Goal: Contribute content: Contribute content

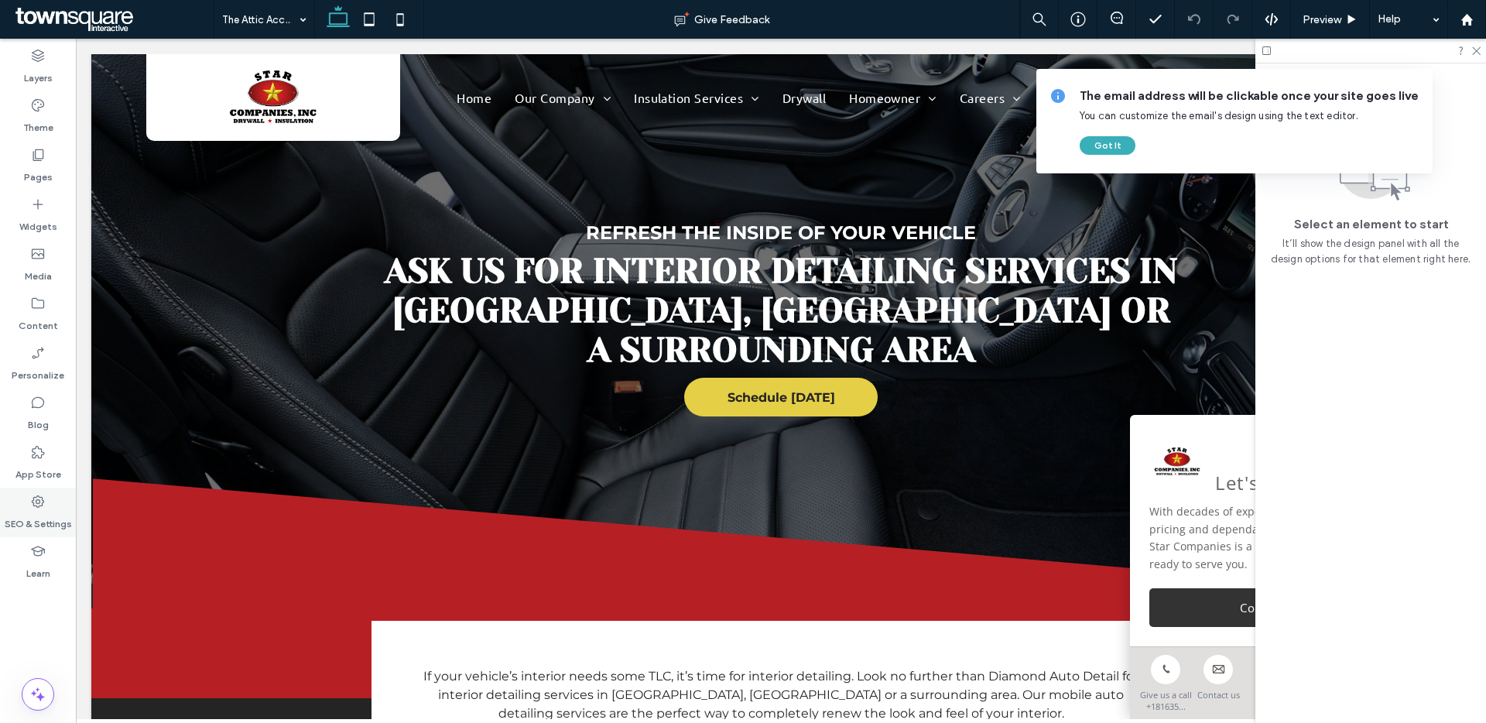
click at [49, 512] on label "SEO & Settings" at bounding box center [38, 520] width 67 height 22
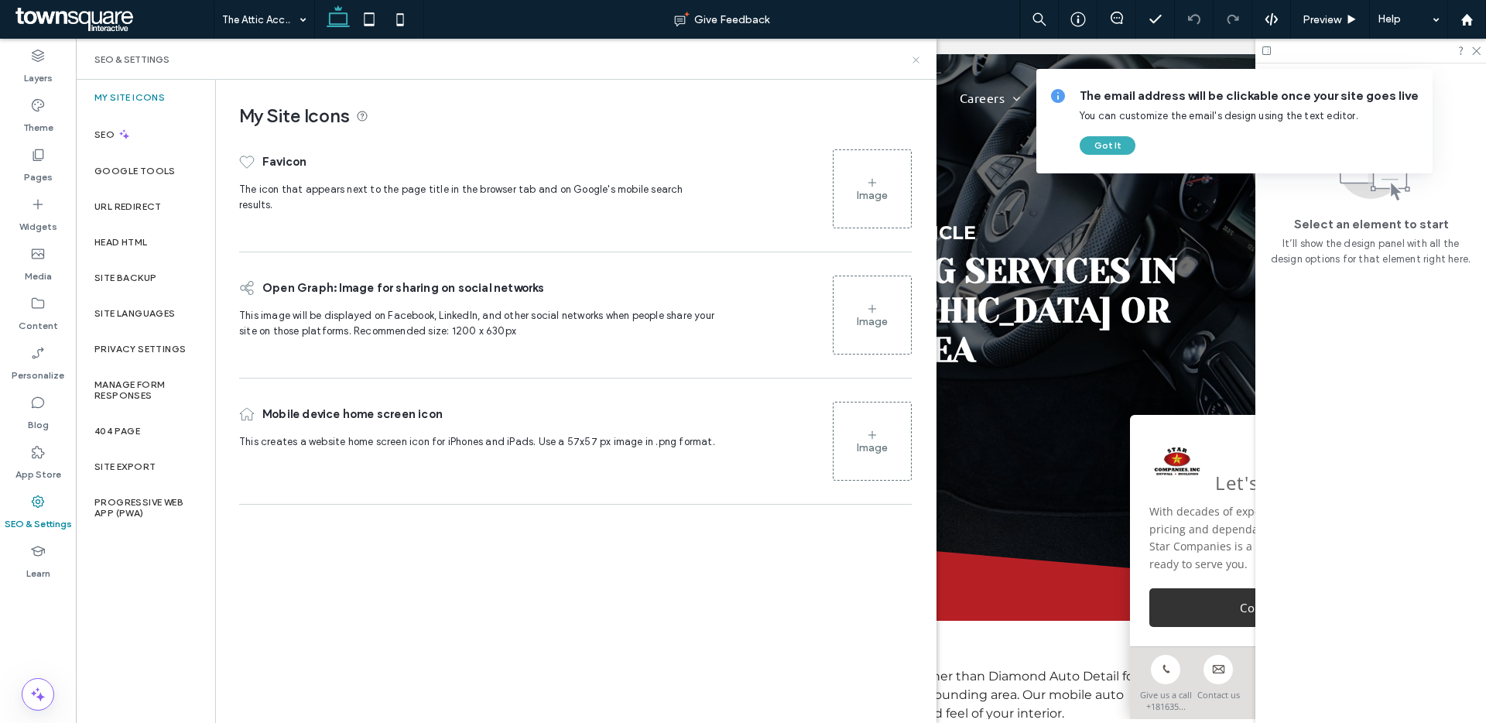
drag, startPoint x: 912, startPoint y: 63, endPoint x: 835, endPoint y: 24, distance: 85.8
click at [912, 63] on icon at bounding box center [916, 60] width 12 height 12
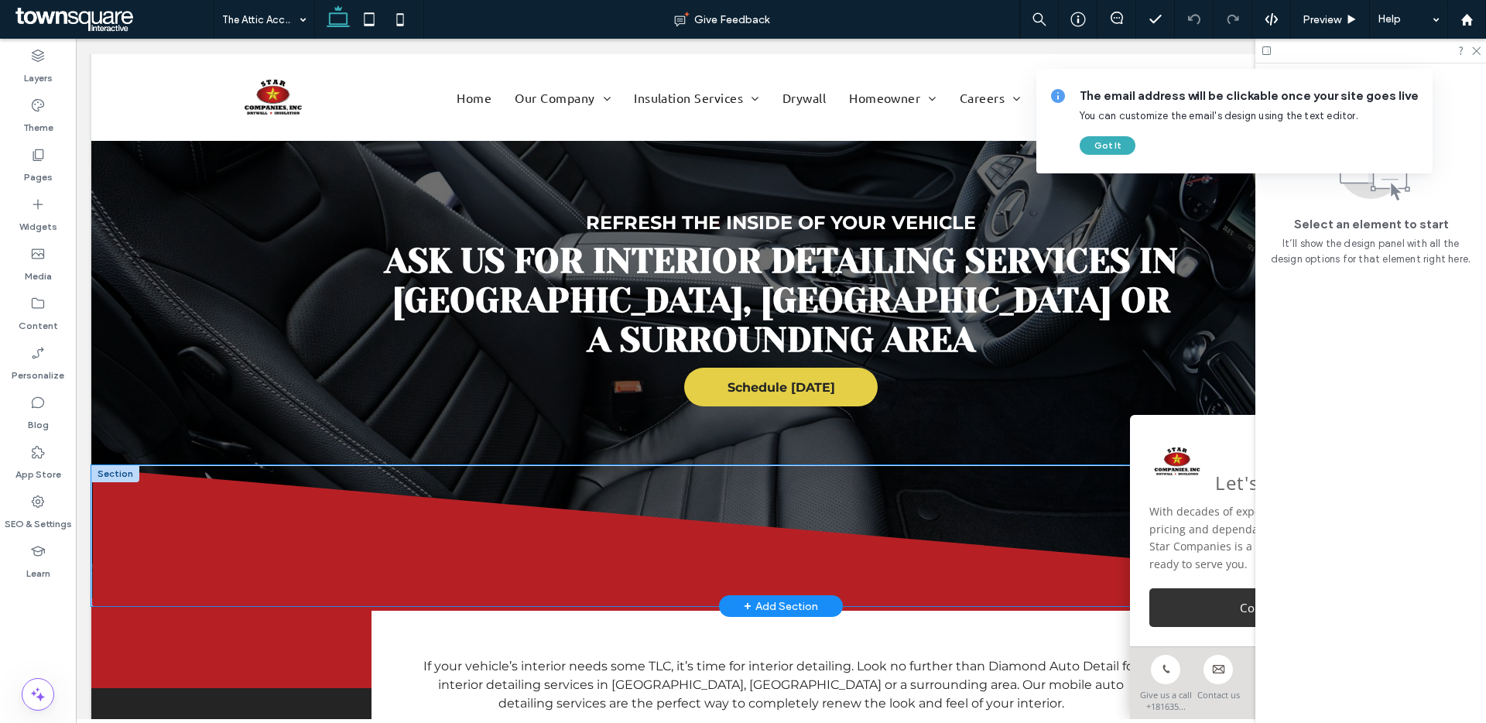
scroll to position [11, 0]
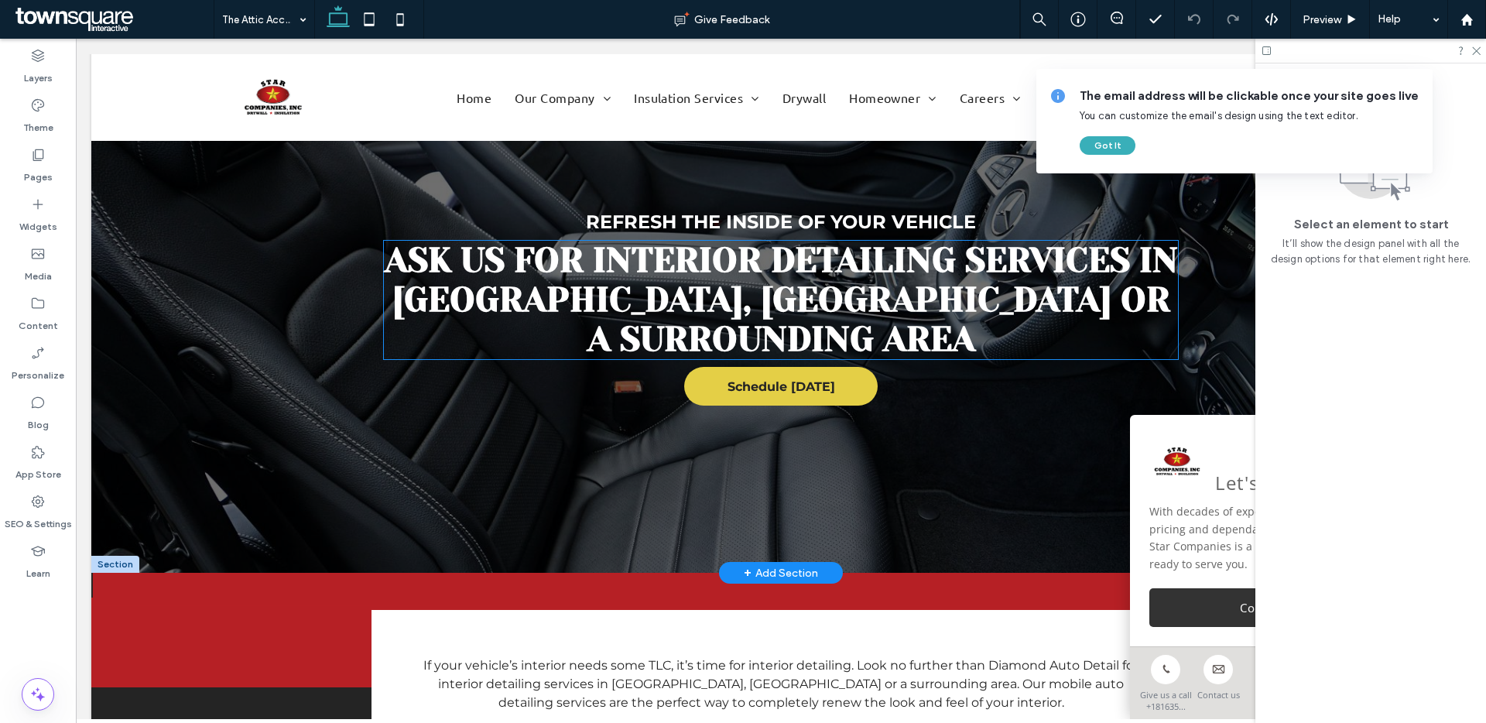
click at [841, 261] on span "Ask Us for Interior Detailing Services in [GEOGRAPHIC_DATA], [GEOGRAPHIC_DATA] …" at bounding box center [781, 300] width 793 height 118
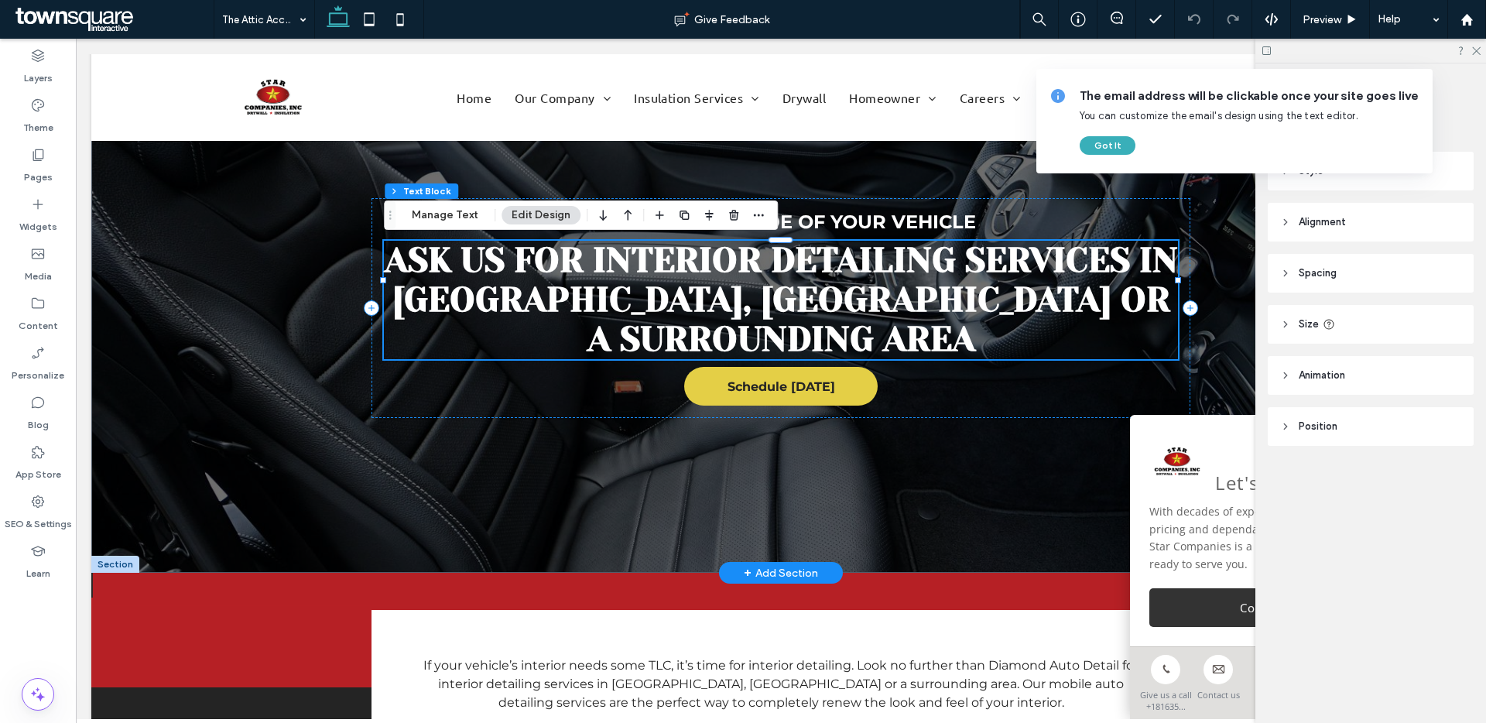
click at [841, 261] on span "Ask Us for Interior Detailing Services in [GEOGRAPHIC_DATA], [GEOGRAPHIC_DATA] …" at bounding box center [781, 300] width 793 height 118
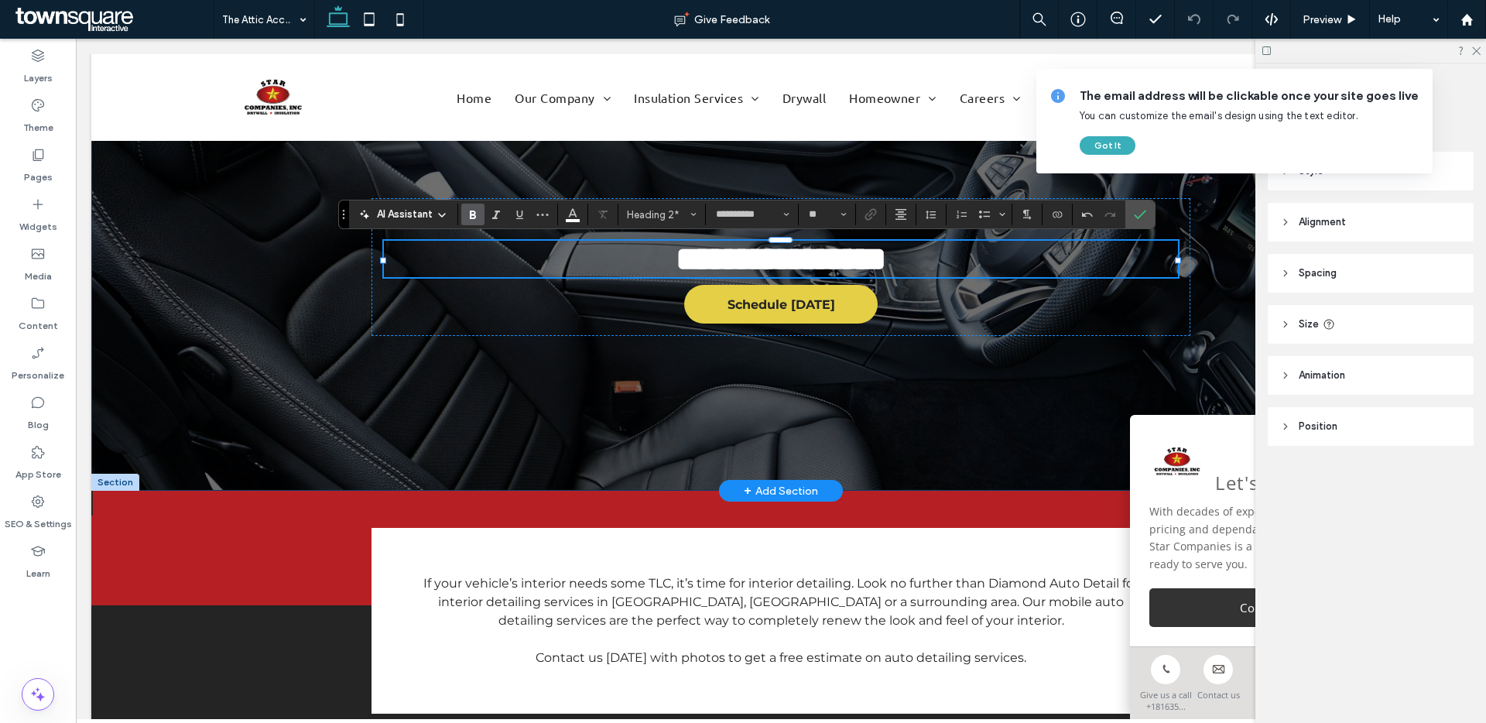
click at [718, 447] on div "**********" at bounding box center [781, 266] width 929 height 447
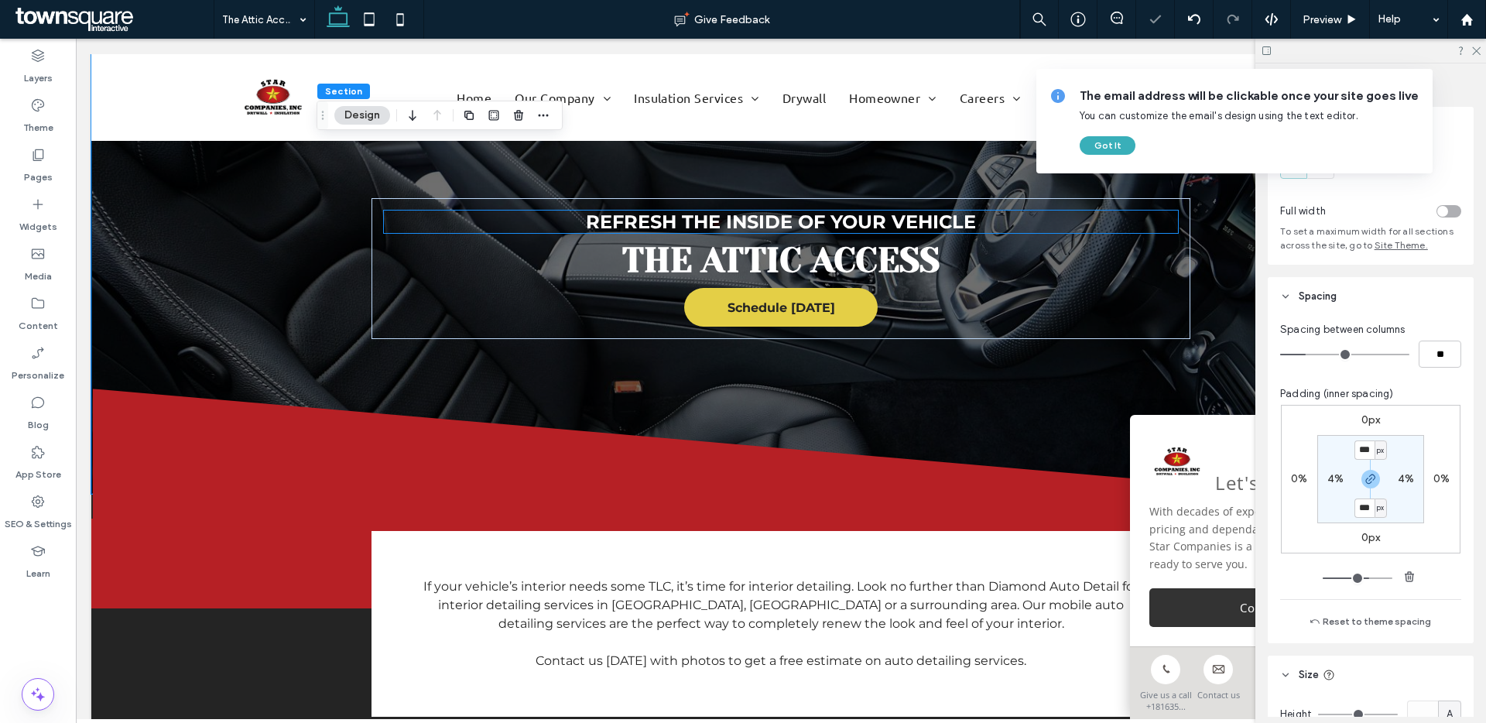
click at [745, 224] on span "Refresh the Inside of Your Vehicle" at bounding box center [781, 222] width 390 height 22
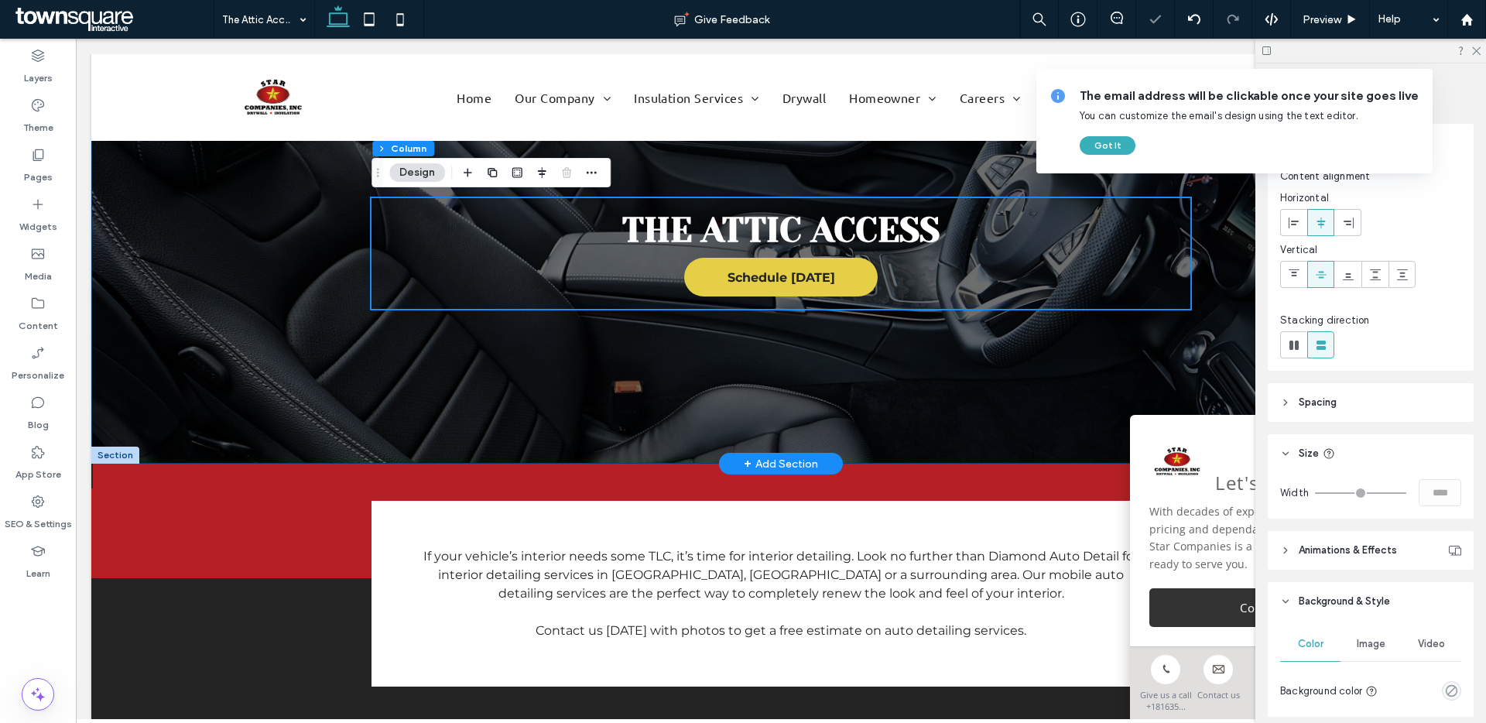
click at [769, 408] on div "The attic access Schedule [DATE]" at bounding box center [781, 253] width 929 height 420
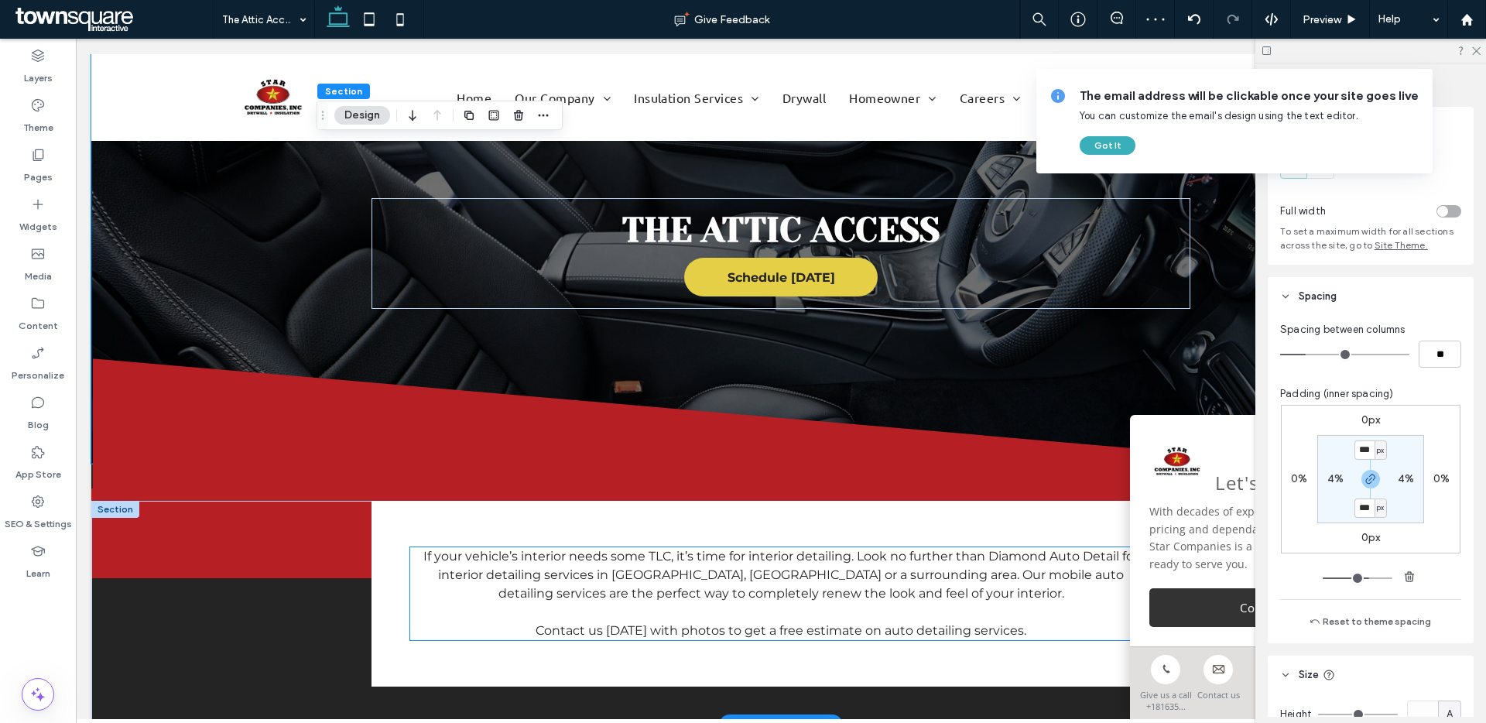
click at [755, 577] on span "If your vehicle’s interior needs some TLC, it’s time for interior detailing. Lo…" at bounding box center [780, 575] width 715 height 52
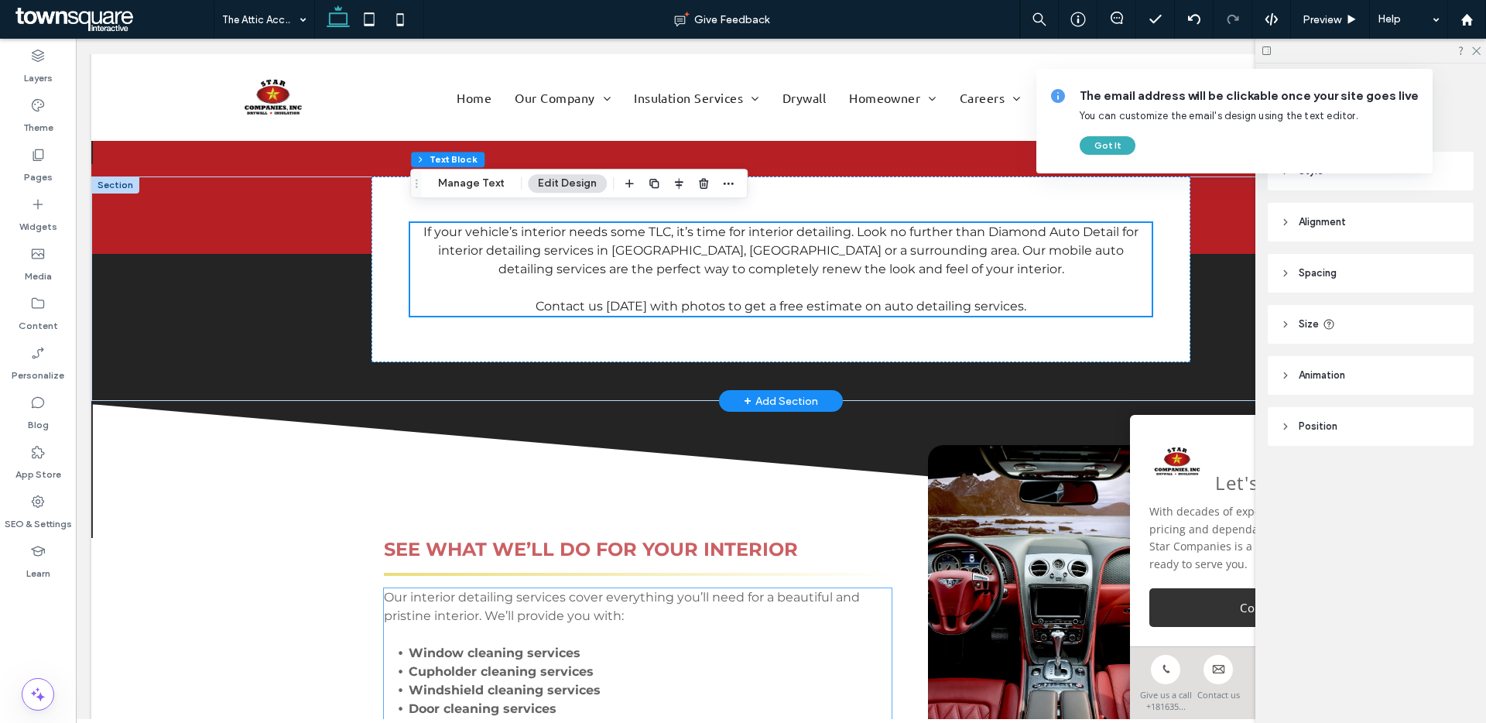
scroll to position [327, 0]
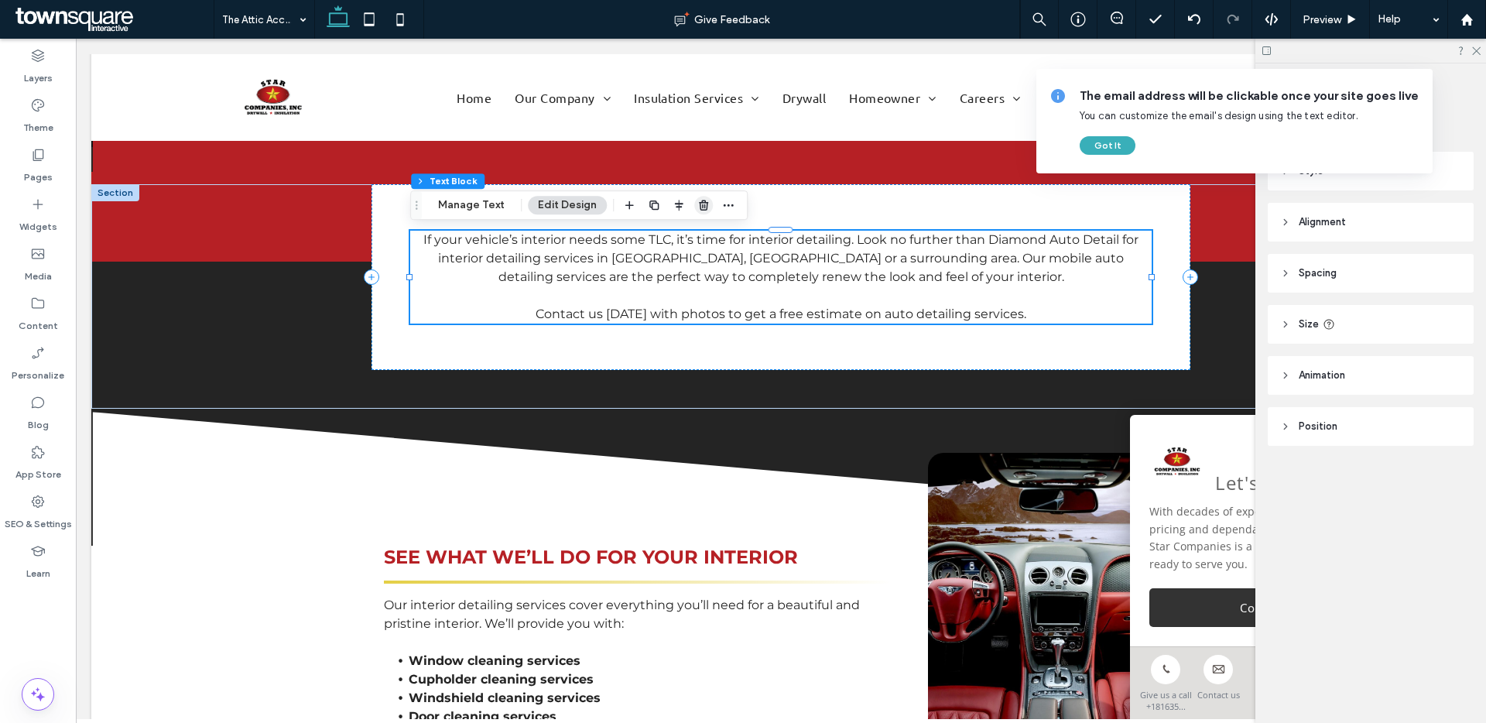
drag, startPoint x: 701, startPoint y: 211, endPoint x: 625, endPoint y: 172, distance: 85.8
click at [701, 211] on icon "button" at bounding box center [703, 205] width 12 height 12
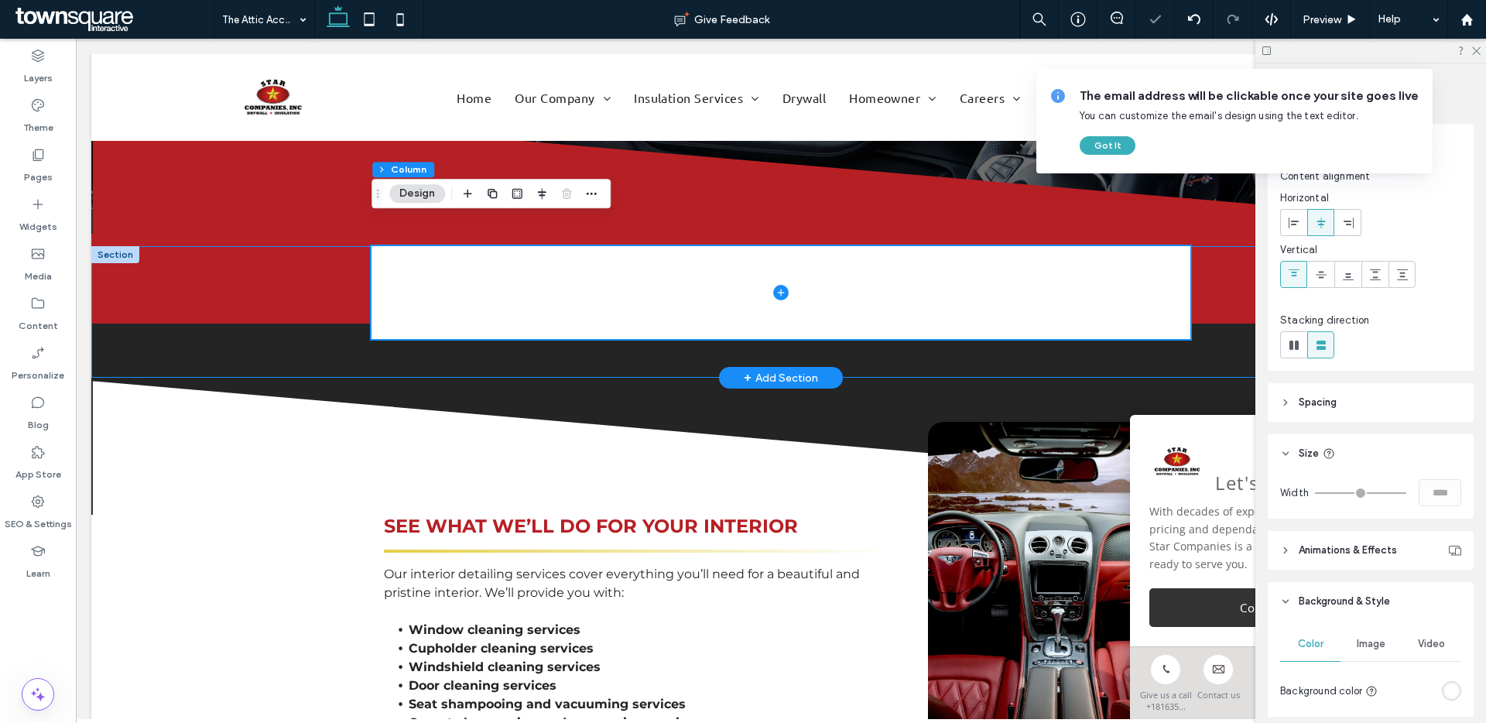
scroll to position [252, 0]
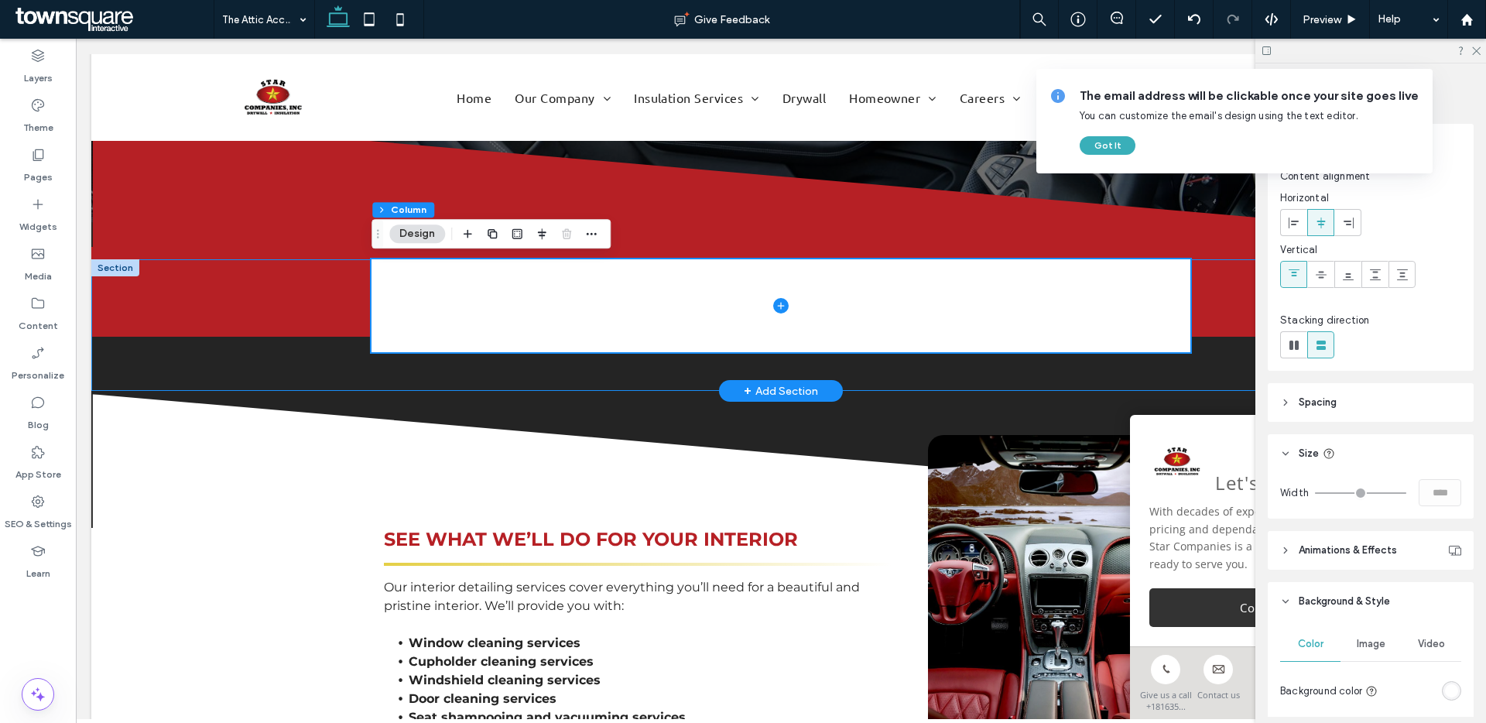
click at [289, 325] on div at bounding box center [780, 325] width 1379 height 132
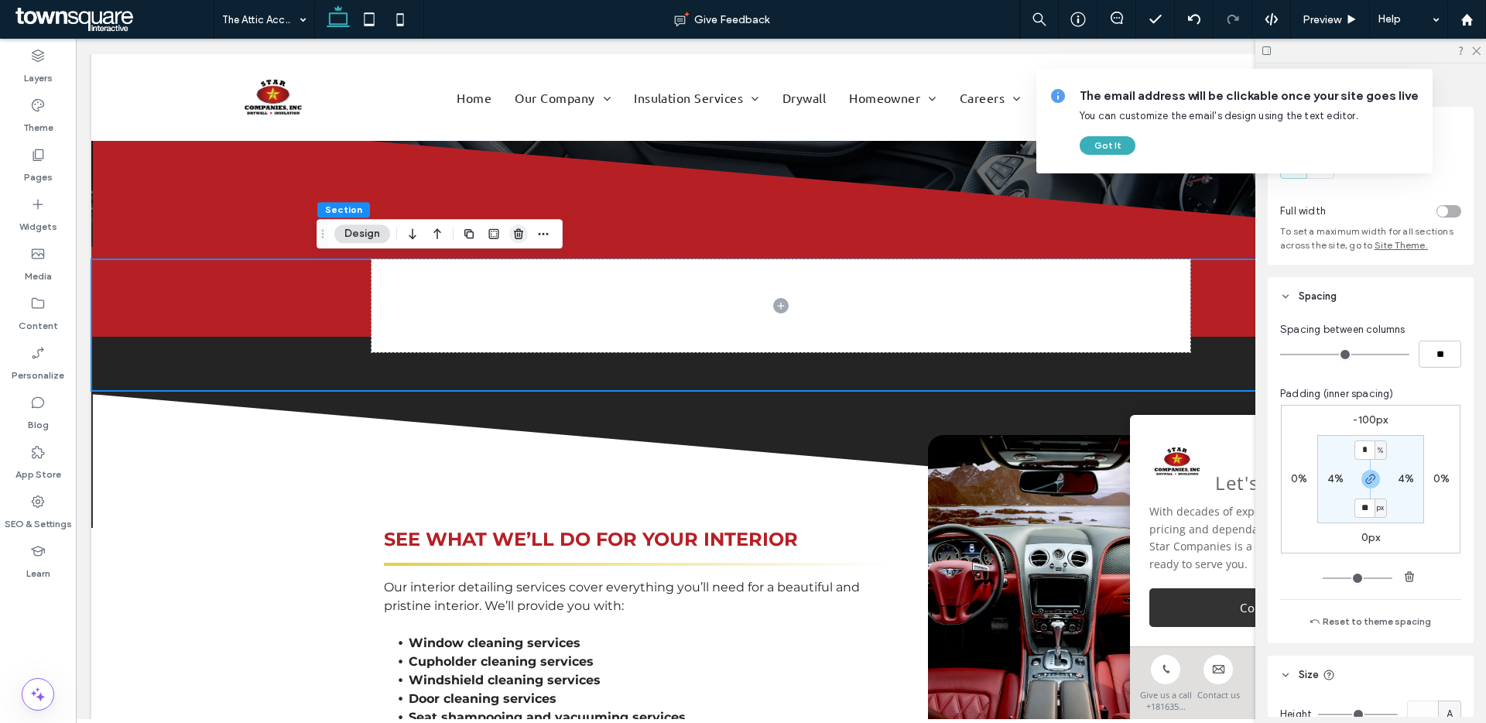
click at [519, 233] on icon "button" at bounding box center [518, 234] width 12 height 12
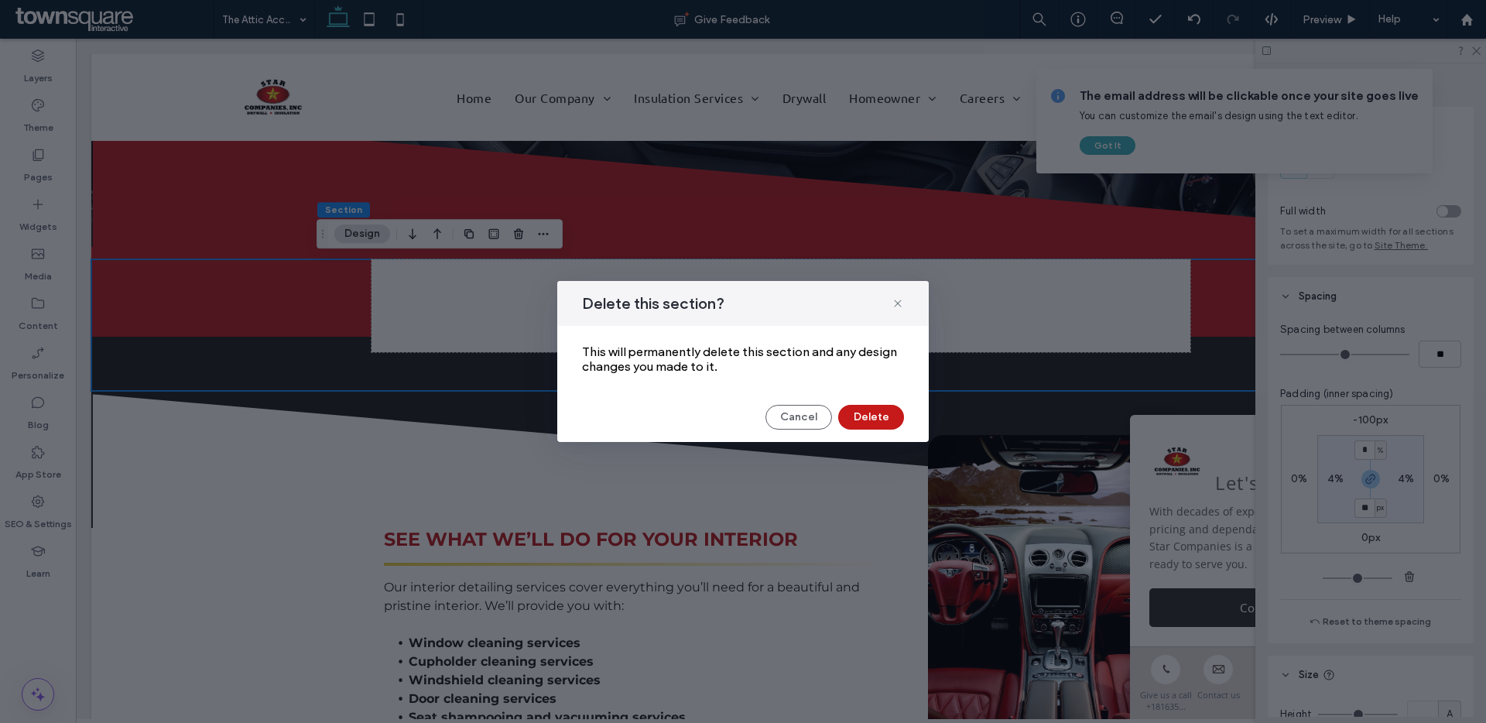
drag, startPoint x: 850, startPoint y: 419, endPoint x: 775, endPoint y: 380, distance: 84.5
click at [850, 419] on button "Delete" at bounding box center [871, 417] width 66 height 25
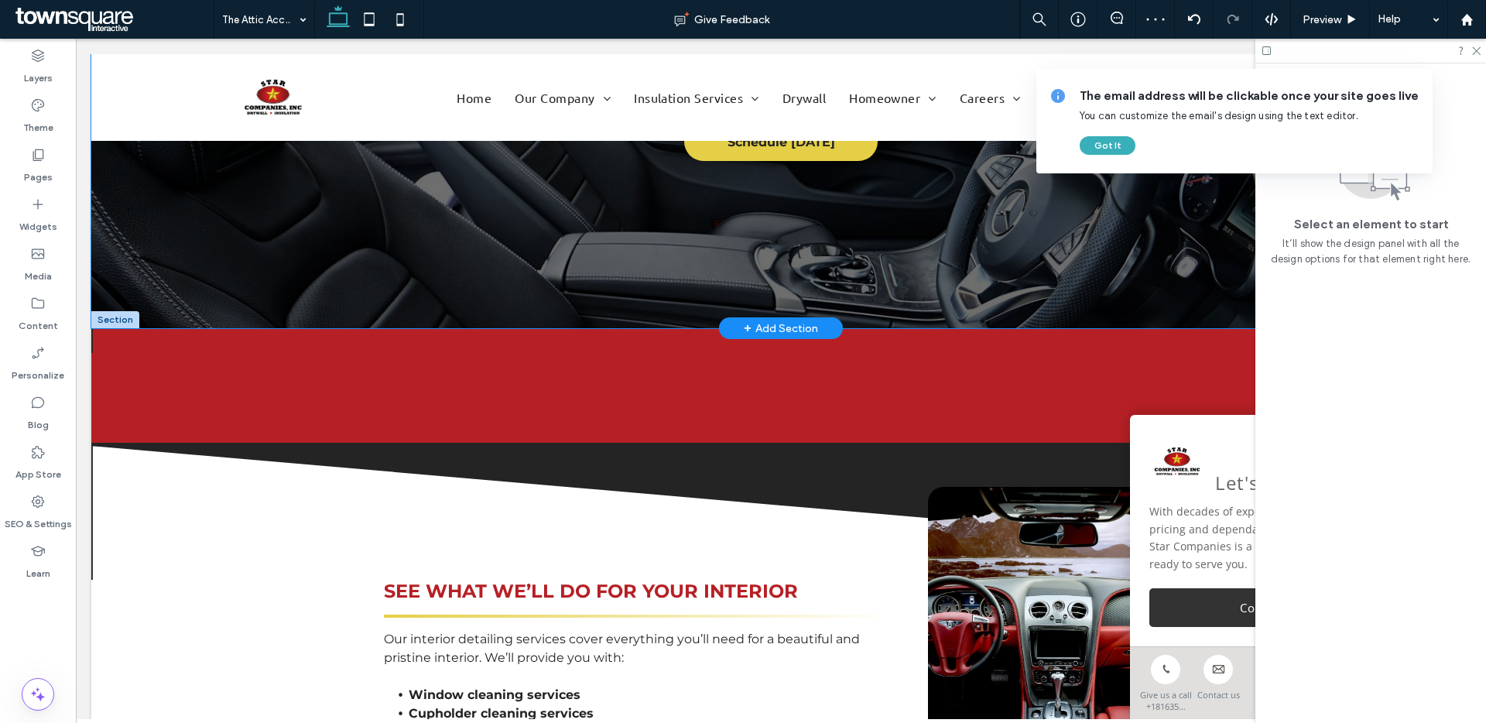
scroll to position [166, 0]
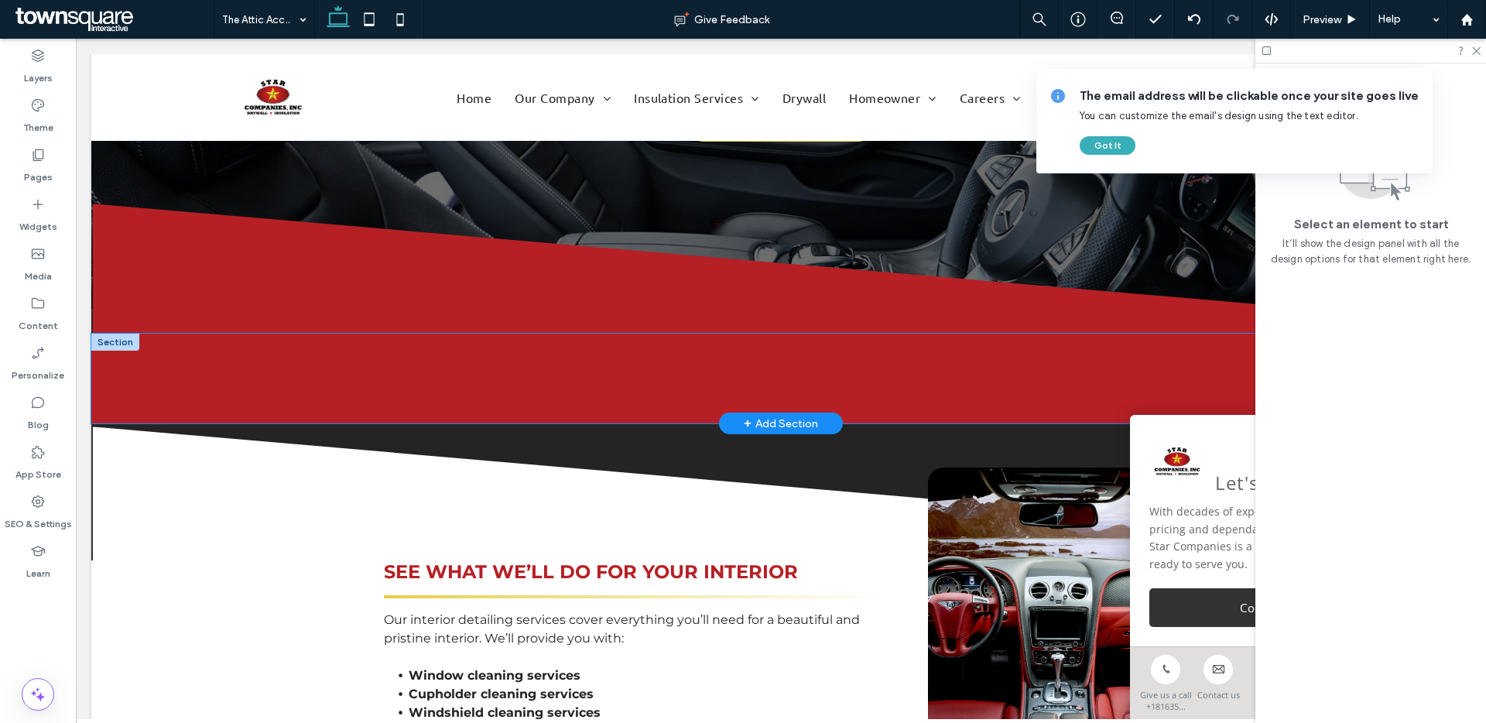
click at [334, 407] on div at bounding box center [781, 379] width 929 height 90
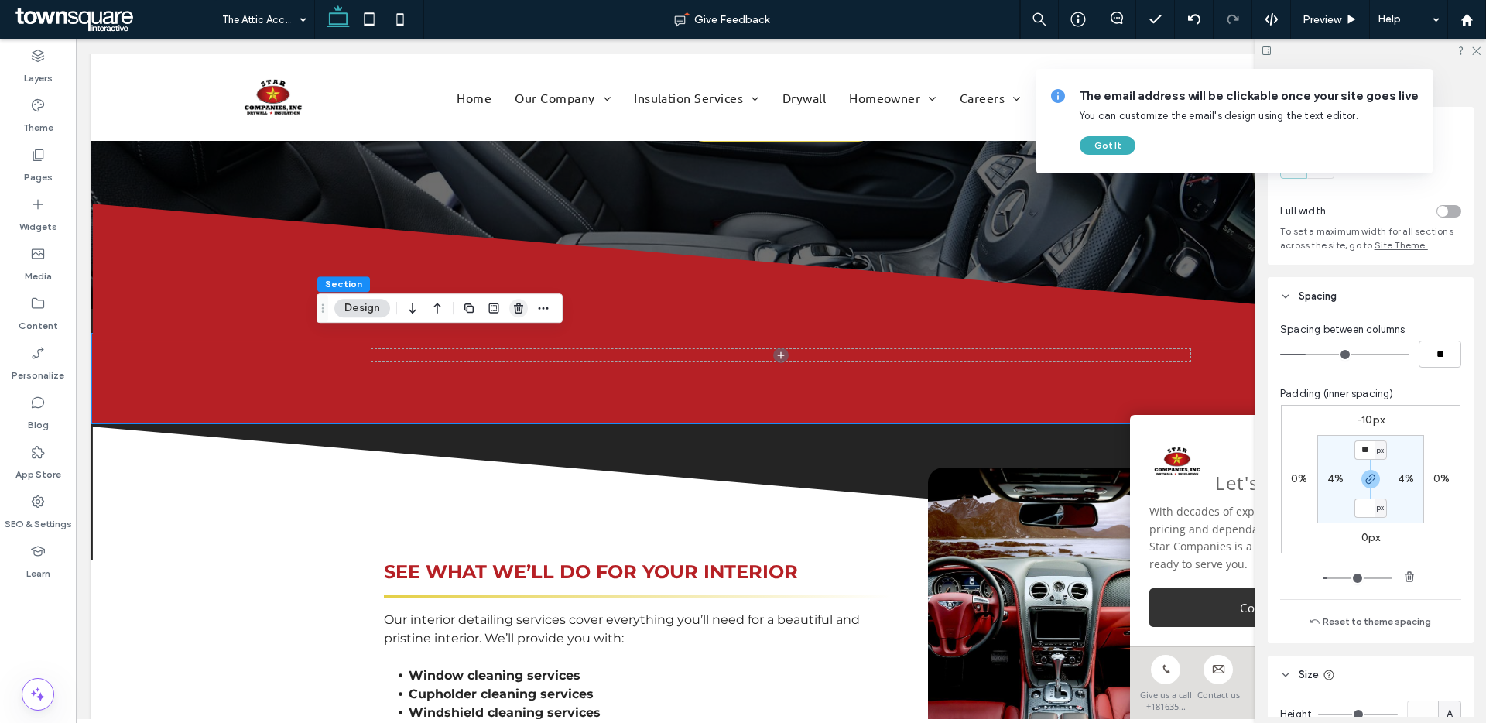
type input "*"
click at [518, 304] on icon "button" at bounding box center [518, 308] width 12 height 12
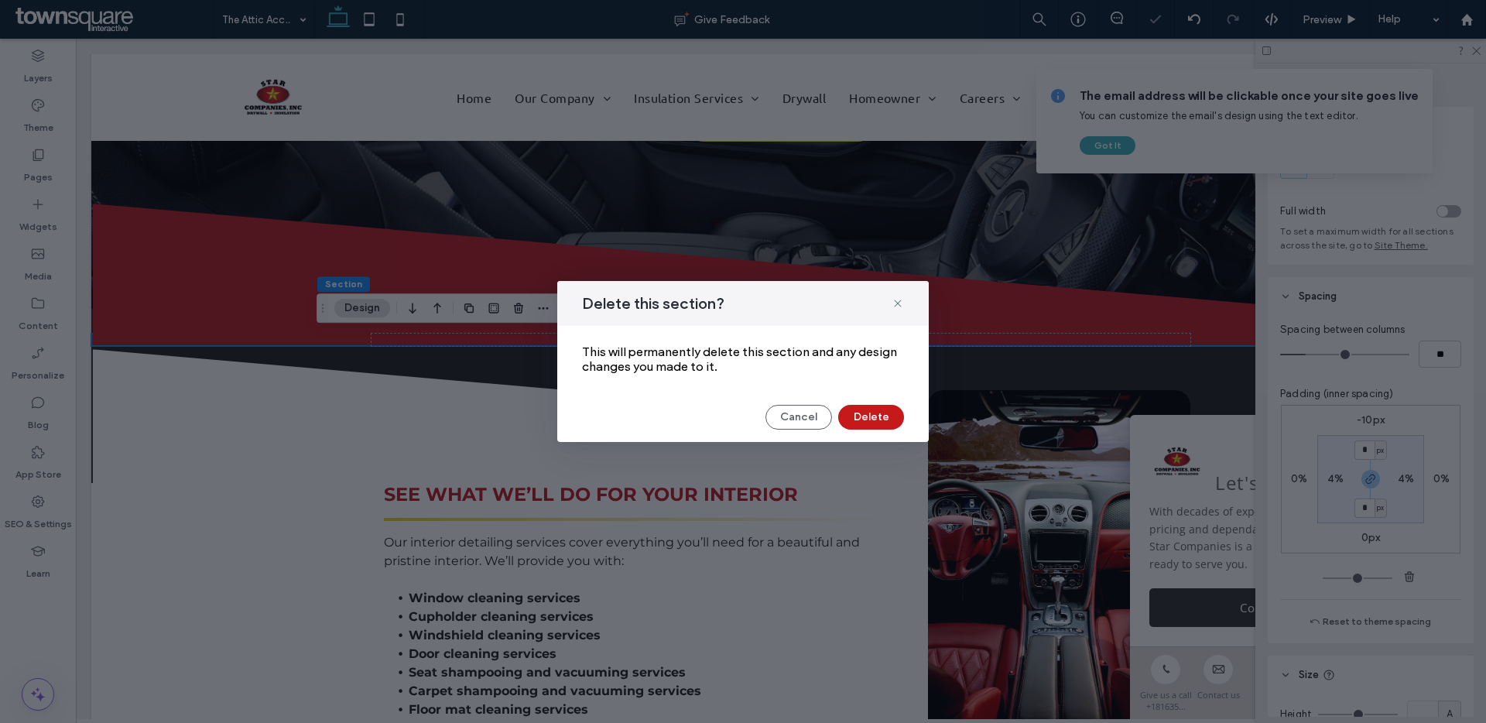
drag, startPoint x: 891, startPoint y: 406, endPoint x: 813, endPoint y: 367, distance: 86.5
click at [891, 406] on button "Delete" at bounding box center [871, 417] width 66 height 25
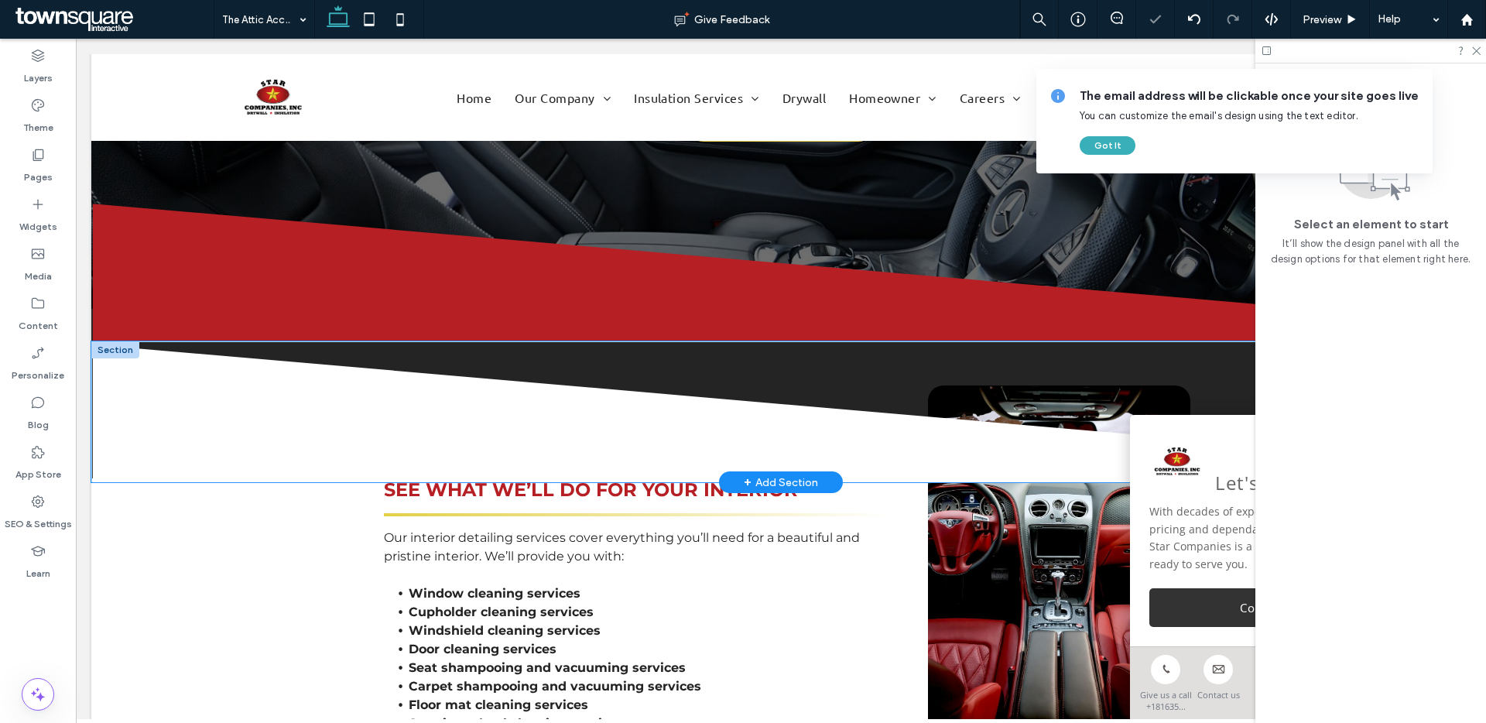
click at [792, 374] on icon at bounding box center [780, 413] width 1379 height 138
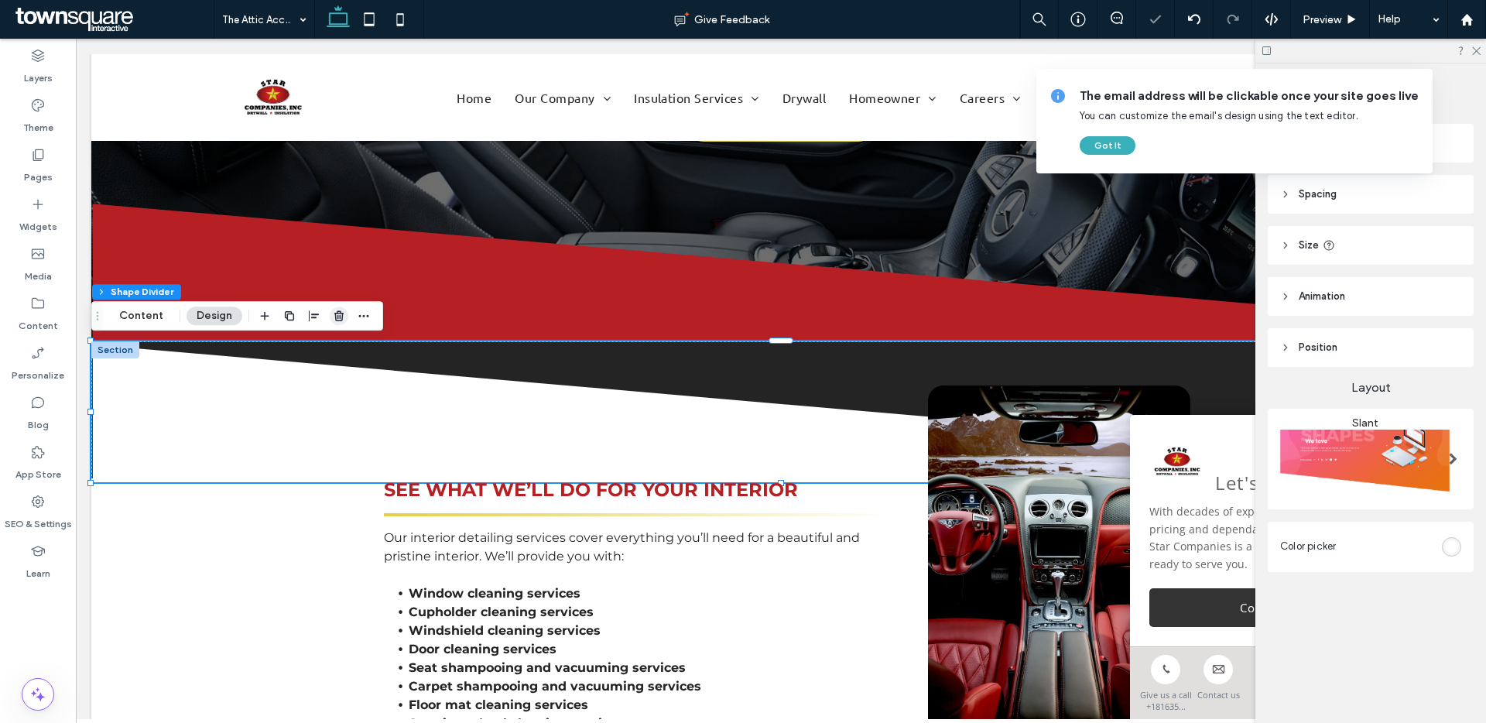
drag, startPoint x: 331, startPoint y: 319, endPoint x: 256, endPoint y: 281, distance: 84.1
click at [333, 319] on icon "button" at bounding box center [339, 316] width 12 height 12
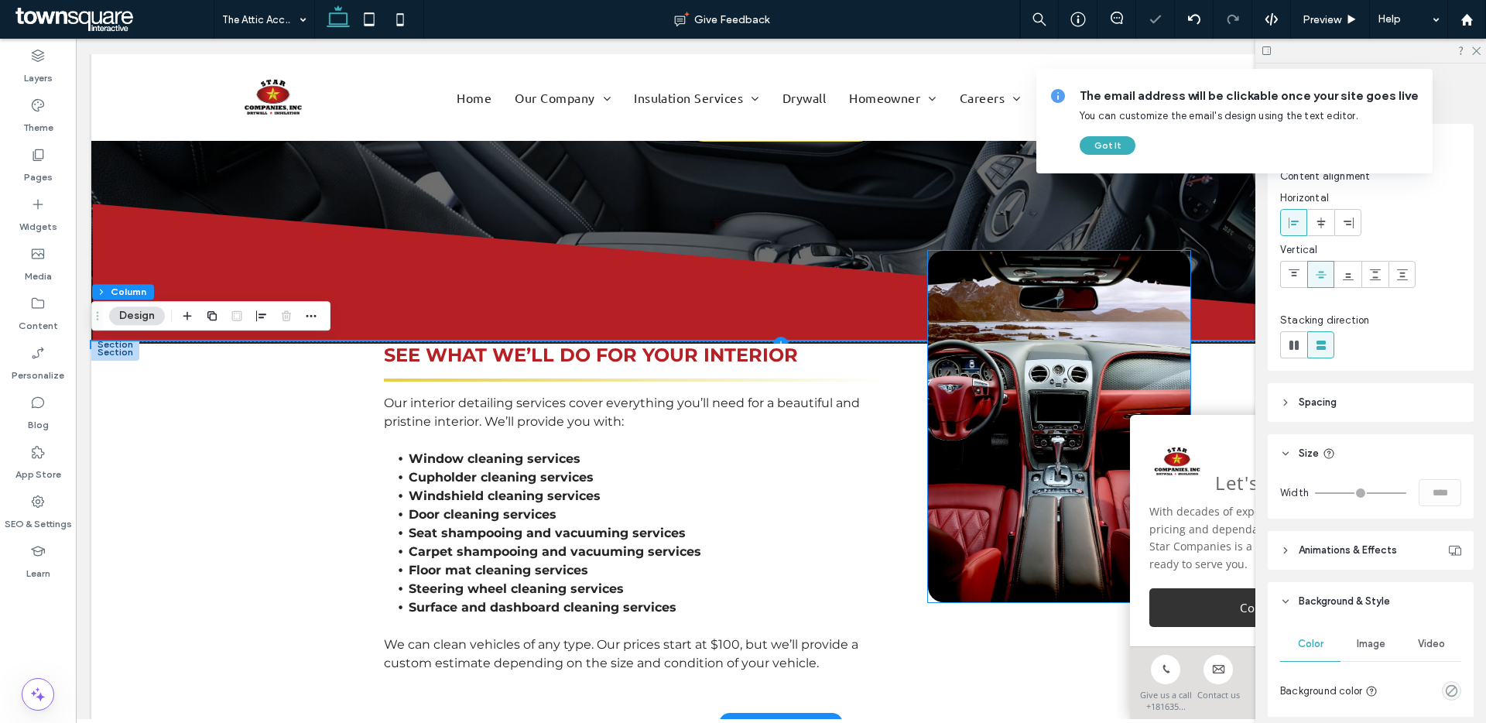
click at [1111, 475] on img at bounding box center [1059, 426] width 262 height 351
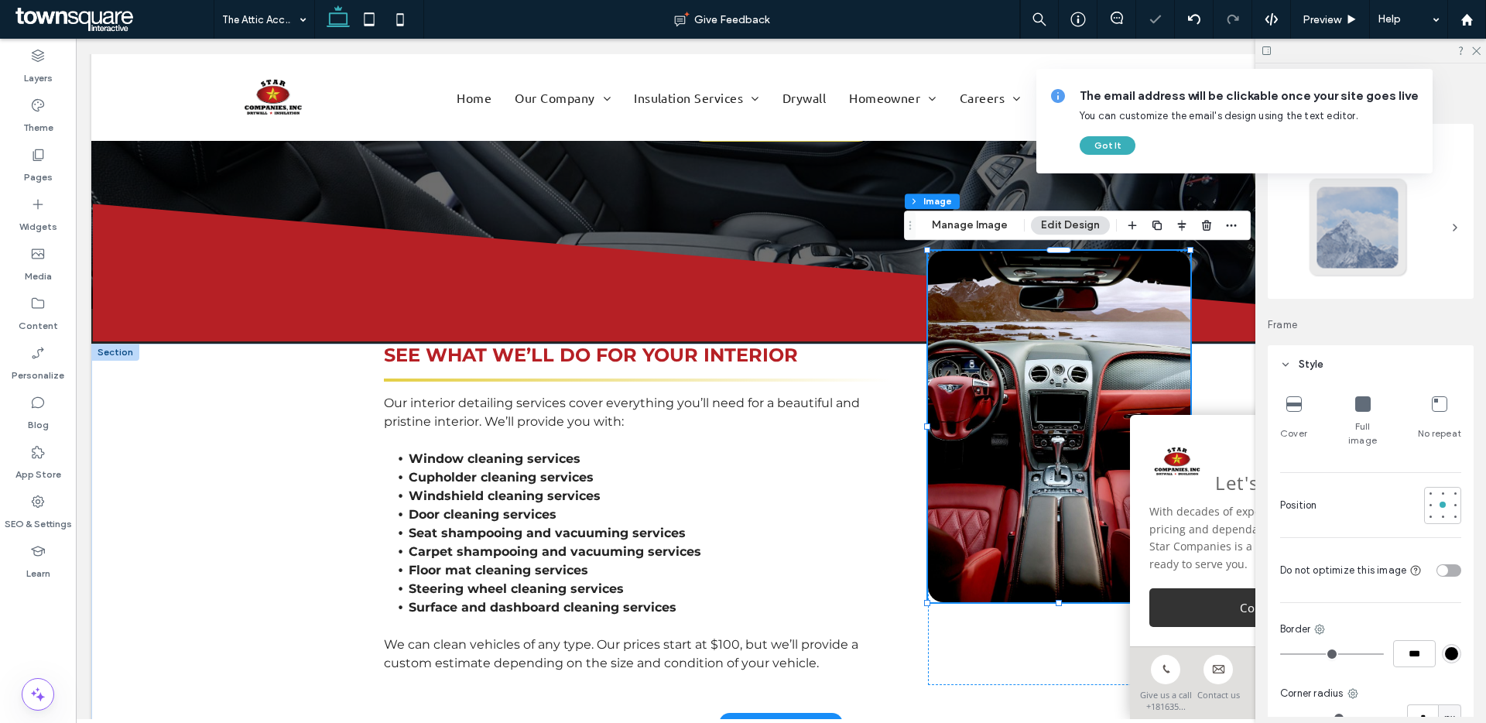
type input "**"
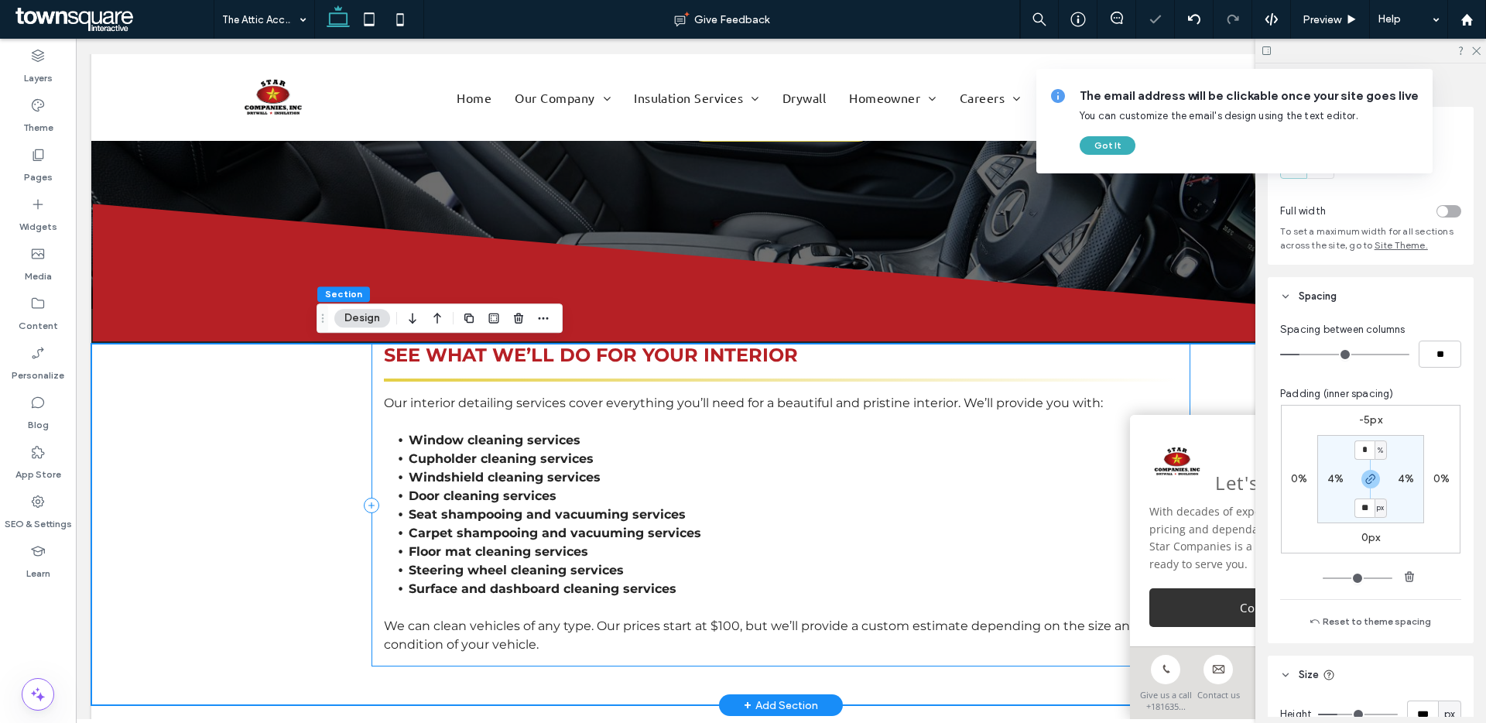
click at [378, 657] on div "Our interior detailing services cover everything you’ll need for a beautiful an…" at bounding box center [780, 505] width 818 height 323
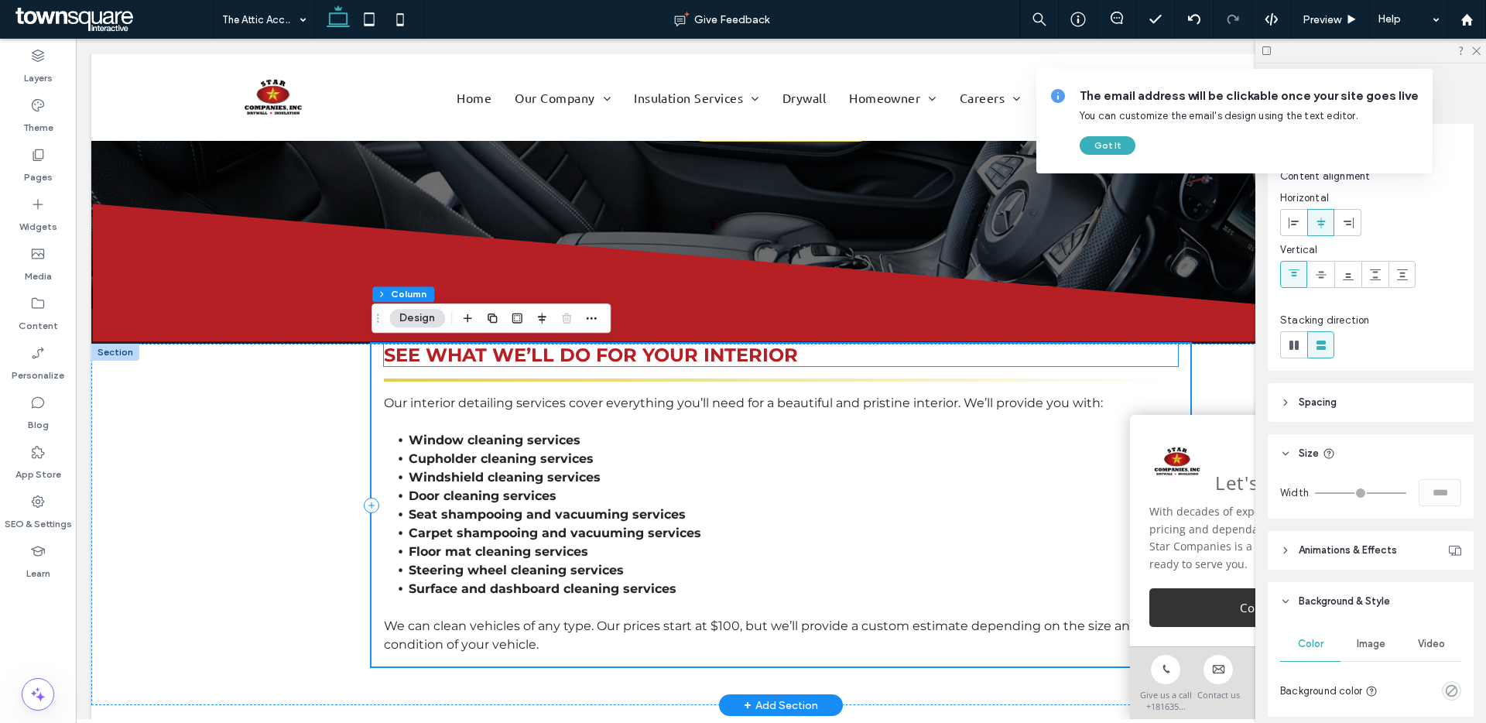
click at [496, 358] on span "See what we’ll do for your interior" at bounding box center [591, 355] width 414 height 22
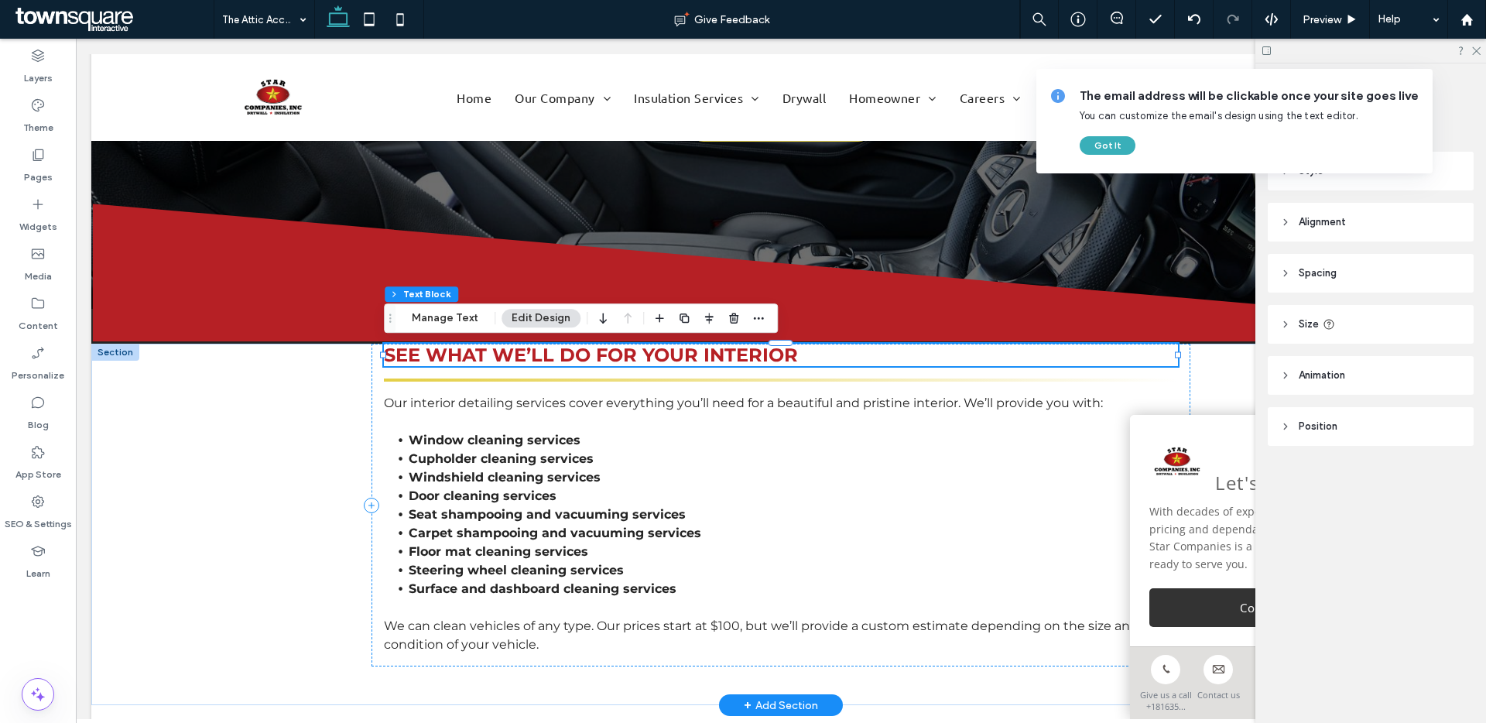
click at [493, 352] on span "See what we’ll do for your interior" at bounding box center [591, 355] width 414 height 22
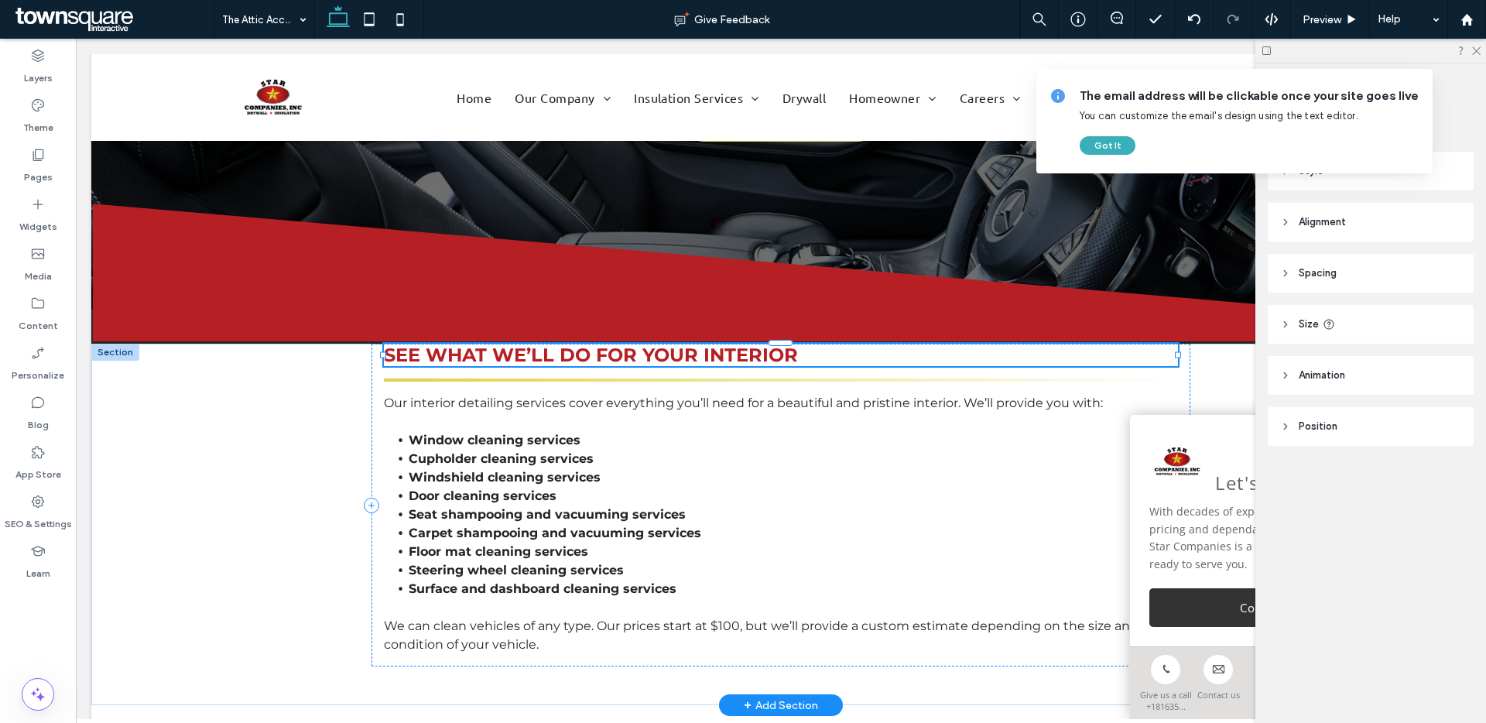
type input "**********"
type input "**"
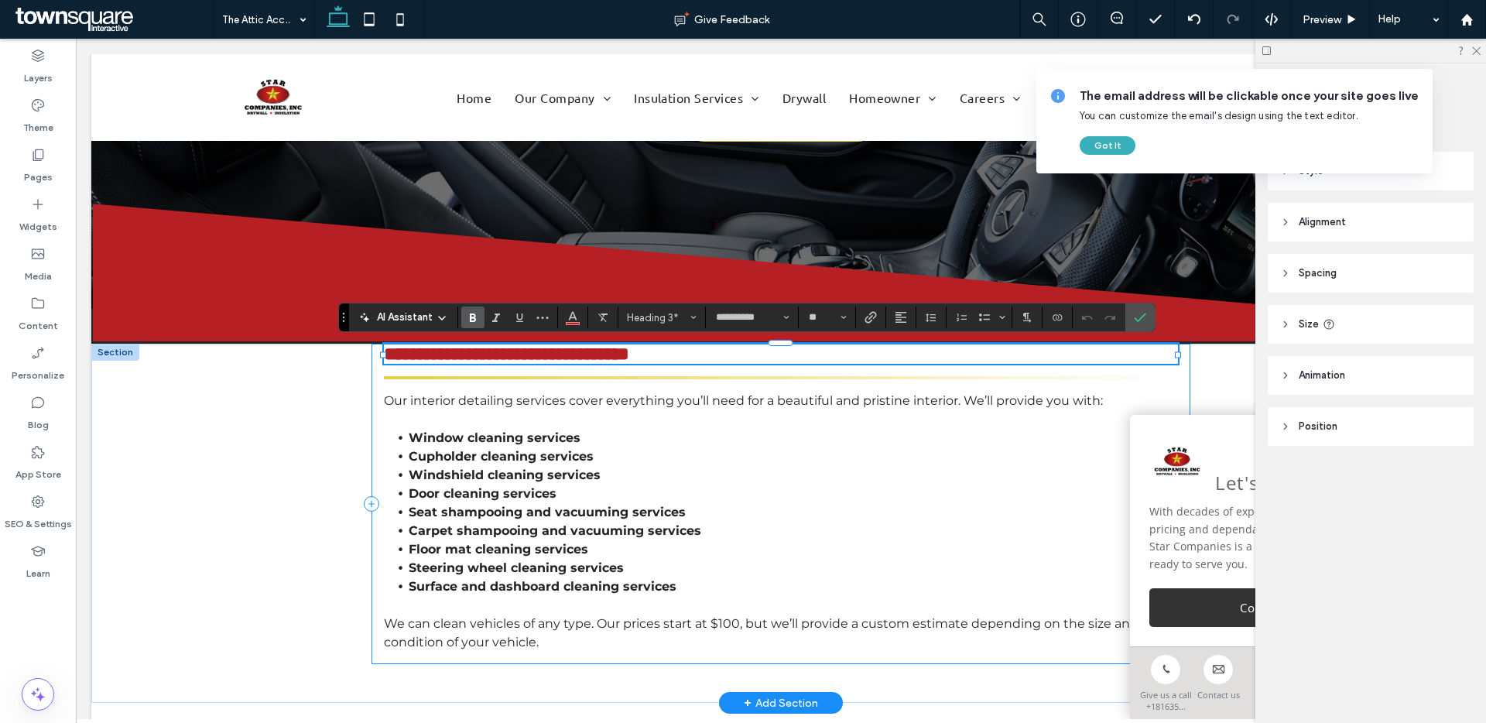
click at [823, 385] on div "**********" at bounding box center [780, 504] width 818 height 320
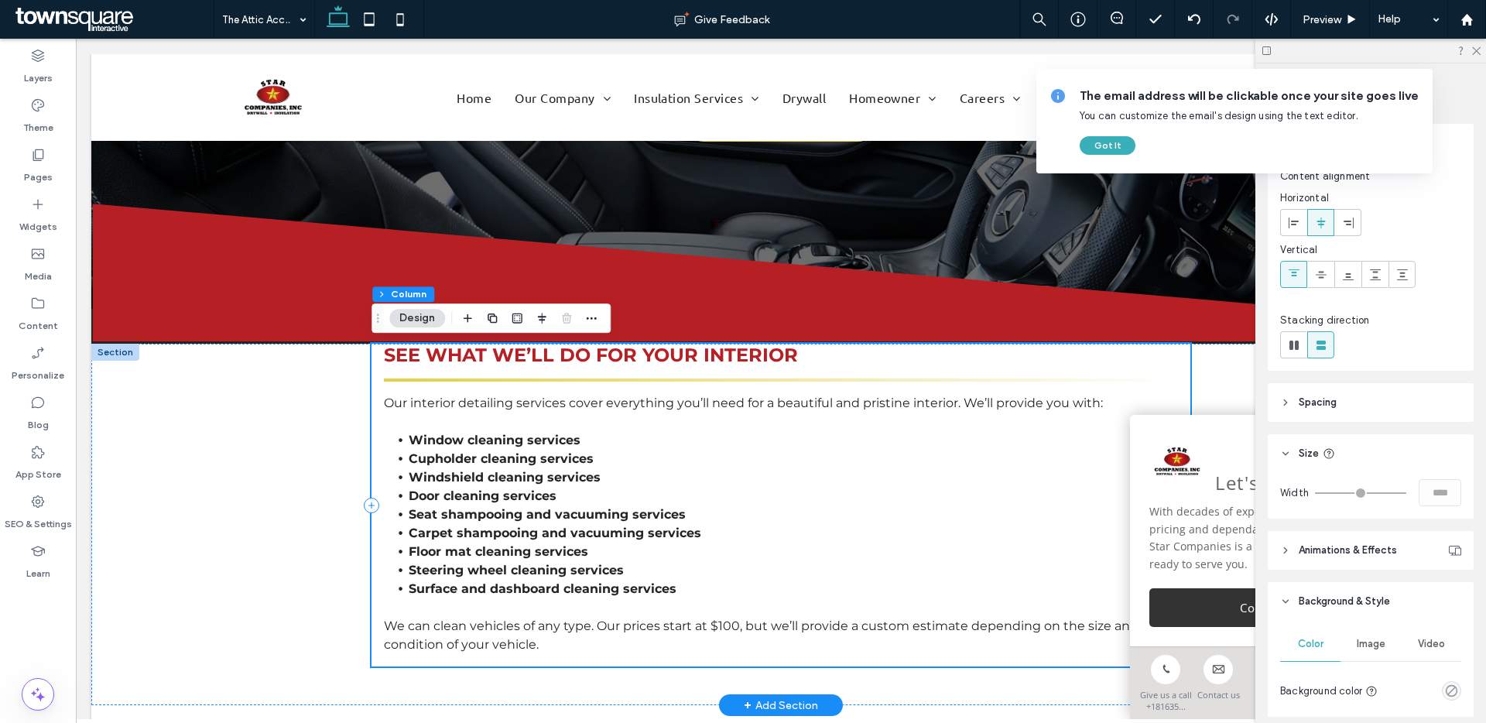
click at [805, 401] on span "Our interior detailing services cover everything you’ll need for a beautiful an…" at bounding box center [743, 402] width 719 height 15
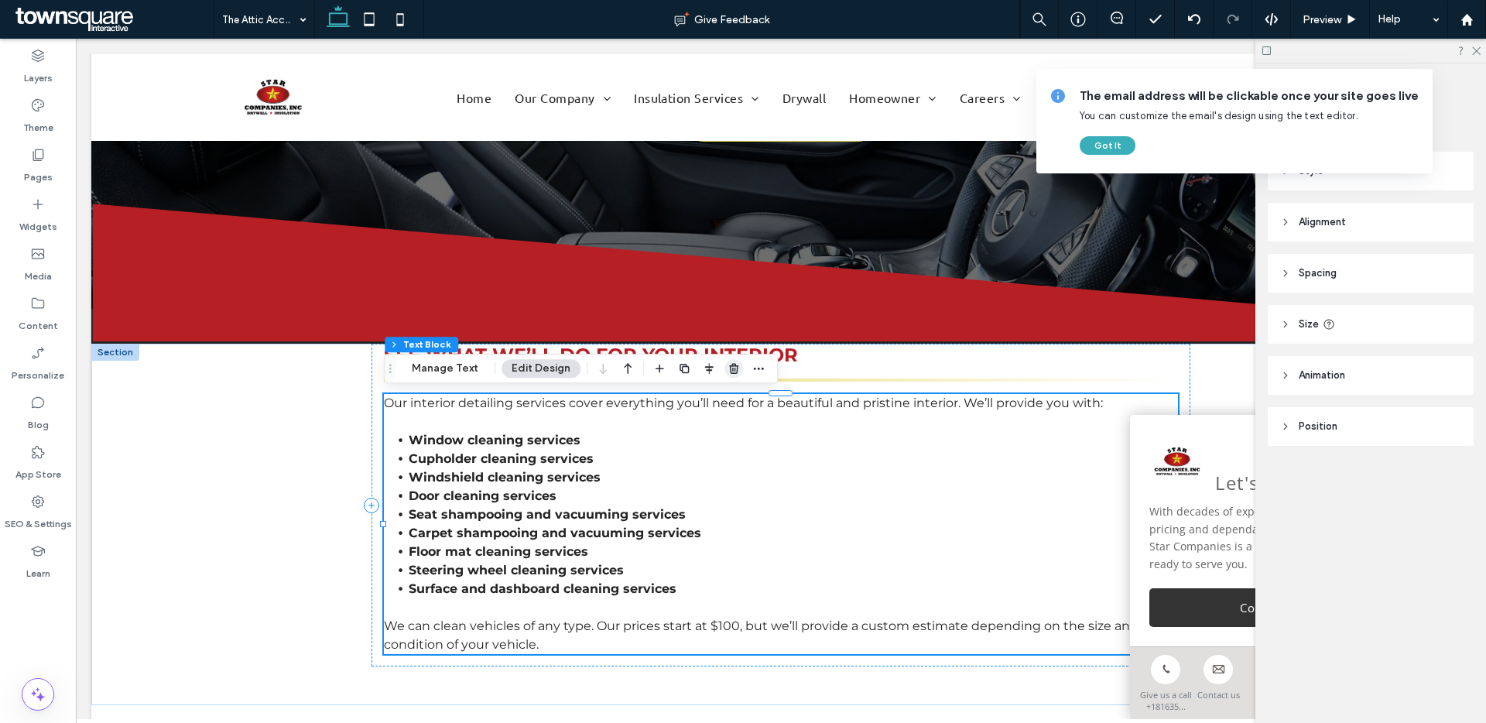
drag, startPoint x: 734, startPoint y: 372, endPoint x: 659, endPoint y: 334, distance: 85.1
click at [734, 372] on icon "button" at bounding box center [733, 368] width 12 height 12
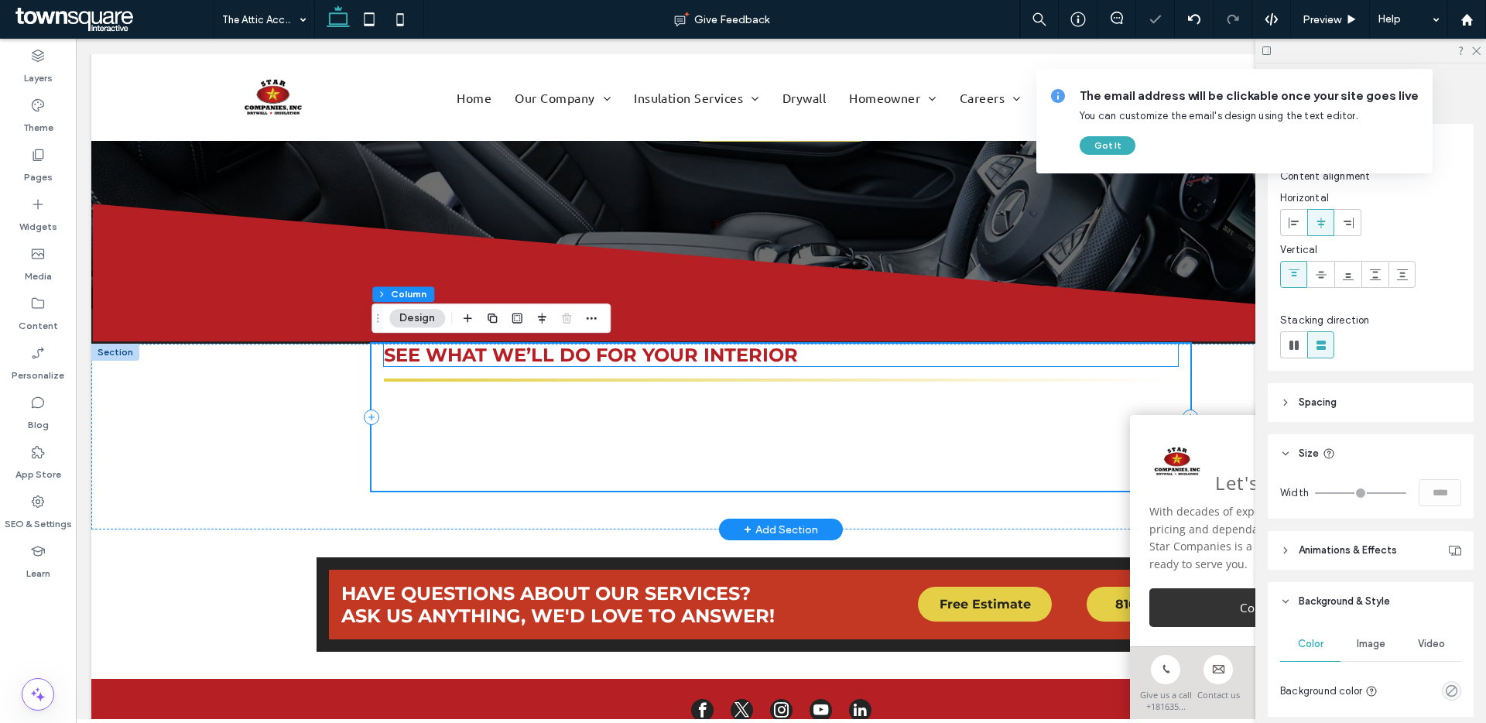
click at [796, 351] on span "See what we’ll do for your interior" at bounding box center [591, 355] width 414 height 22
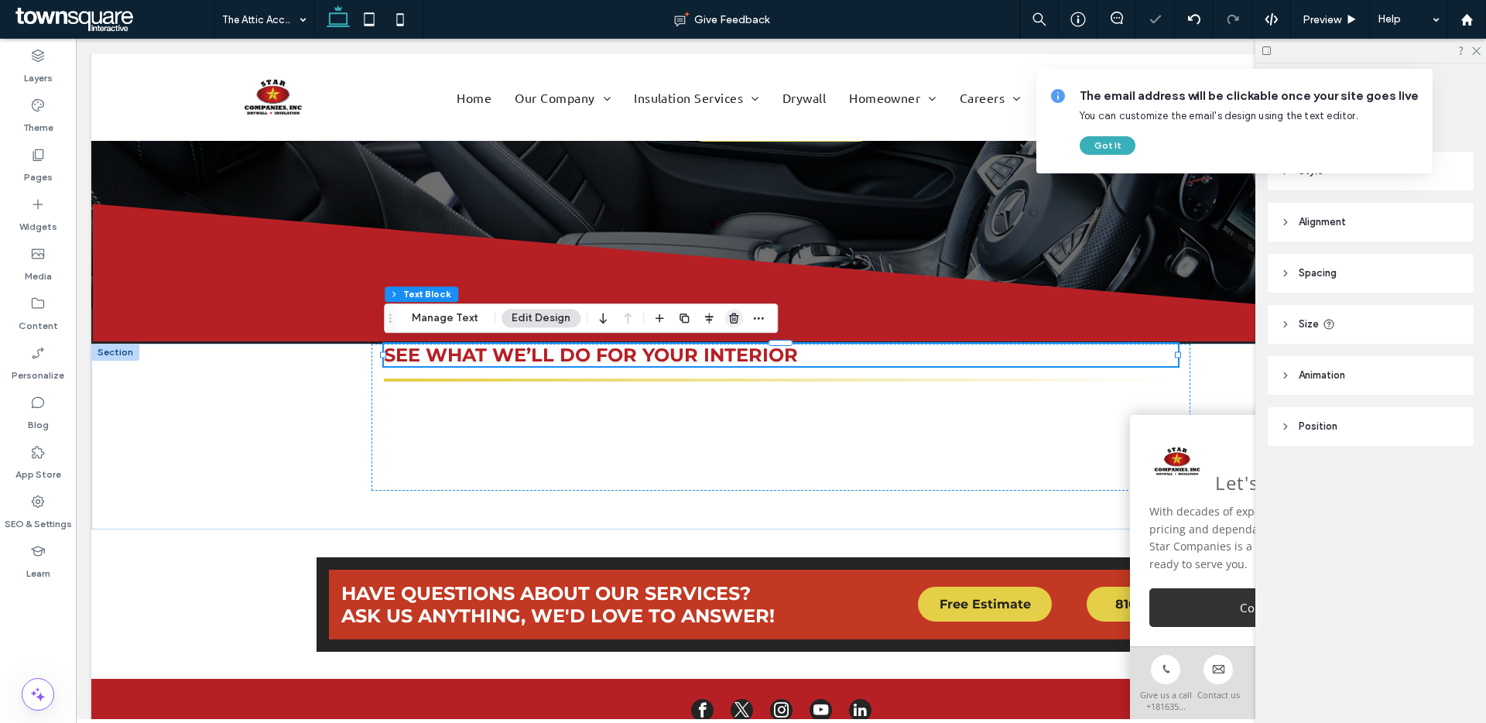
click at [727, 320] on icon "button" at bounding box center [733, 318] width 12 height 12
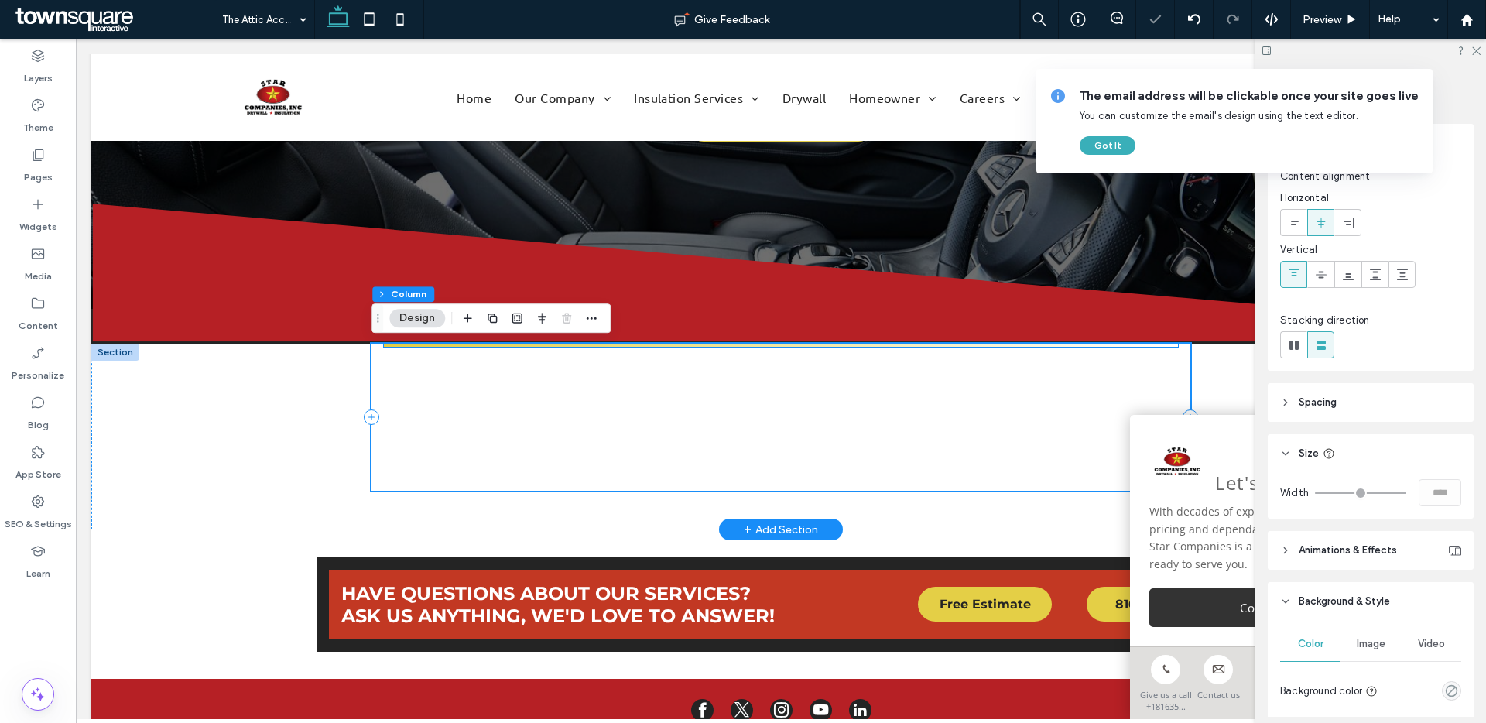
click at [735, 345] on hr at bounding box center [780, 345] width 793 height 3
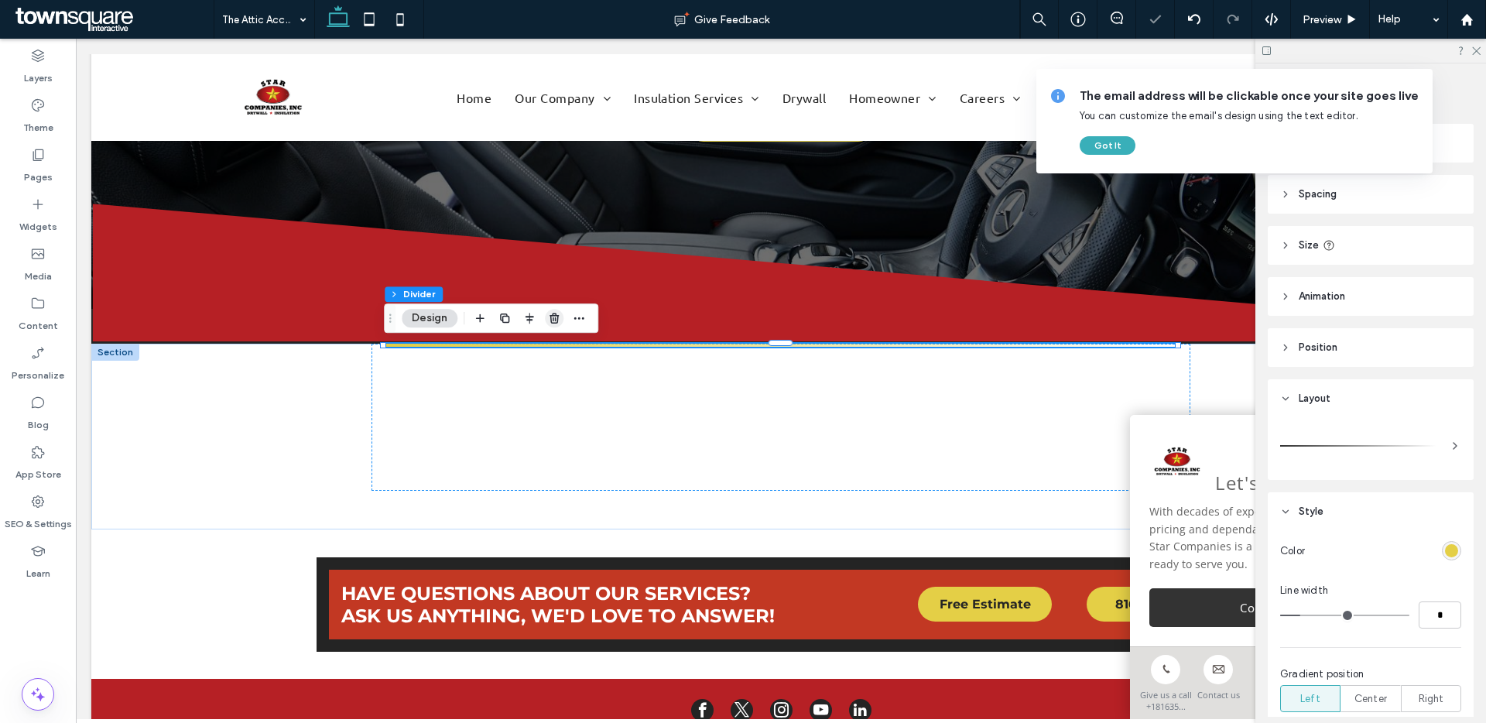
drag, startPoint x: 549, startPoint y: 317, endPoint x: 474, endPoint y: 279, distance: 84.1
click at [549, 317] on icon "button" at bounding box center [554, 318] width 12 height 12
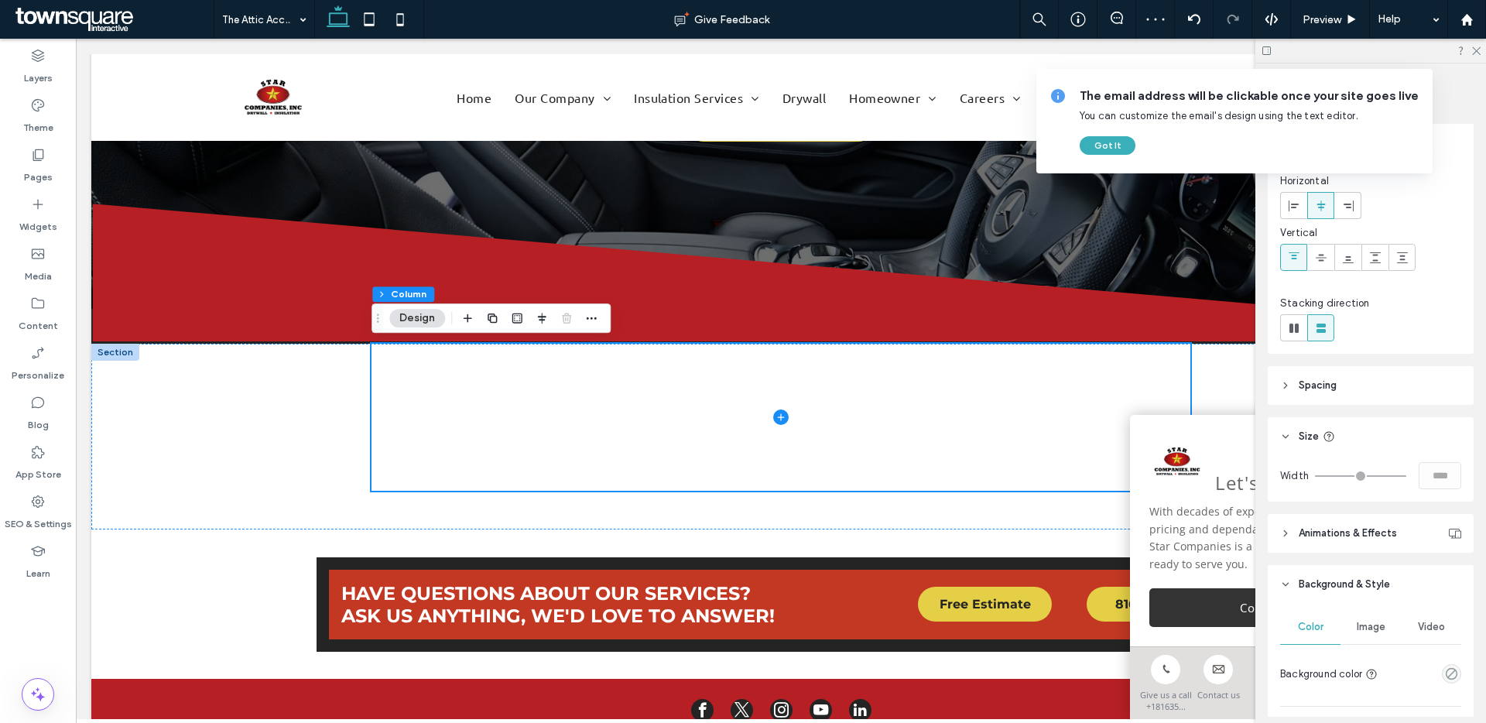
scroll to position [19, 0]
click at [1378, 406] on div "Layout Content alignment Horizontal Vertical Stacking direction Spacing Spacing…" at bounding box center [1376, 420] width 216 height 593
click at [1378, 396] on header "Spacing" at bounding box center [1371, 384] width 206 height 39
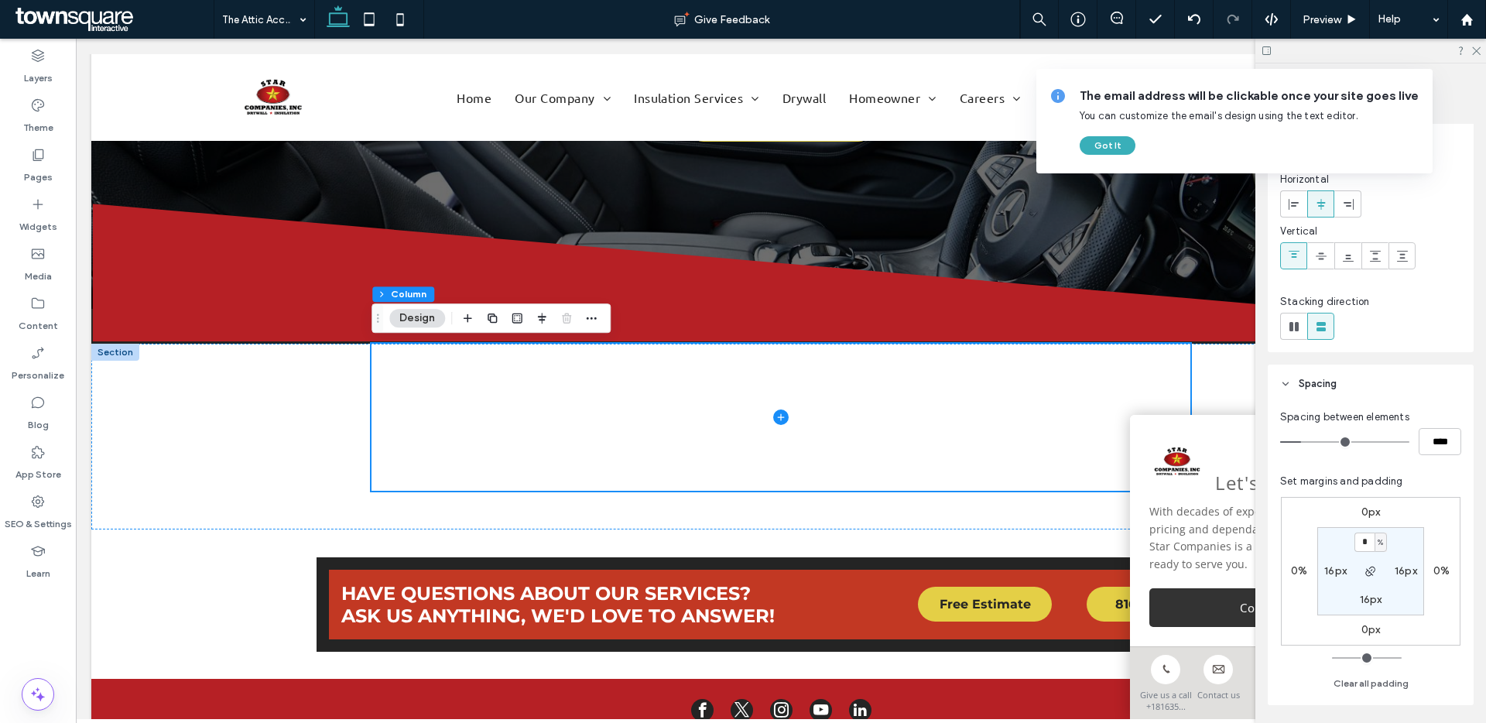
click at [1373, 502] on div "0px 0% 0px 0% * % 16px 16px 16px" at bounding box center [1371, 571] width 180 height 149
click at [1375, 518] on label "0px" at bounding box center [1370, 511] width 19 height 13
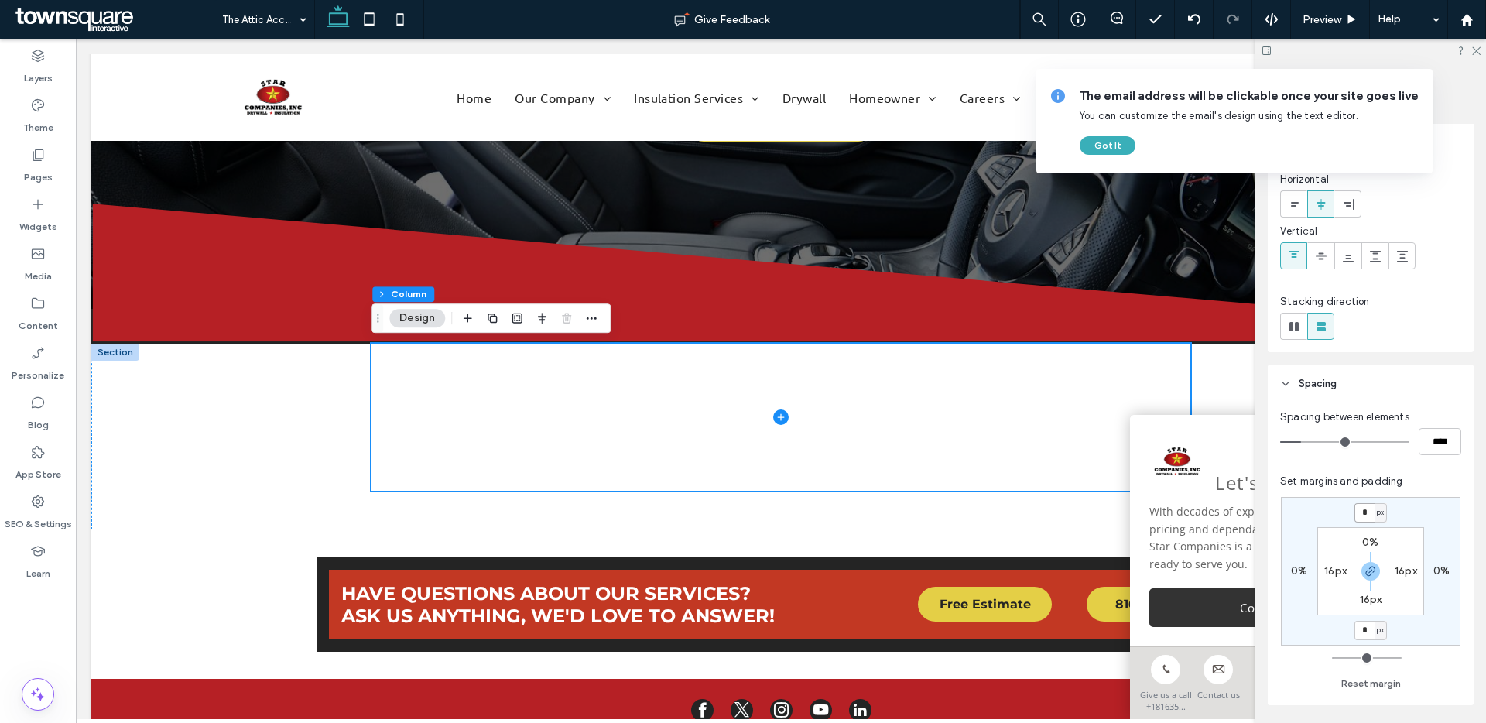
click at [1371, 512] on input "*" at bounding box center [1364, 512] width 20 height 19
type input "**"
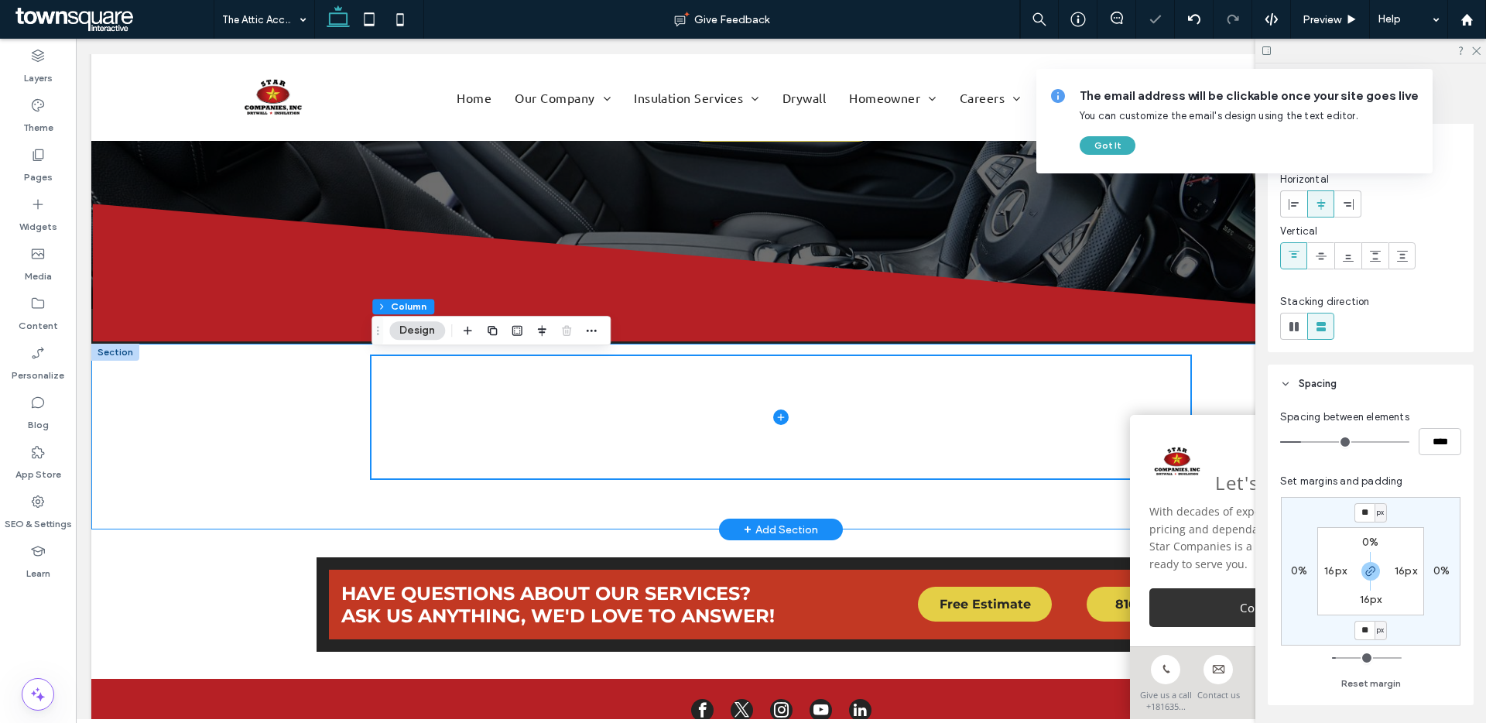
click at [303, 451] on div at bounding box center [780, 437] width 1379 height 186
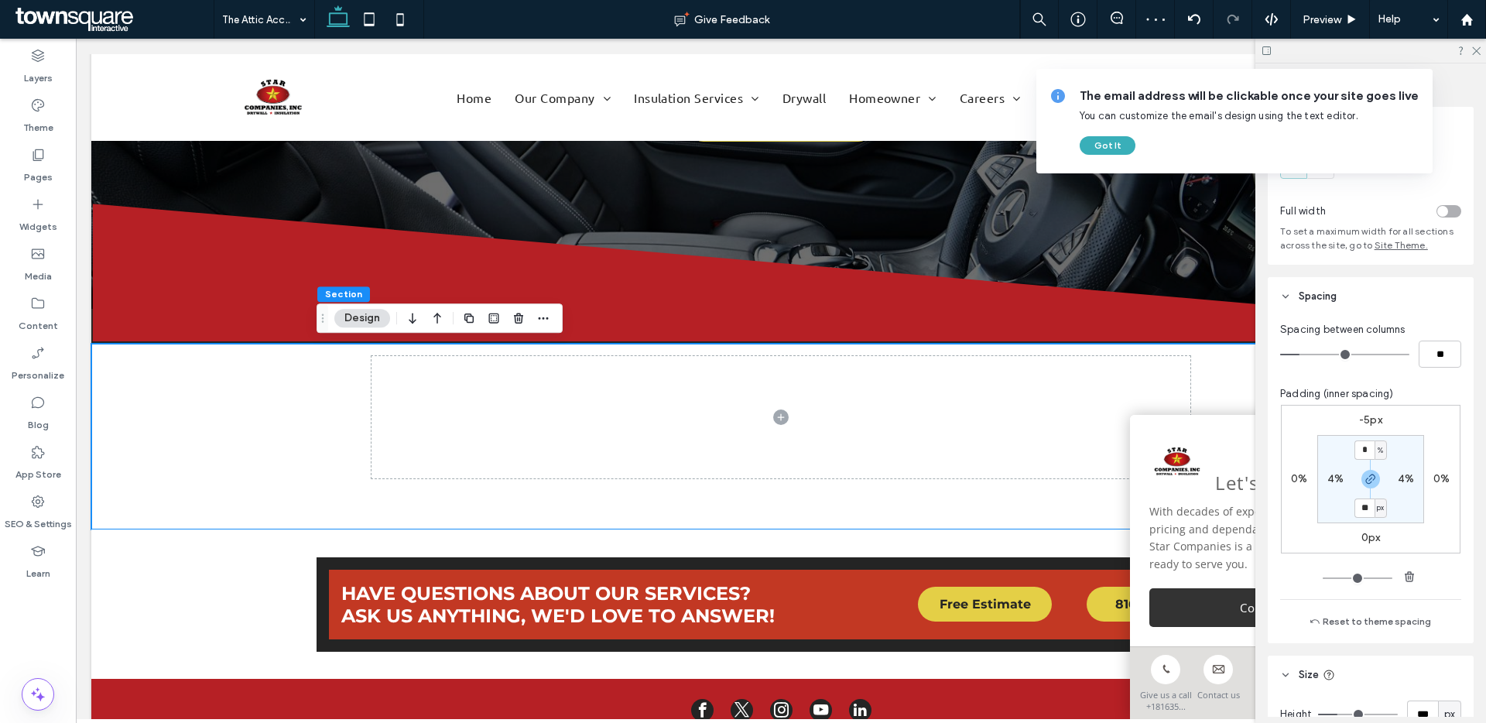
click at [1374, 423] on label "-5px" at bounding box center [1370, 419] width 23 height 13
type input "*"
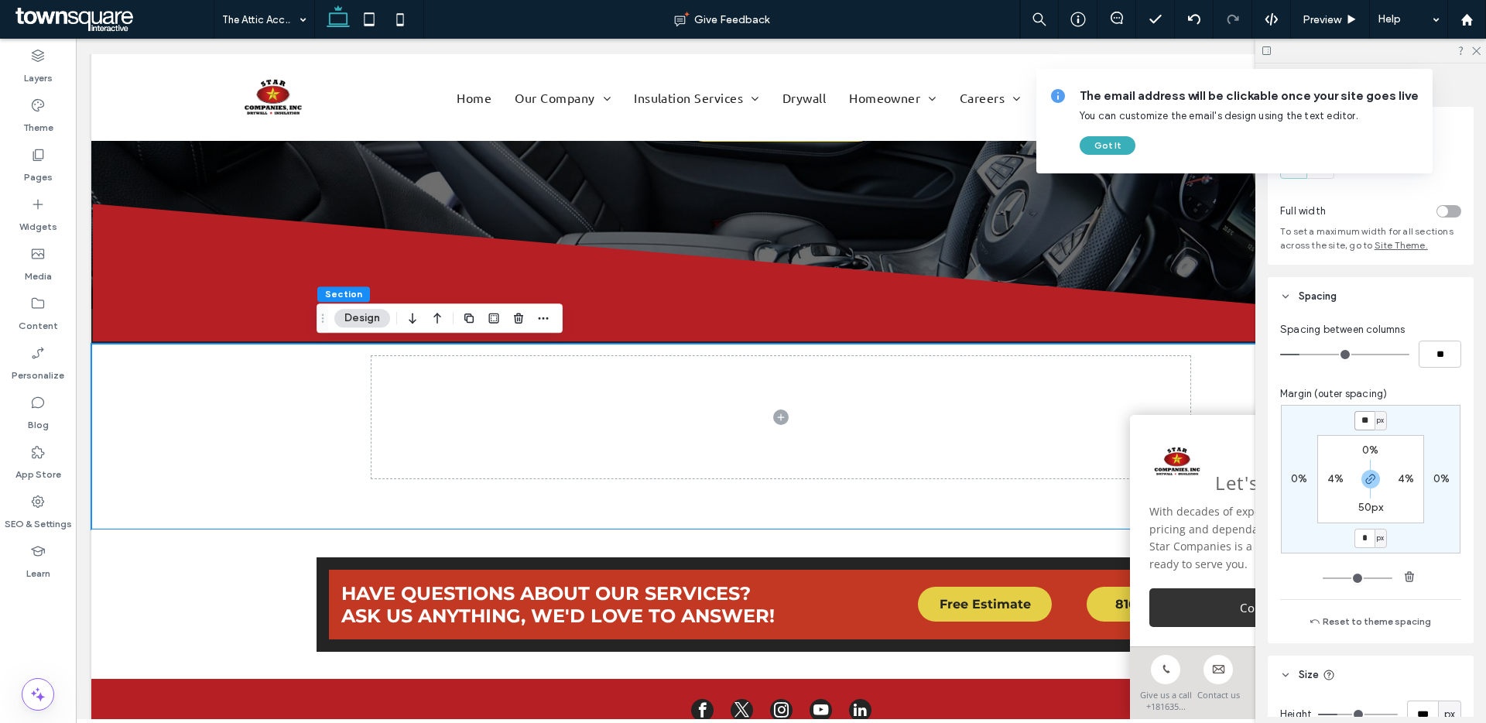
click at [1372, 424] on input "**" at bounding box center [1364, 420] width 20 height 19
type input "*"
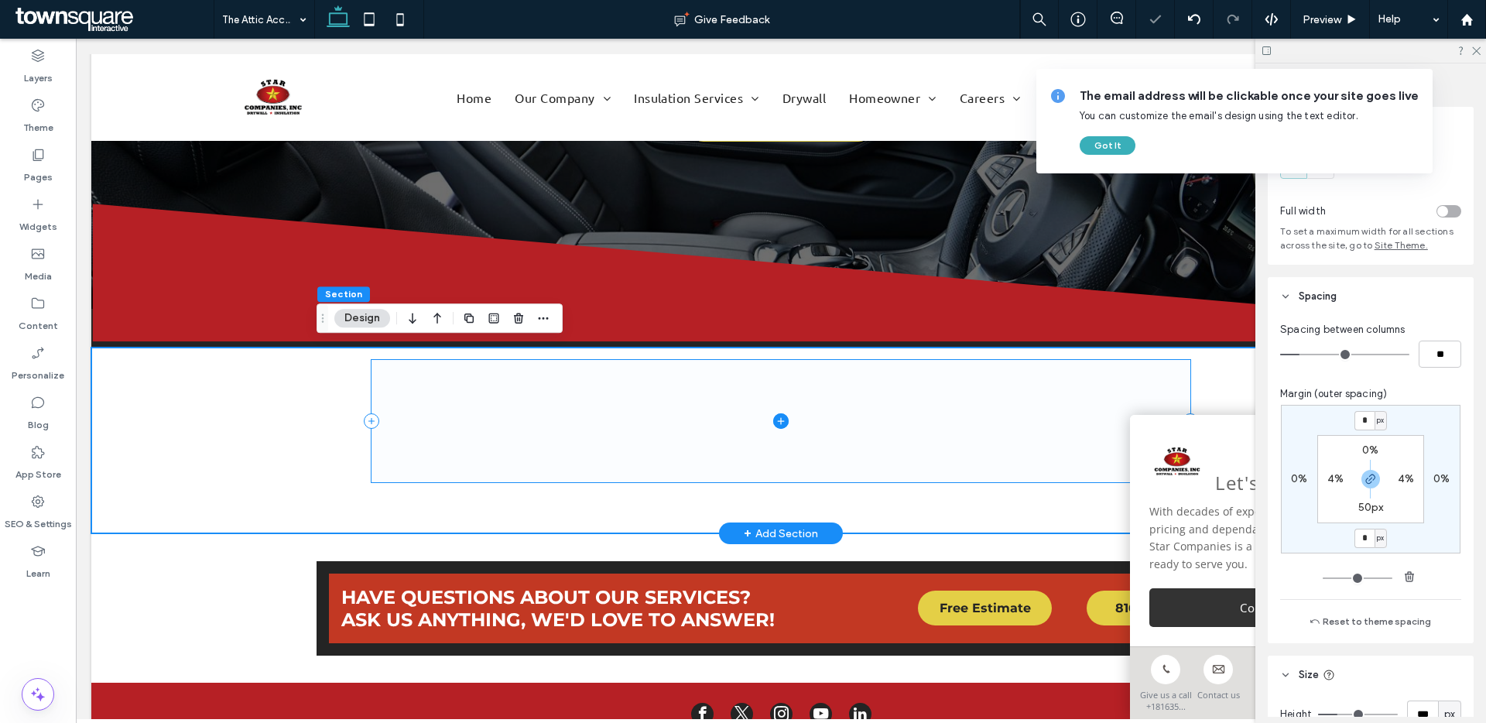
click at [377, 444] on span at bounding box center [780, 421] width 818 height 122
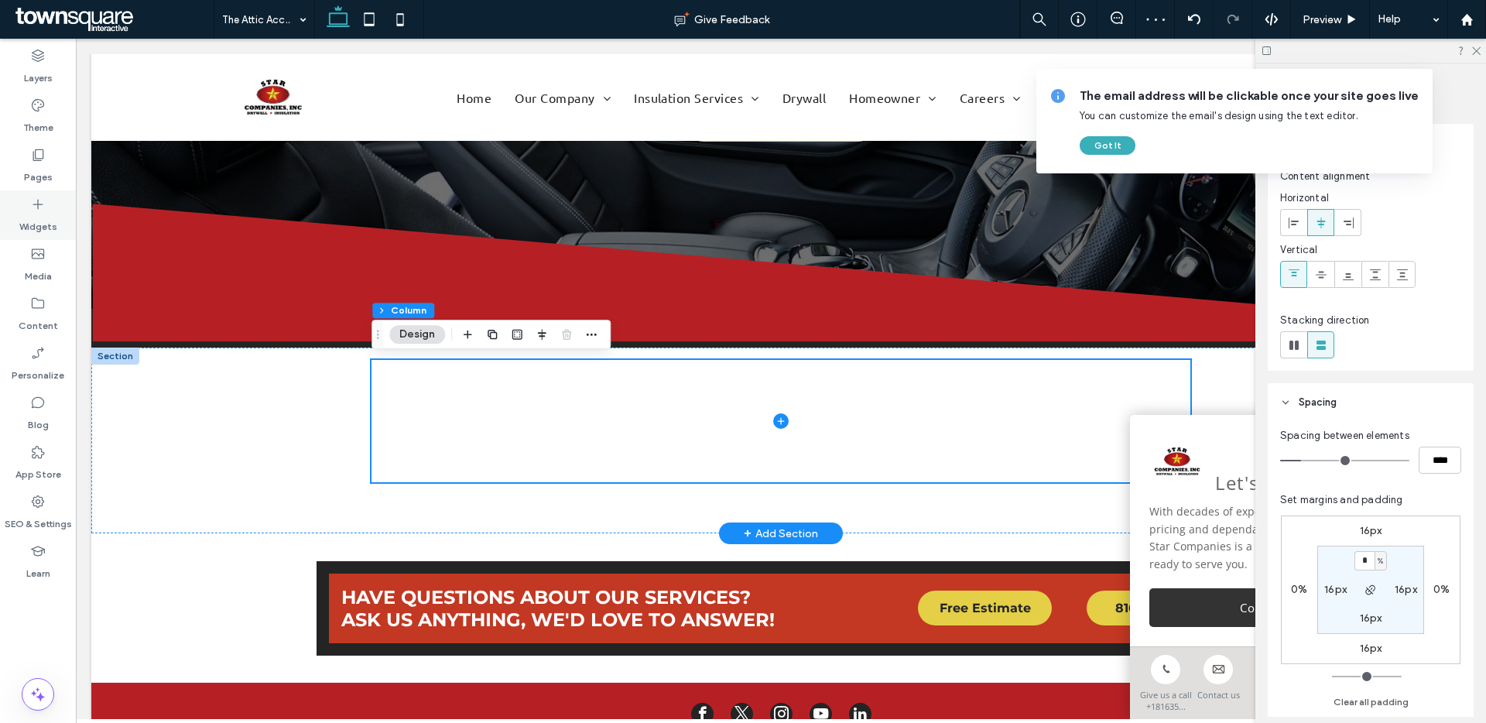
click at [33, 228] on label "Widgets" at bounding box center [38, 223] width 38 height 22
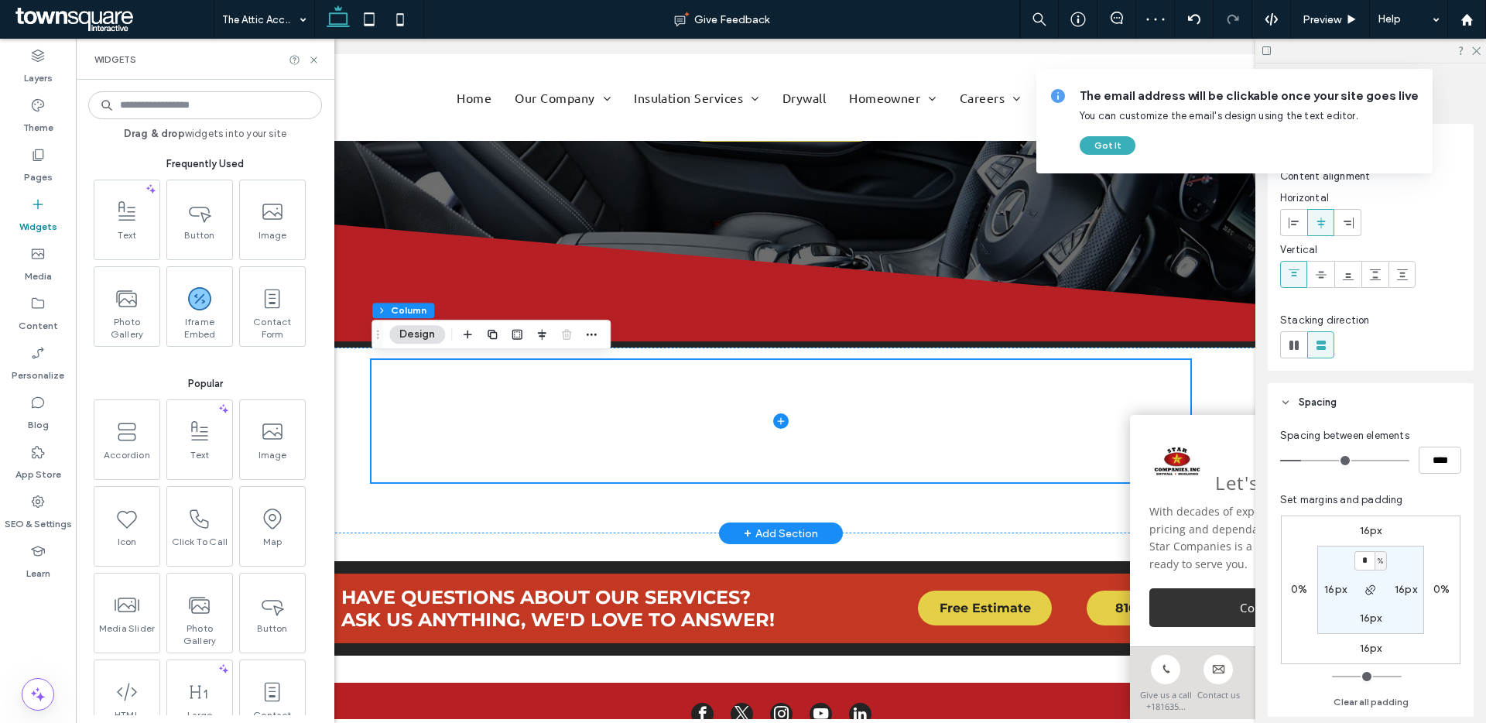
click at [143, 116] on input at bounding box center [205, 105] width 234 height 28
type input "****"
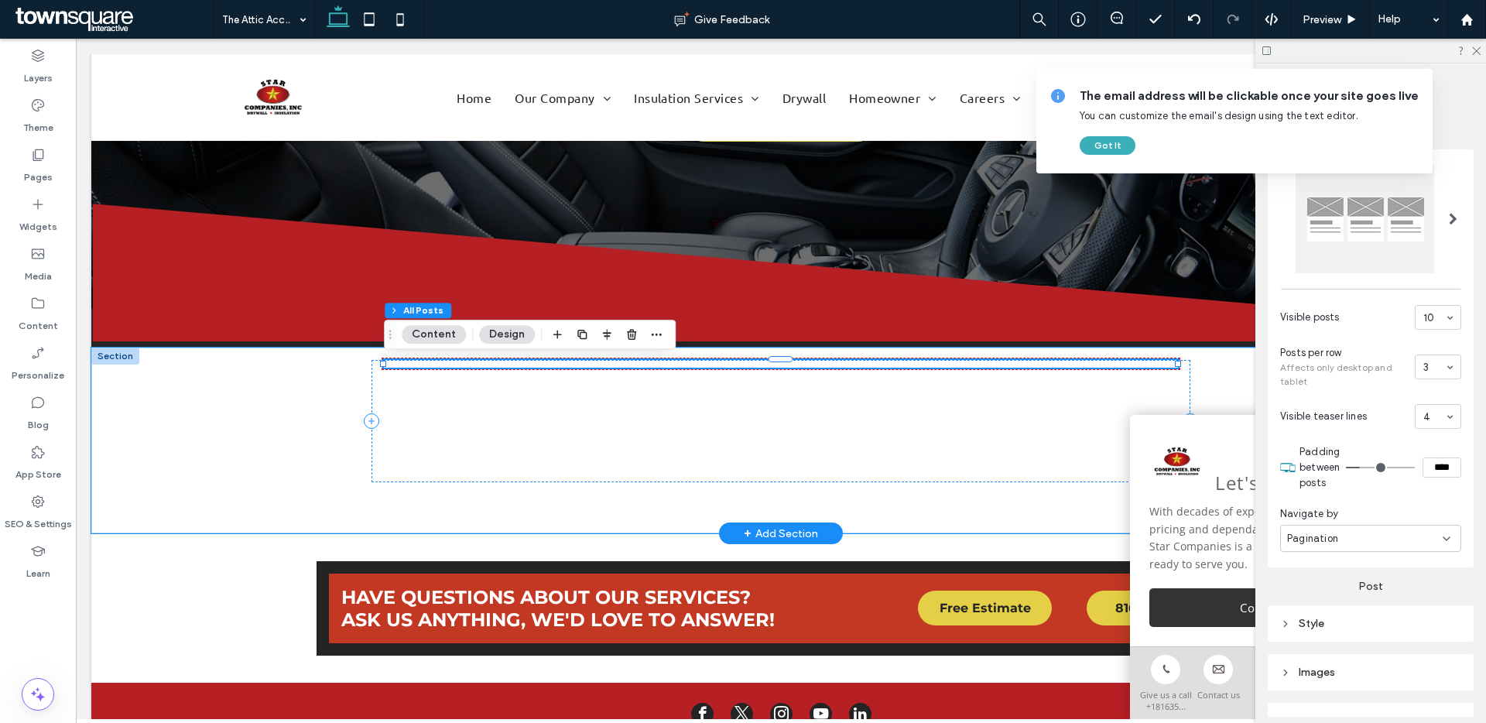
scroll to position [440, 0]
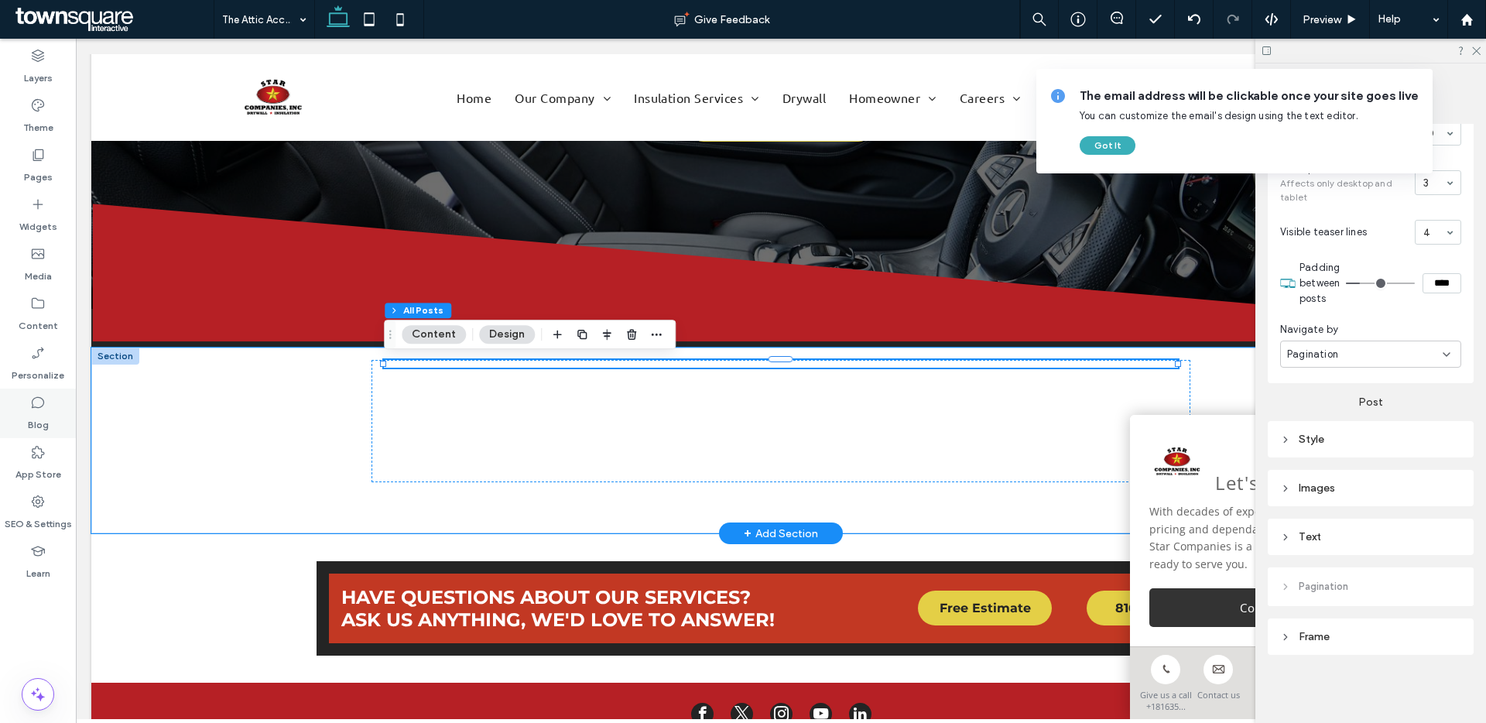
click at [48, 407] on div "Blog" at bounding box center [38, 414] width 76 height 50
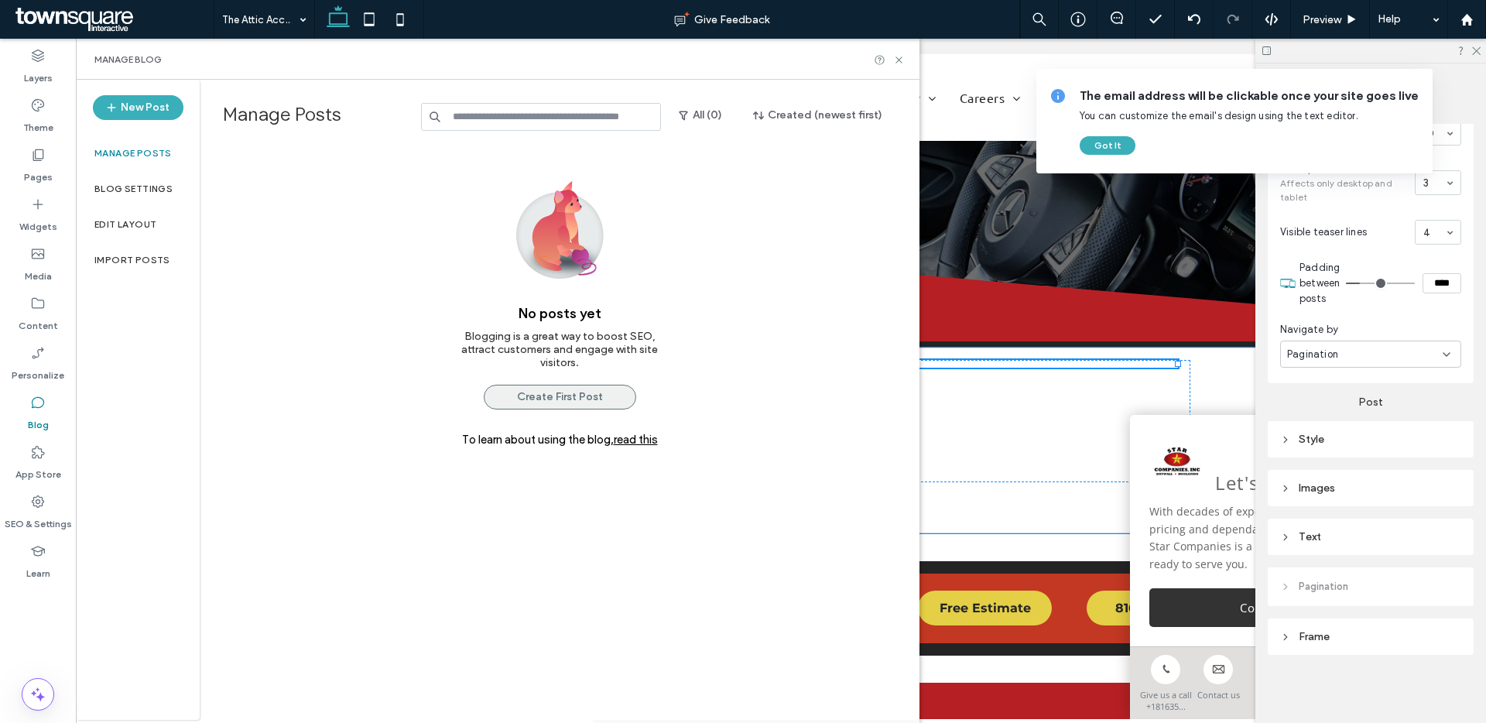
click at [569, 406] on button "Create First Post" at bounding box center [560, 397] width 152 height 25
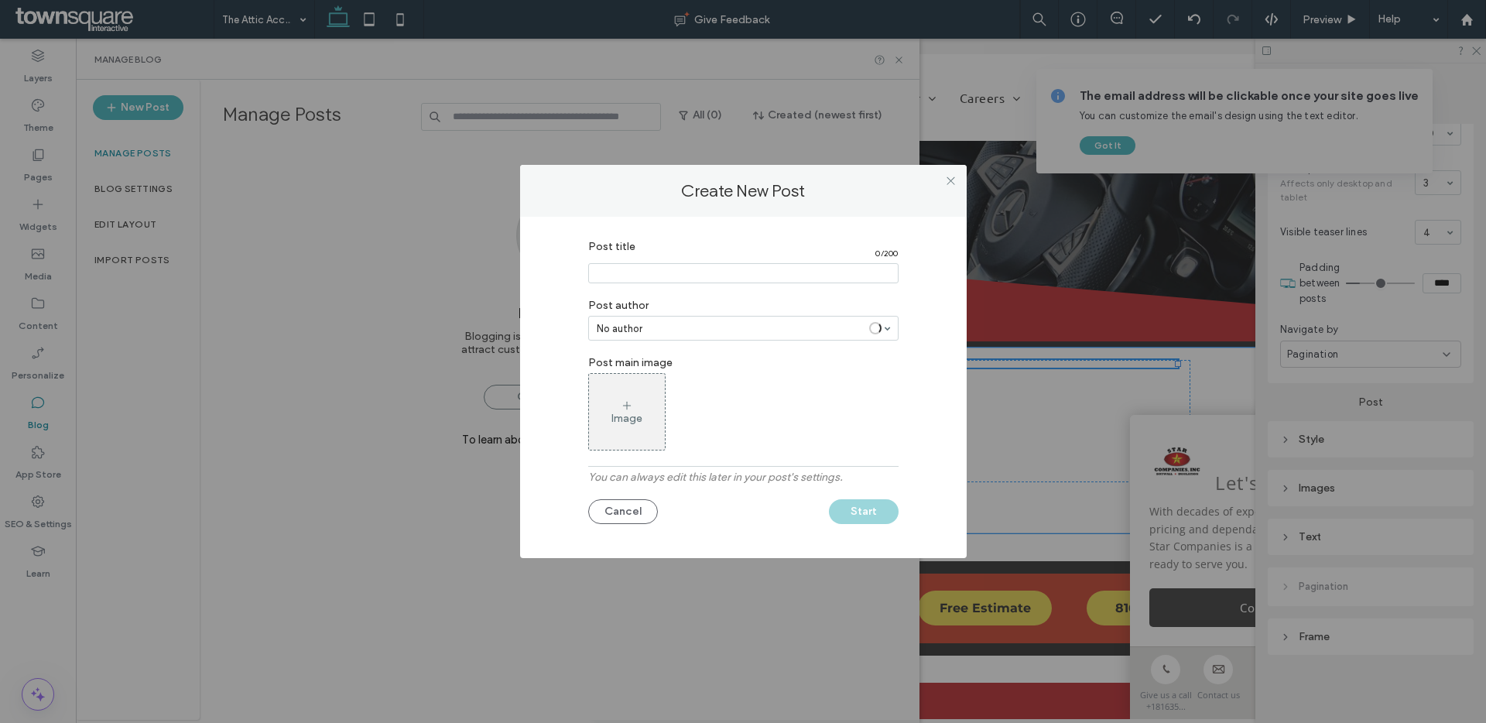
click at [708, 272] on input "Post title" at bounding box center [743, 273] width 310 height 20
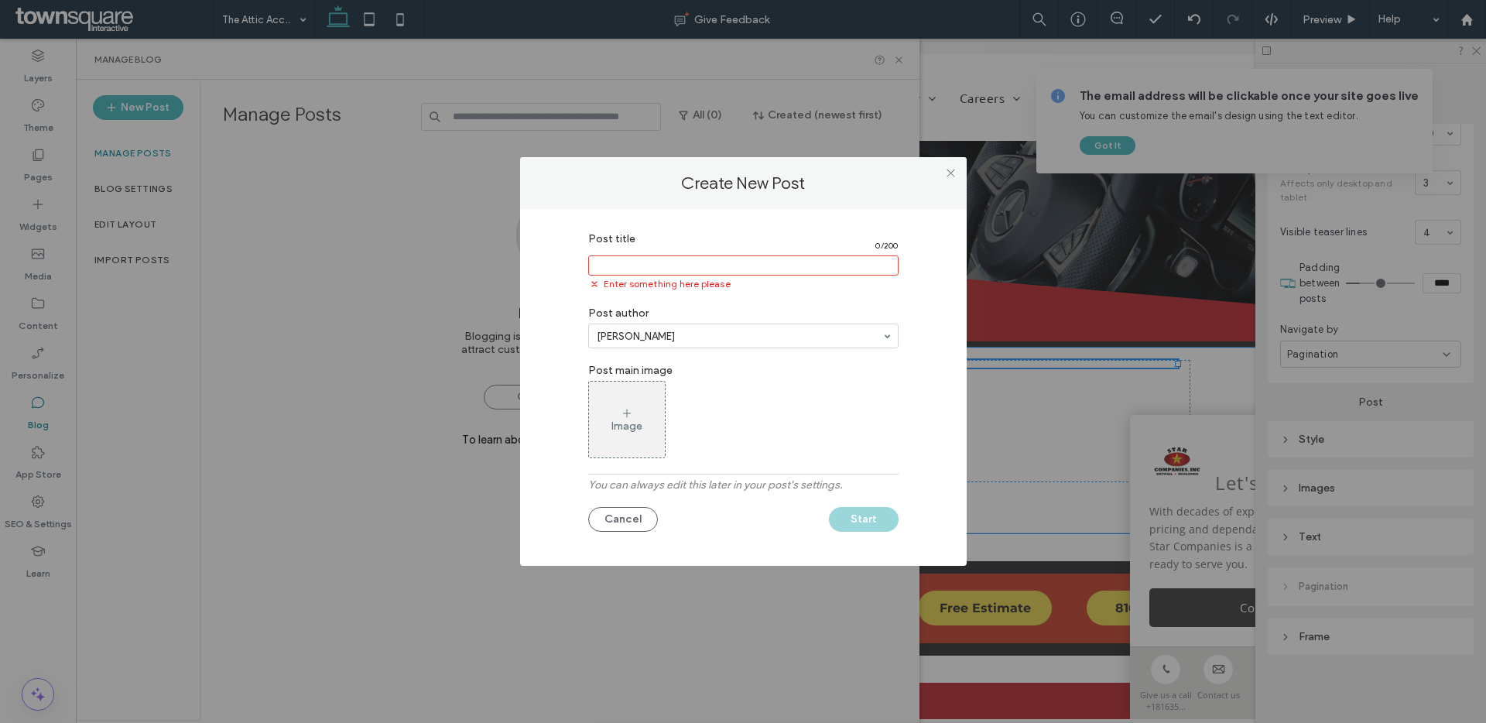
paste input "**********"
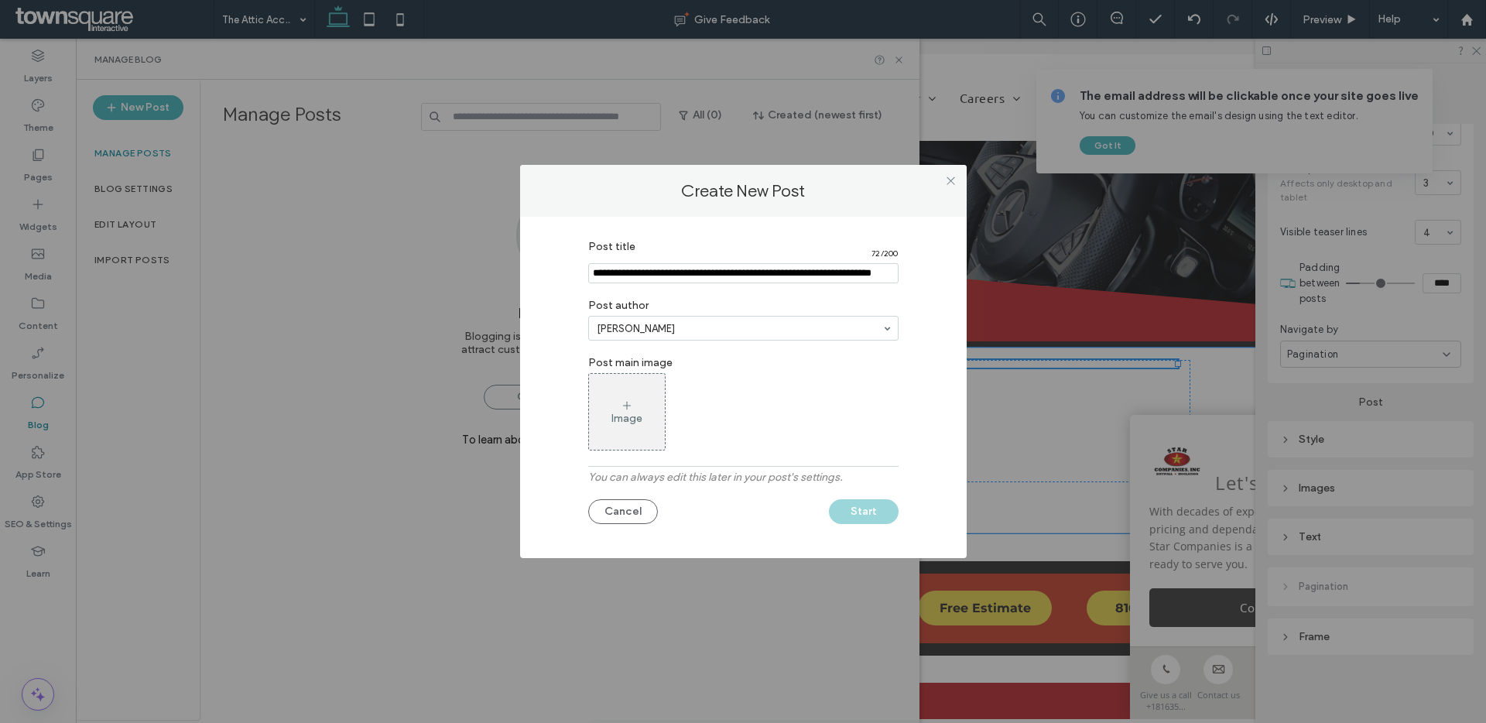
scroll to position [0, 46]
type input "**********"
click at [632, 407] on div "Image" at bounding box center [627, 412] width 76 height 73
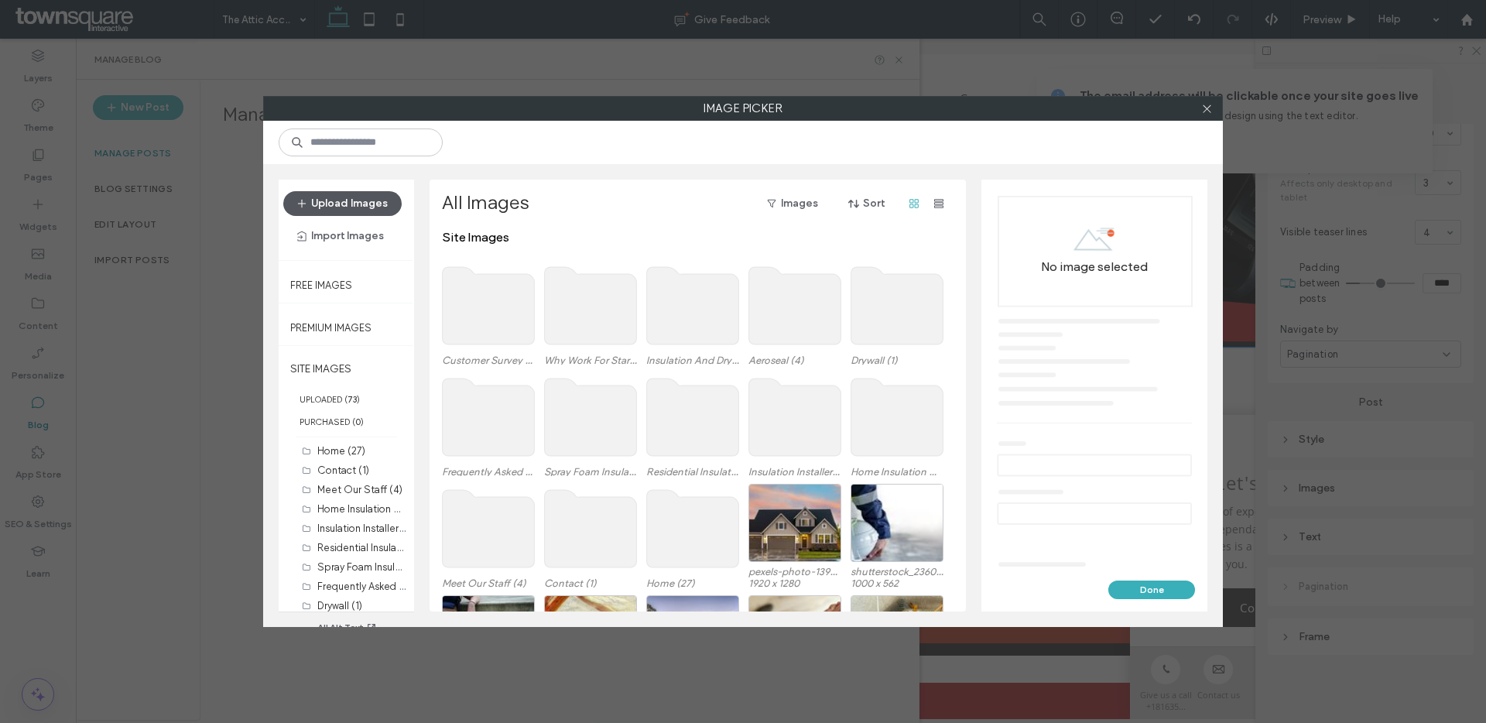
click at [356, 201] on button "Upload Images" at bounding box center [342, 203] width 118 height 25
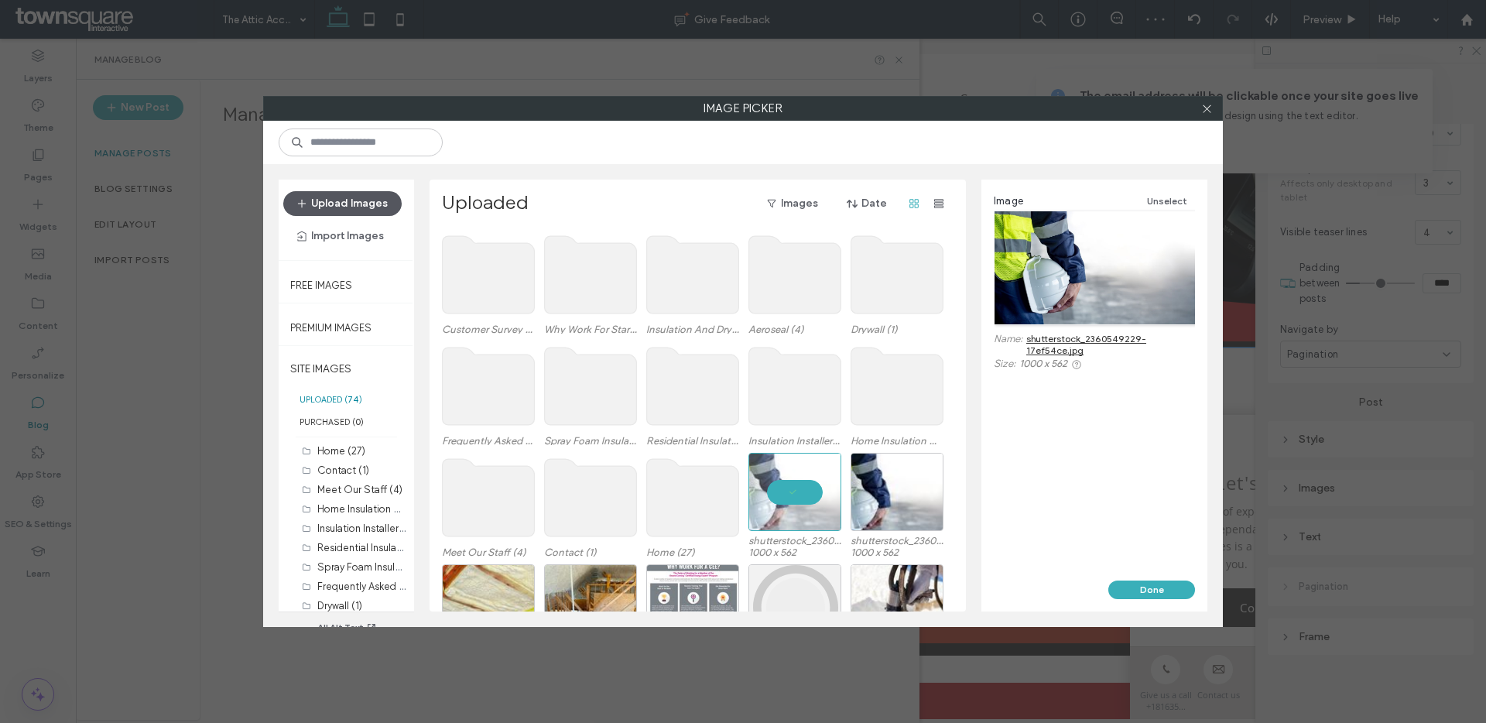
click at [376, 198] on button "Upload Images" at bounding box center [342, 203] width 118 height 25
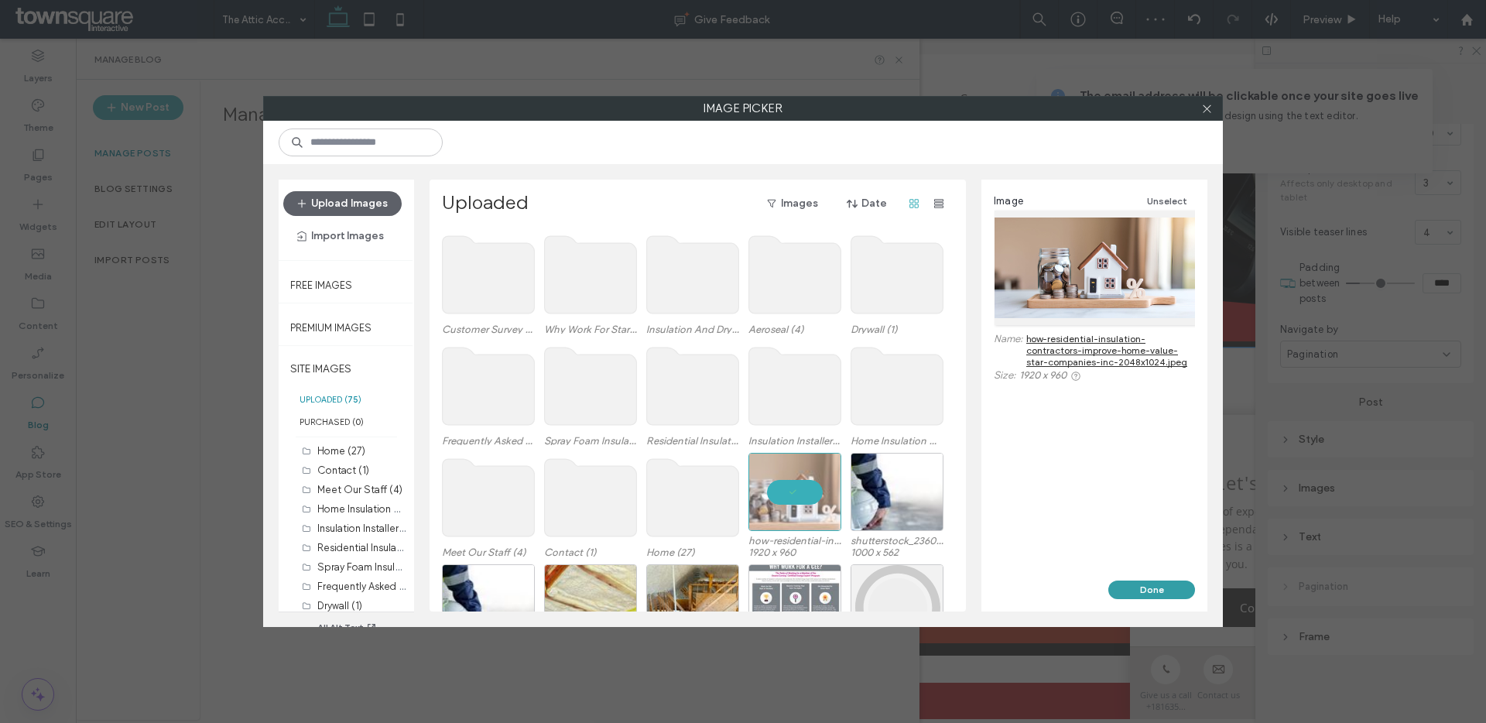
click at [1116, 590] on button "Done" at bounding box center [1151, 589] width 87 height 19
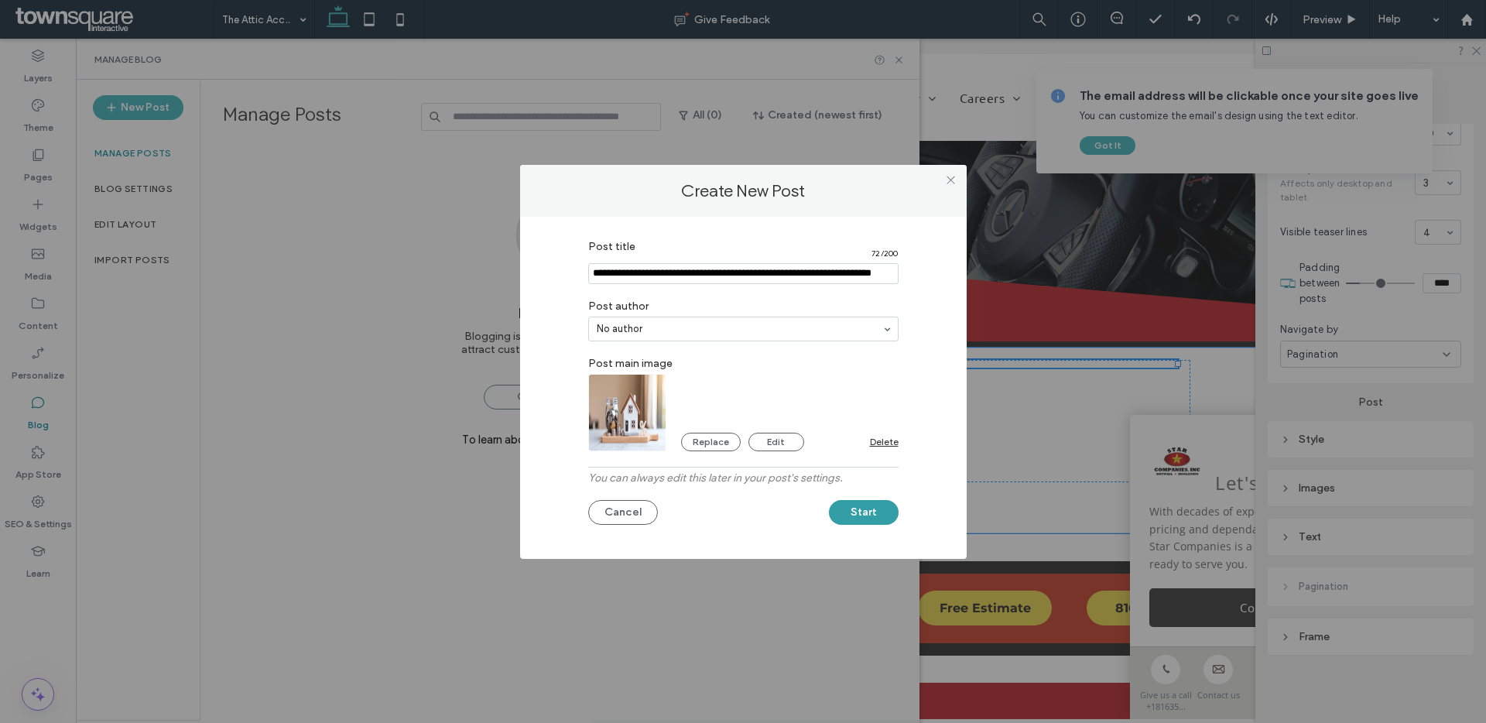
click at [858, 509] on button "Start" at bounding box center [864, 512] width 70 height 25
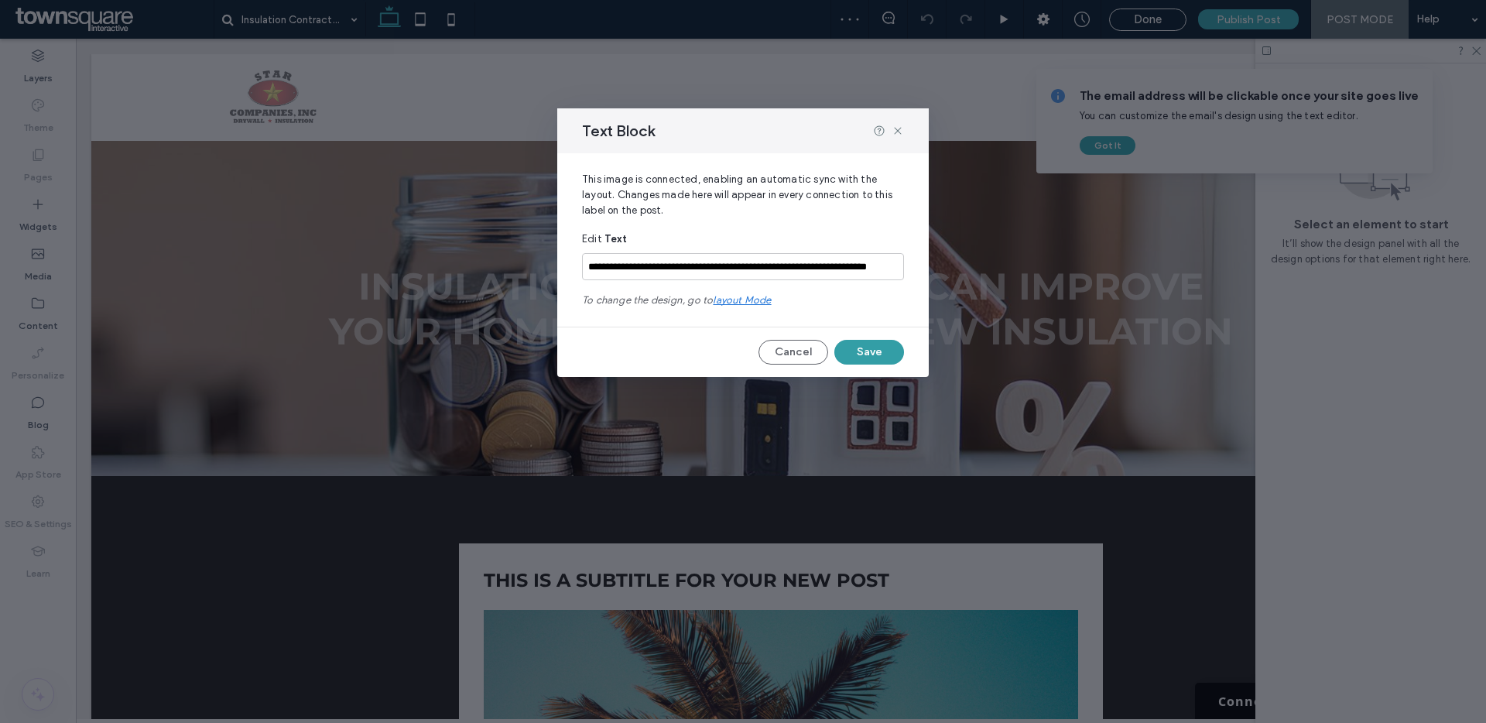
drag, startPoint x: 777, startPoint y: 312, endPoint x: 853, endPoint y: 351, distance: 85.1
click at [853, 351] on button "Save" at bounding box center [869, 352] width 70 height 25
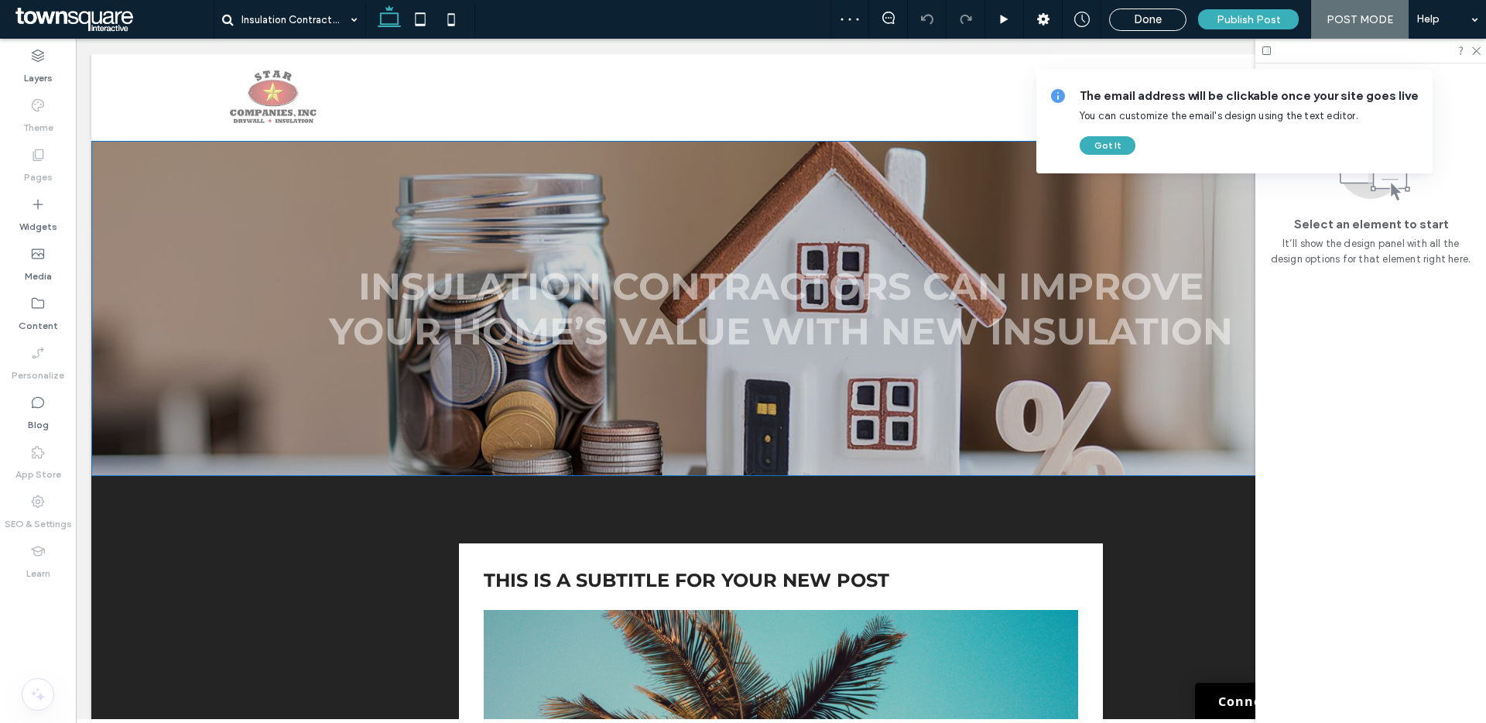
click at [236, 226] on div "Insulation Contractors Can Improve Your Home’s Value With New Insulation" at bounding box center [780, 308] width 1379 height 335
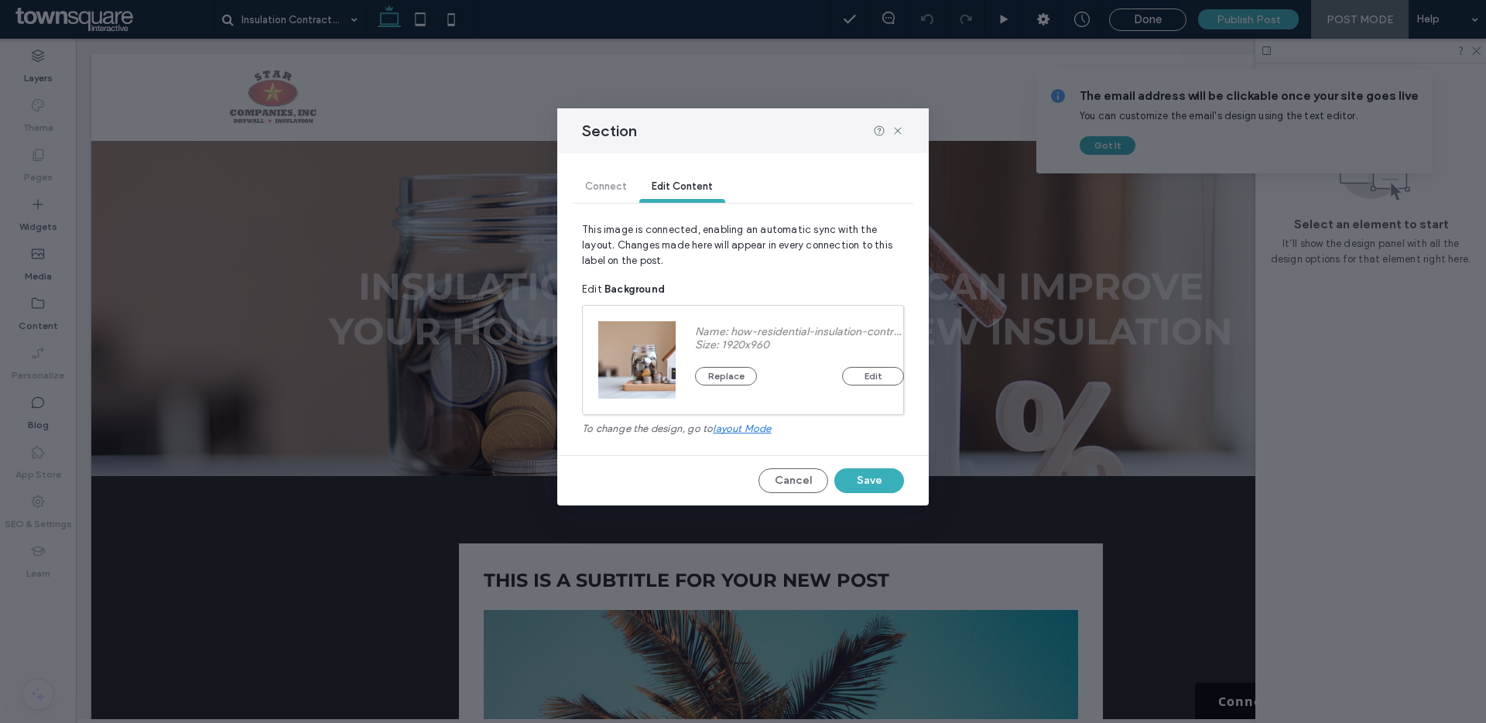
click at [888, 367] on button "Edit" at bounding box center [873, 376] width 62 height 19
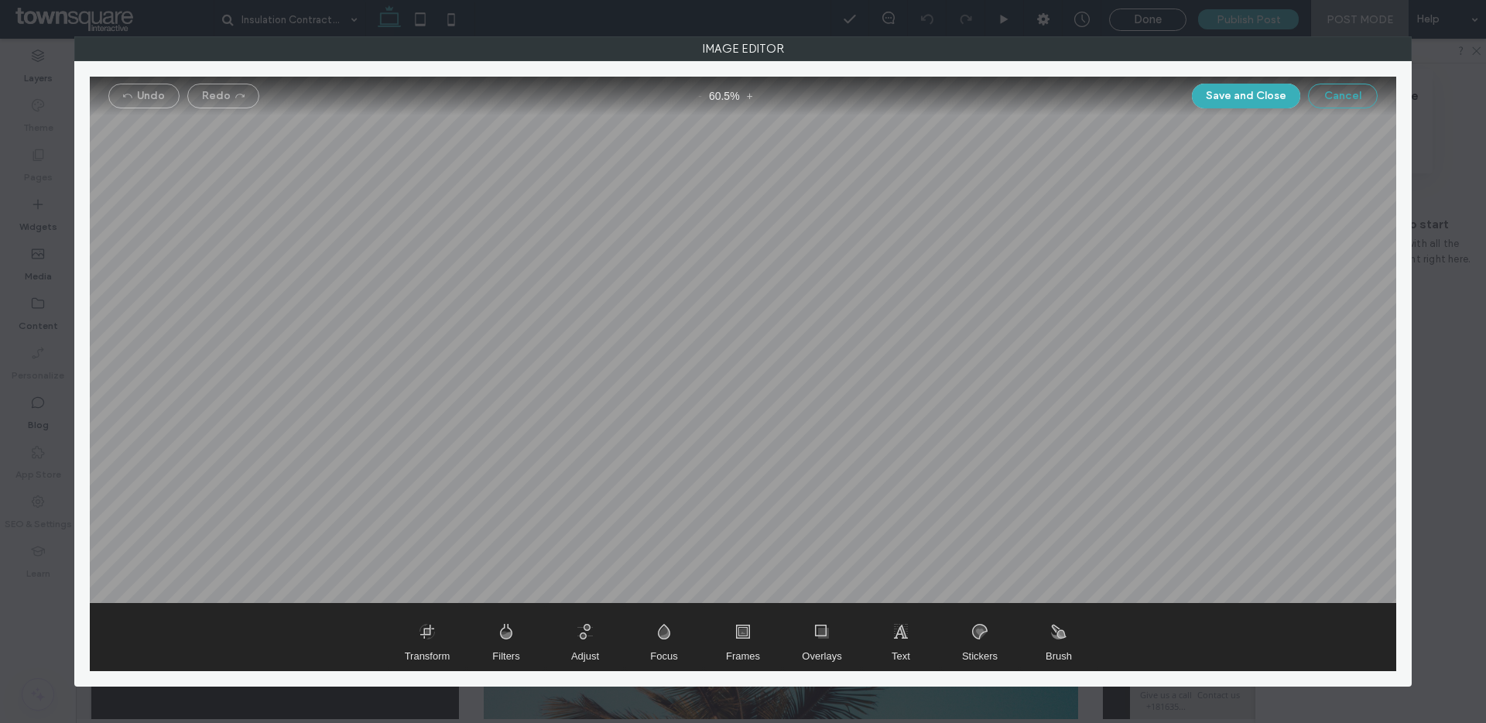
click at [1333, 94] on button "Cancel" at bounding box center [1343, 96] width 70 height 25
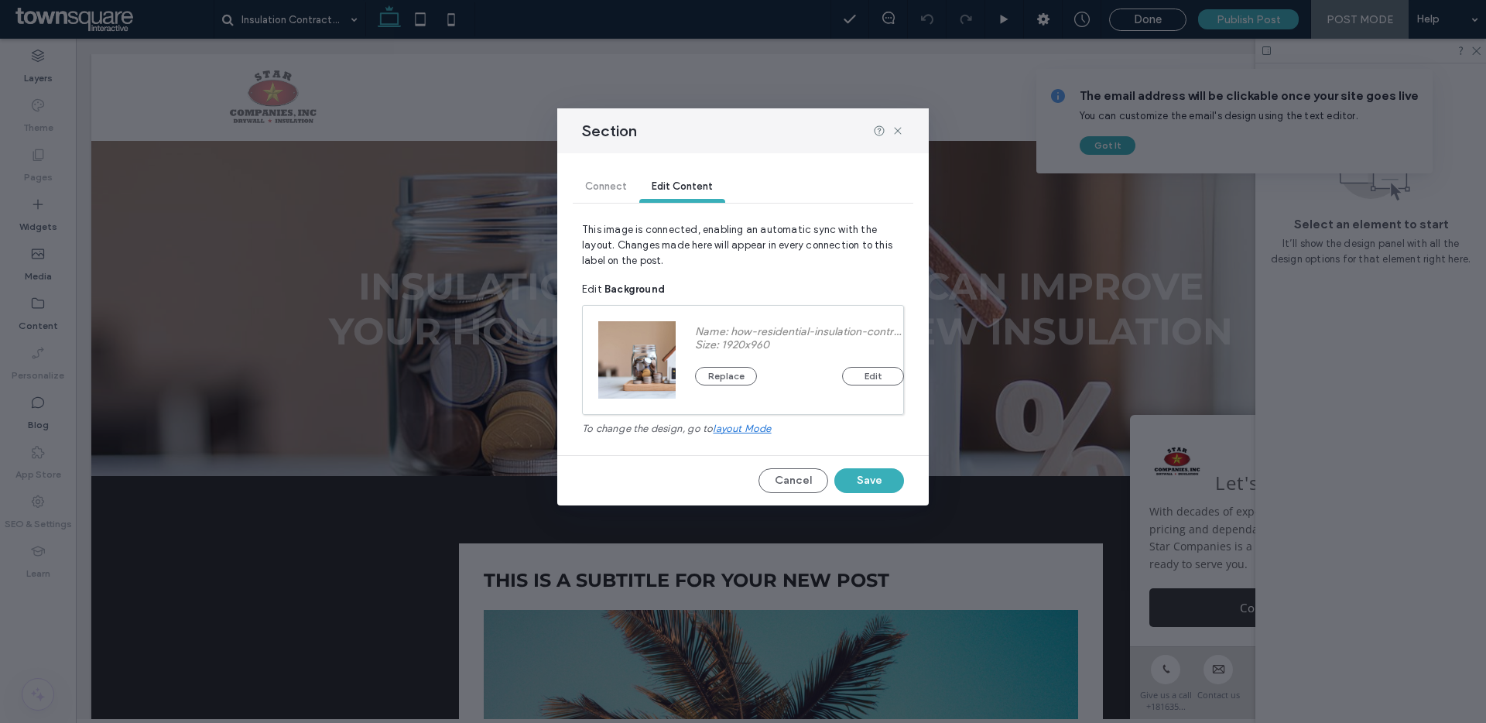
click at [617, 172] on div "Connect Edit Content" at bounding box center [743, 187] width 341 height 31
click at [611, 193] on div "Connect Edit Content" at bounding box center [743, 187] width 341 height 31
click at [697, 159] on div "Connect Edit Content" at bounding box center [743, 187] width 341 height 69
click at [687, 197] on div "Edit Content" at bounding box center [682, 187] width 86 height 31
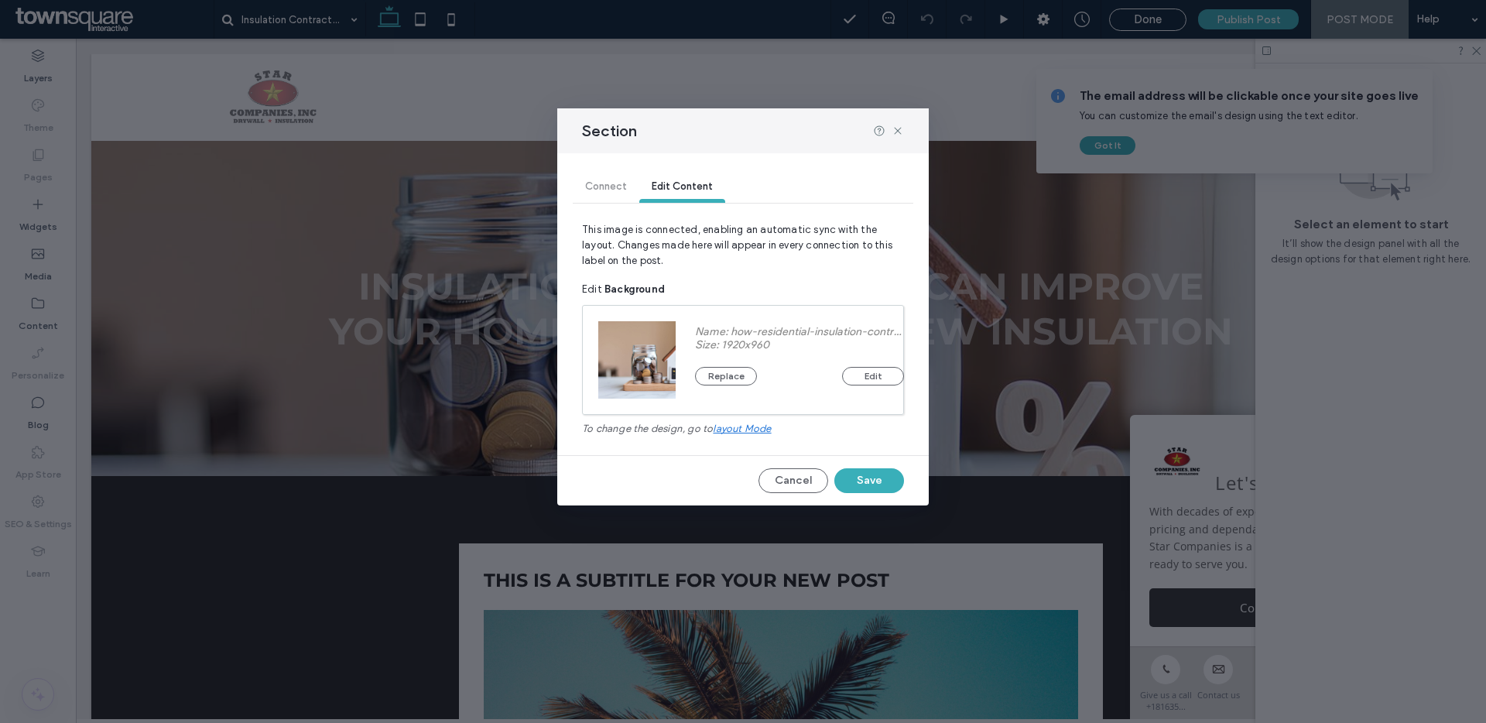
click at [746, 432] on span "layout mode" at bounding box center [742, 429] width 58 height 12
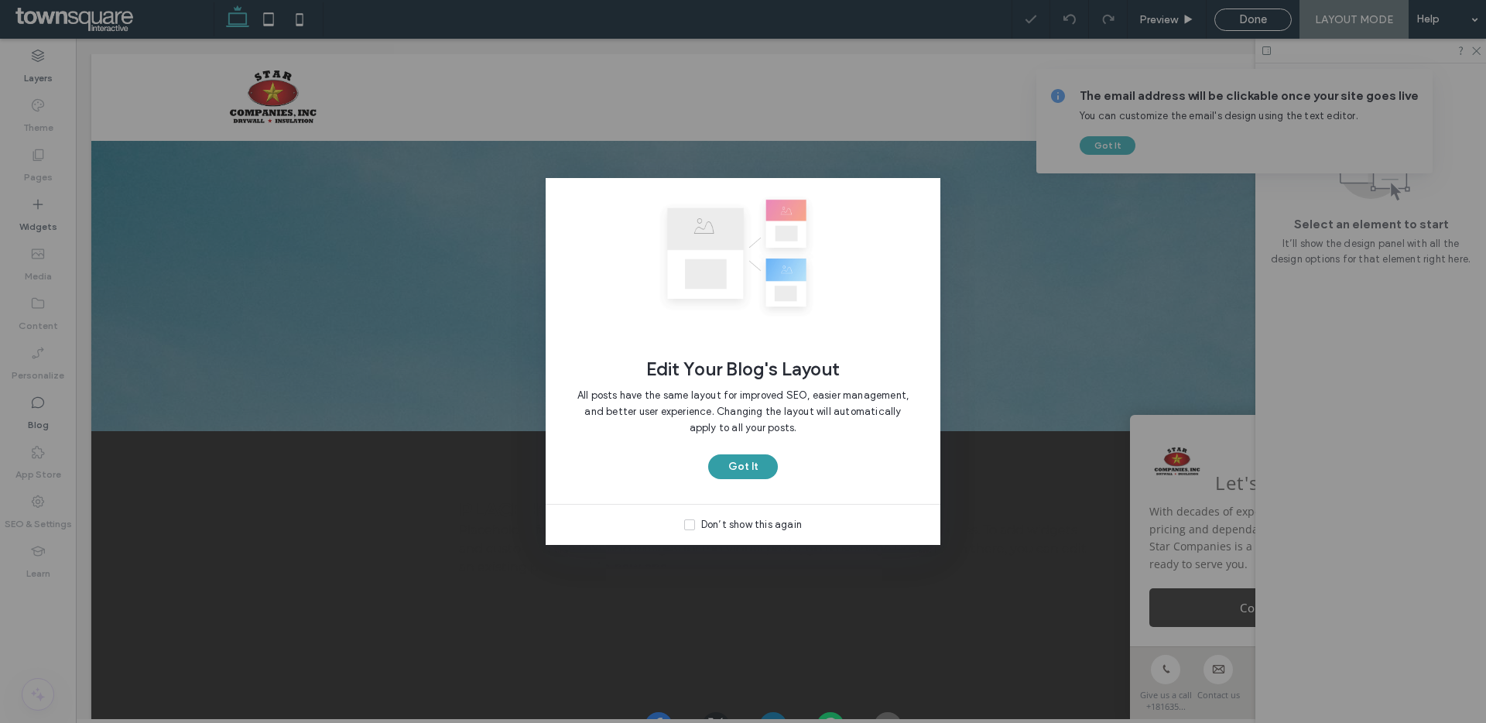
click at [753, 474] on button "Got It" at bounding box center [743, 466] width 70 height 25
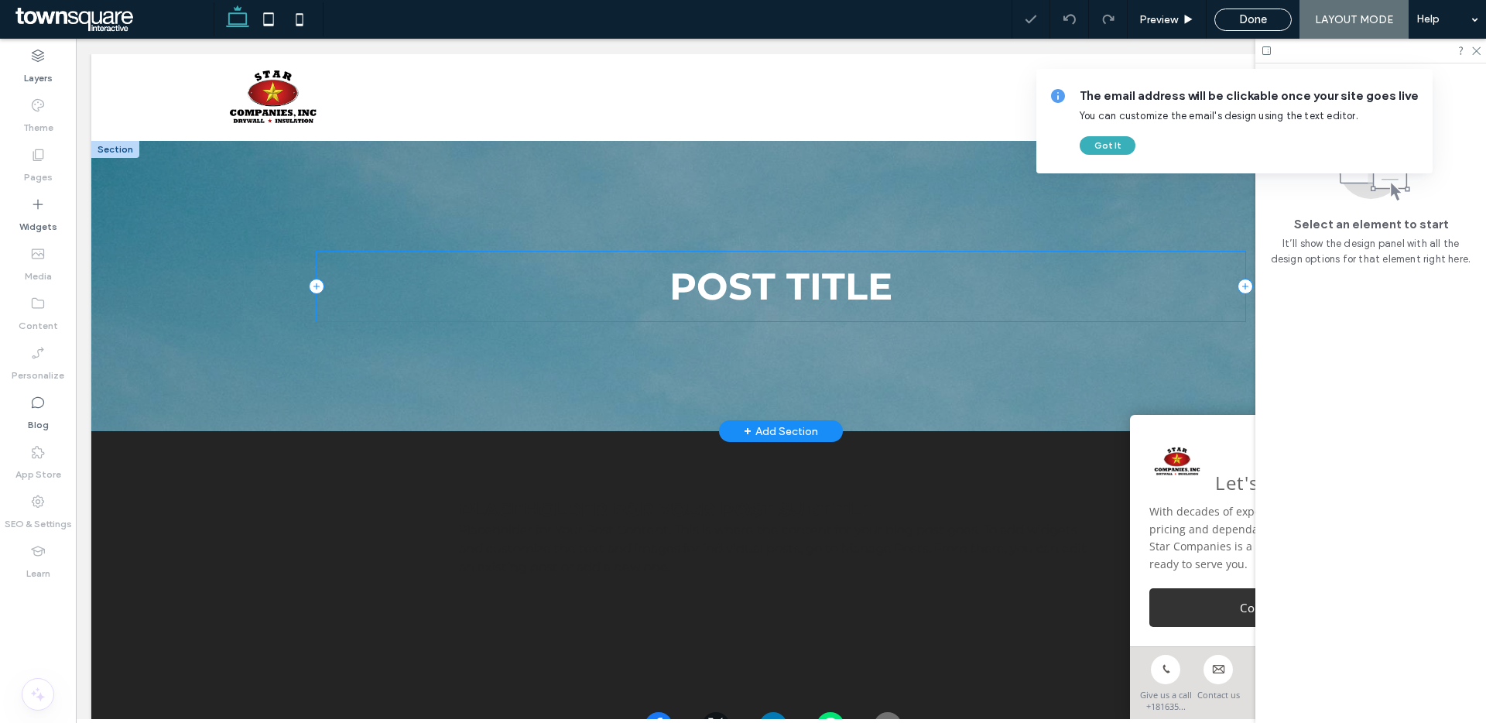
click at [323, 295] on div "POST TITLE" at bounding box center [781, 287] width 929 height 70
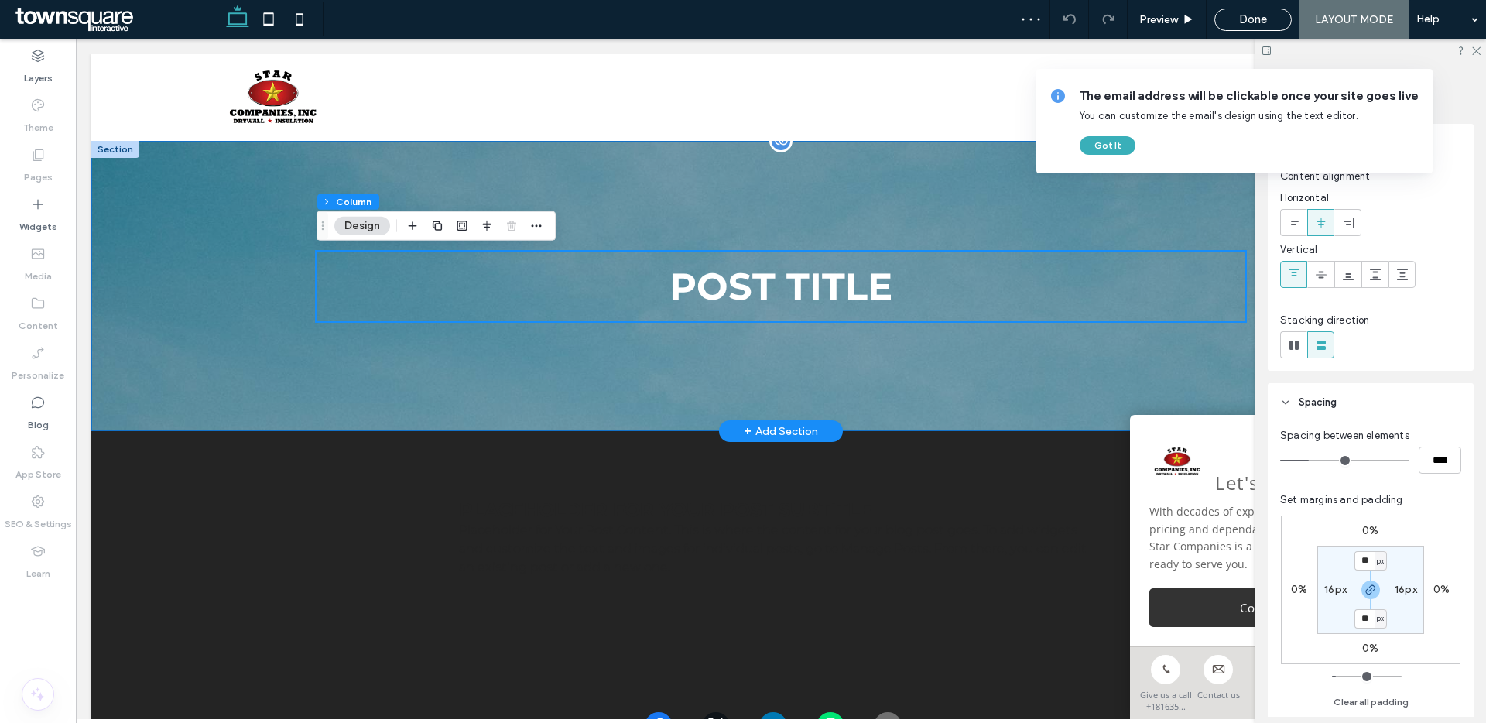
click at [241, 314] on div "POST TITLE" at bounding box center [780, 286] width 1379 height 290
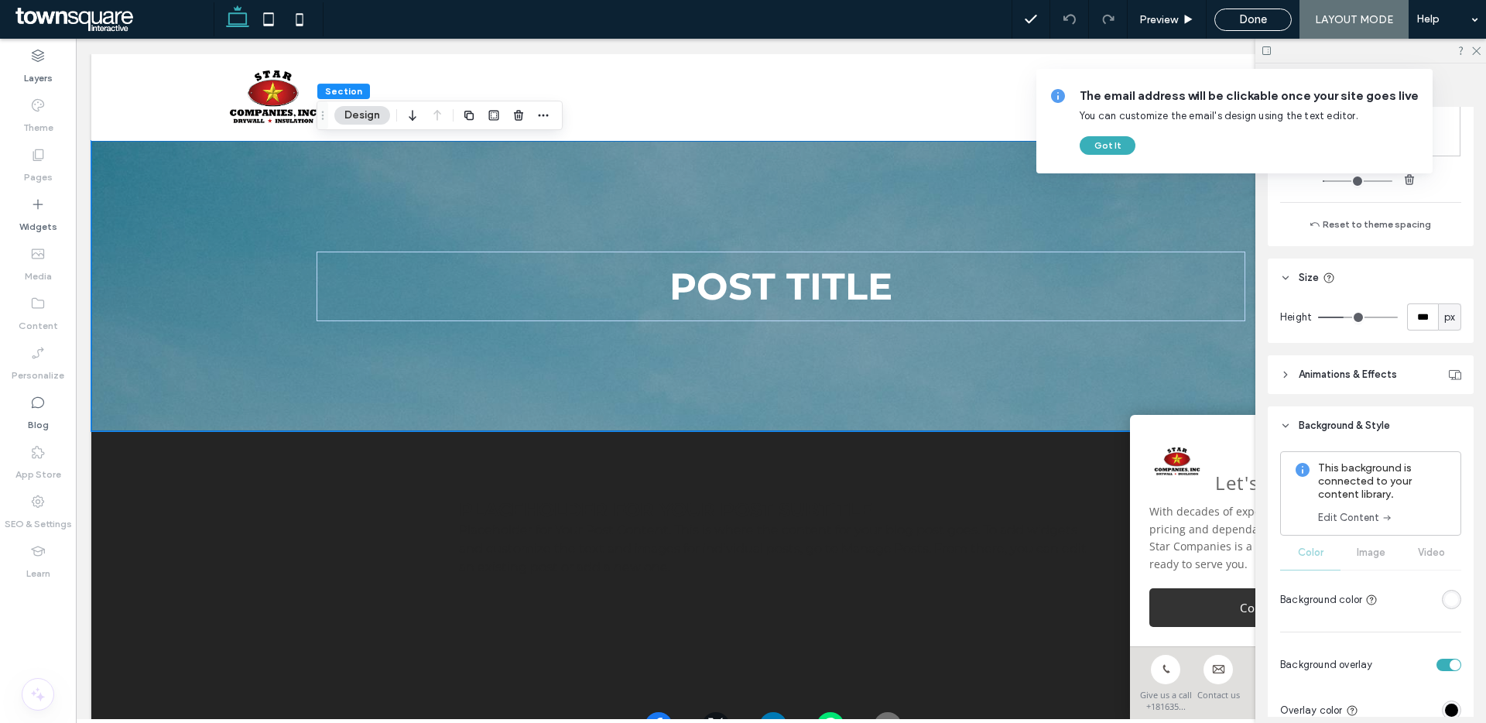
scroll to position [464, 0]
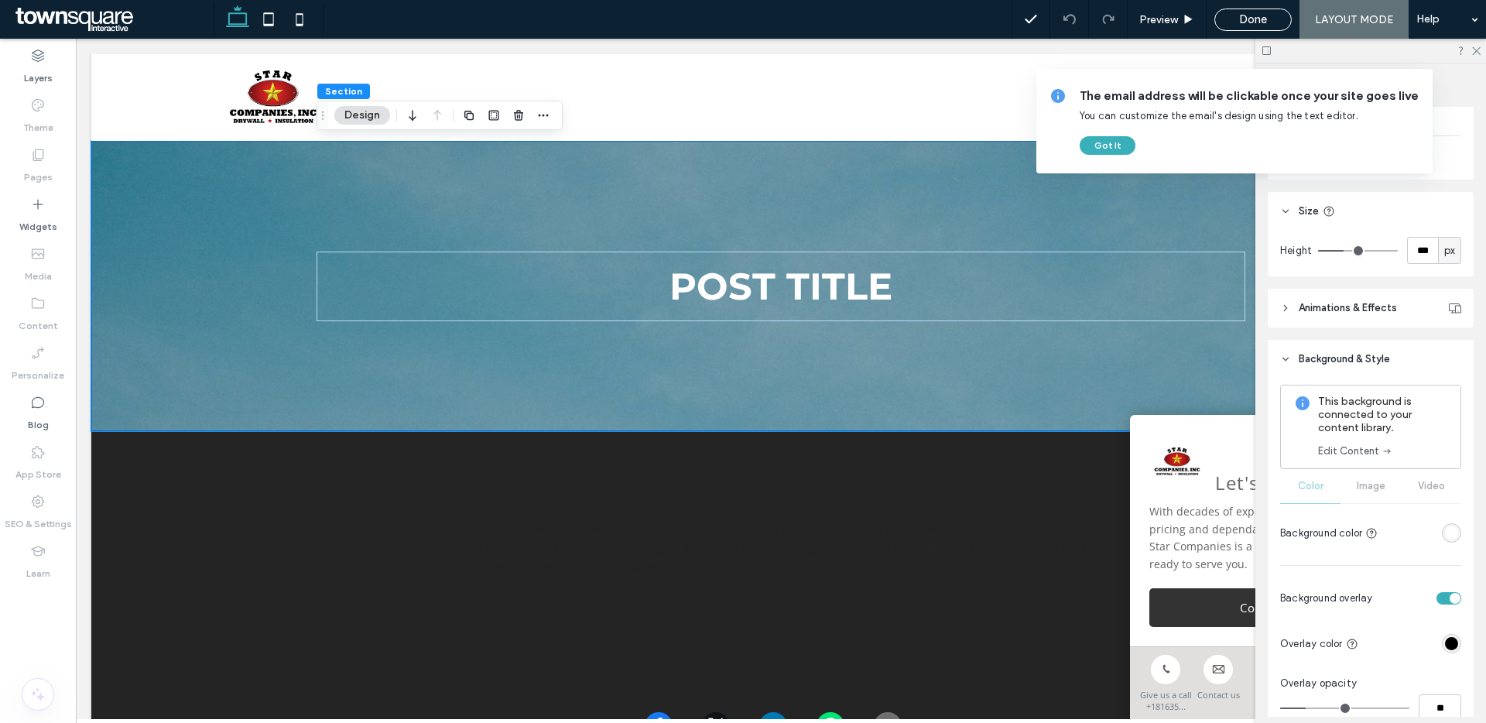
click at [1369, 498] on div "This background is connected to your content library. Edit Content Color Image …" at bounding box center [1370, 466] width 181 height 162
click at [1364, 457] on link "Edit Content" at bounding box center [1355, 450] width 75 height 15
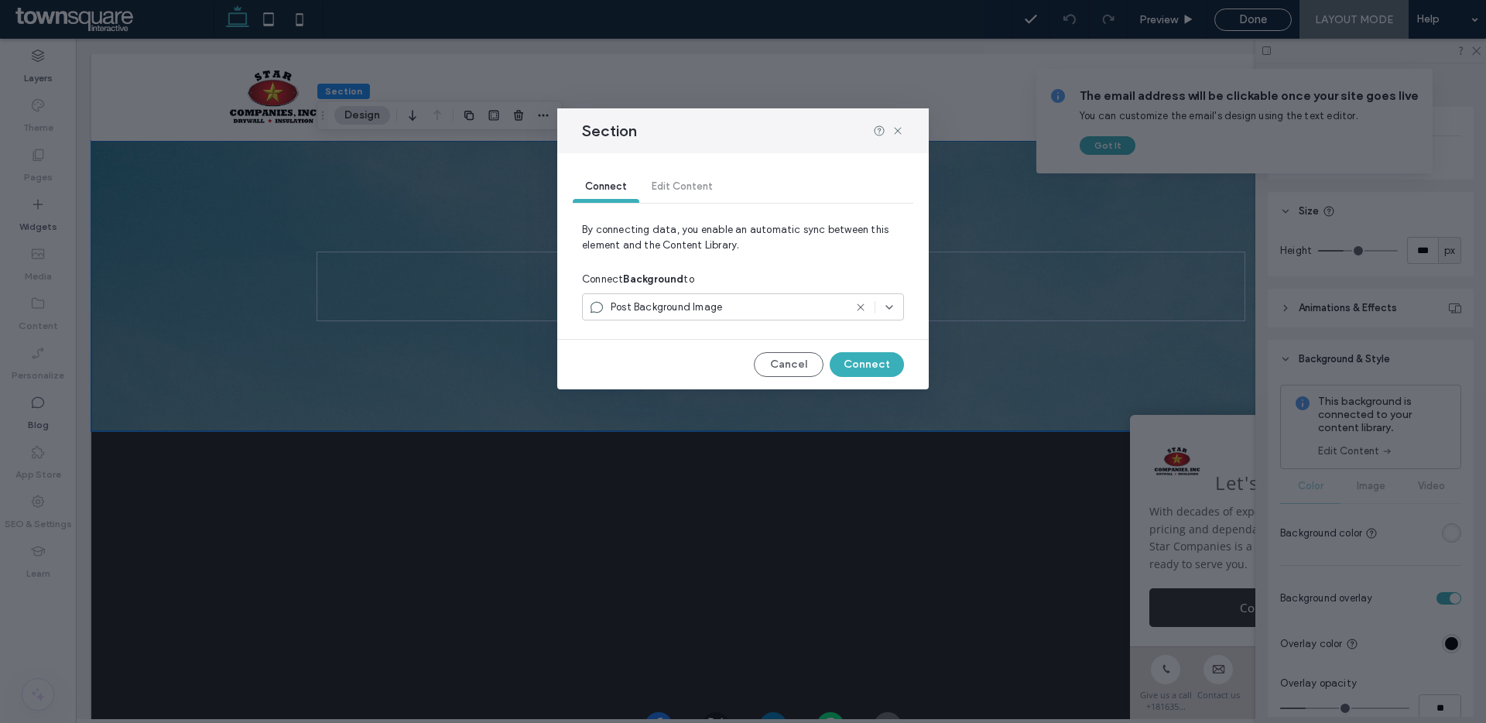
click at [861, 308] on use at bounding box center [860, 306] width 7 height 7
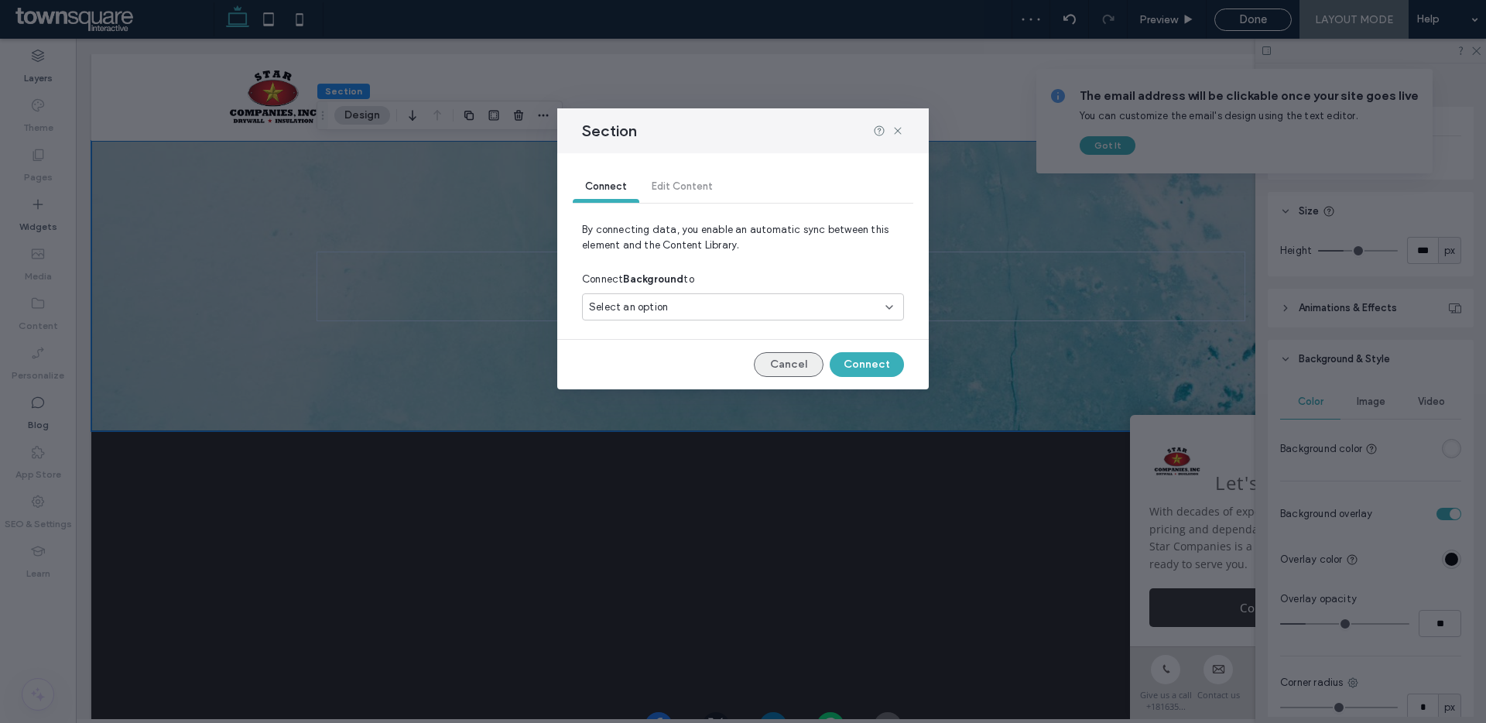
click at [810, 360] on button "Cancel" at bounding box center [789, 364] width 70 height 25
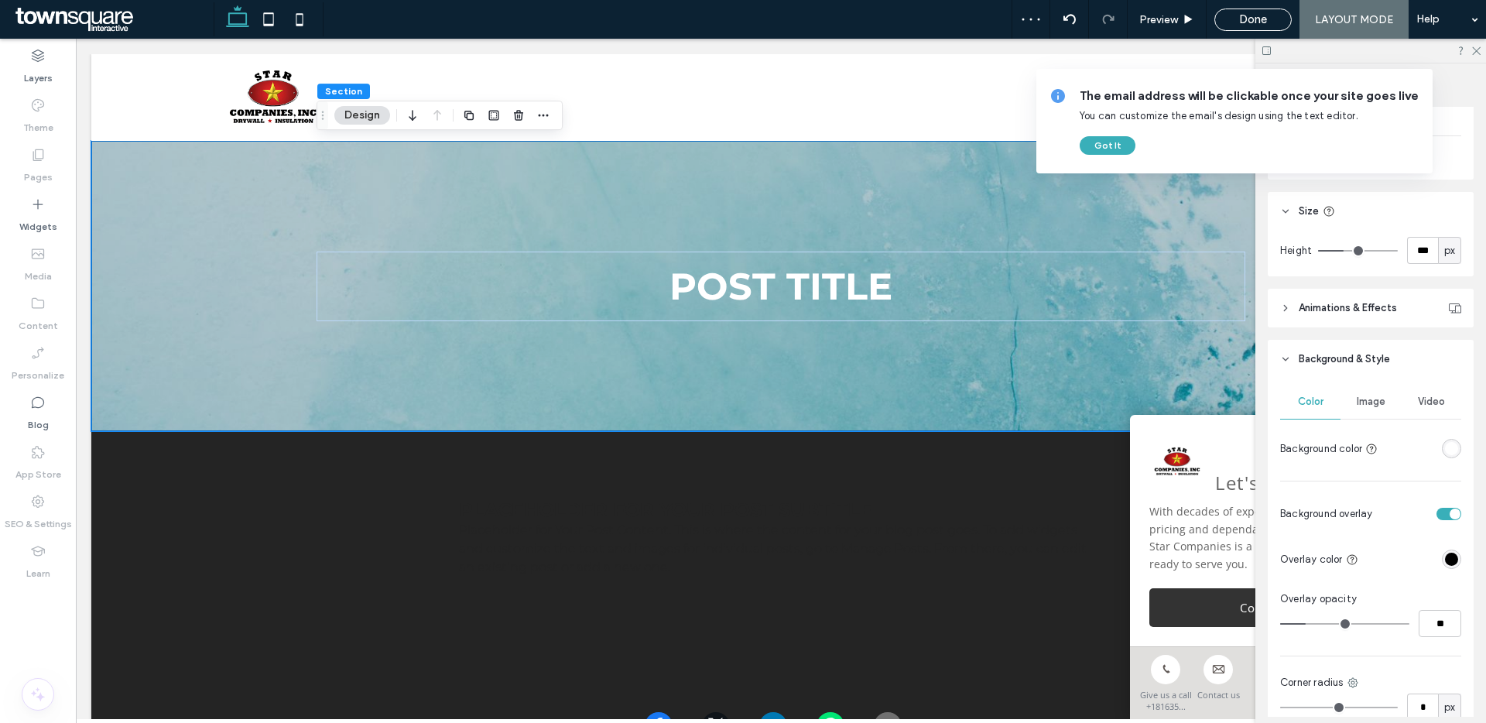
scroll to position [504, 0]
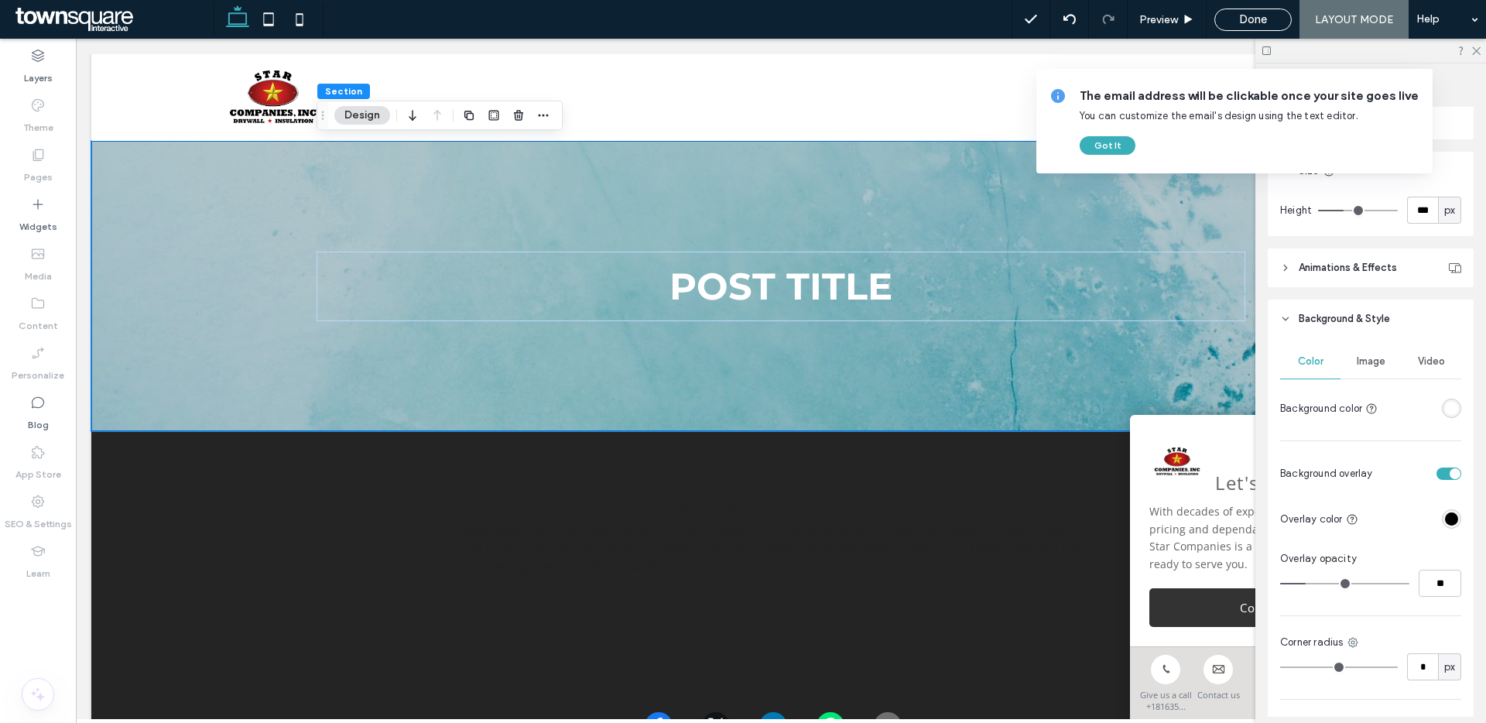
click at [1373, 371] on div "Image" at bounding box center [1370, 361] width 60 height 34
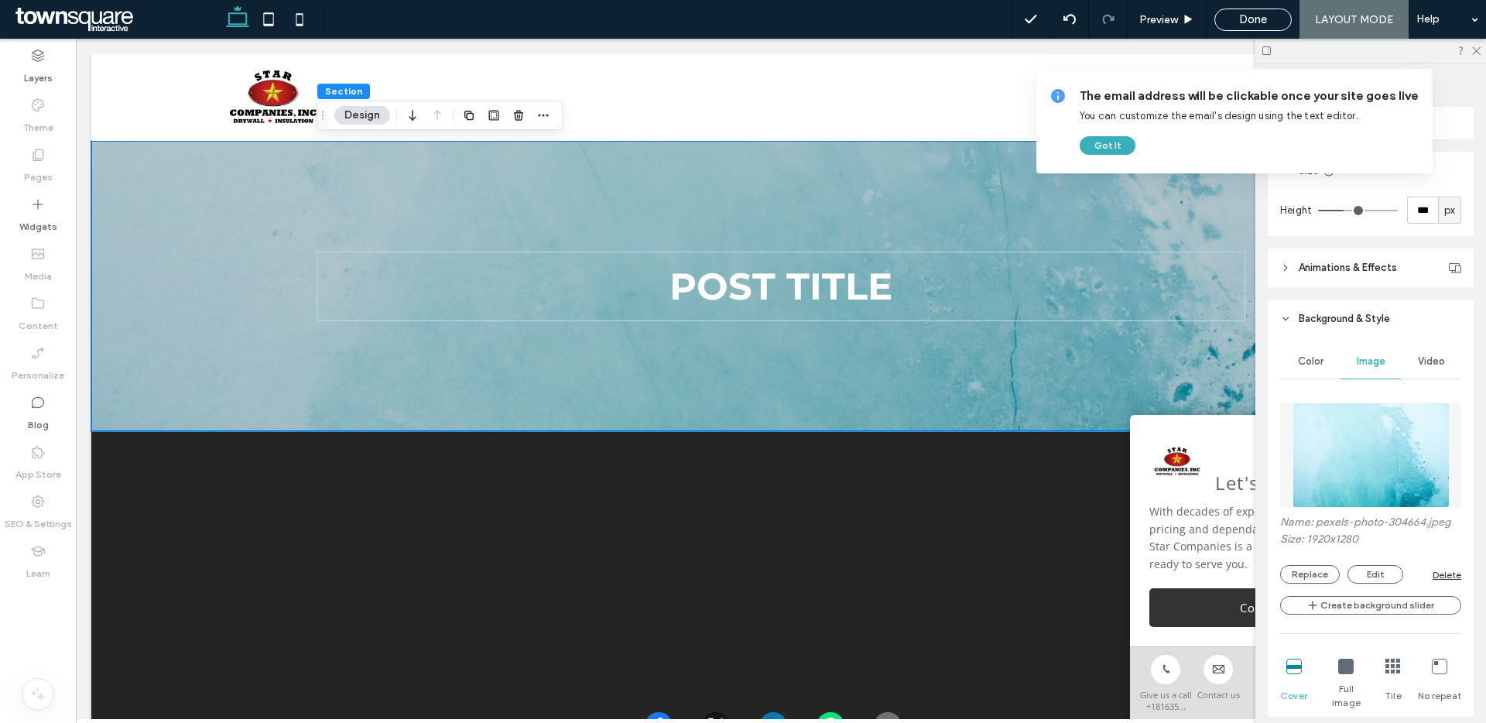
click at [1448, 570] on div "Delete" at bounding box center [1447, 575] width 29 height 12
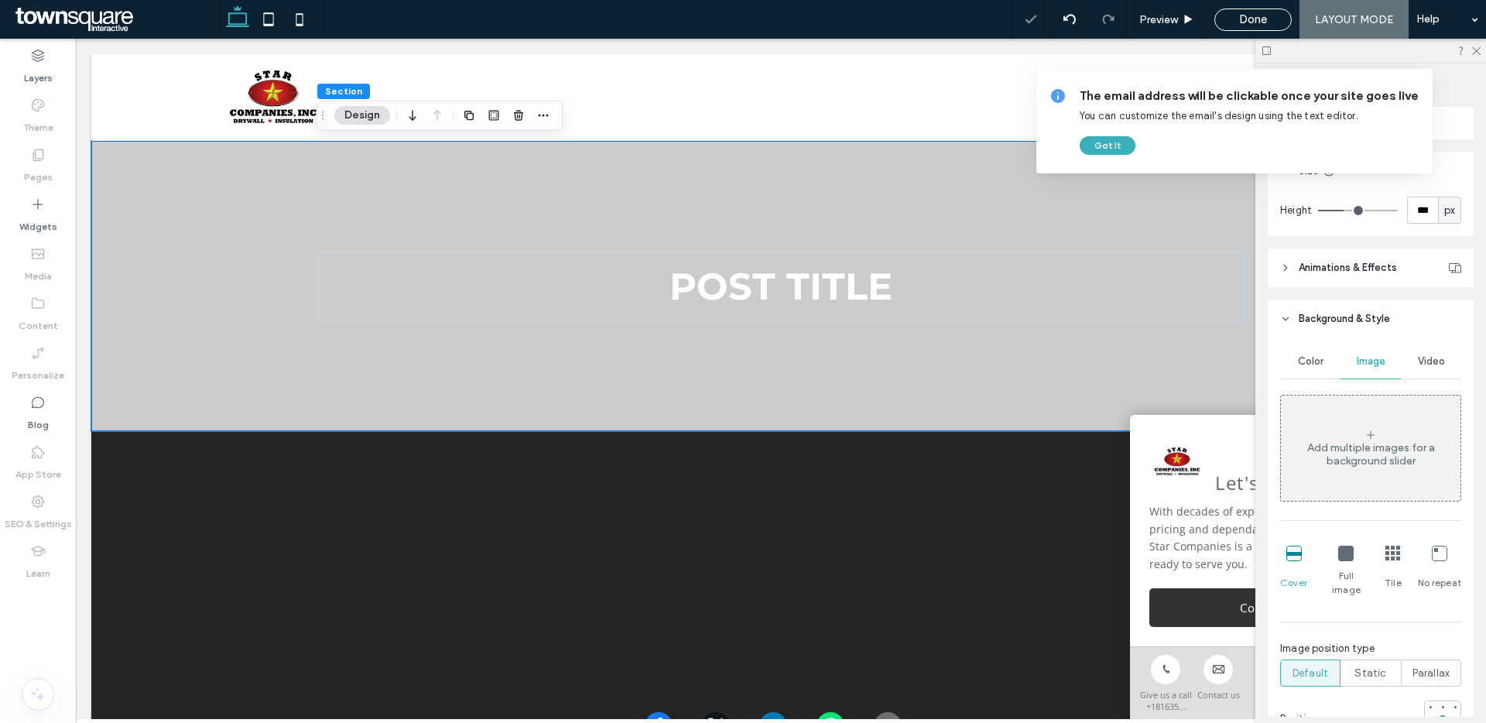
click at [1309, 358] on span "Color" at bounding box center [1311, 361] width 26 height 12
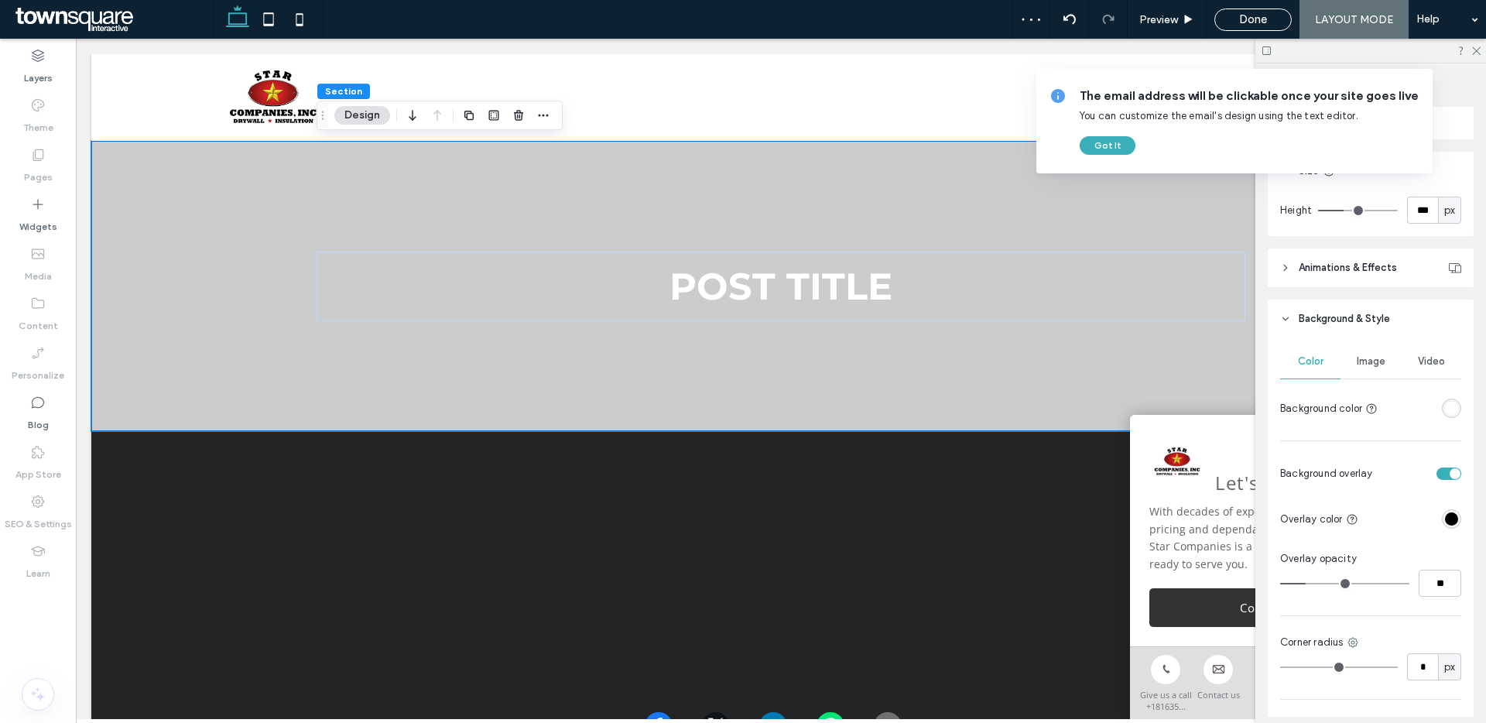
click at [1453, 516] on div "rgba(0, 0, 0, 1)" at bounding box center [1451, 518] width 13 height 13
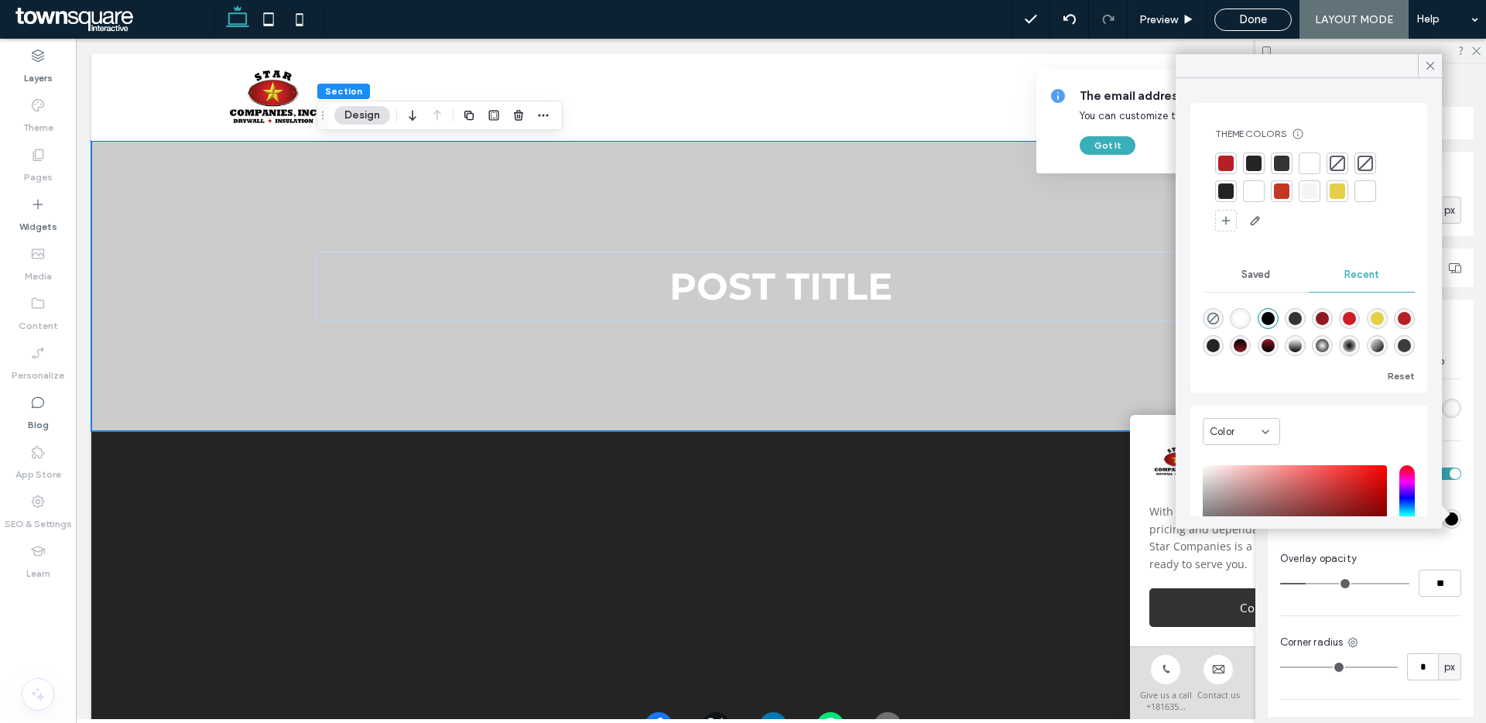
click at [1218, 163] on div at bounding box center [1225, 163] width 15 height 15
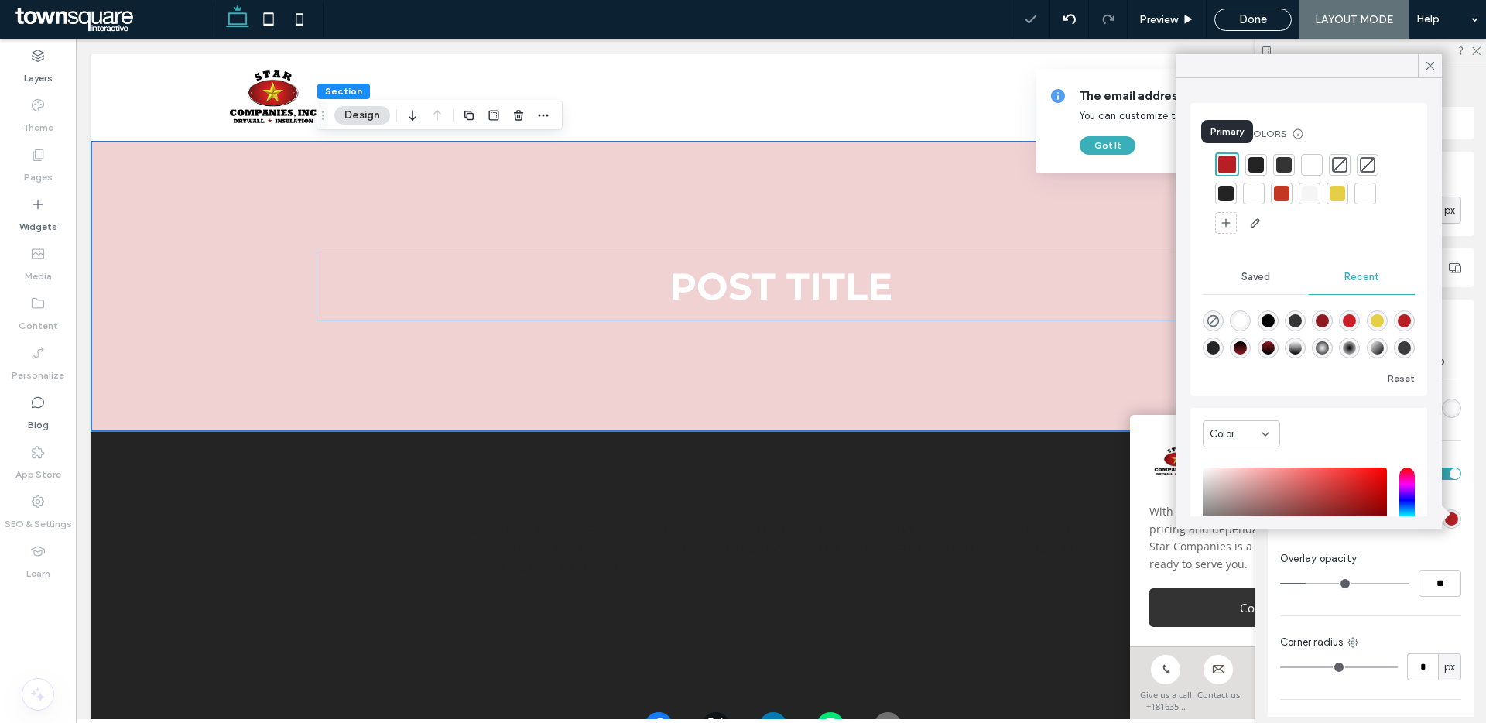
click at [1253, 162] on div at bounding box center [1255, 164] width 15 height 15
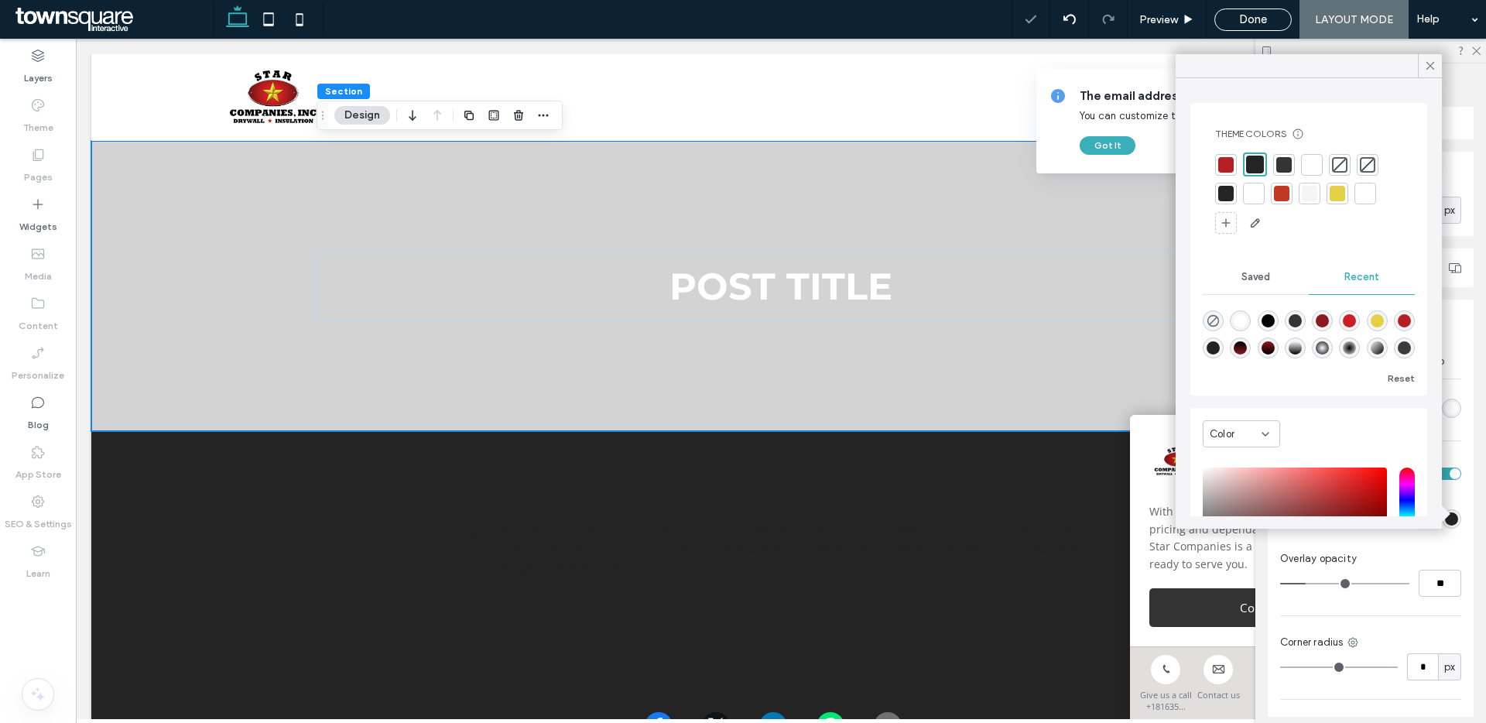
type input "**"
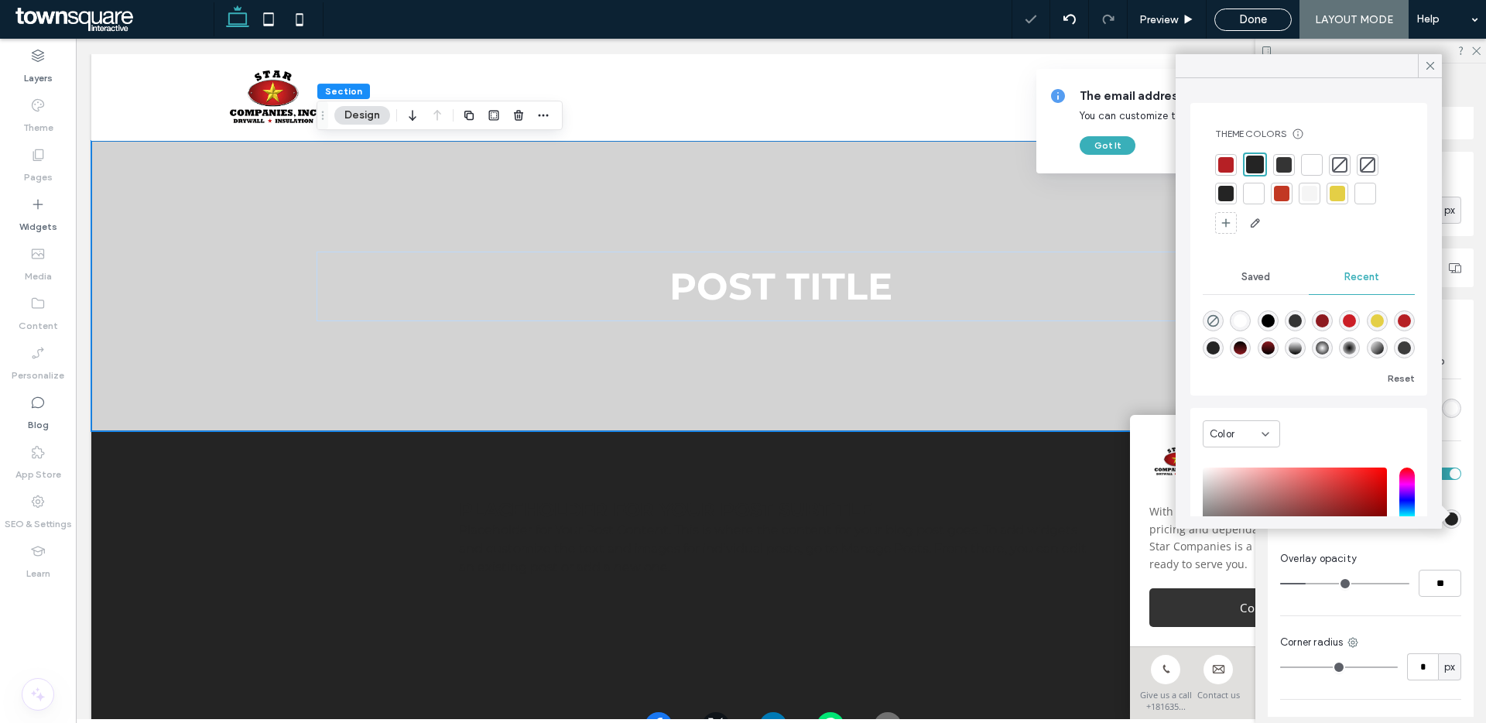
type input "**"
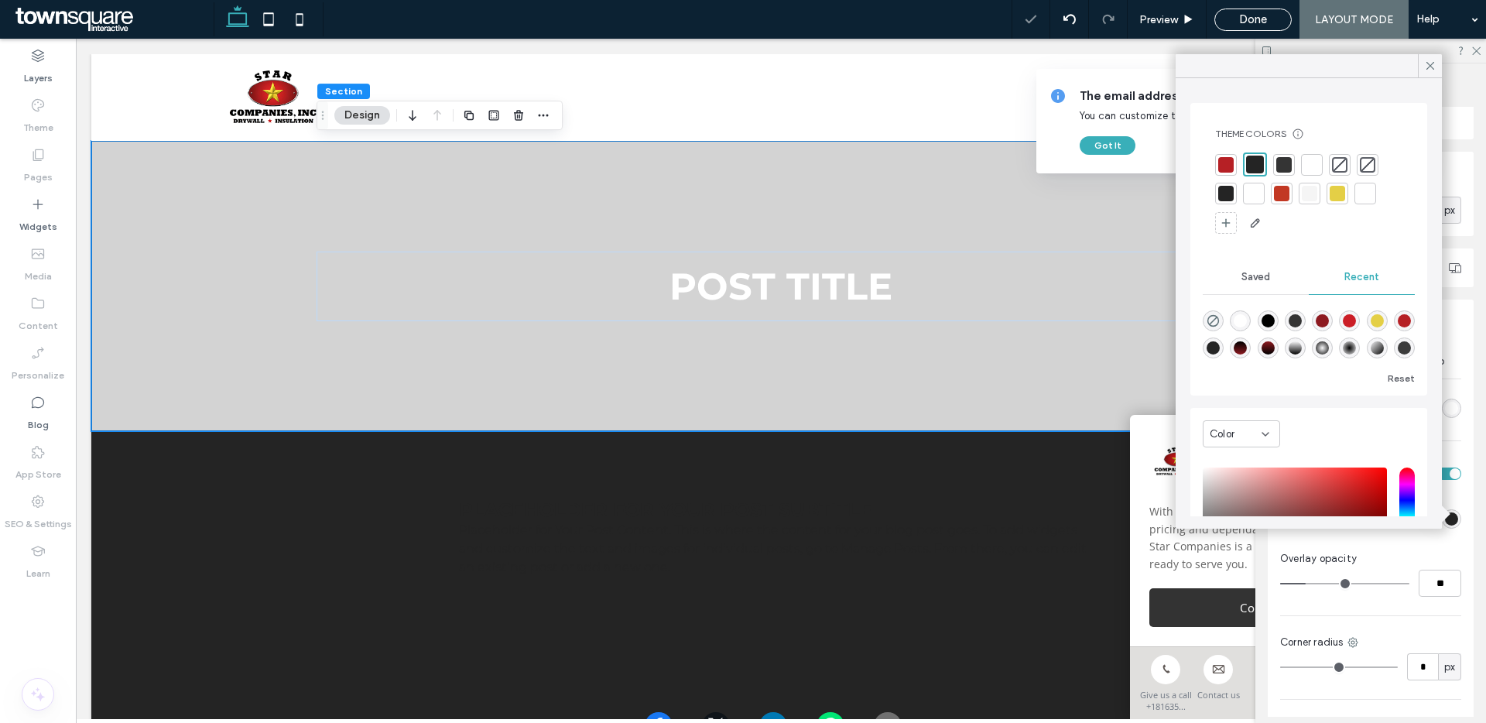
type input "**"
type input "***"
drag, startPoint x: 1308, startPoint y: 582, endPoint x: 1483, endPoint y: 584, distance: 174.9
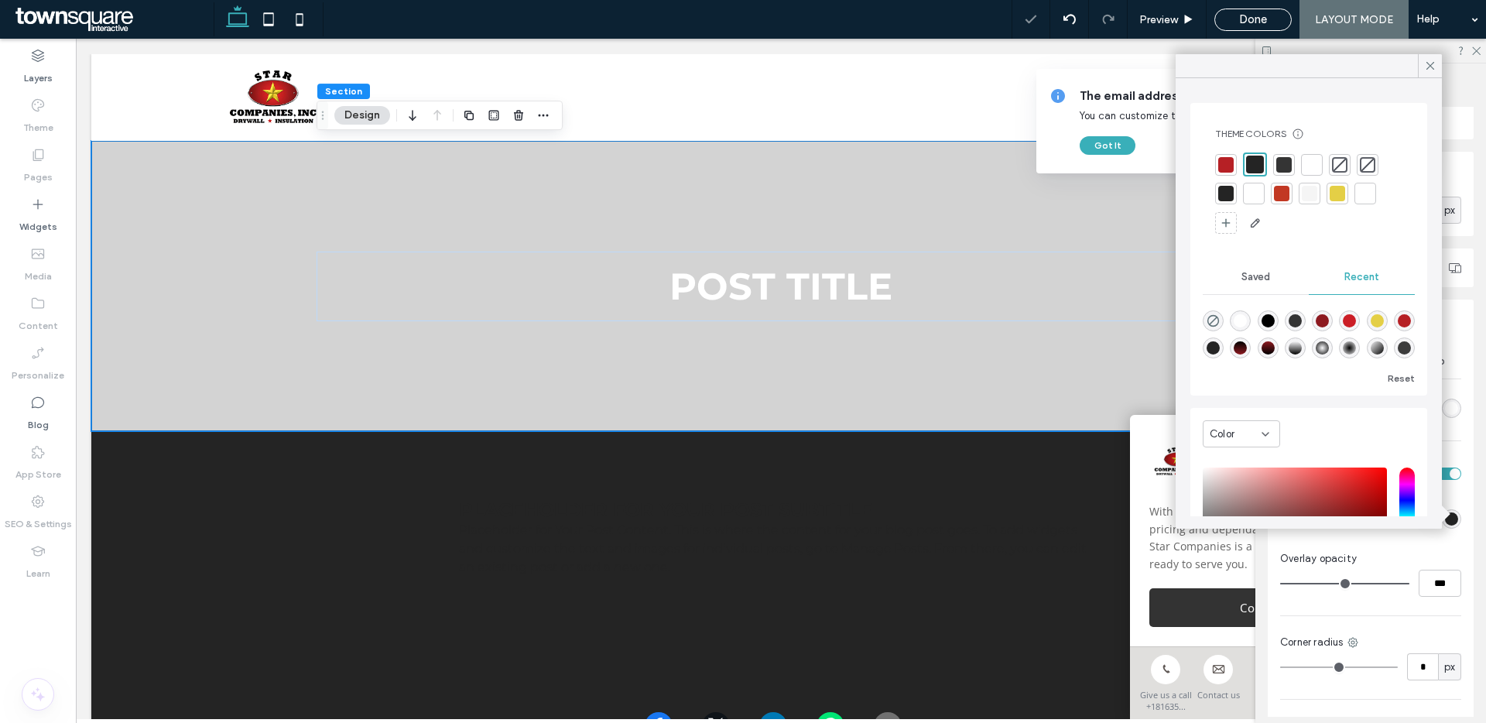
type input "***"
click at [1409, 583] on input "range" at bounding box center [1344, 584] width 129 height 2
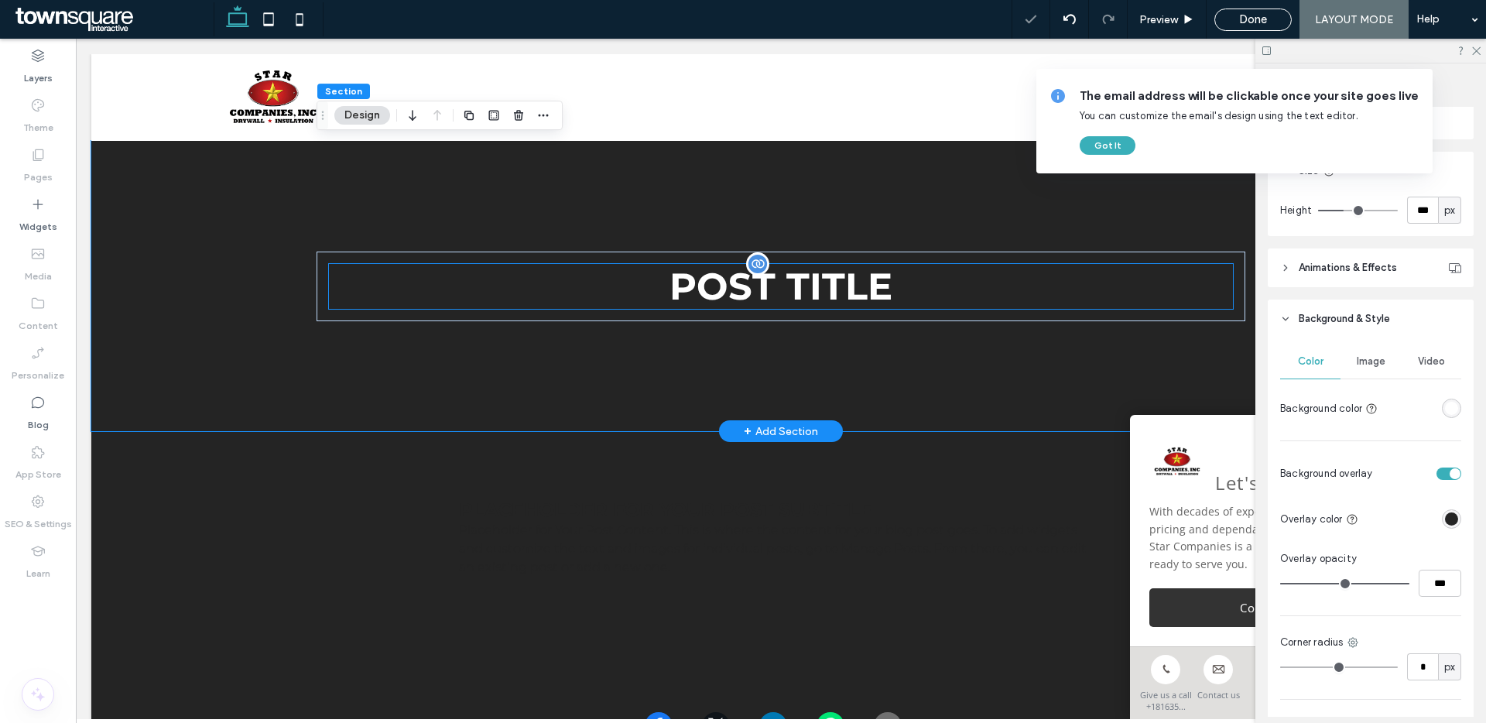
click at [813, 279] on h1 "POST TITLE" at bounding box center [781, 286] width 904 height 45
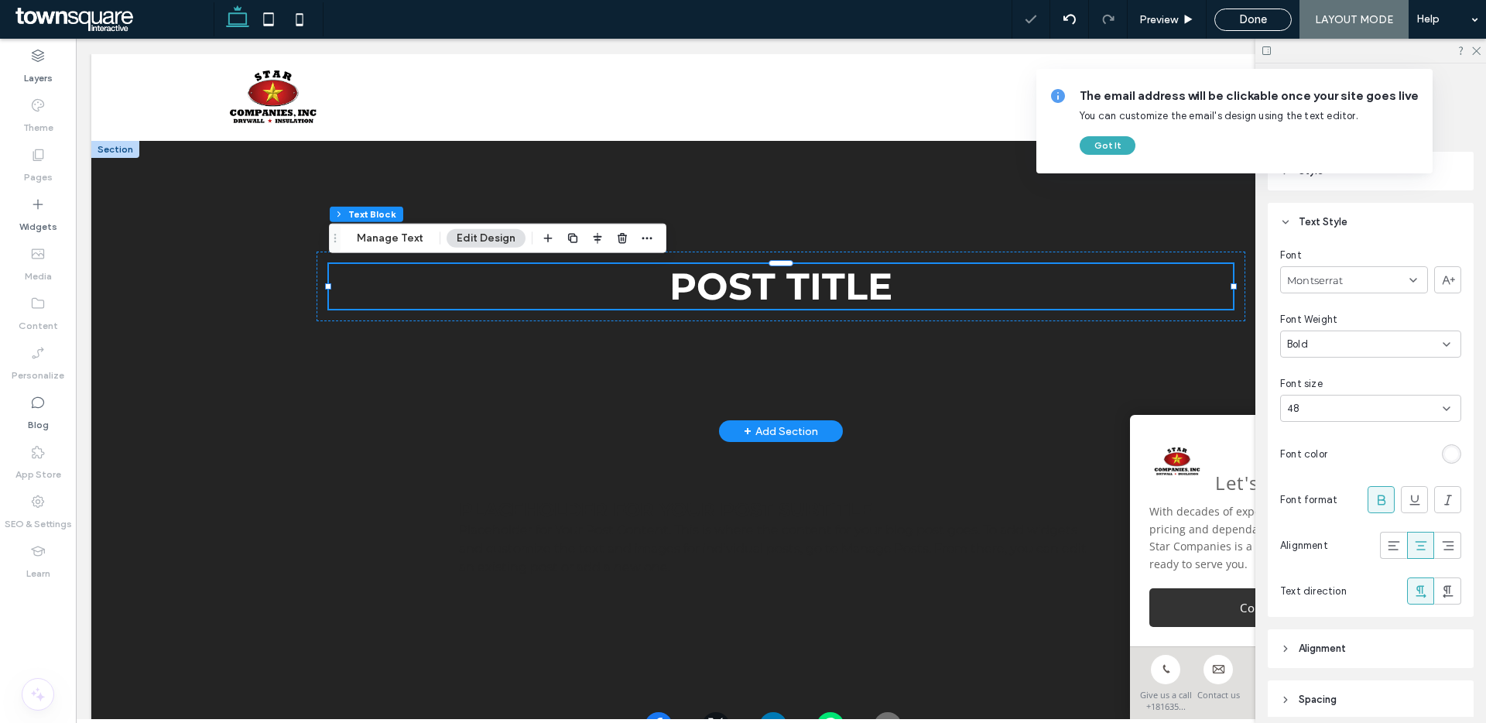
click at [799, 214] on div "POST TITLE" at bounding box center [781, 286] width 929 height 290
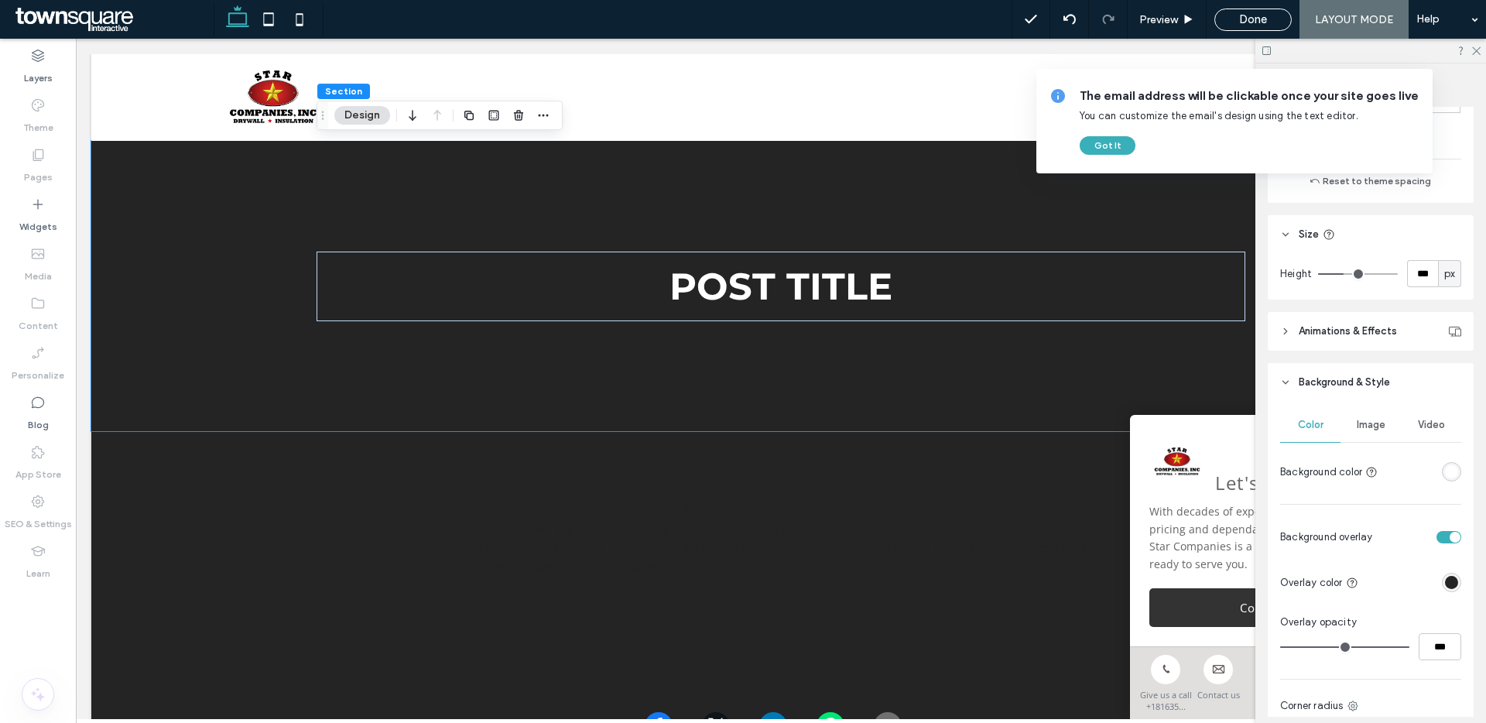
scroll to position [0, 0]
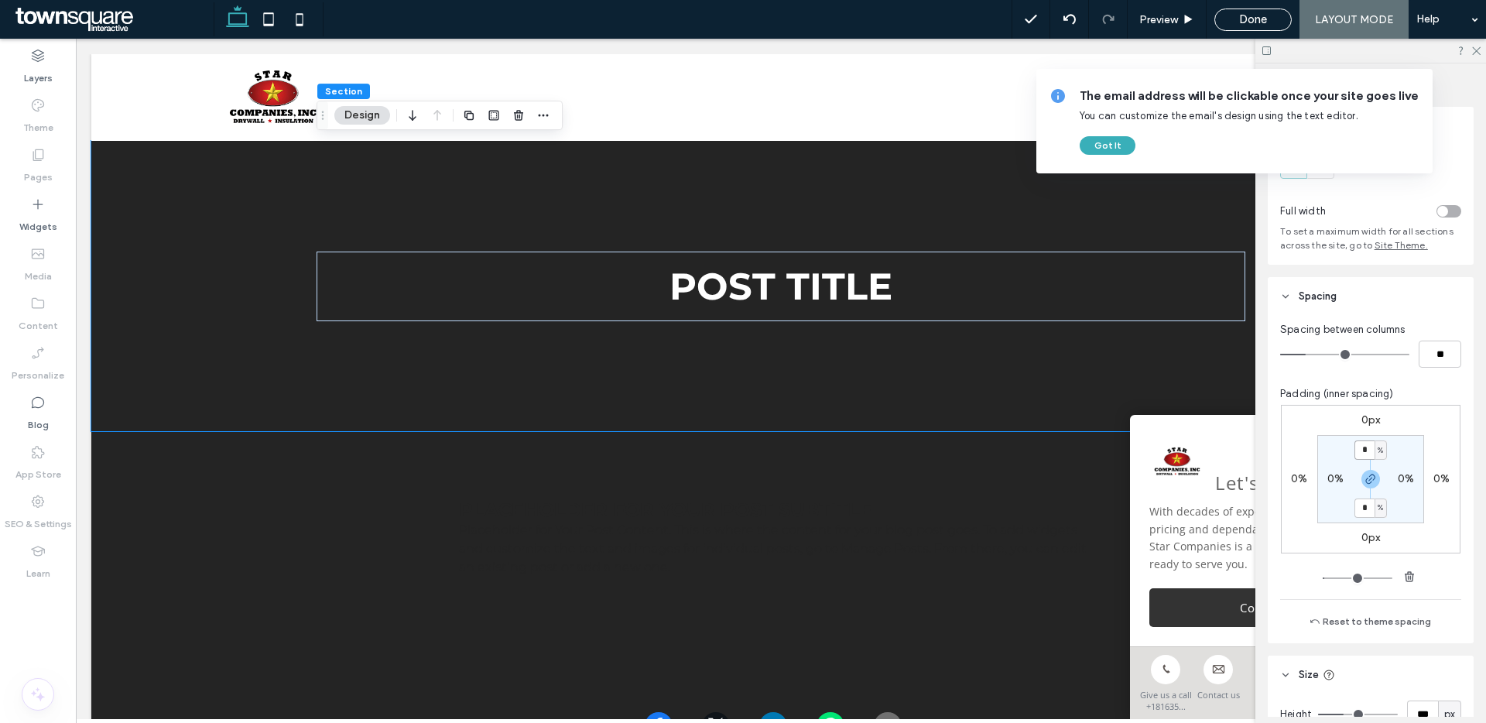
click at [1370, 450] on input "*" at bounding box center [1364, 449] width 20 height 19
type input "*"
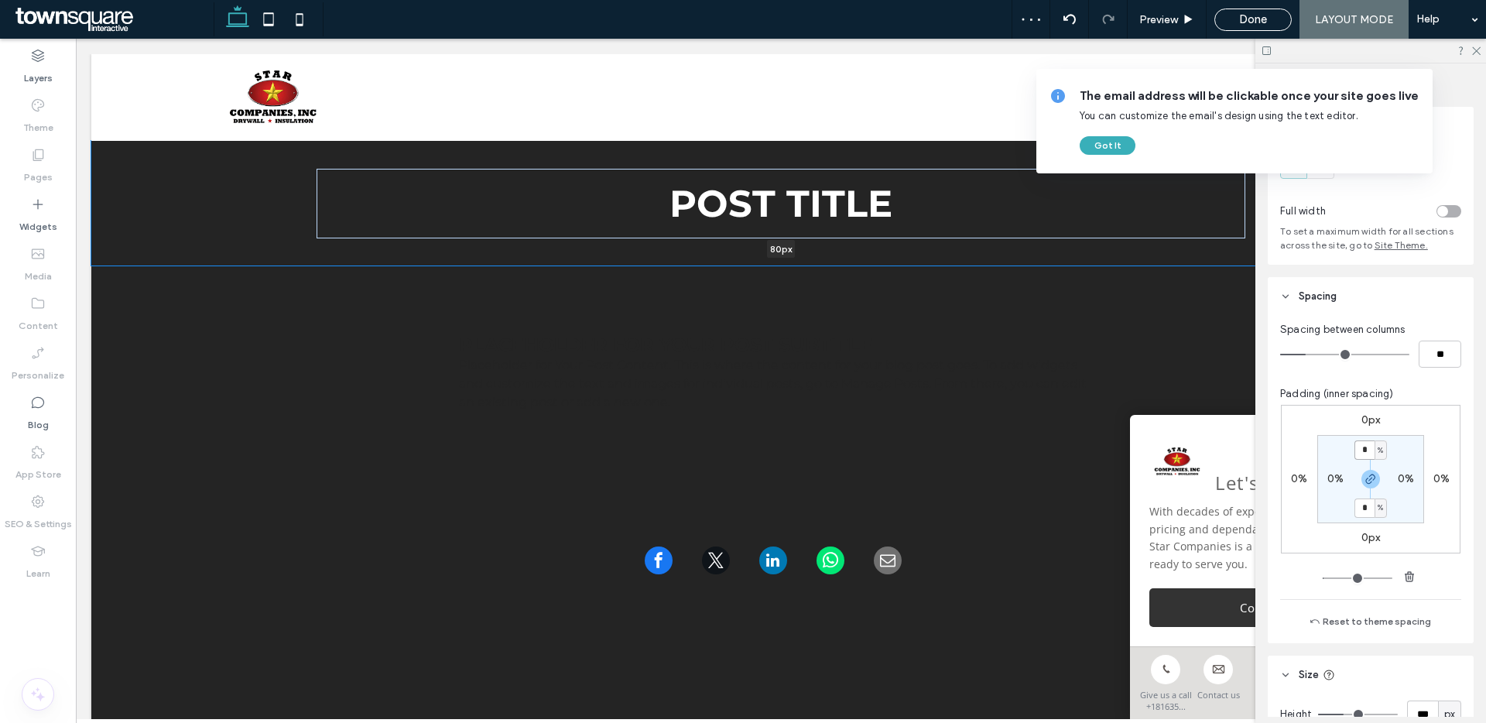
drag, startPoint x: 990, startPoint y: 388, endPoint x: 1003, endPoint y: 201, distance: 187.0
click at [1003, 201] on div "POST TITLE 80px Section + Add Section" at bounding box center [780, 203] width 1379 height 125
type input "**"
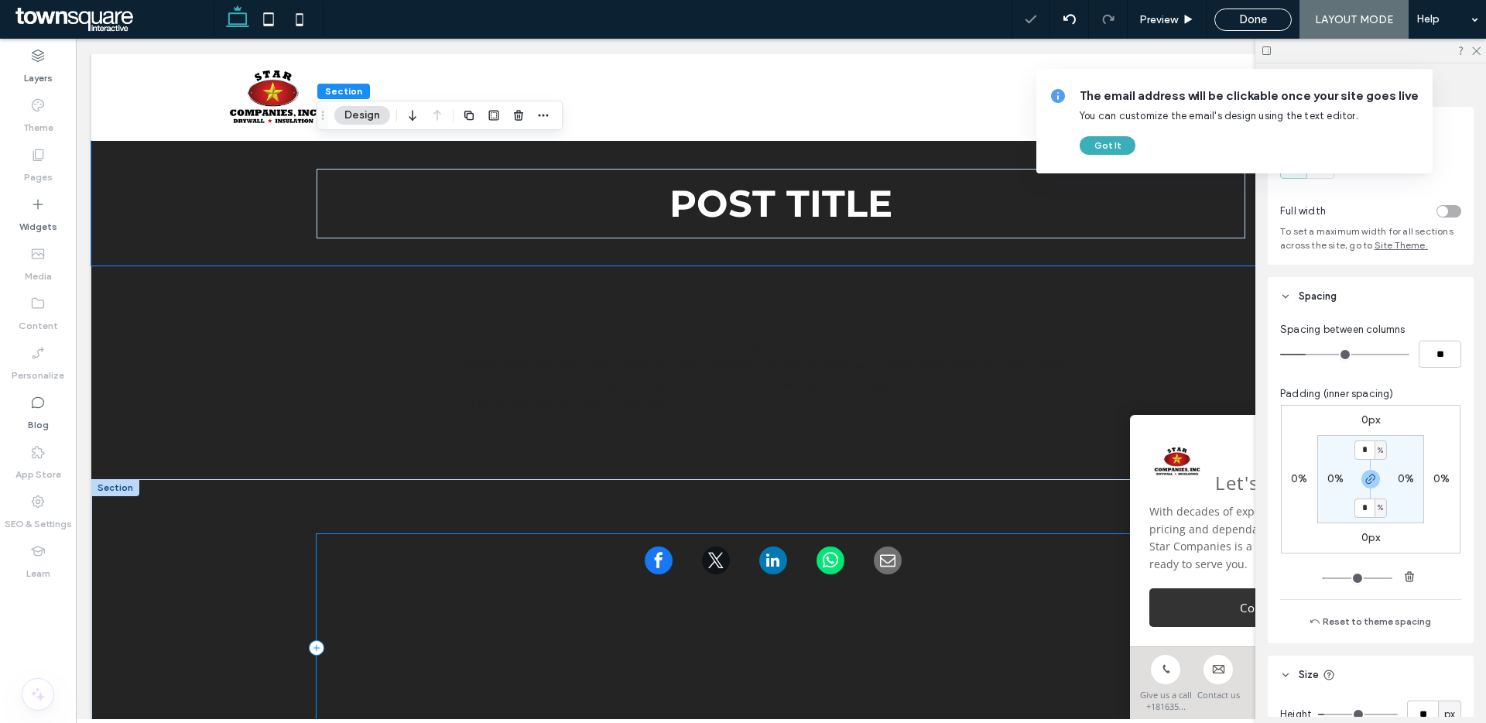
click at [933, 550] on div at bounding box center [781, 647] width 929 height 227
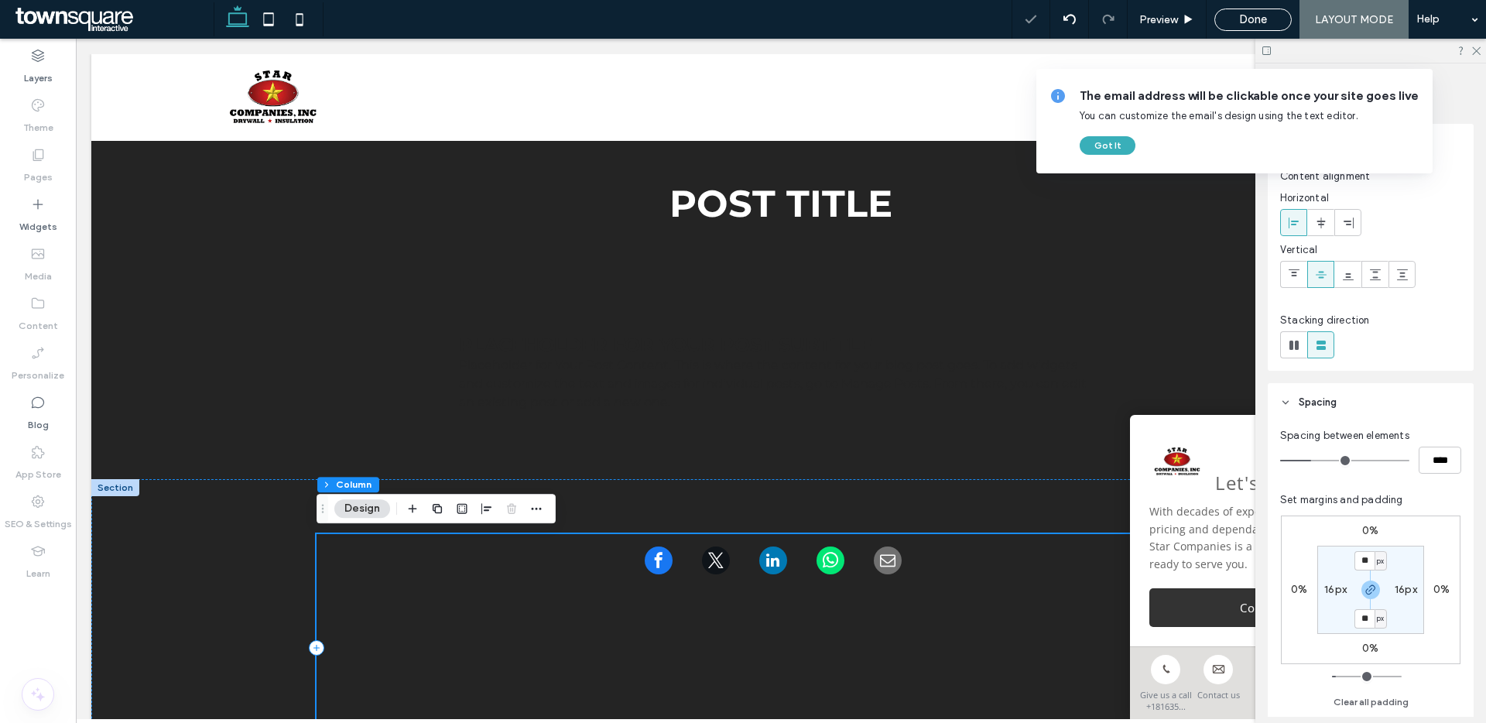
click at [965, 548] on div at bounding box center [781, 647] width 929 height 227
click at [214, 505] on div at bounding box center [780, 647] width 1379 height 337
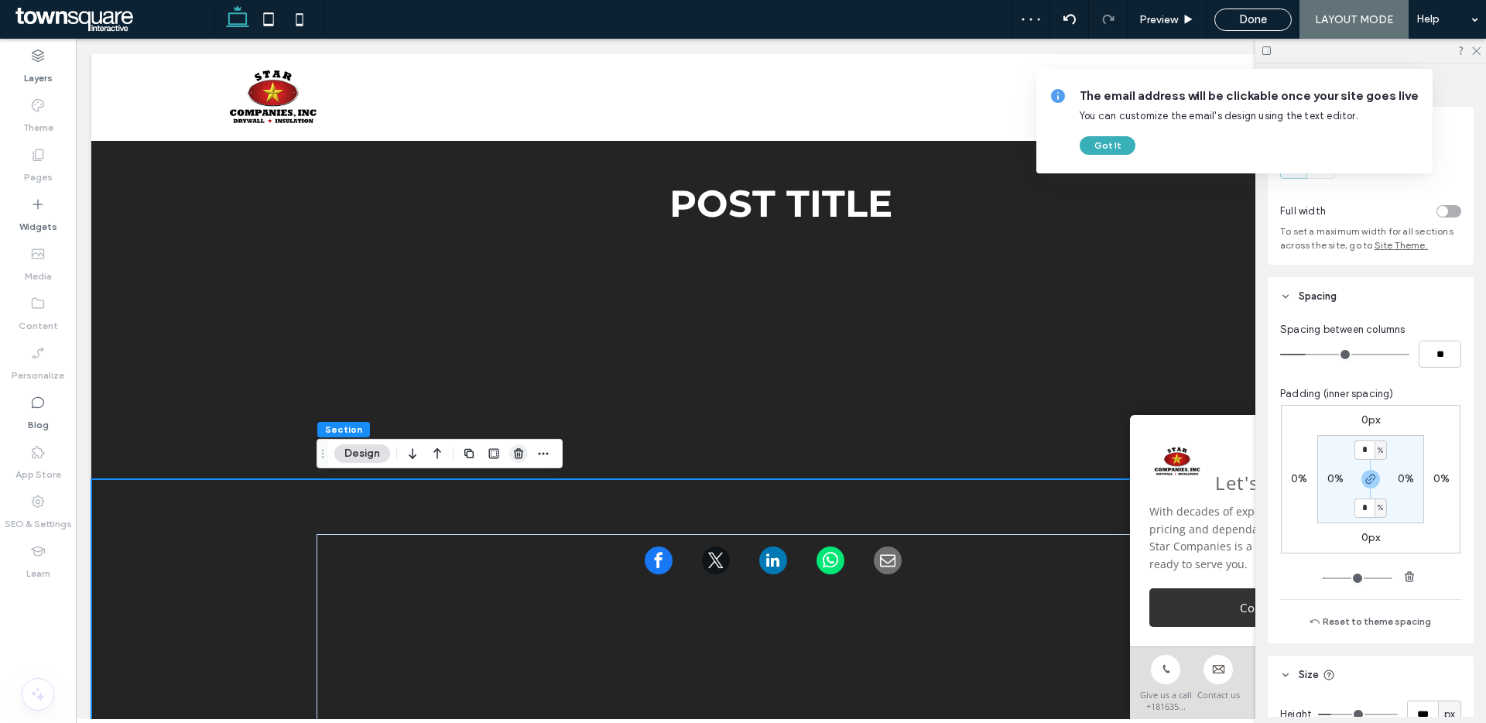
click at [515, 450] on use "button" at bounding box center [518, 453] width 9 height 10
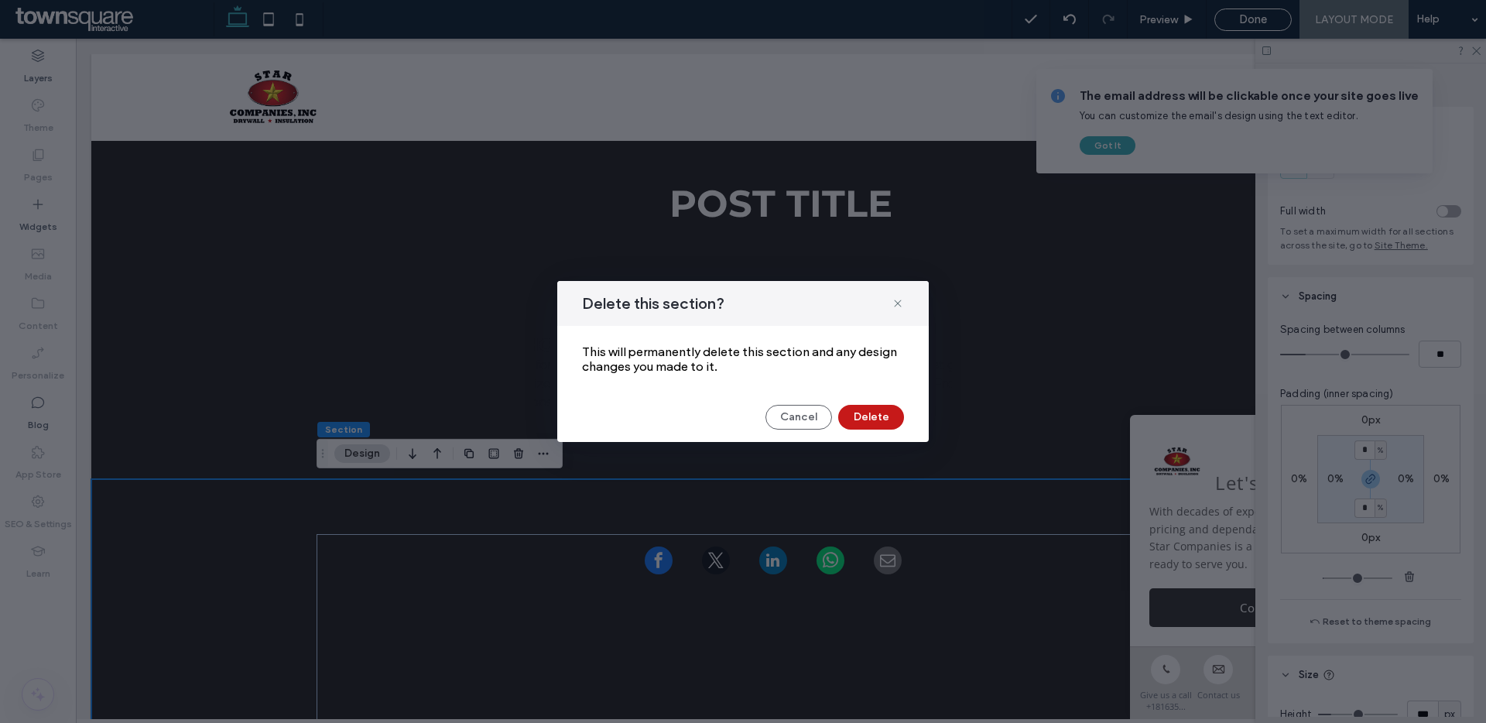
click at [882, 423] on button "Delete" at bounding box center [871, 417] width 66 height 25
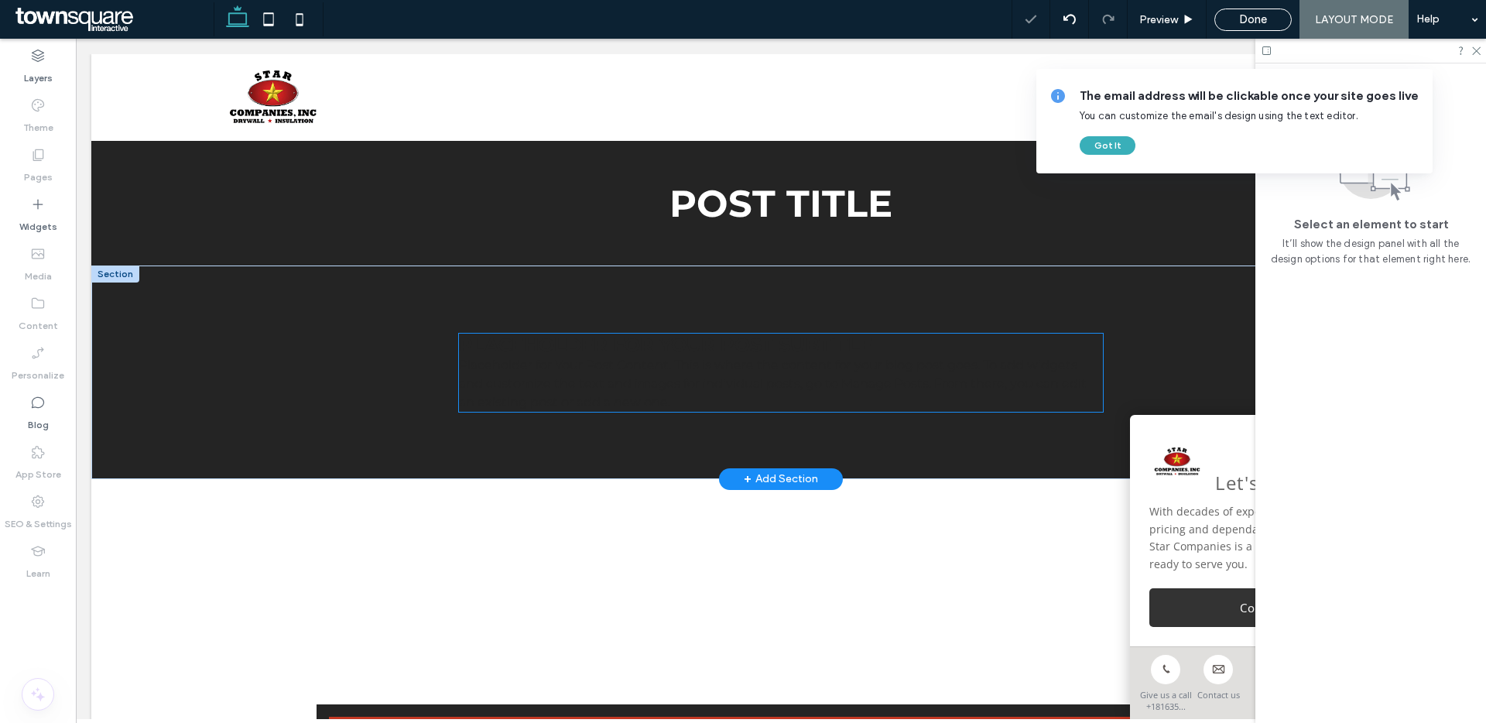
click at [764, 390] on p "Placeholder for Your Post Content. This is where the content for your blog post…" at bounding box center [781, 384] width 644 height 56
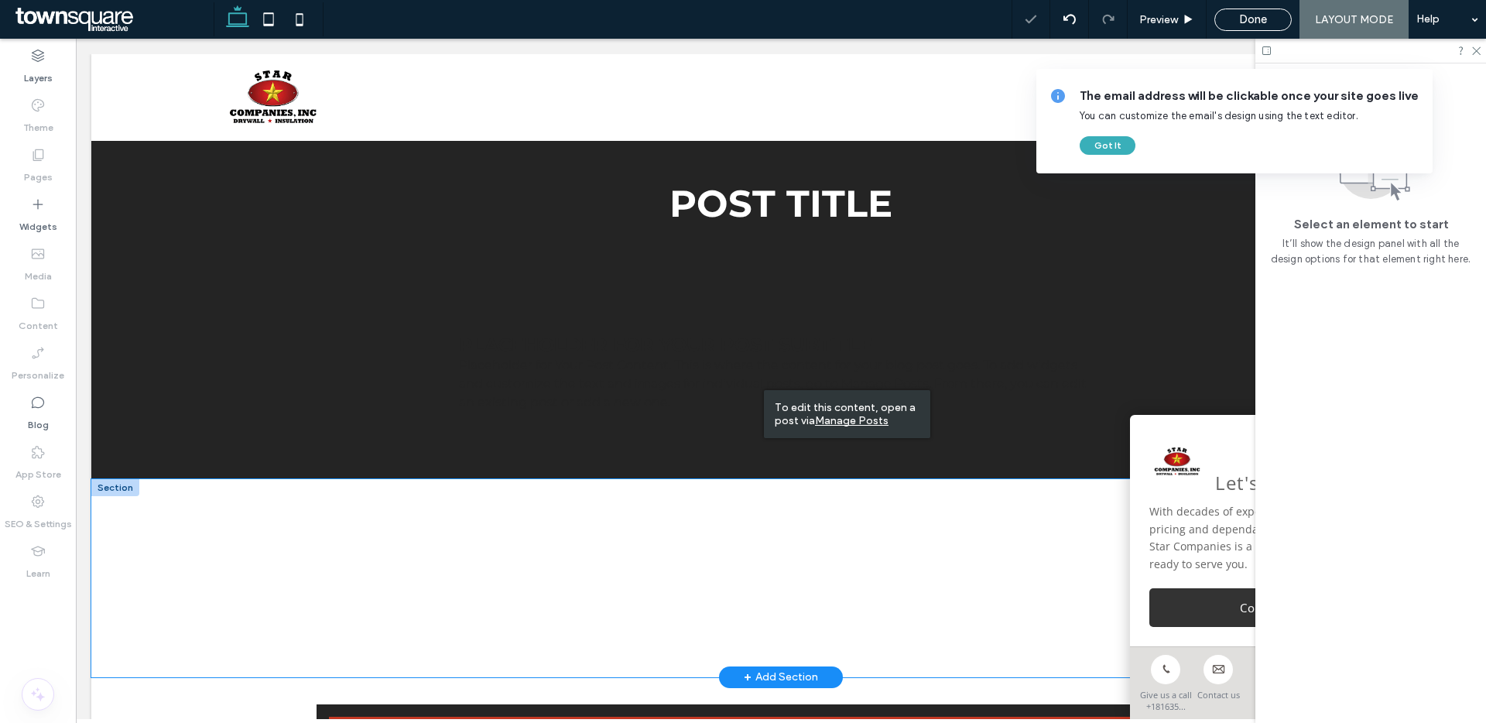
click at [741, 573] on div at bounding box center [781, 578] width 929 height 198
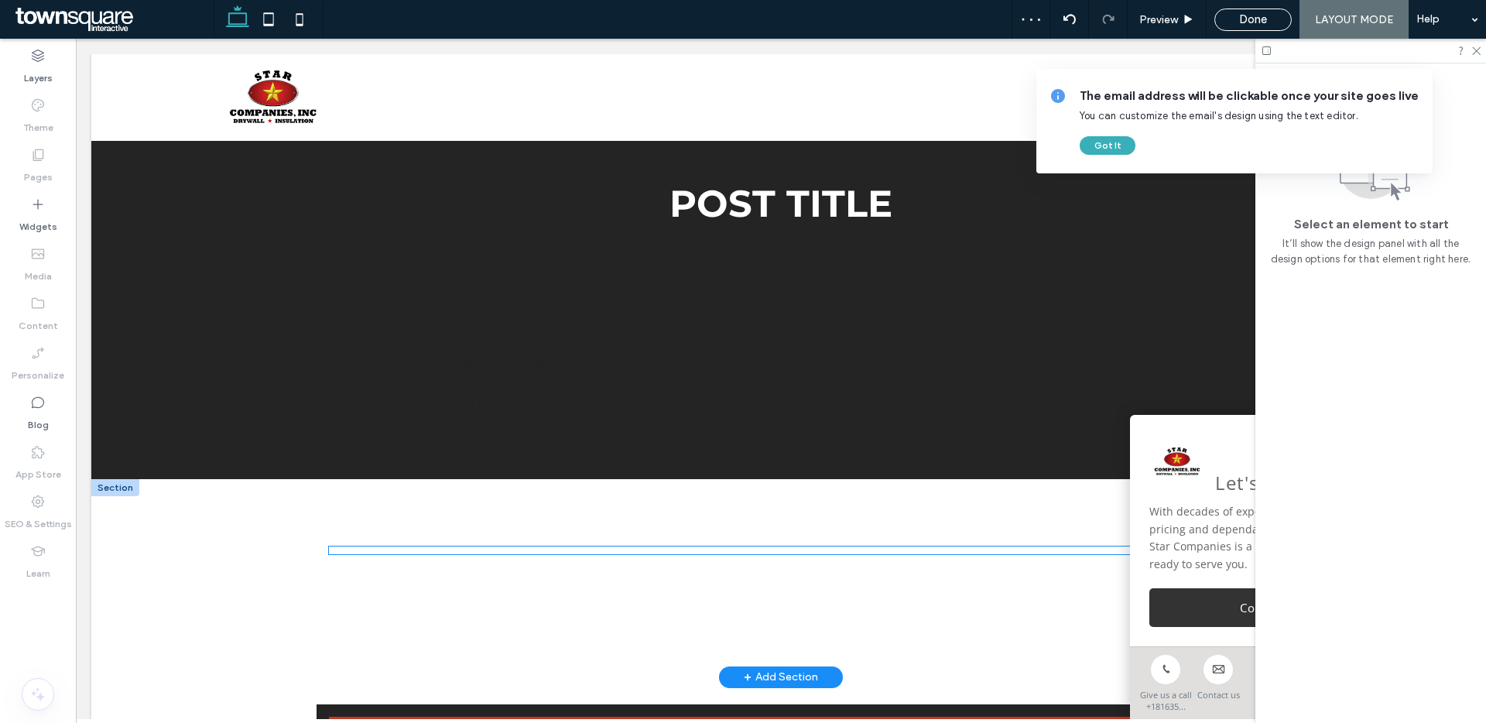
click at [745, 552] on div at bounding box center [781, 550] width 904 height 8
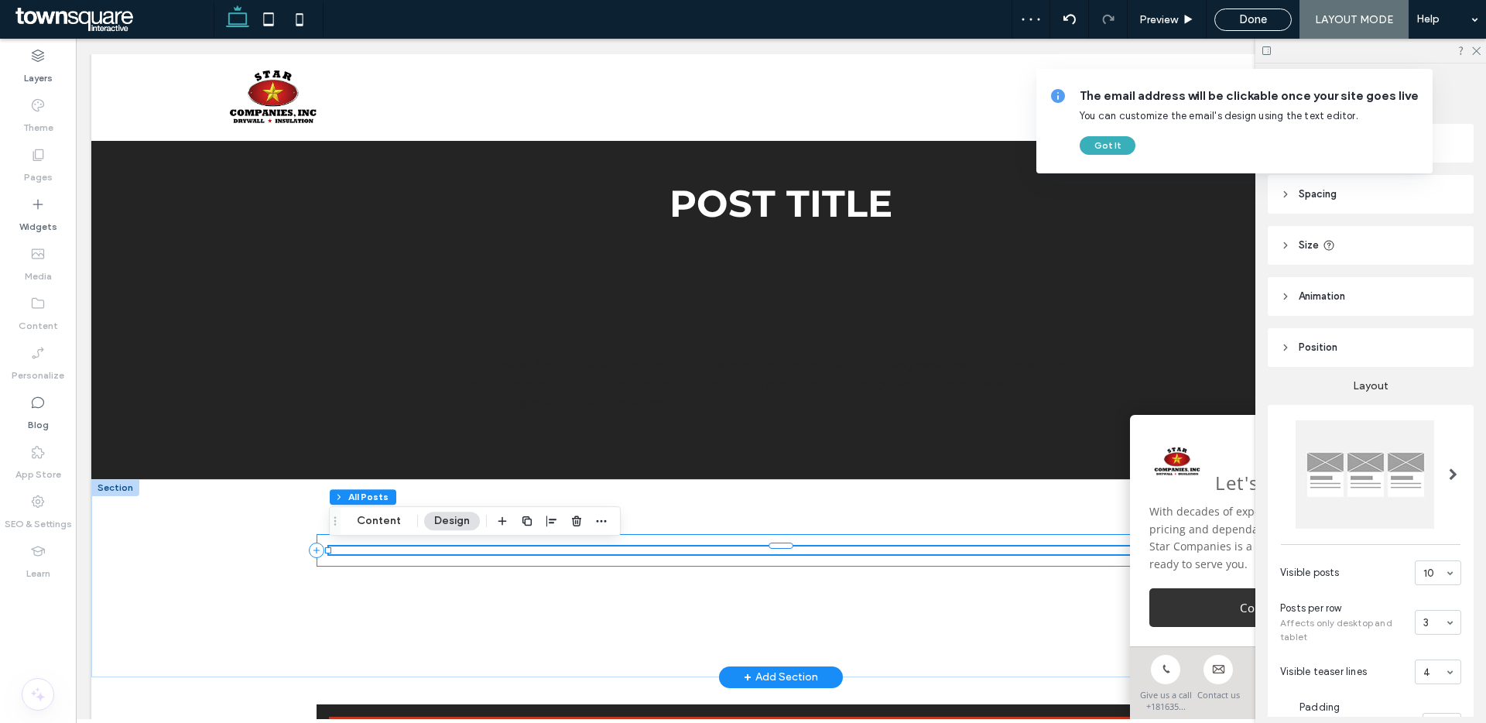
click at [745, 536] on div at bounding box center [781, 550] width 929 height 33
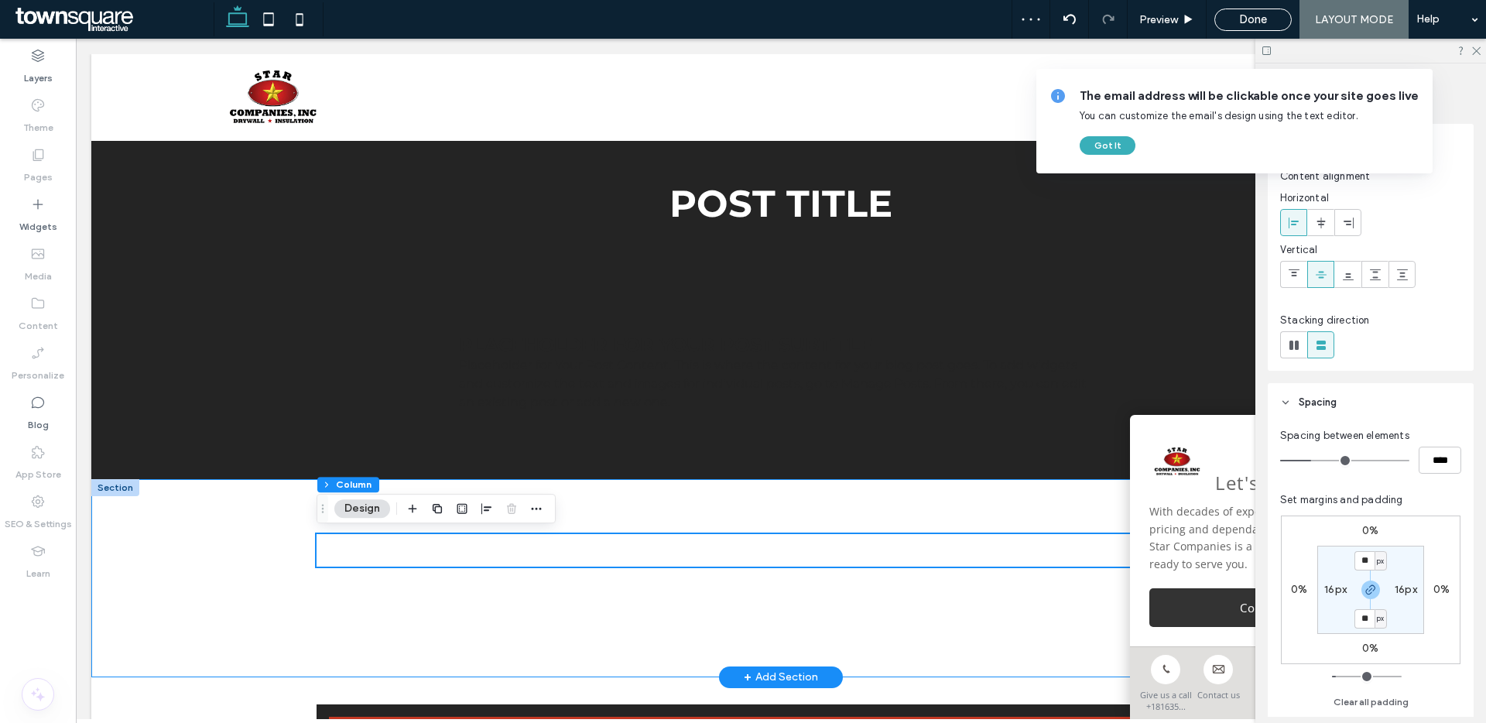
click at [221, 545] on div at bounding box center [780, 578] width 1379 height 198
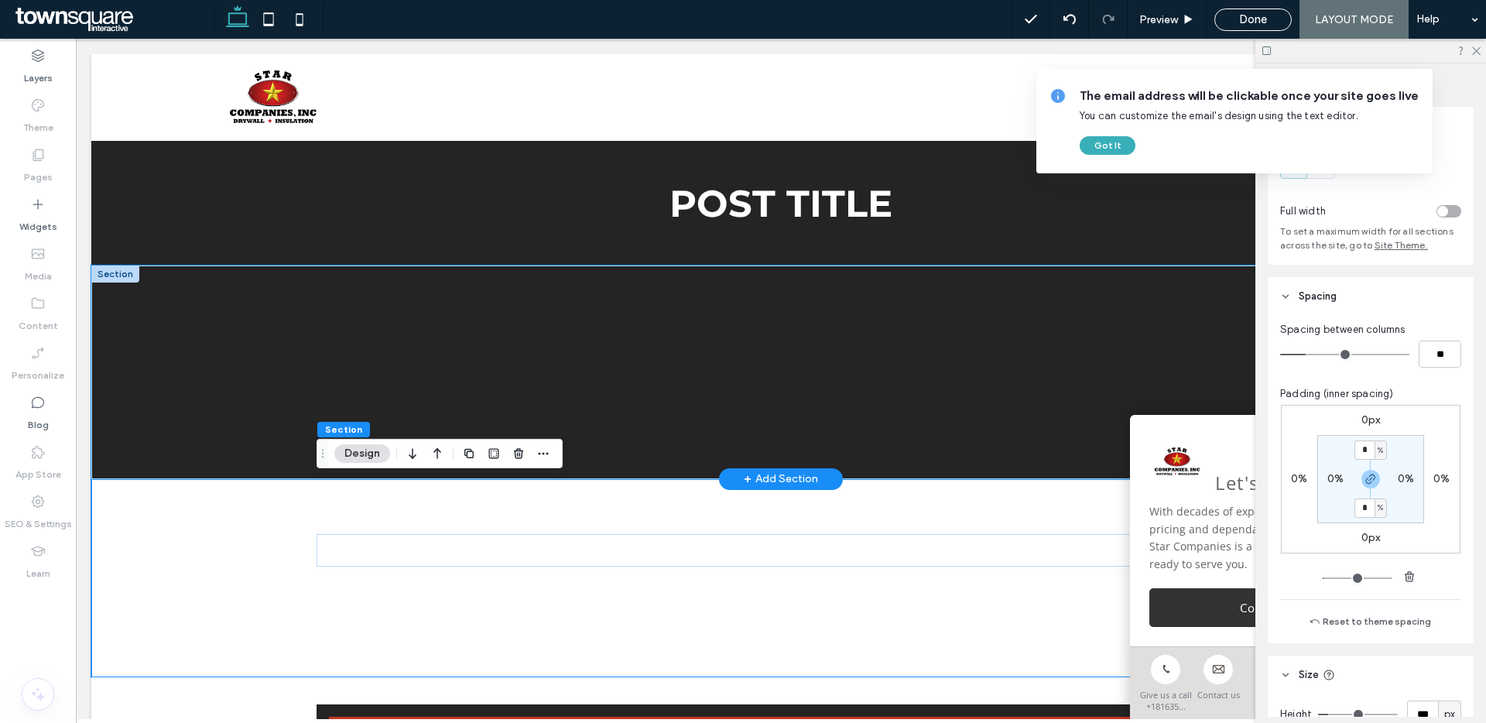
click at [224, 356] on div "Placeholder for Your Post Subtitle Placeholder for Your Post Content. This is w…" at bounding box center [780, 372] width 1379 height 214
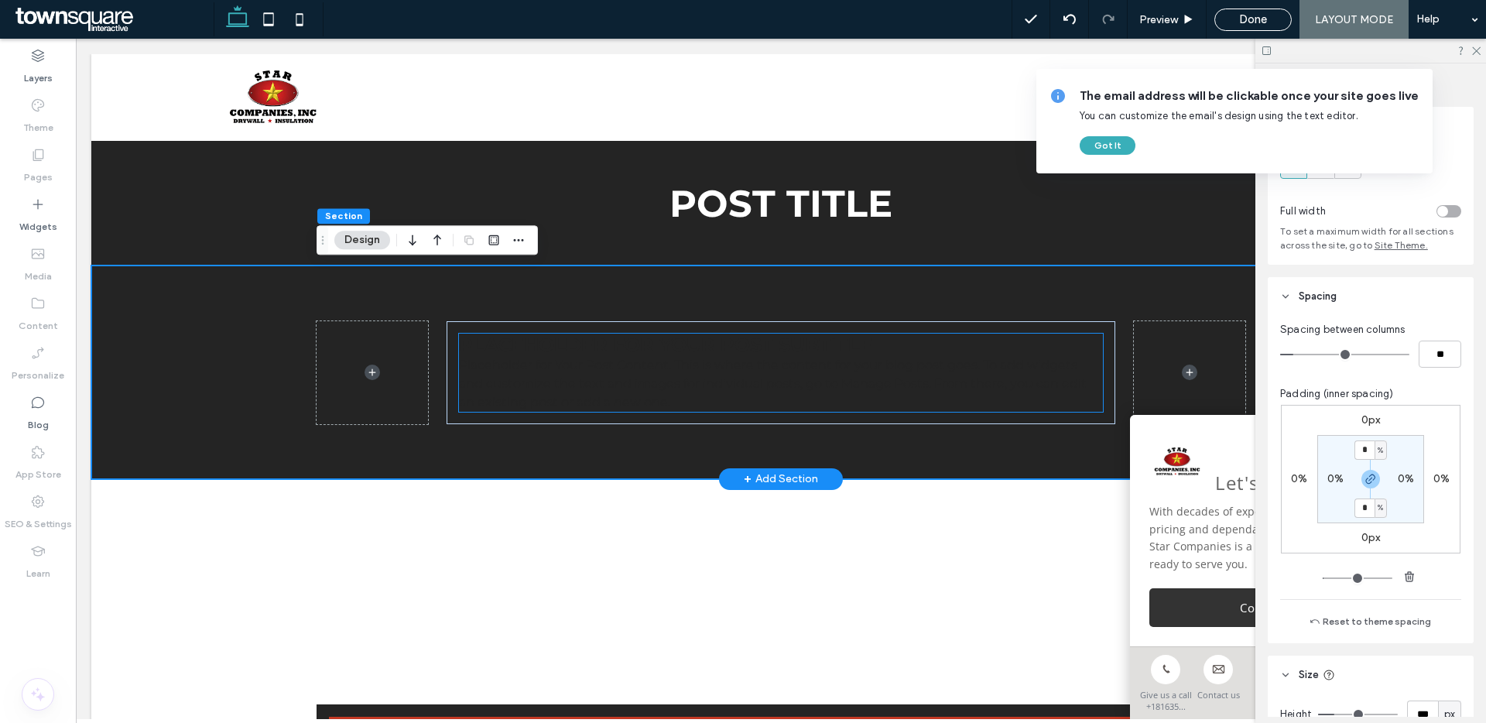
click at [556, 377] on p "Placeholder for Your Post Content. This is where the content for your blog post…" at bounding box center [781, 384] width 644 height 56
click at [595, 344] on h3 "Placeholder for Your Post Subtitle" at bounding box center [781, 345] width 644 height 22
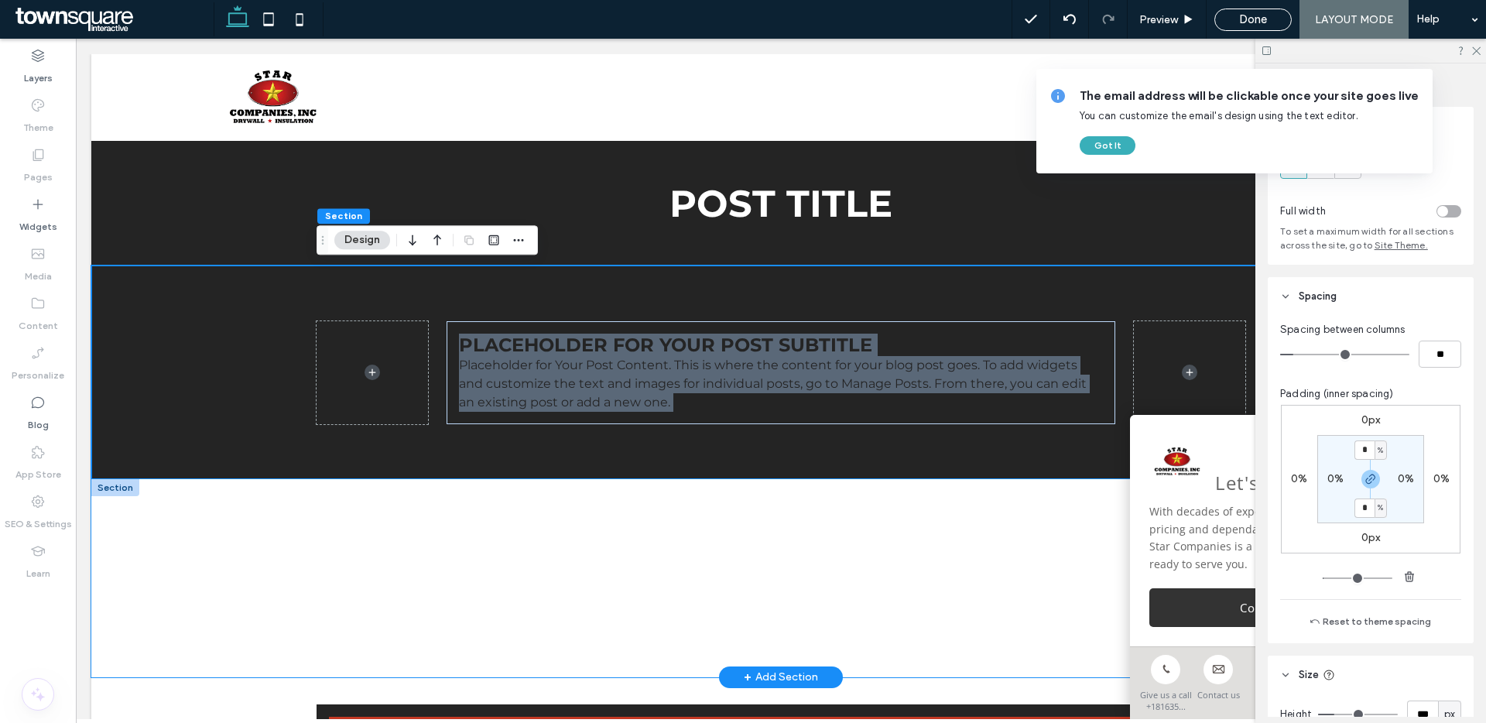
drag, startPoint x: 571, startPoint y: 326, endPoint x: 594, endPoint y: 481, distance: 157.3
click at [597, 489] on div "POST TITLE Section + Add Section Placeholder for Your Post Subtitle Placeholder…" at bounding box center [780, 409] width 1379 height 536
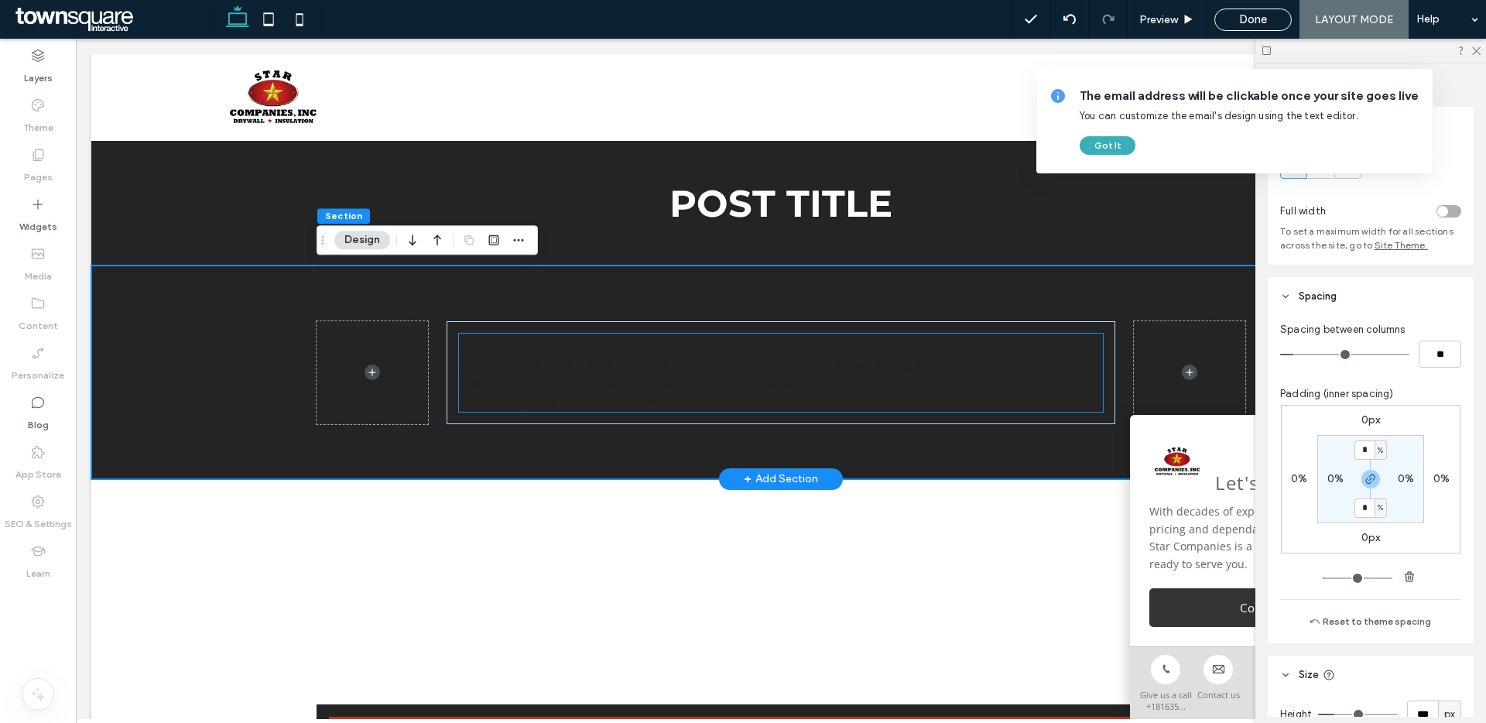
click at [663, 379] on p "Placeholder for Your Post Content. This is where the content for your blog post…" at bounding box center [781, 384] width 644 height 56
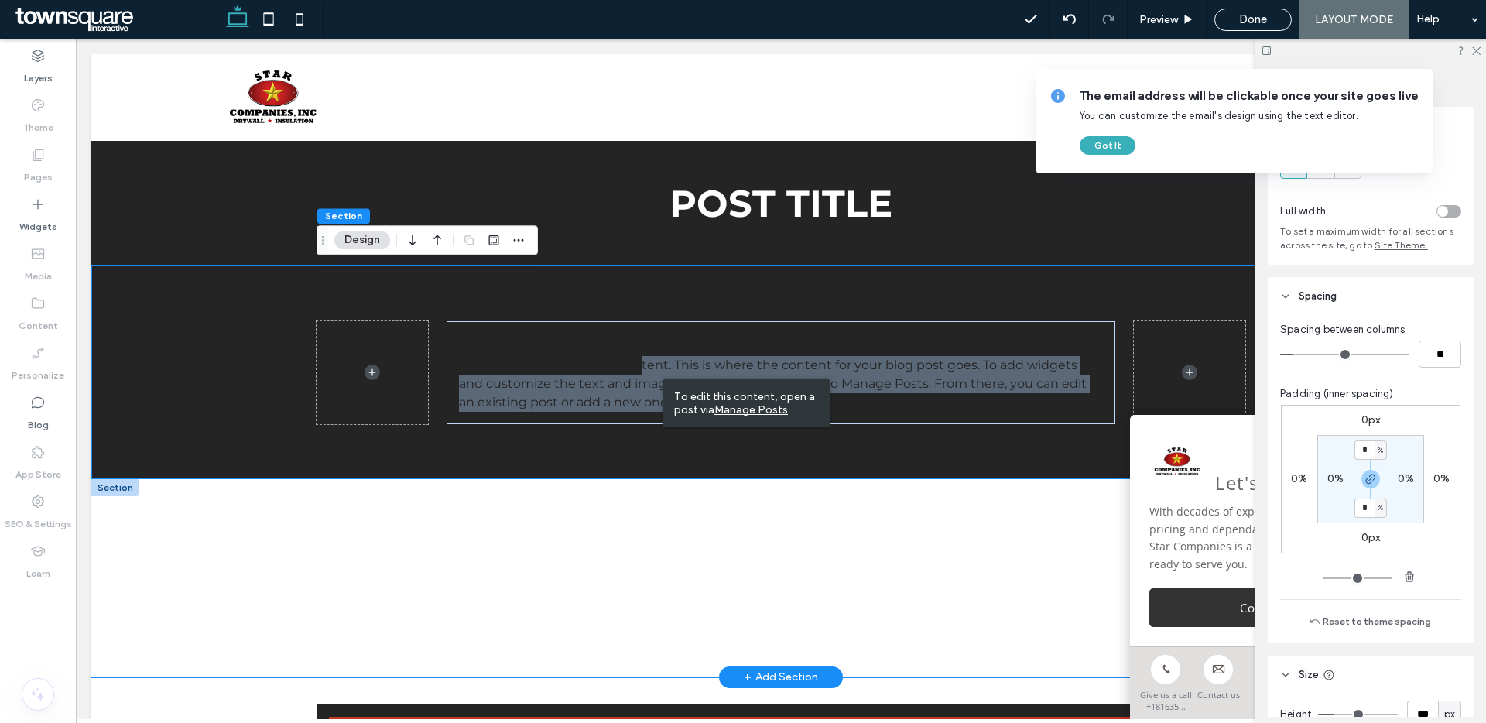
drag, startPoint x: 639, startPoint y: 364, endPoint x: 662, endPoint y: 567, distance: 204.1
click at [662, 567] on div "POST TITLE Section + Add Section Placeholder for Your Post Subtitle Placeholder…" at bounding box center [780, 409] width 1379 height 536
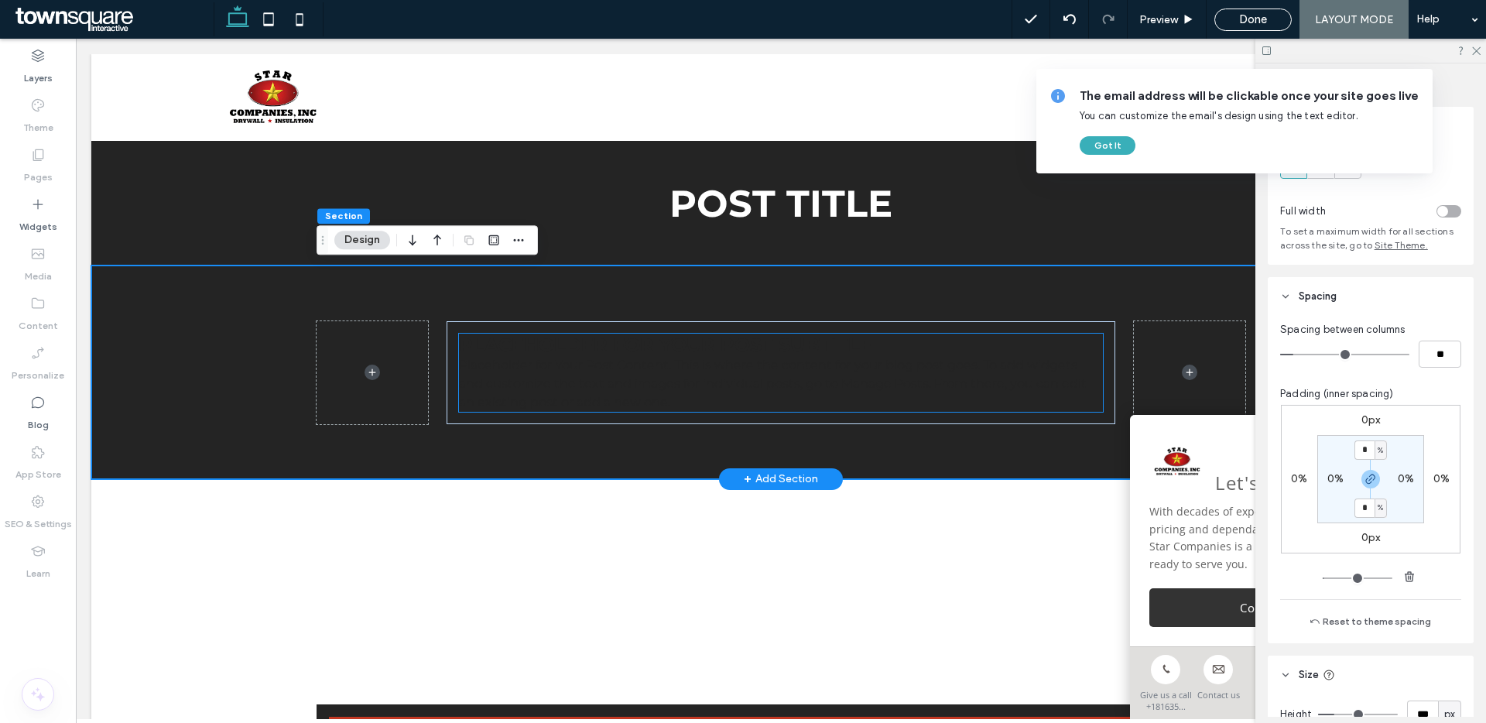
click at [612, 337] on h3 "Placeholder for Your Post Subtitle" at bounding box center [781, 345] width 644 height 22
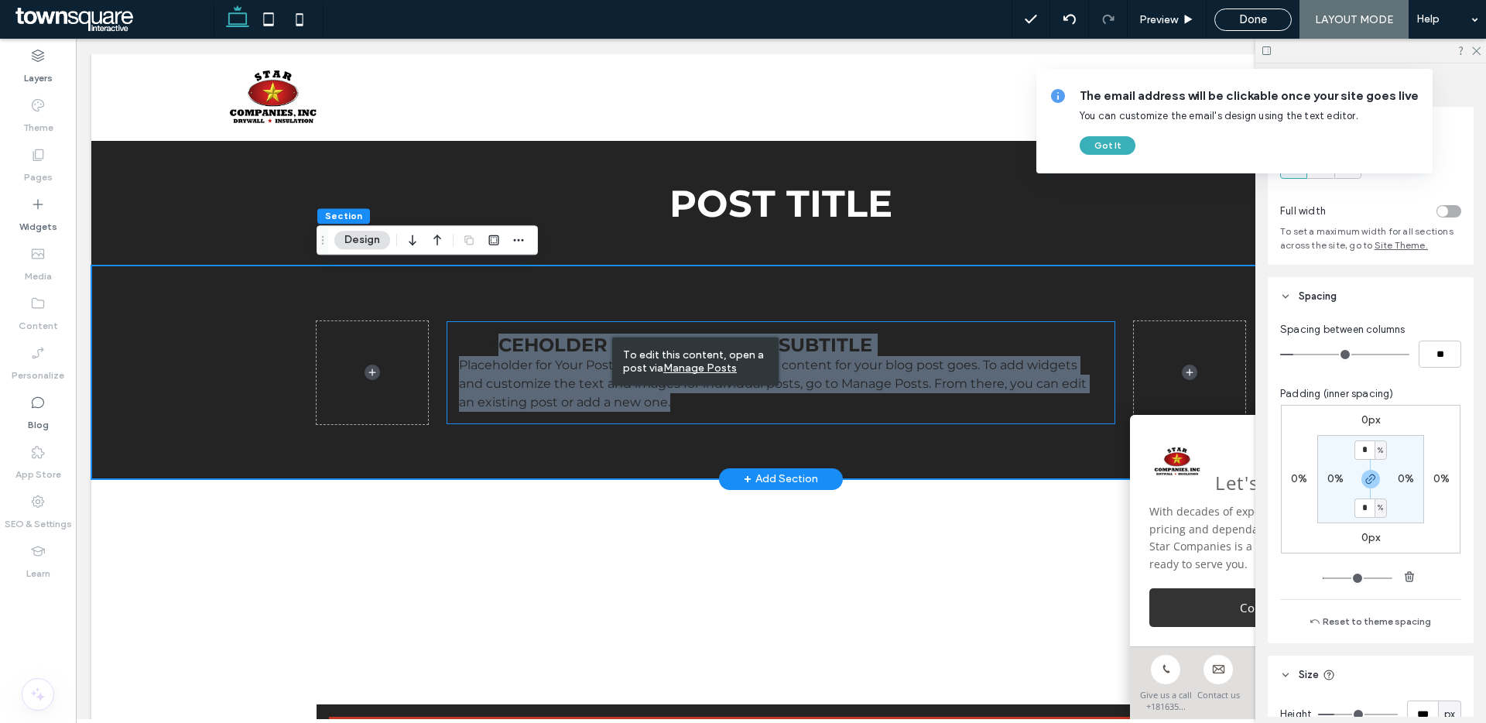
drag, startPoint x: 502, startPoint y: 351, endPoint x: 567, endPoint y: 451, distance: 119.4
click at [567, 451] on div "Placeholder for Your Post Subtitle Placeholder for Your Post Content. This is w…" at bounding box center [781, 372] width 929 height 214
click at [568, 457] on div "Placeholder for Your Post Subtitle Placeholder for Your Post Content. This is w…" at bounding box center [781, 372] width 929 height 214
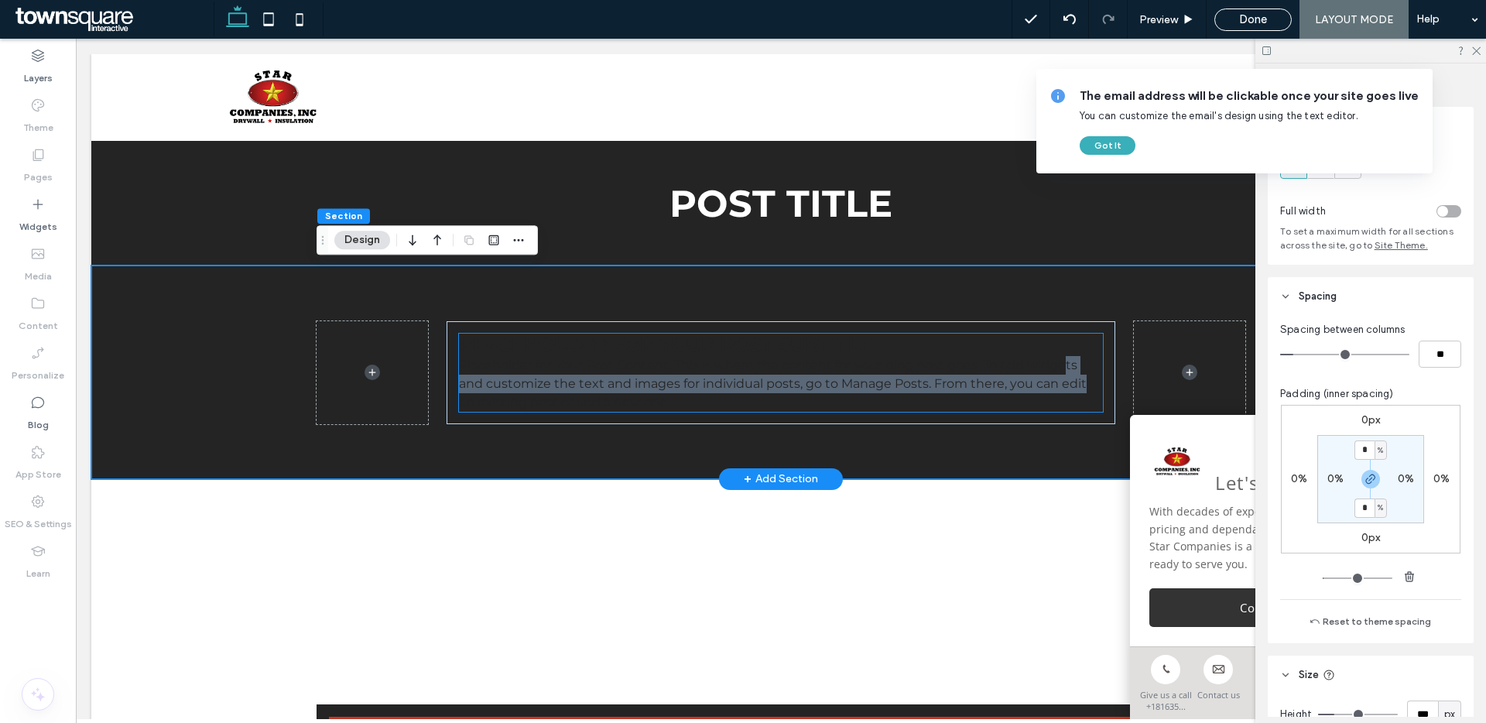
drag, startPoint x: 1065, startPoint y: 368, endPoint x: 1097, endPoint y: 380, distance: 34.5
click at [1097, 380] on p "Placeholder for Your Post Content. This is where the content for your blog post…" at bounding box center [781, 384] width 644 height 56
click at [1097, 378] on p "Placeholder for Your Post Content. This is where the content for your blog post…" at bounding box center [781, 384] width 644 height 56
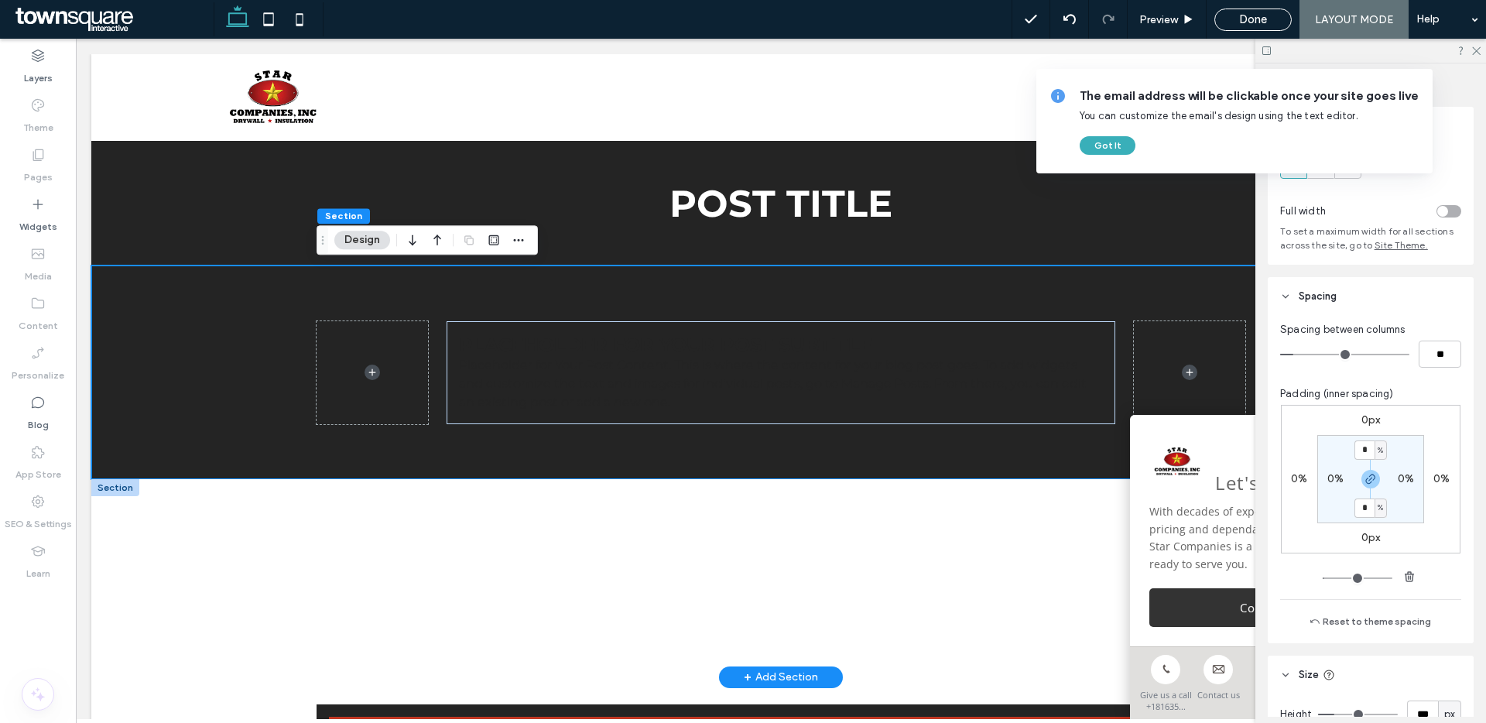
click at [1070, 510] on div at bounding box center [781, 578] width 929 height 198
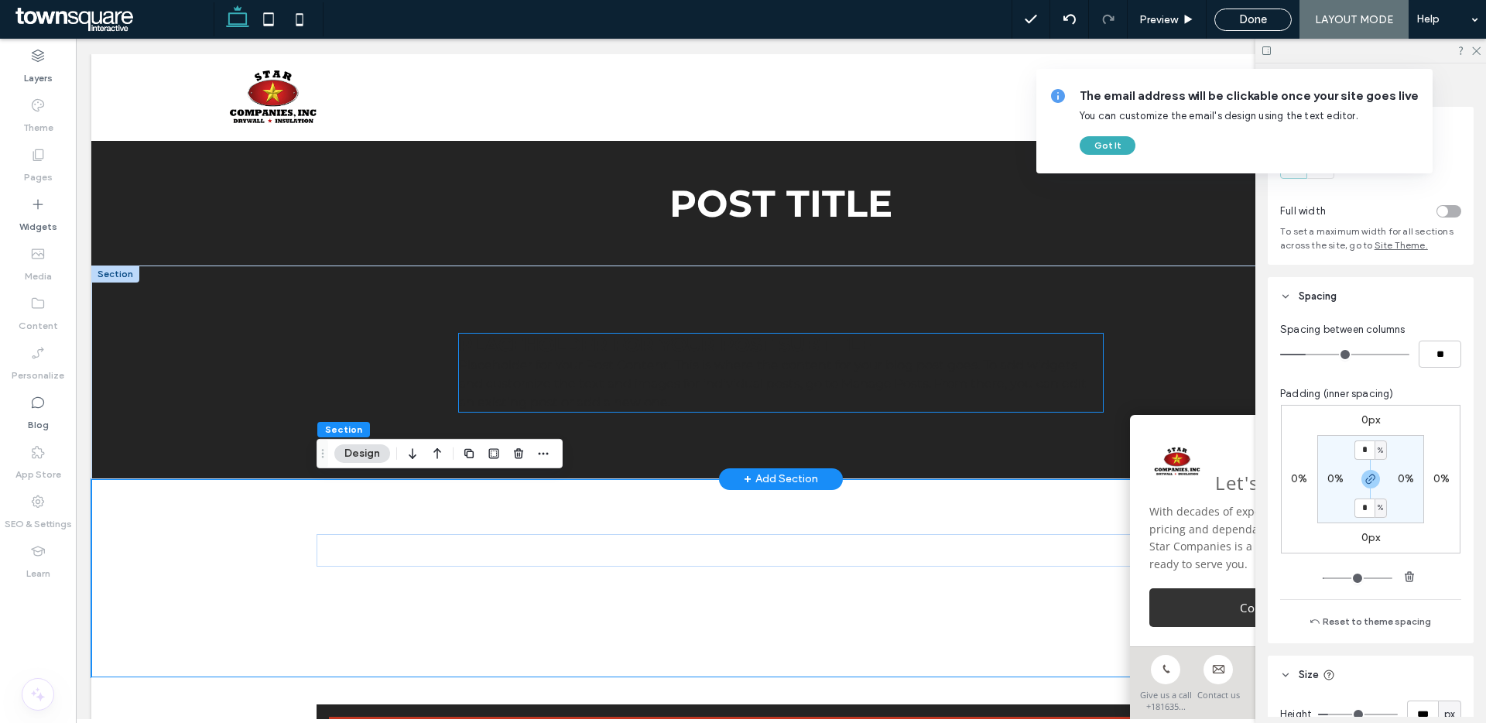
click at [1069, 389] on p "Placeholder for Your Post Content. This is where the content for your blog post…" at bounding box center [781, 384] width 644 height 56
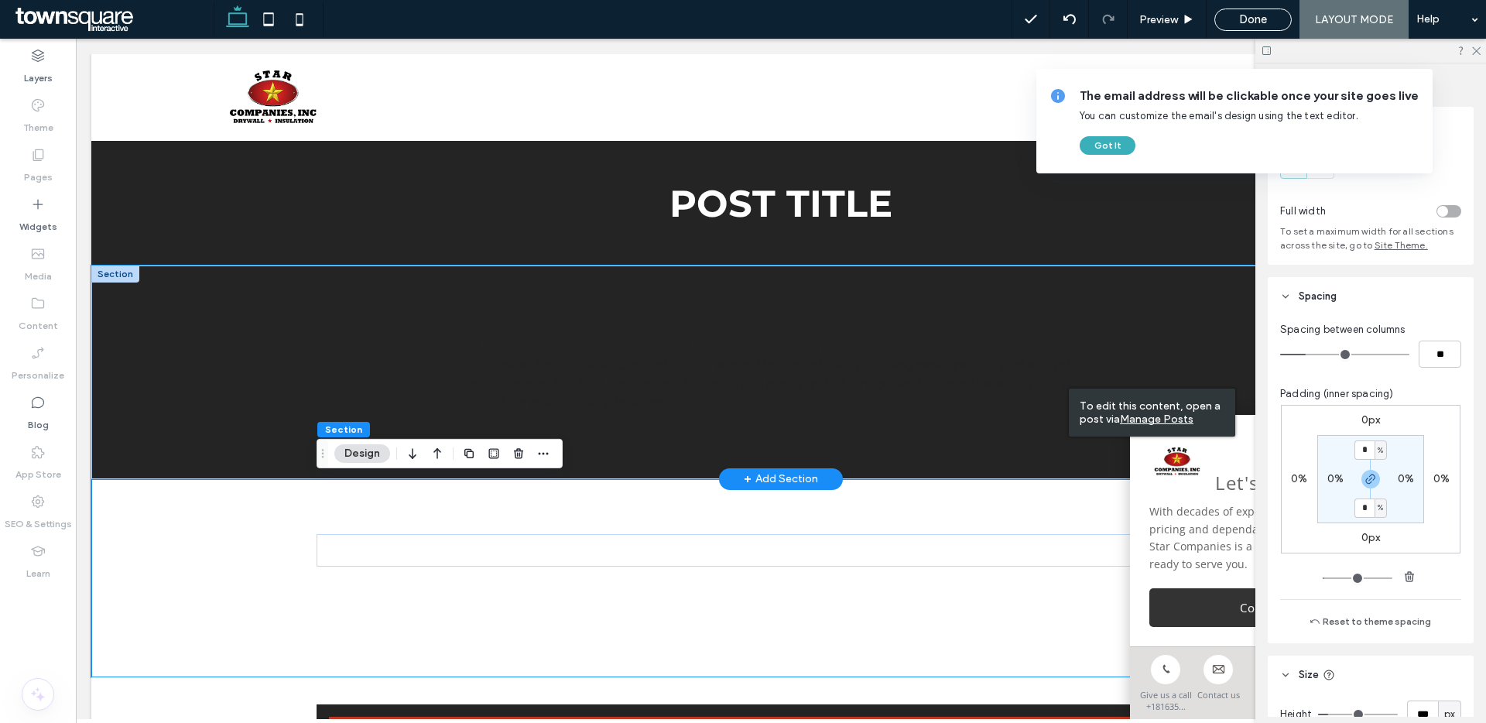
click at [1118, 357] on div "Placeholder for Your Post Subtitle Placeholder for Your Post Content. This is w…" at bounding box center [781, 372] width 929 height 214
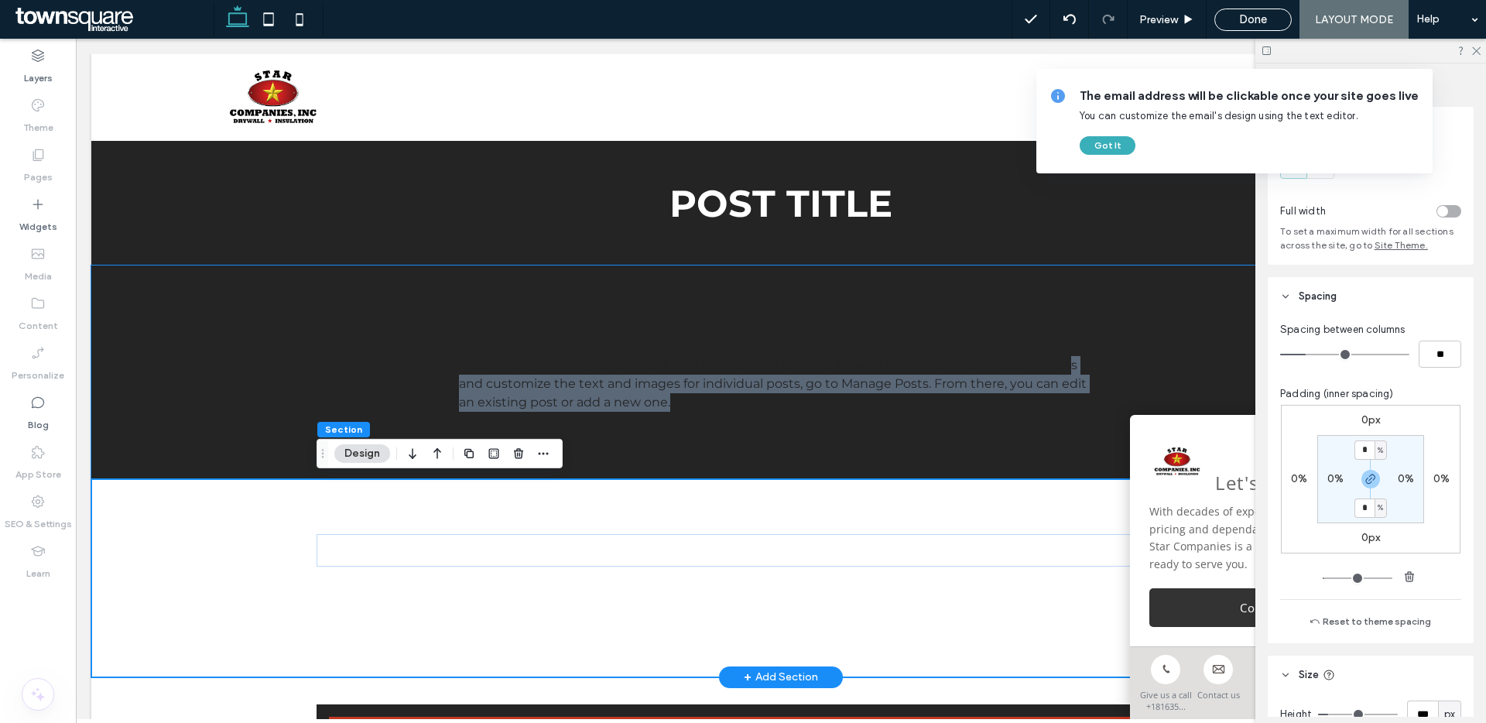
drag, startPoint x: 1072, startPoint y: 361, endPoint x: 1071, endPoint y: 496, distance: 134.7
click at [1086, 484] on div "POST TITLE Section + Add Section Placeholder for Your Post Subtitle Placeholder…" at bounding box center [780, 409] width 1379 height 536
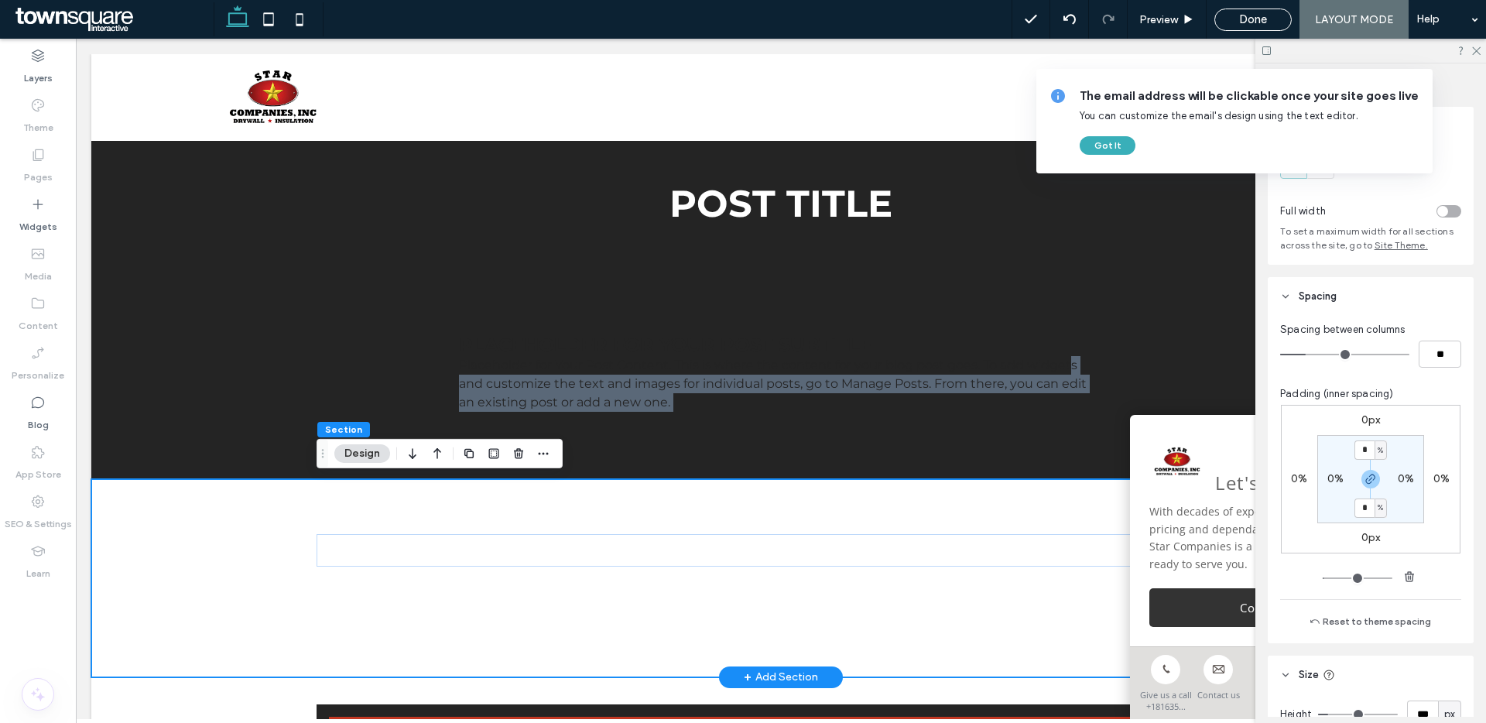
click at [1071, 496] on div at bounding box center [781, 578] width 929 height 198
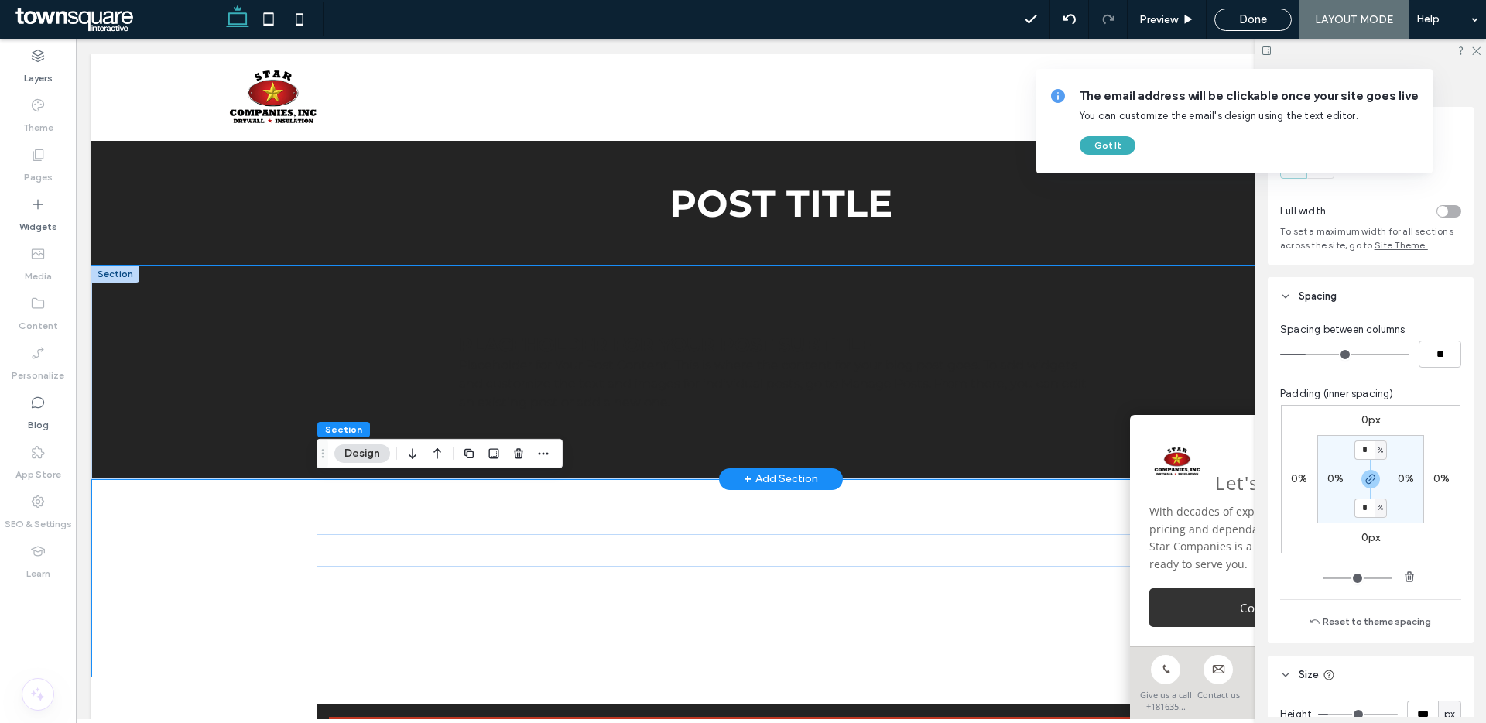
click at [981, 294] on div "Placeholder for Your Post Subtitle Placeholder for Your Post Content. This is w…" at bounding box center [781, 372] width 929 height 214
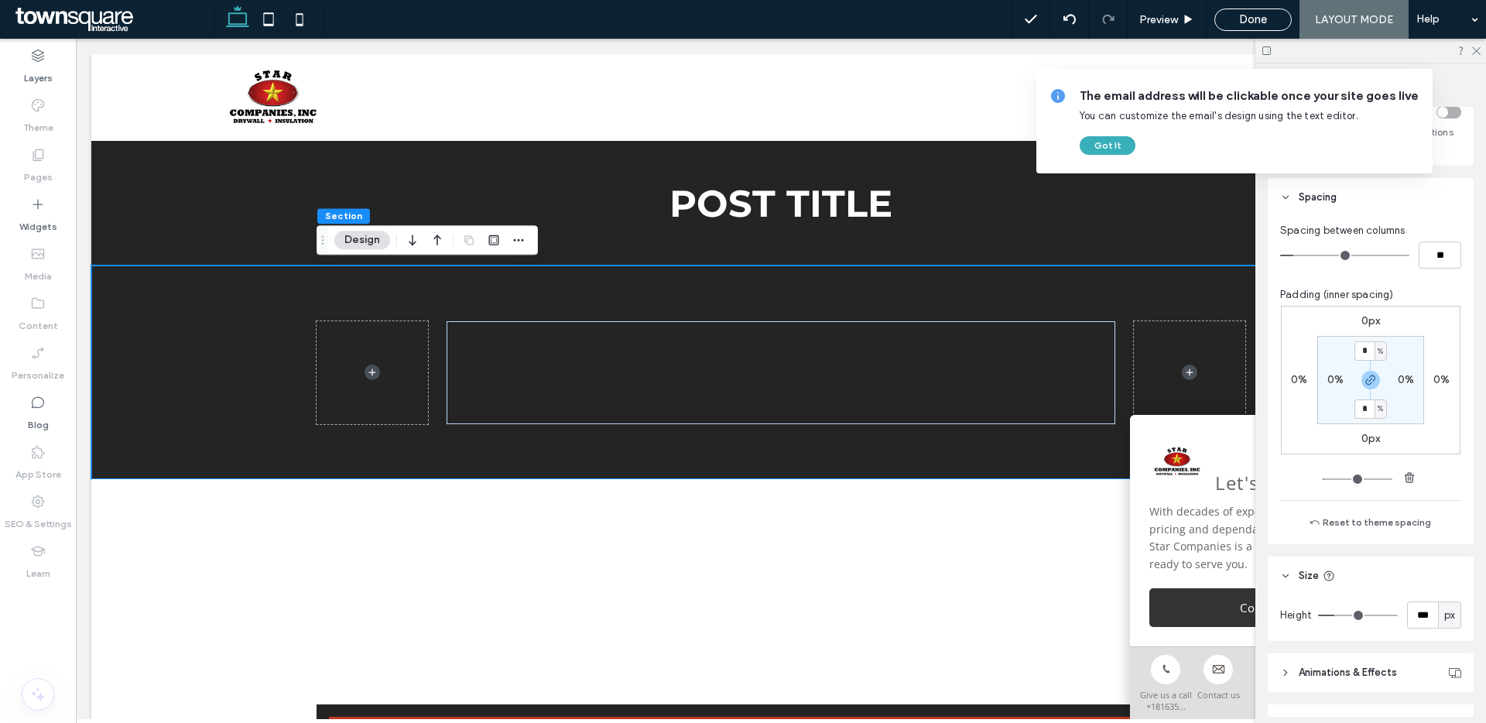
scroll to position [312, 0]
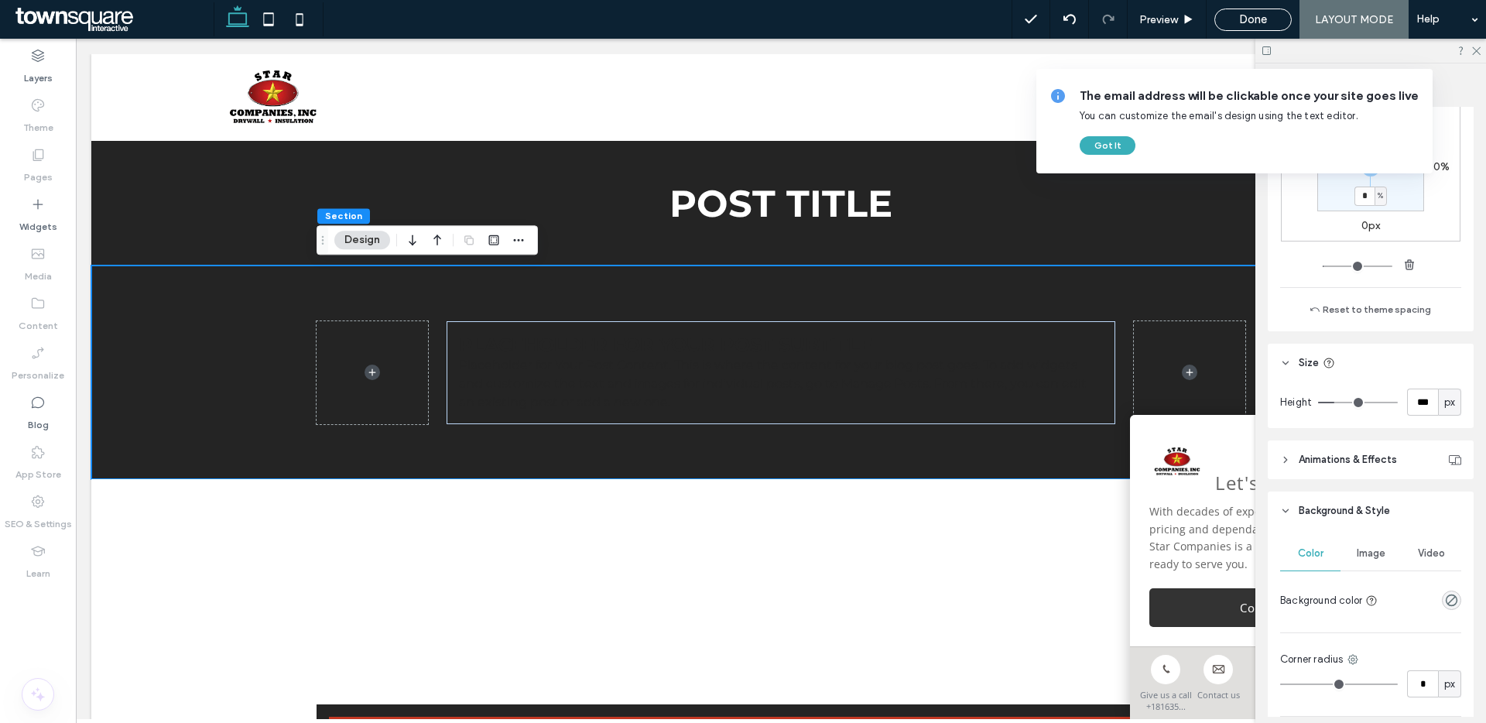
click at [1446, 590] on div at bounding box center [1422, 600] width 77 height 27
click at [1447, 592] on div "rgba(0, 0, 0, 0)" at bounding box center [1451, 600] width 19 height 19
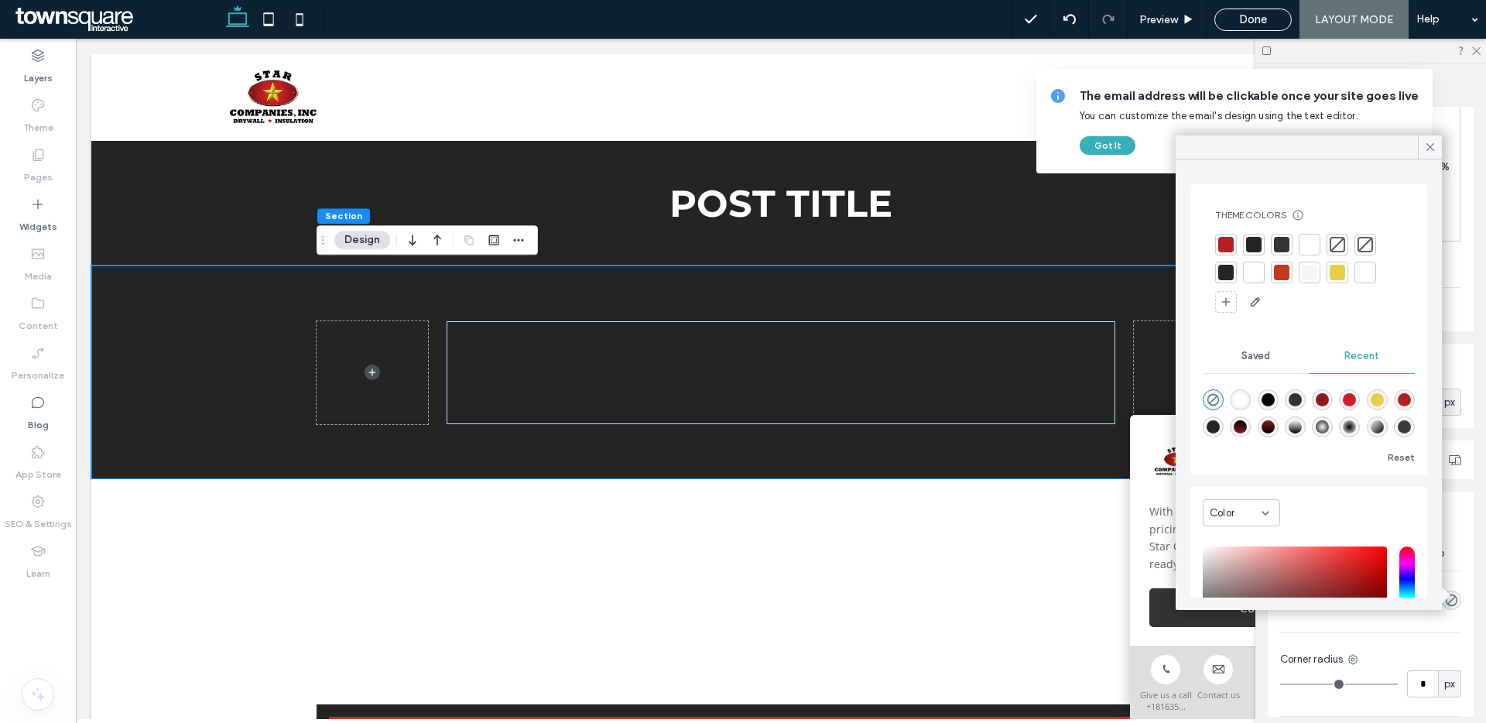
click at [1256, 281] on div at bounding box center [1254, 273] width 22 height 22
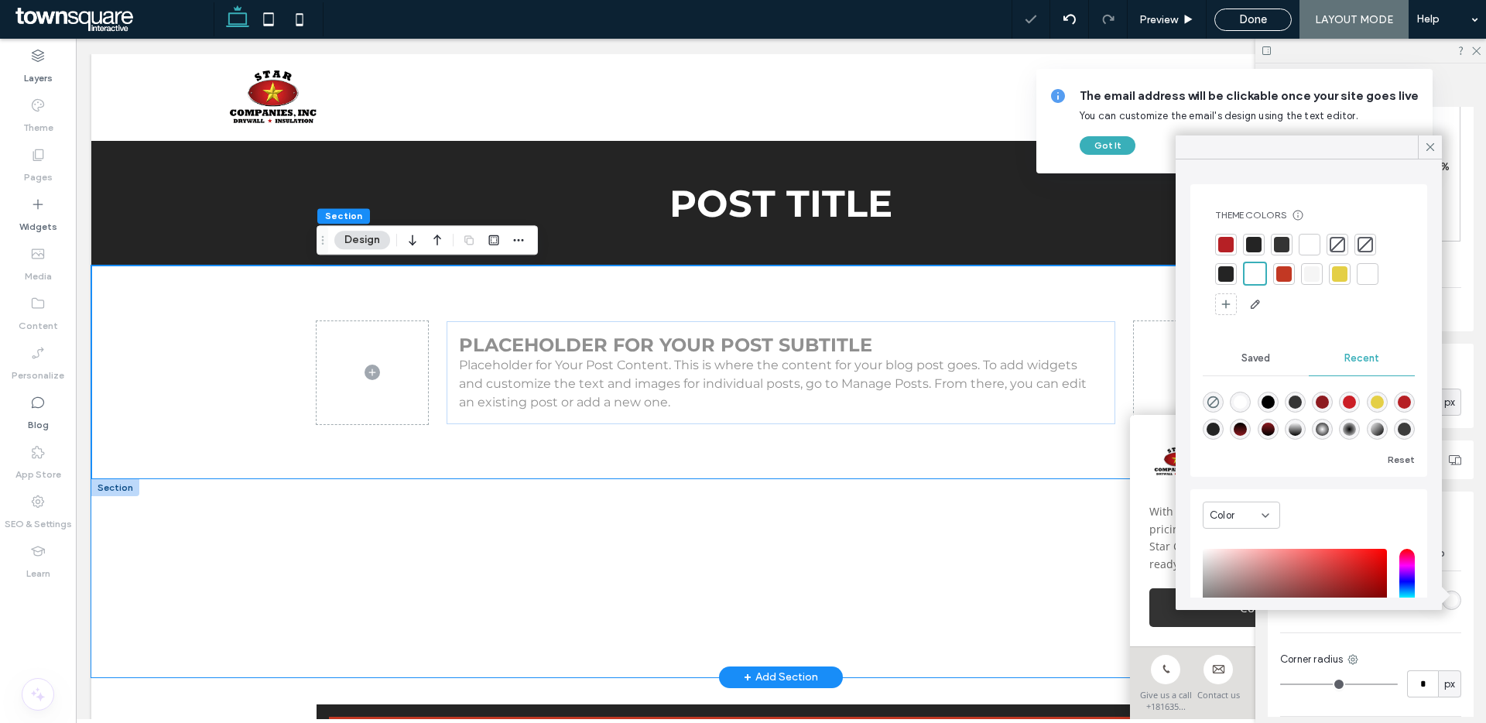
click at [237, 515] on div at bounding box center [780, 578] width 1379 height 198
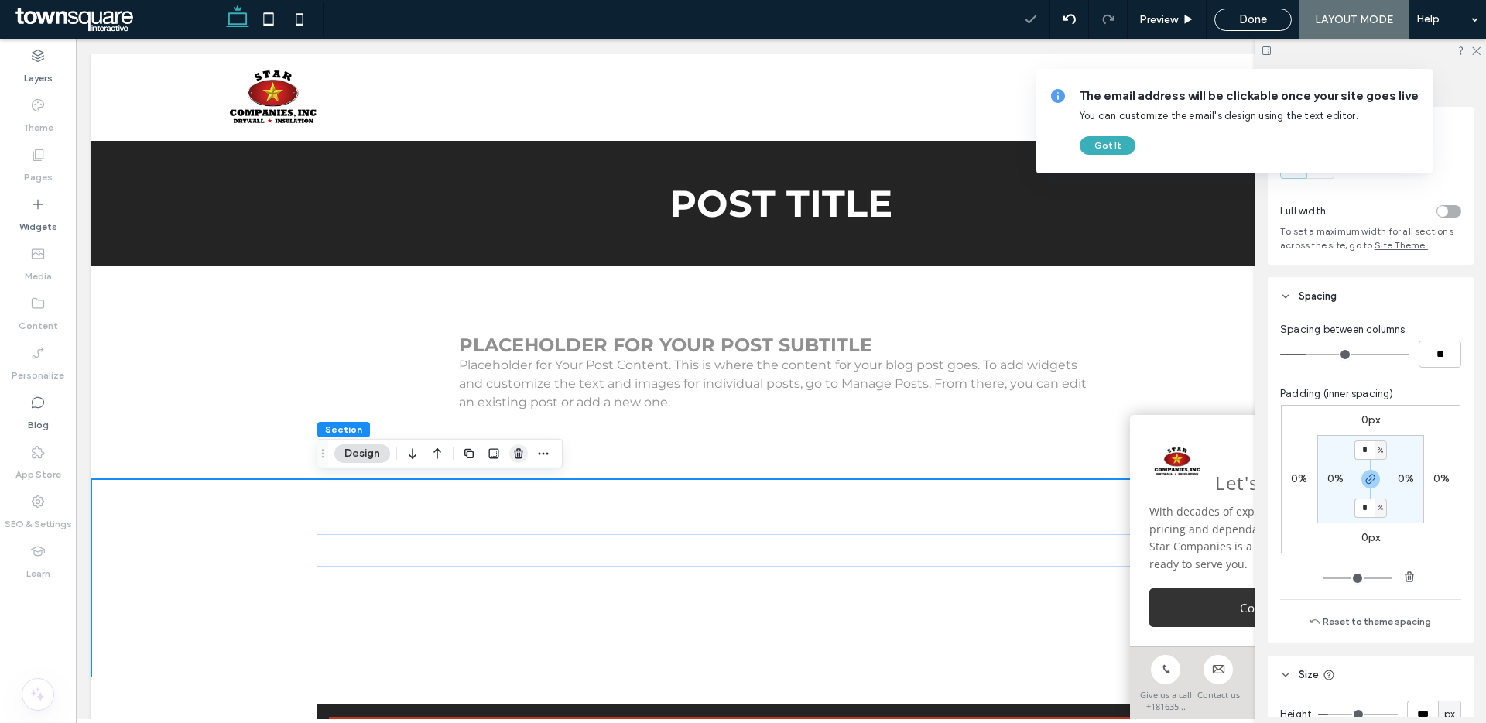
click at [515, 456] on use "button" at bounding box center [518, 453] width 9 height 10
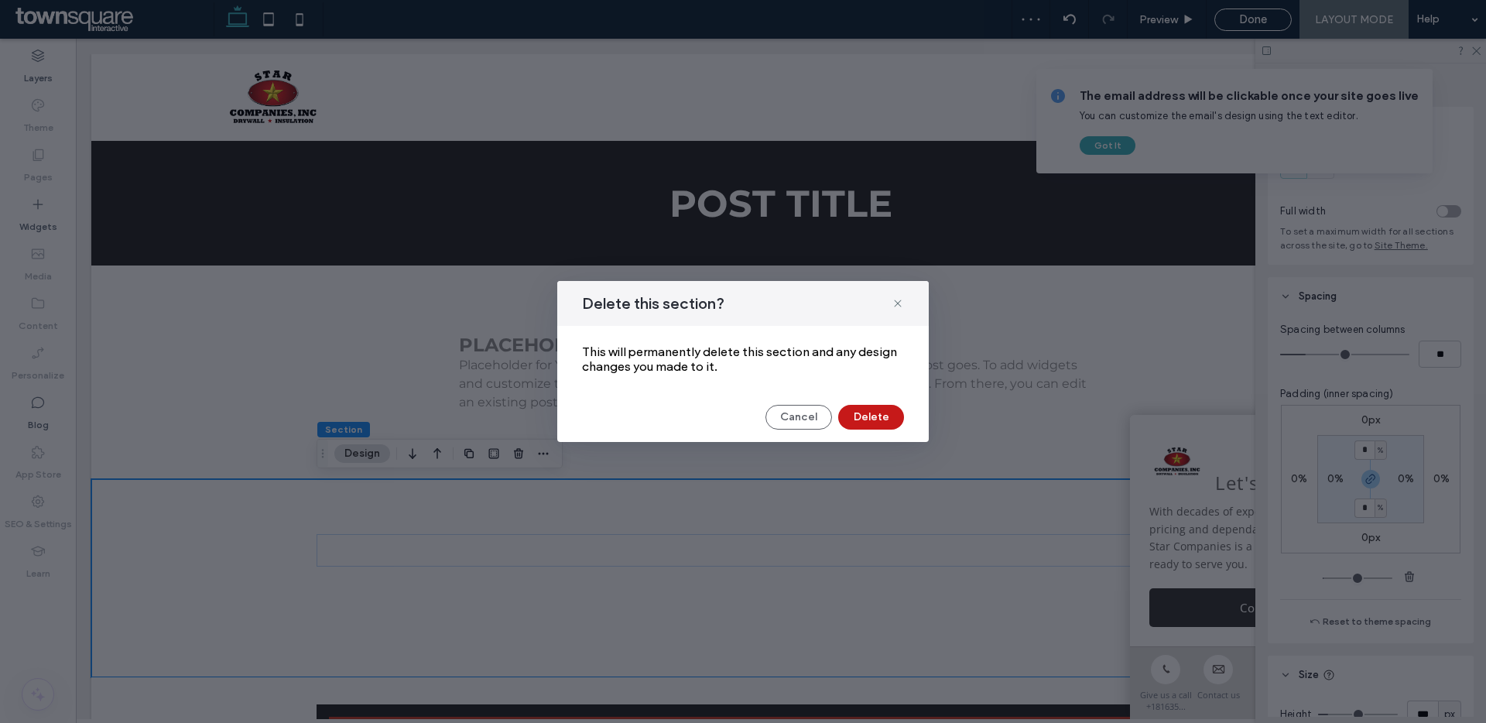
drag, startPoint x: 875, startPoint y: 413, endPoint x: 799, endPoint y: 374, distance: 85.1
click at [875, 413] on button "Delete" at bounding box center [871, 417] width 66 height 25
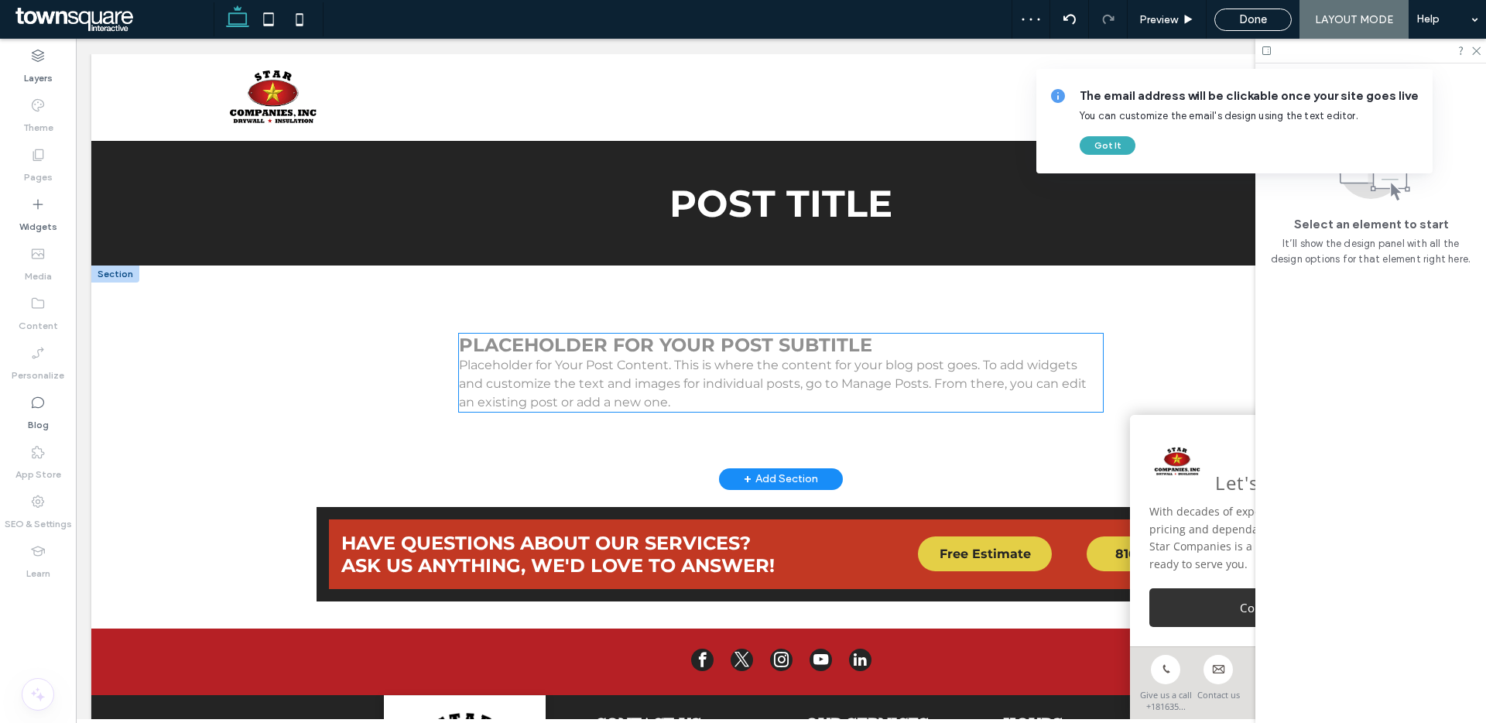
click at [787, 357] on p "Placeholder for Your Post Content. This is where the content for your blog post…" at bounding box center [781, 384] width 644 height 56
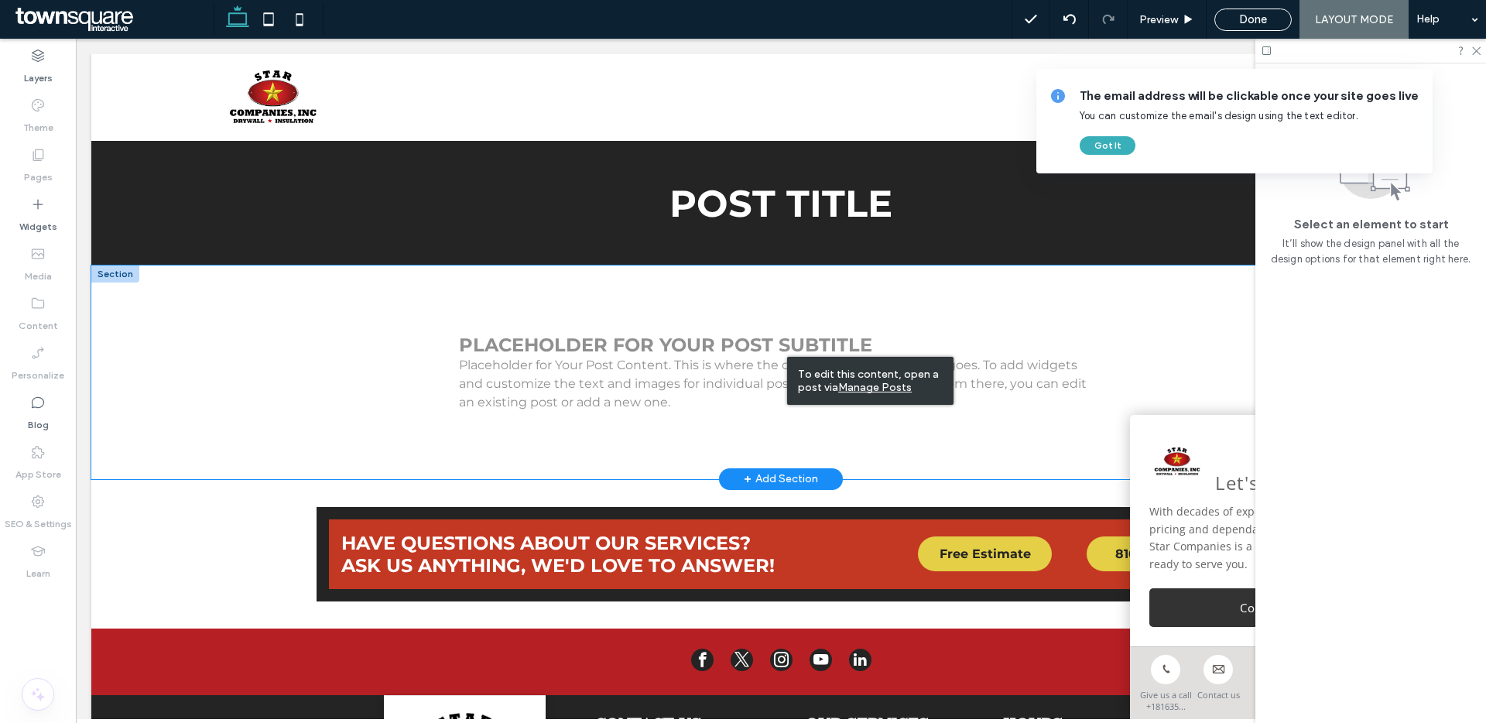
click at [850, 303] on div "Placeholder for Your Post Subtitle Placeholder for Your Post Content. This is w…" at bounding box center [781, 372] width 929 height 214
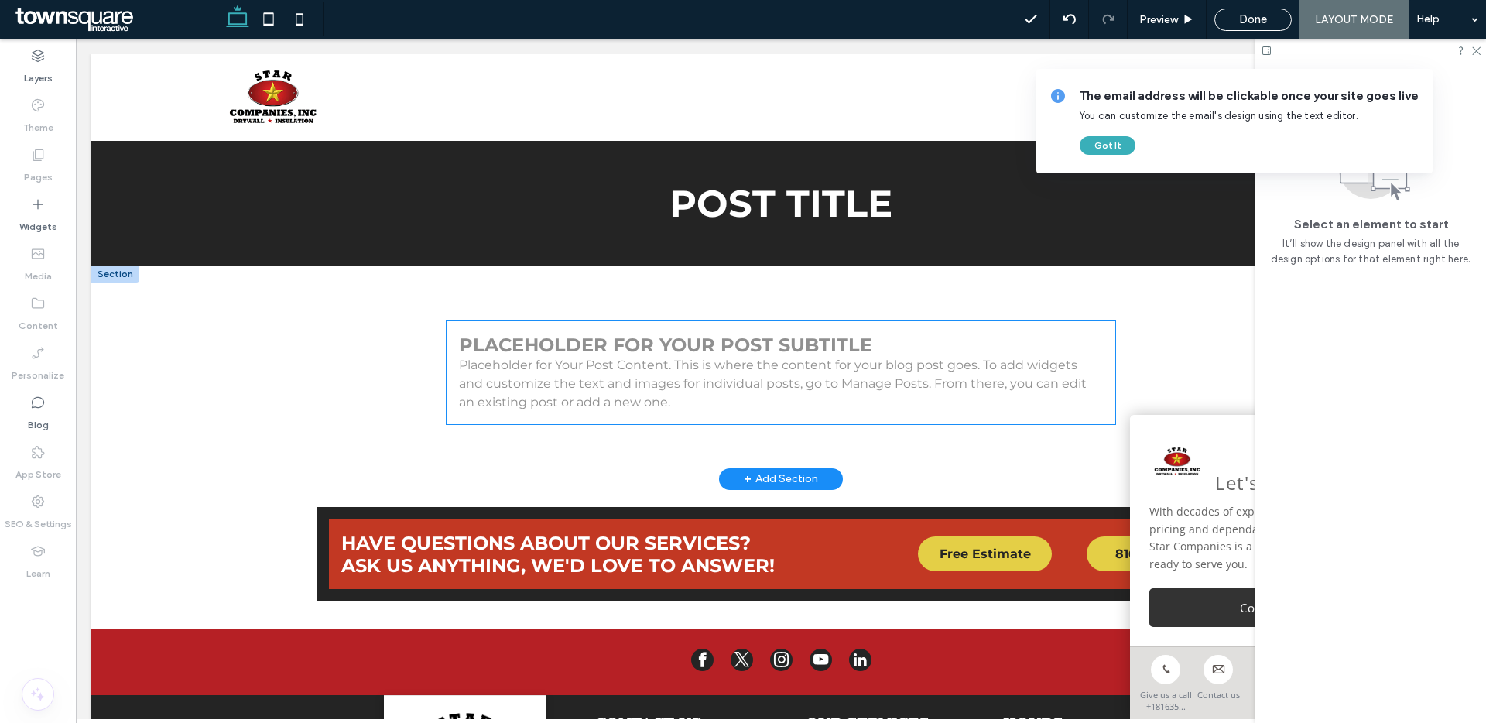
click at [1107, 375] on div "Placeholder for Your Post Subtitle Placeholder for Your Post Content. This is w…" at bounding box center [781, 372] width 669 height 103
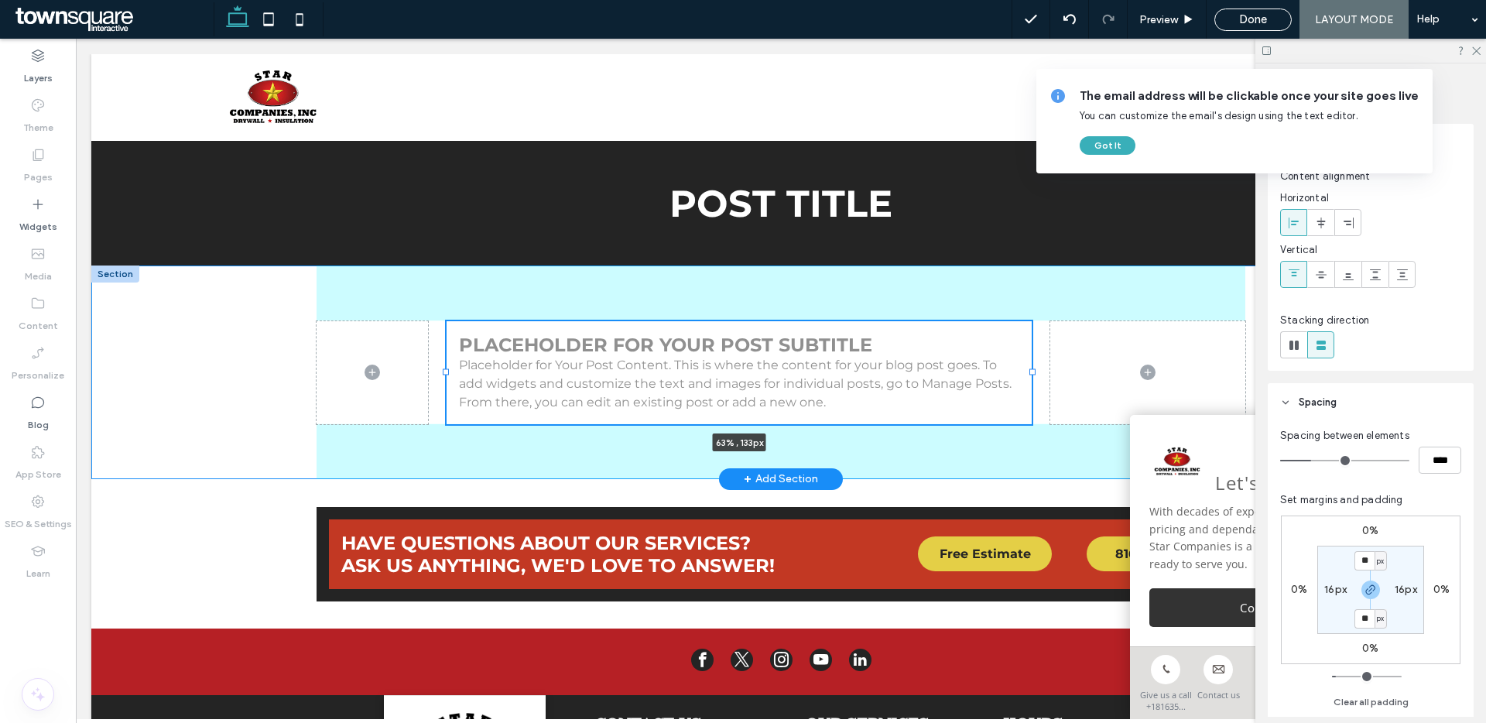
drag, startPoint x: 1113, startPoint y: 371, endPoint x: 1029, endPoint y: 374, distance: 83.6
click at [1029, 374] on div at bounding box center [1032, 372] width 6 height 6
type input "**"
type input "***"
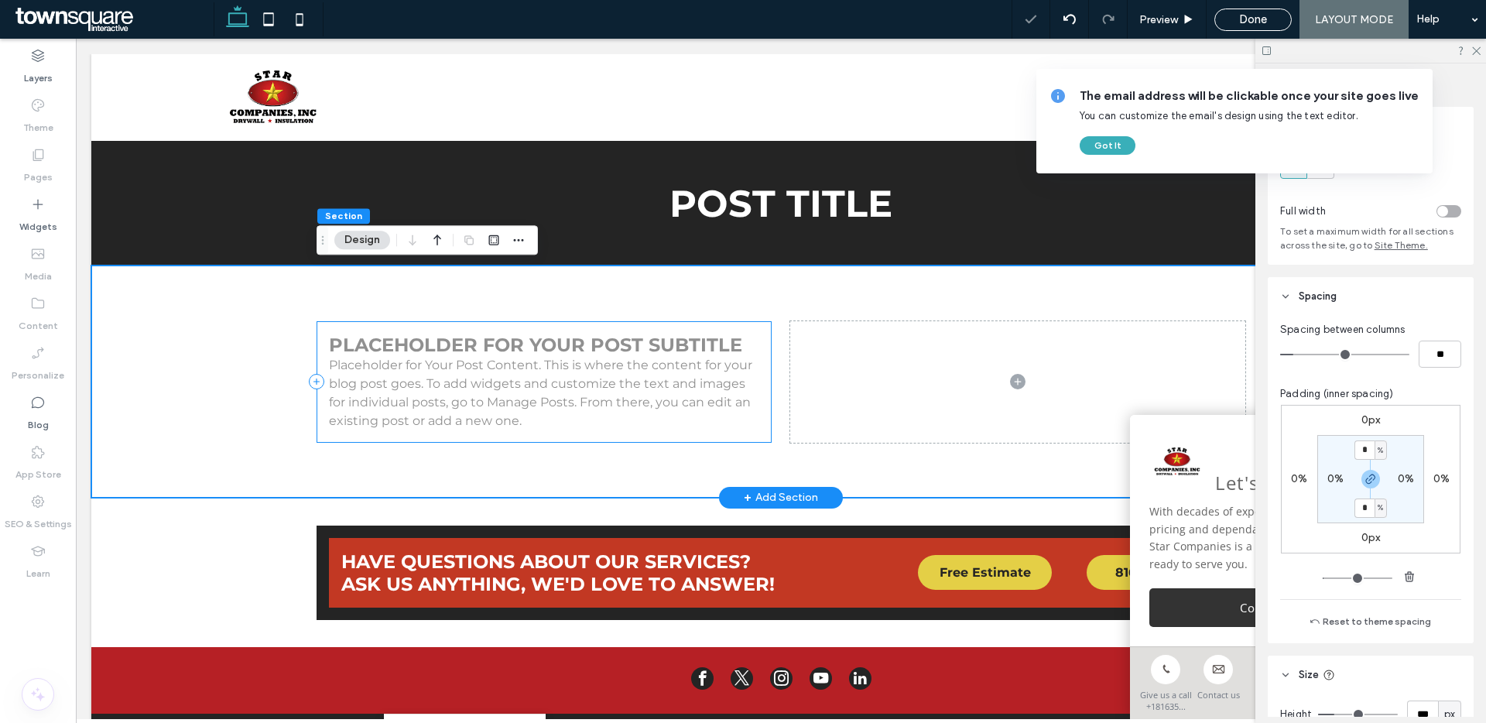
click at [763, 392] on div "Placeholder for Your Post Subtitle Placeholder for Your Post Content. This is w…" at bounding box center [544, 382] width 455 height 122
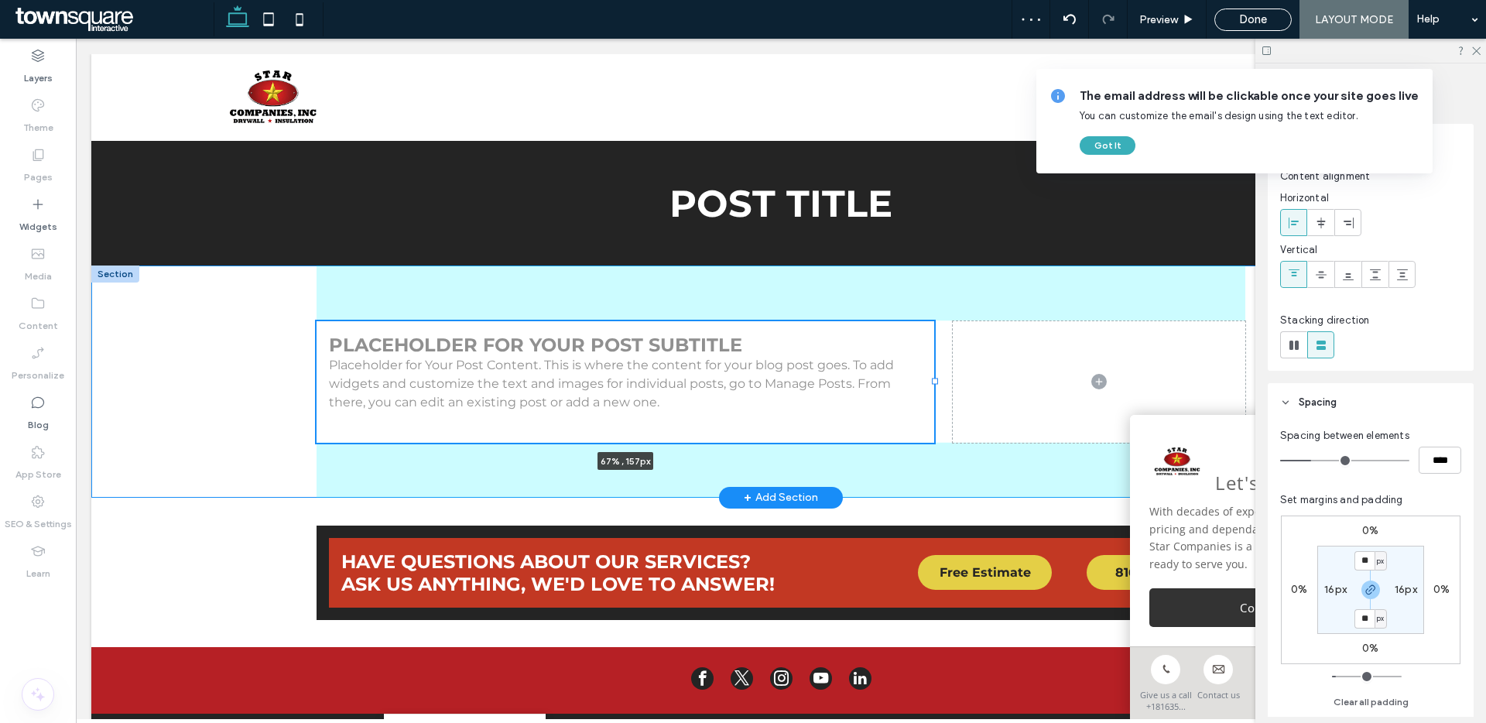
drag, startPoint x: 770, startPoint y: 378, endPoint x: 933, endPoint y: 378, distance: 162.5
click at [933, 378] on div at bounding box center [935, 381] width 6 height 6
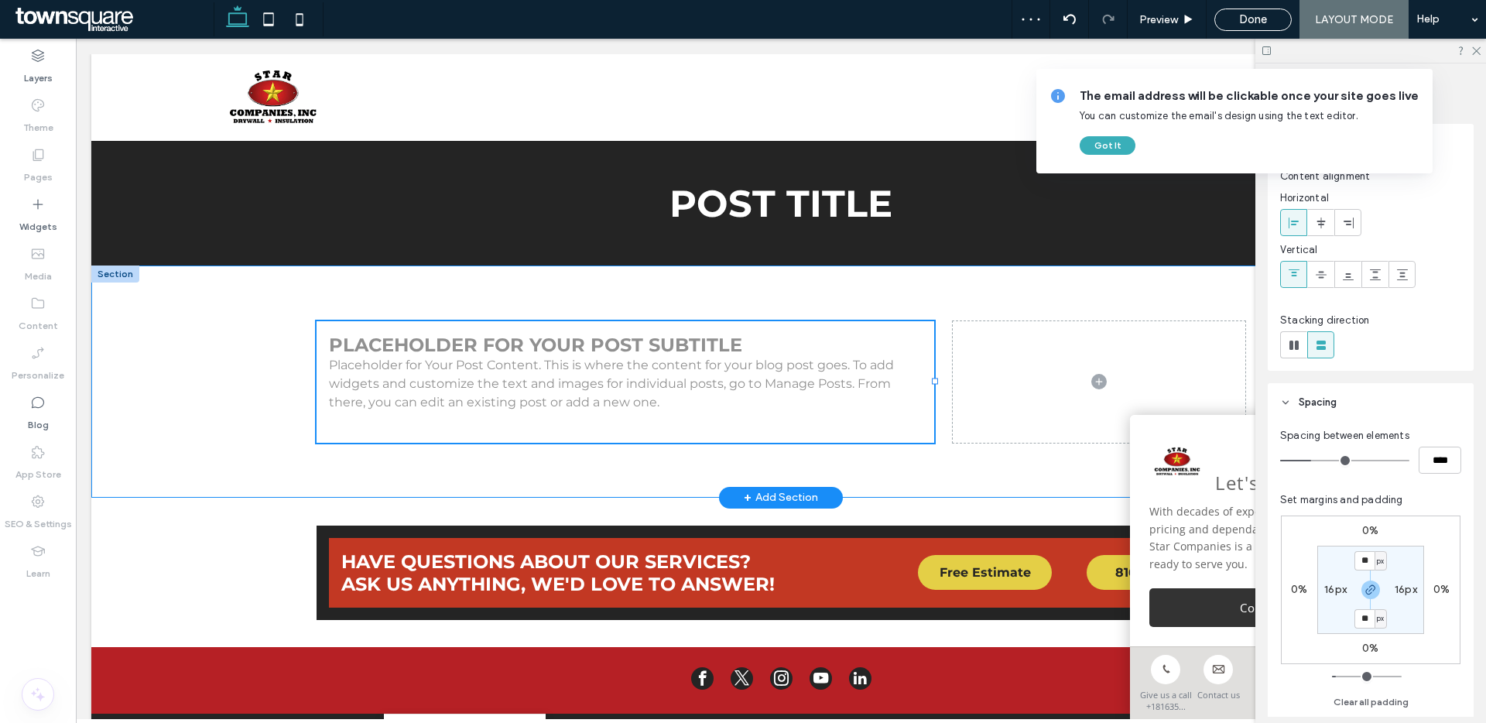
type input "**"
type input "*****"
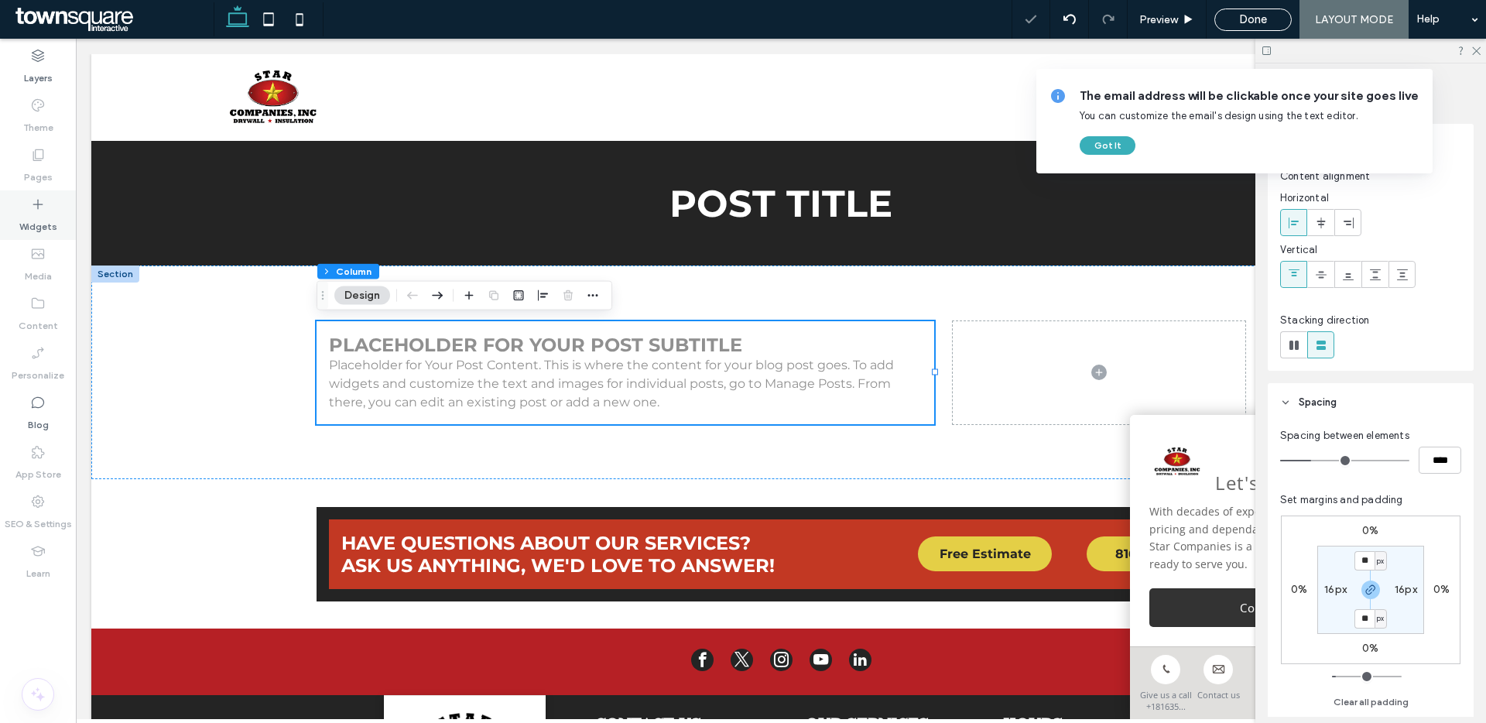
click at [50, 209] on div "Widgets" at bounding box center [38, 215] width 76 height 50
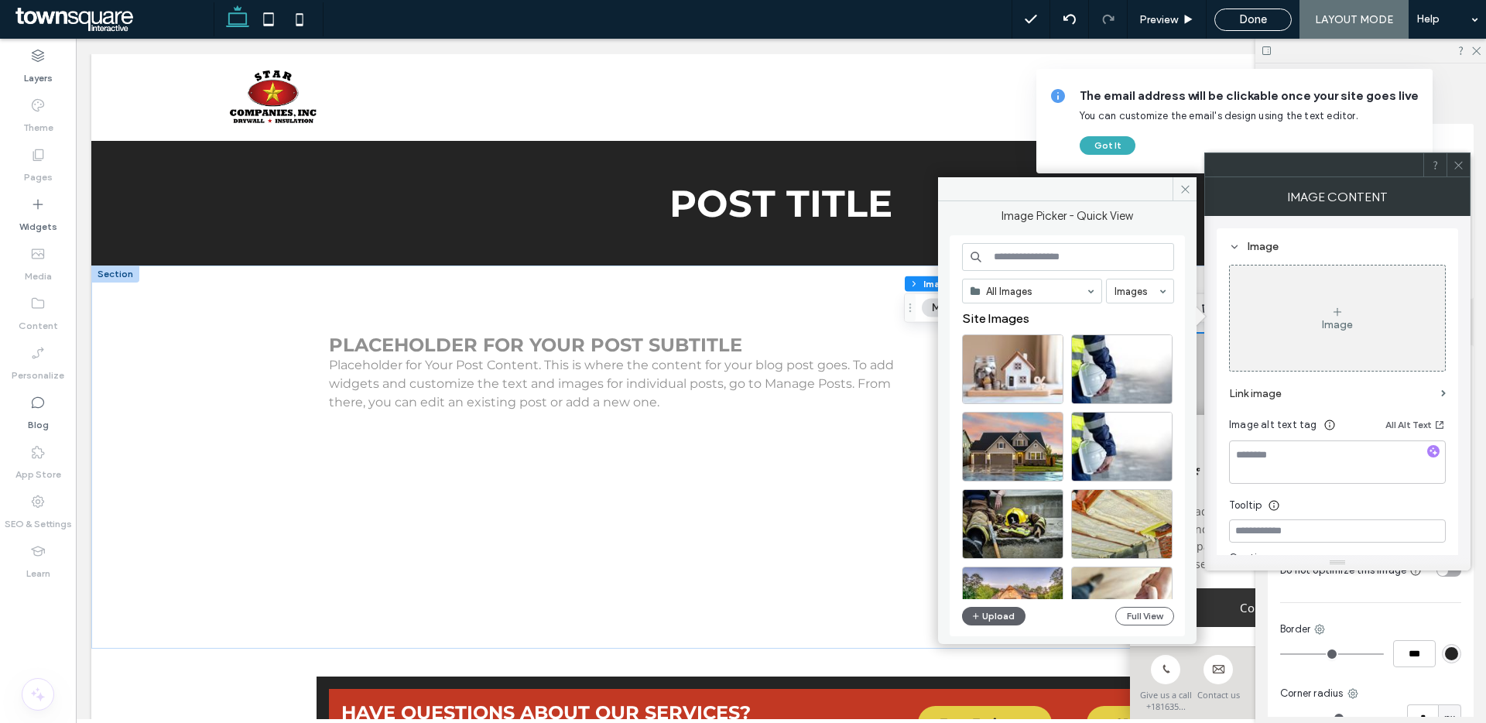
click at [1306, 389] on label "Link image" at bounding box center [1332, 393] width 206 height 29
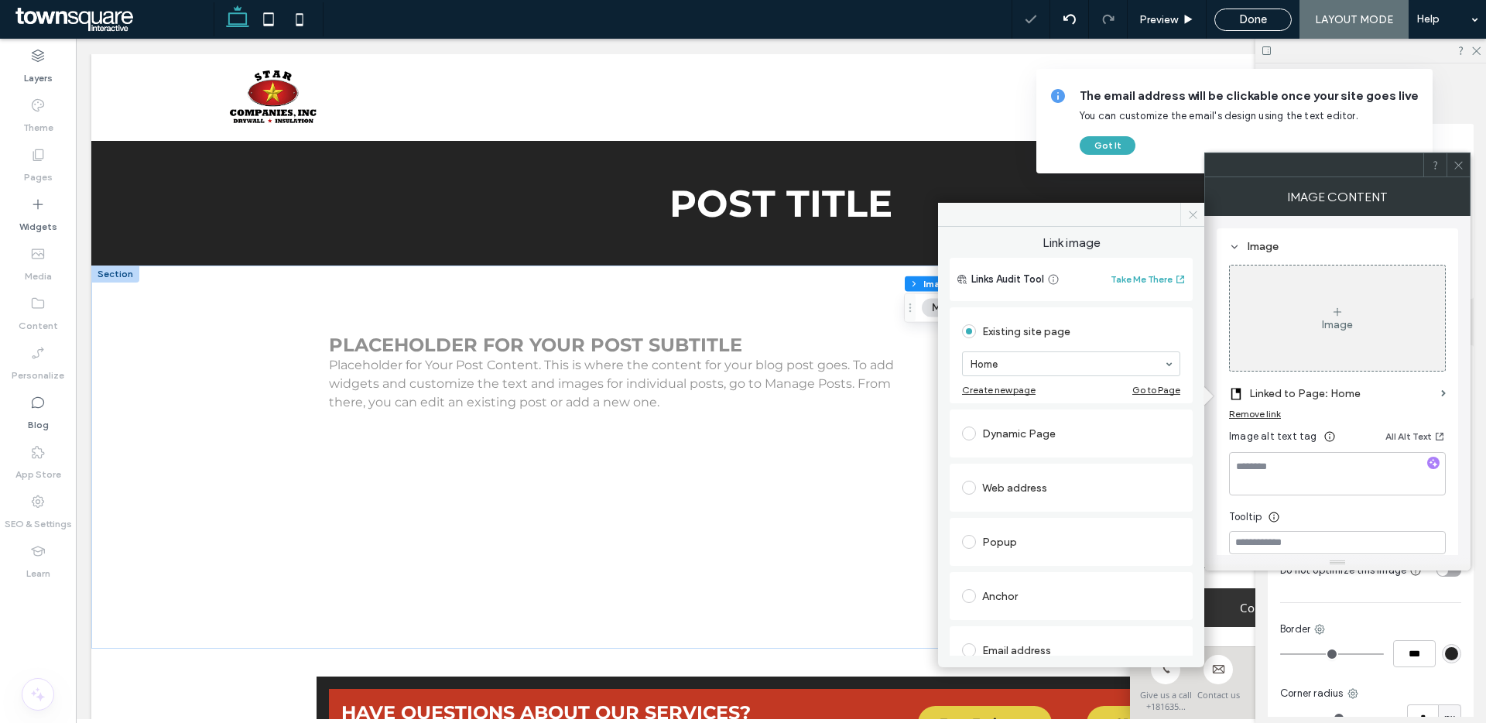
drag, startPoint x: 1192, startPoint y: 211, endPoint x: 1116, endPoint y: 173, distance: 85.1
click at [1192, 211] on icon at bounding box center [1193, 215] width 12 height 12
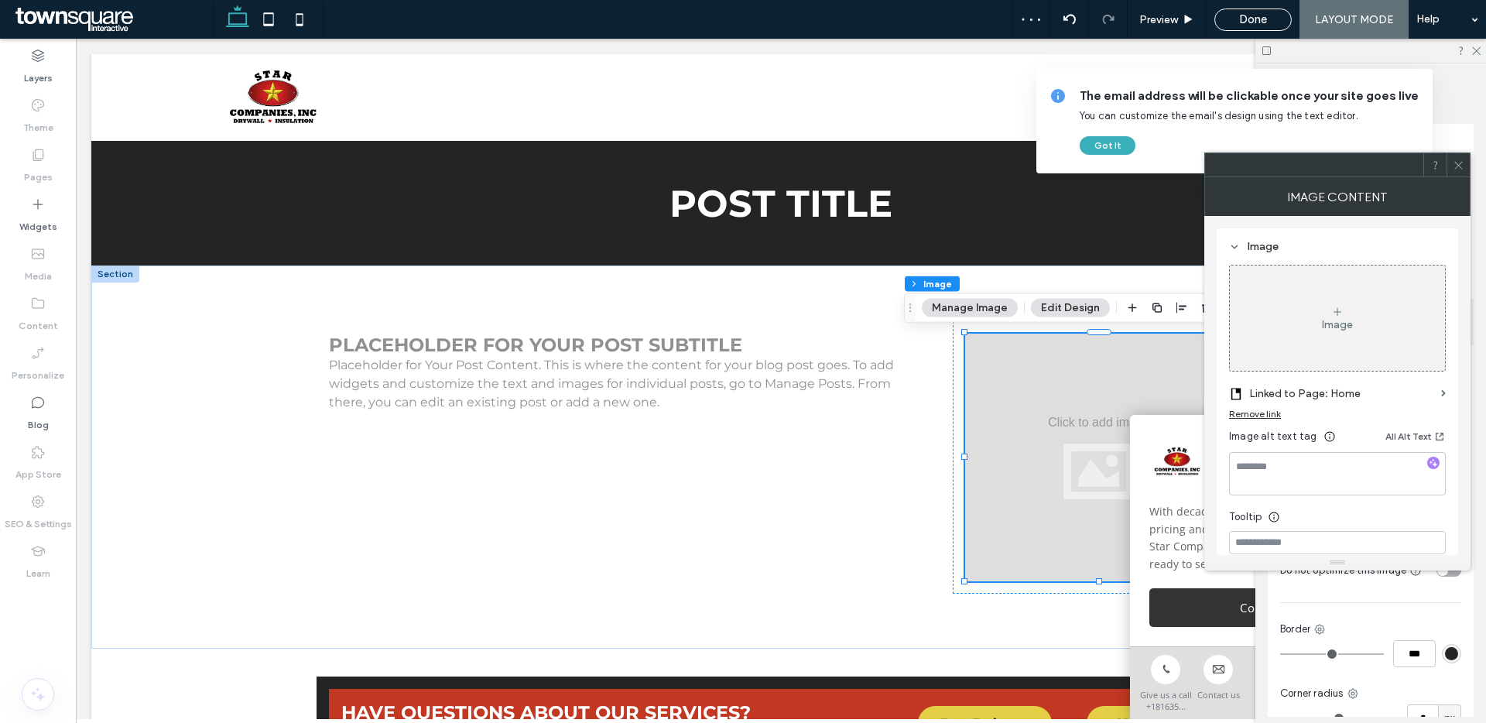
click at [1268, 413] on div "Remove link" at bounding box center [1255, 414] width 52 height 12
click at [1461, 163] on icon at bounding box center [1459, 165] width 12 height 12
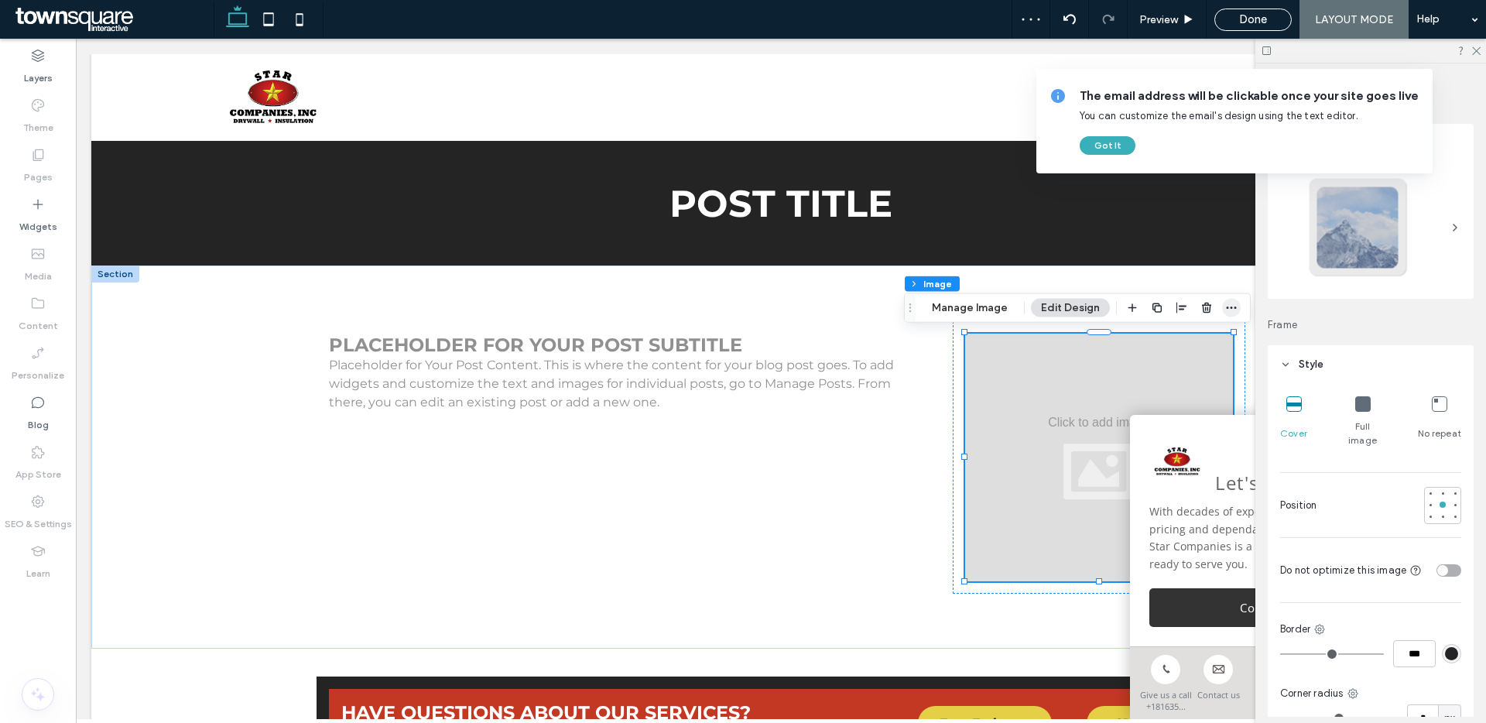
click at [1227, 308] on use "button" at bounding box center [1232, 307] width 10 height 2
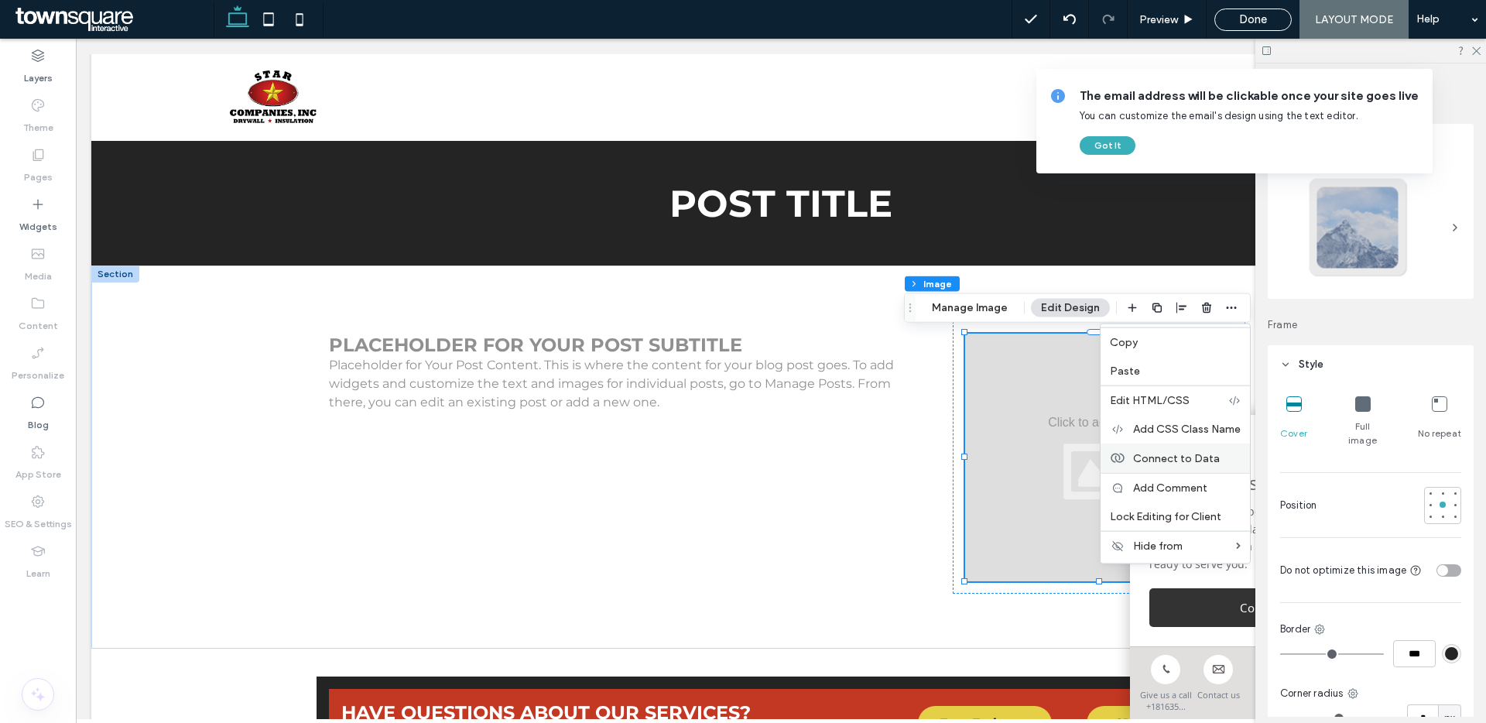
click at [1215, 454] on label "Connect to Data" at bounding box center [1187, 457] width 108 height 13
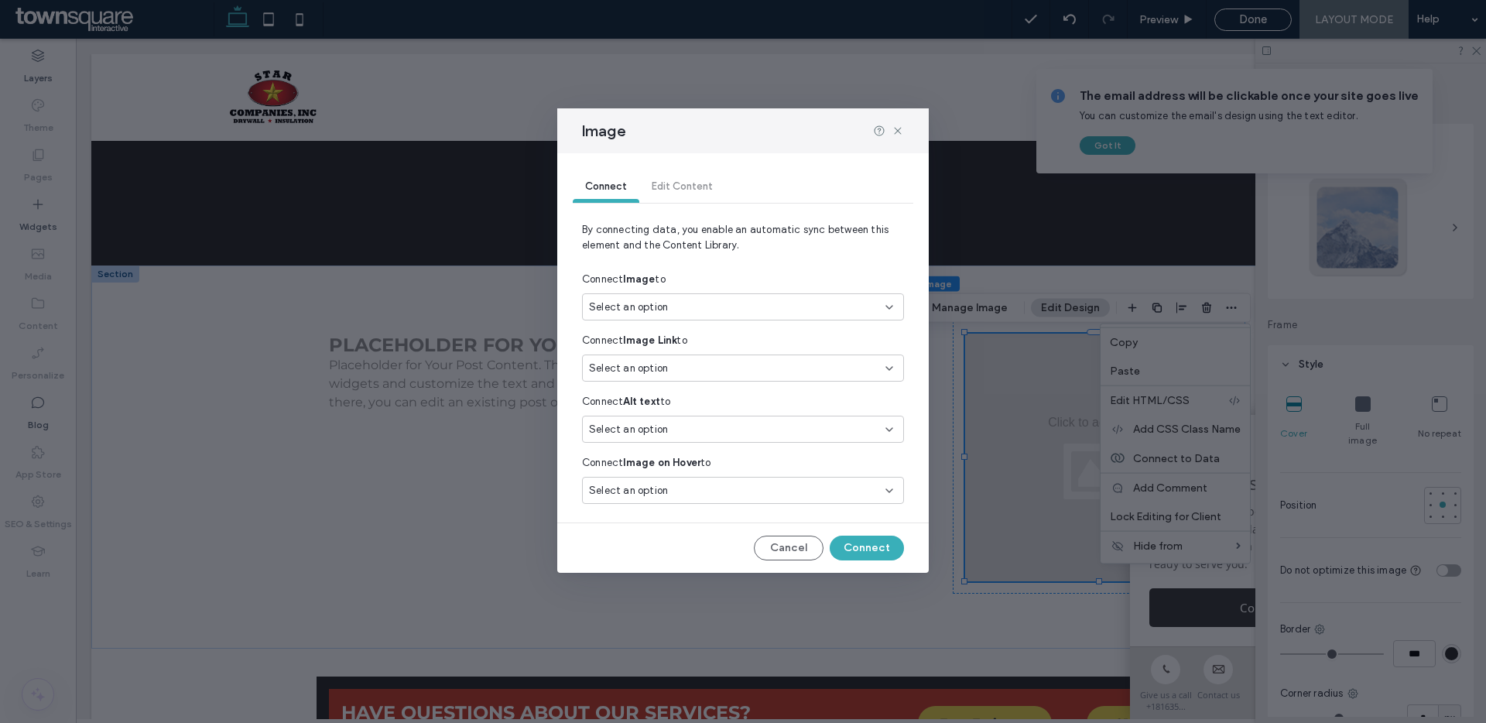
click at [778, 310] on div "Select an option" at bounding box center [733, 307] width 289 height 15
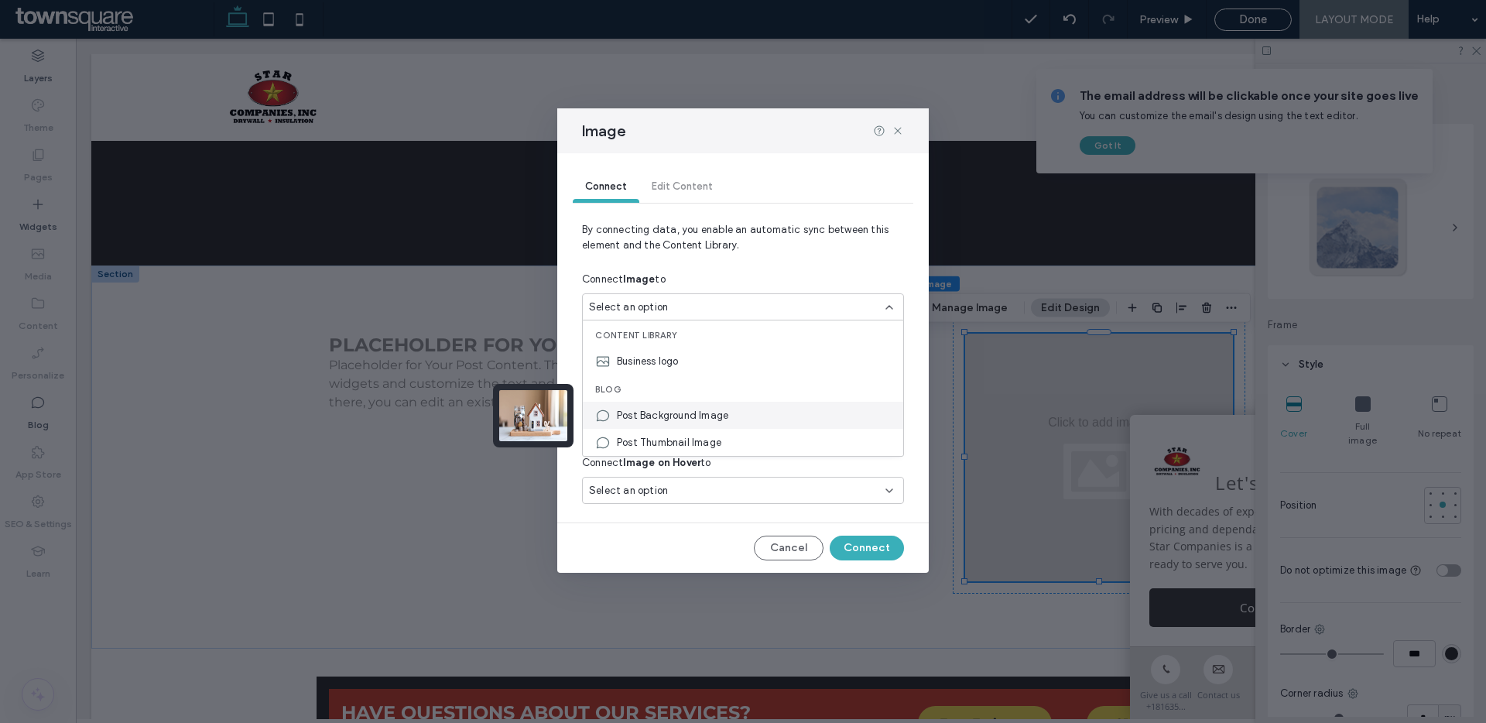
click at [772, 423] on div "Post Background Image" at bounding box center [743, 415] width 320 height 27
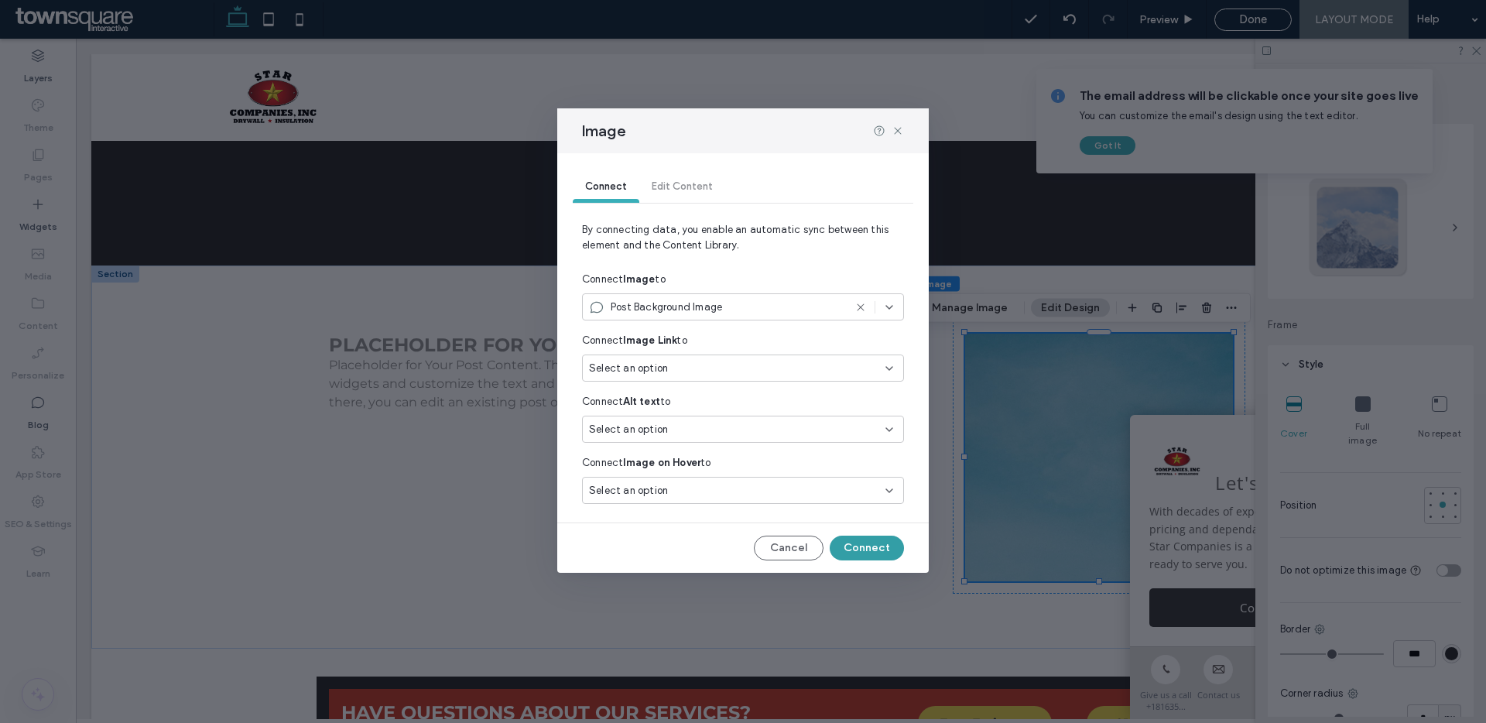
click at [870, 549] on button "Connect" at bounding box center [867, 548] width 74 height 25
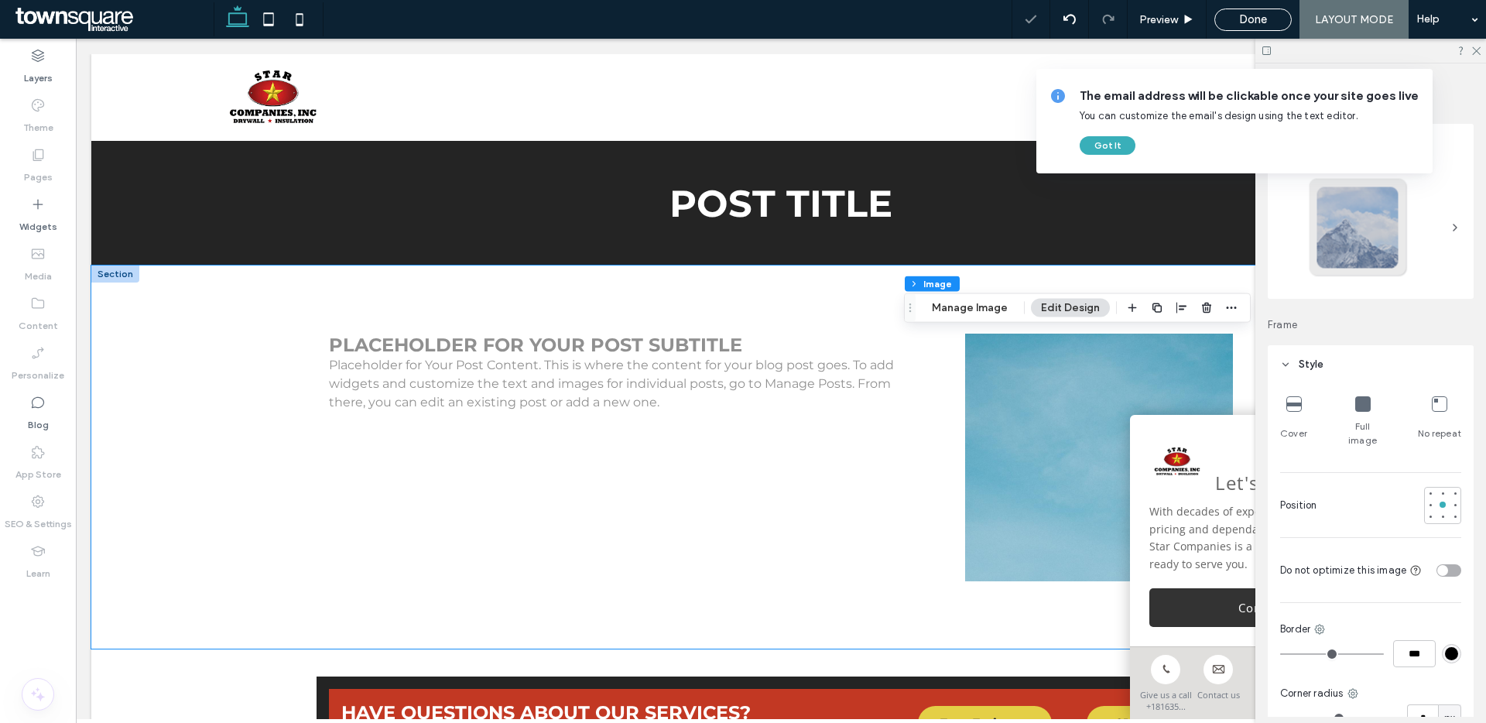
scroll to position [0, 0]
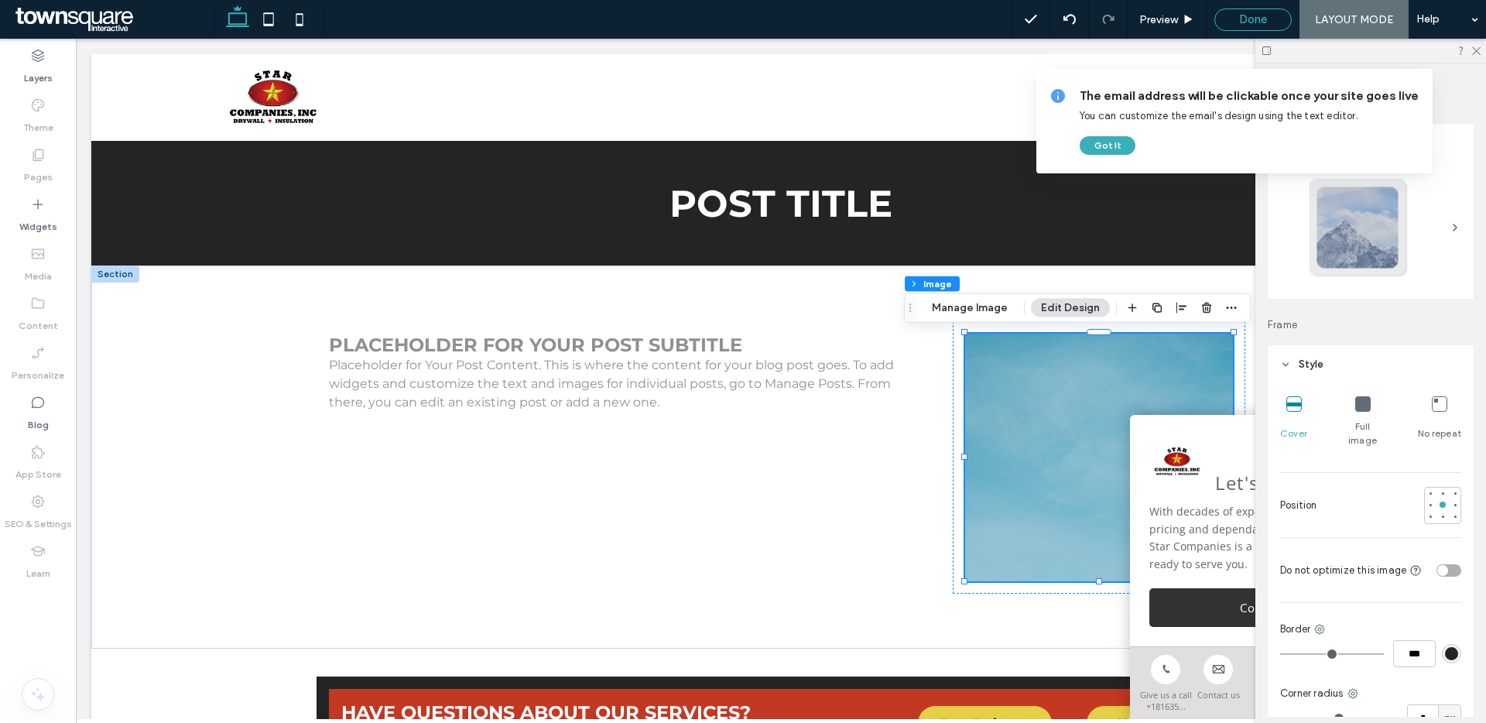
click at [1276, 11] on div "Done" at bounding box center [1252, 20] width 77 height 22
click at [1243, 12] on span "Done" at bounding box center [1253, 19] width 28 height 14
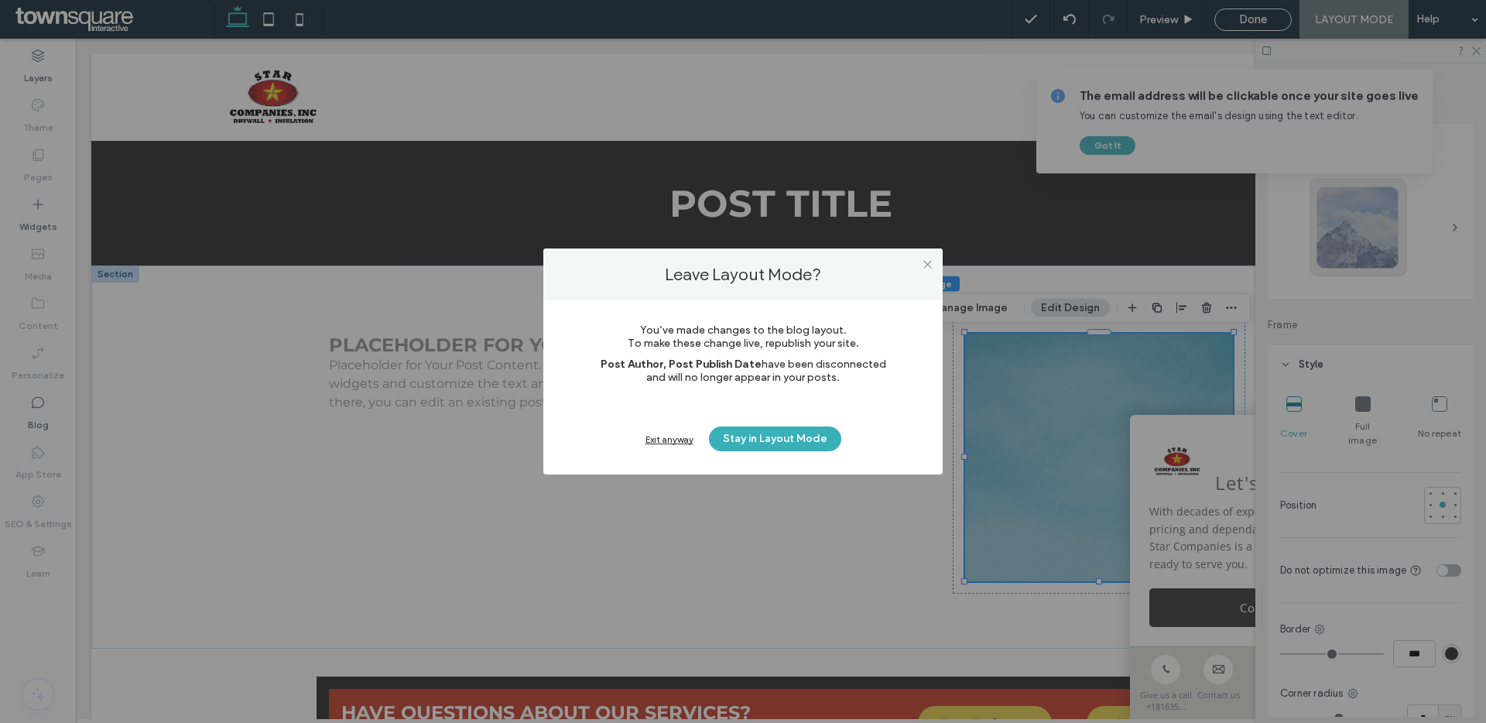
click at [668, 450] on div "Exit anyway Stay in Layout Mode" at bounding box center [743, 438] width 306 height 25
click at [668, 446] on div "Exit anyway Stay in Layout Mode" at bounding box center [743, 438] width 306 height 25
click at [671, 437] on div "Exit anyway" at bounding box center [669, 439] width 48 height 12
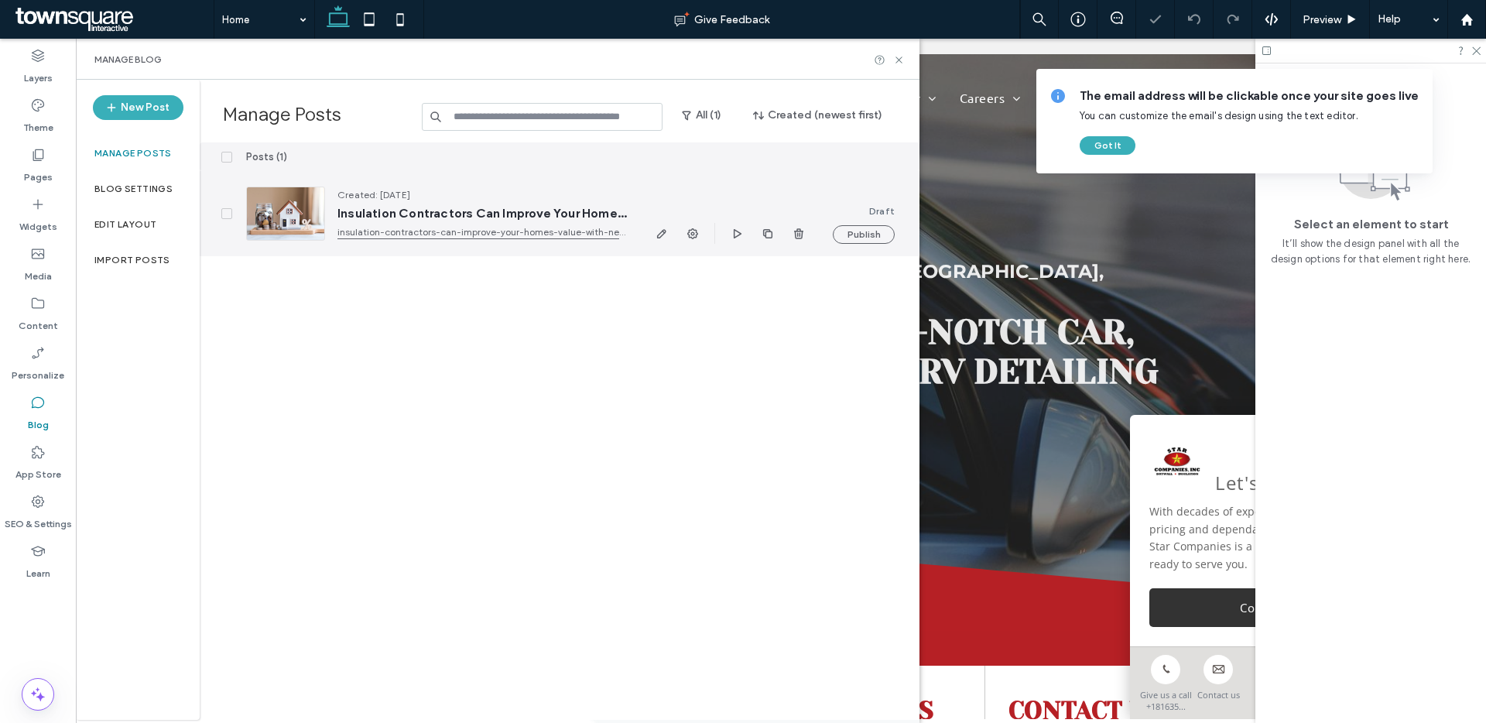
click at [536, 207] on span "Insulation Contractors Can Improve Your Home’s Value With New Insulation" at bounding box center [482, 213] width 290 height 15
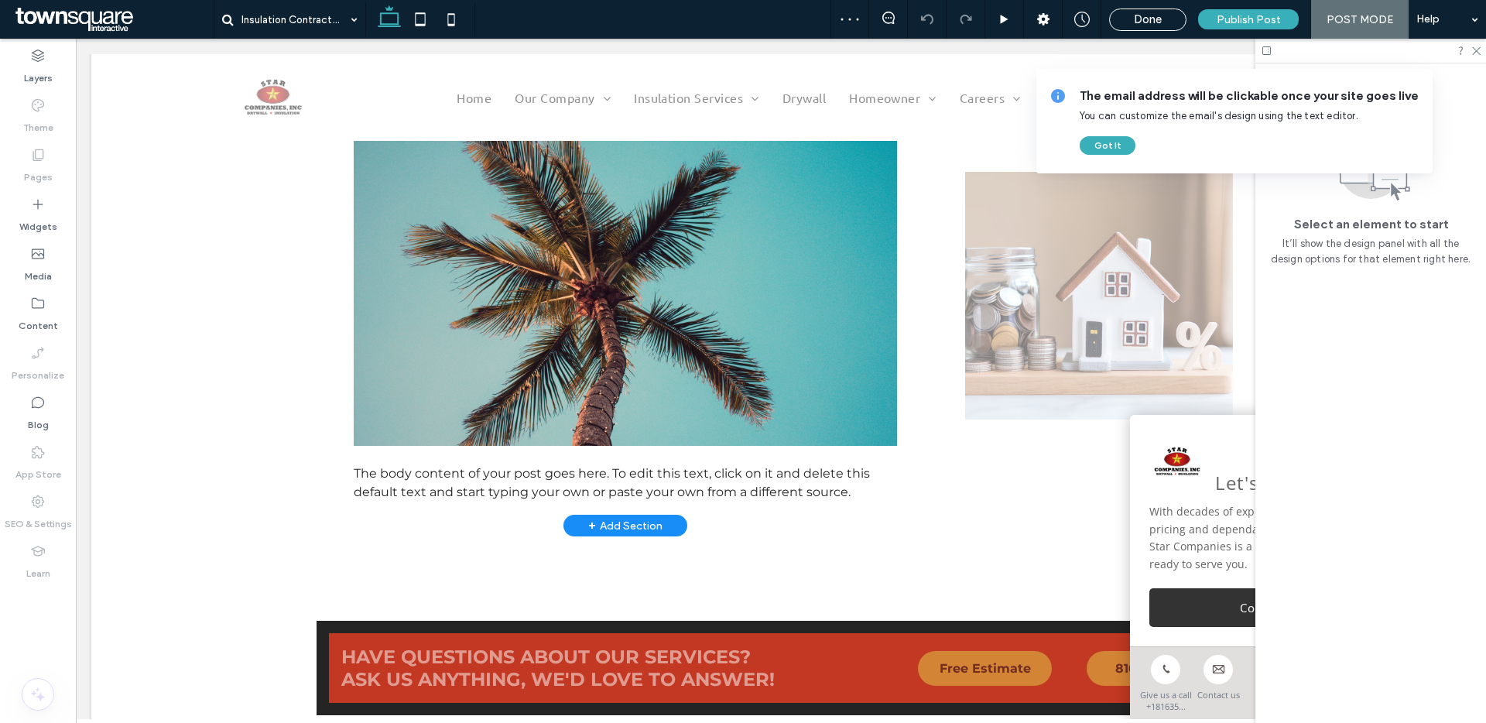
scroll to position [172, 0]
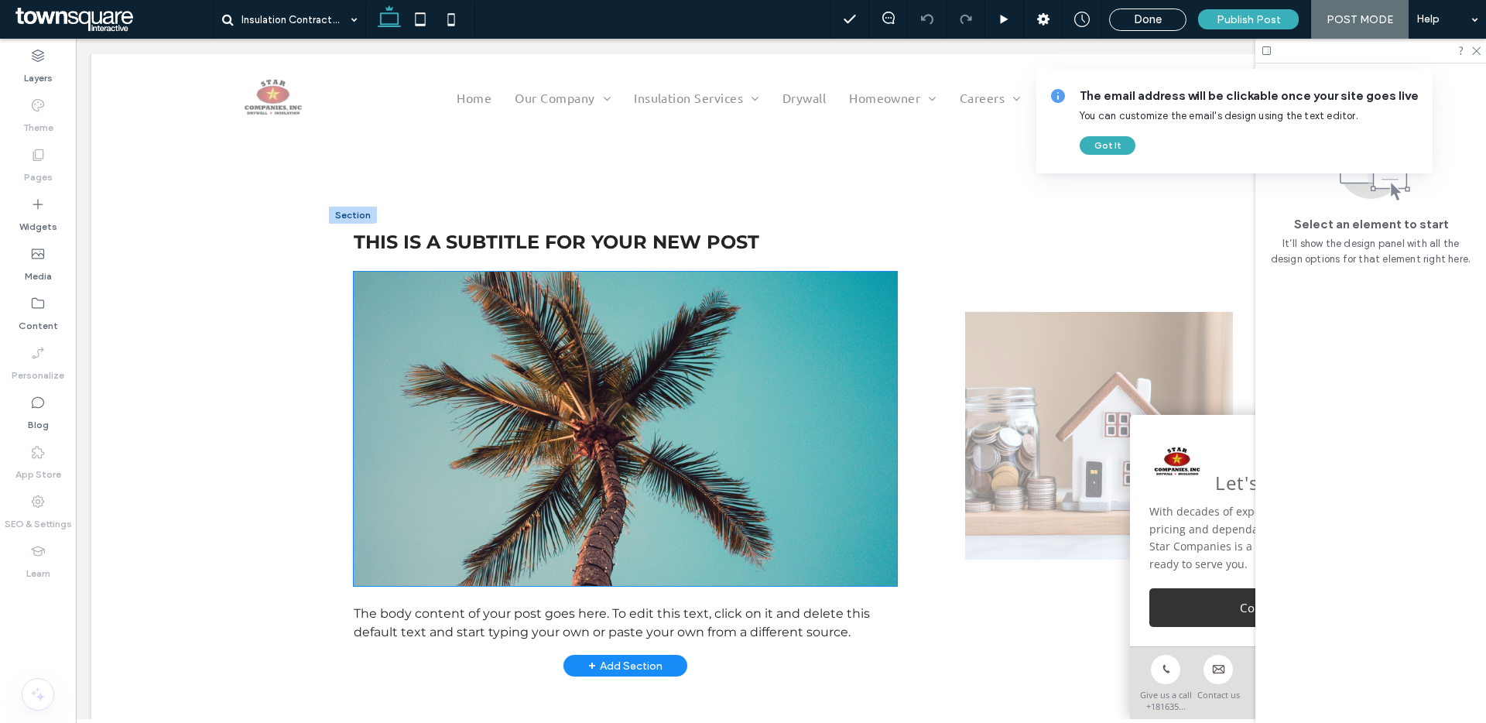
click at [601, 502] on img at bounding box center [625, 429] width 543 height 314
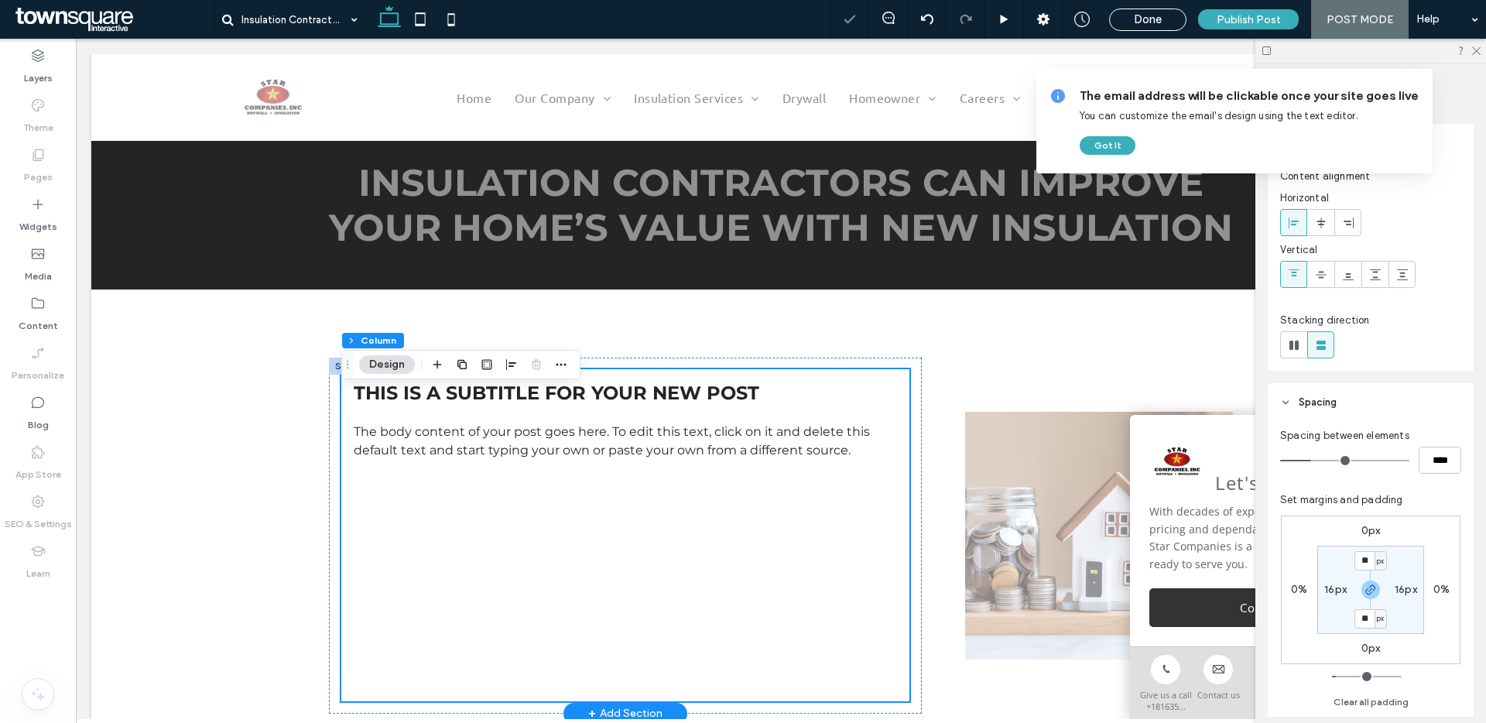
scroll to position [0, 0]
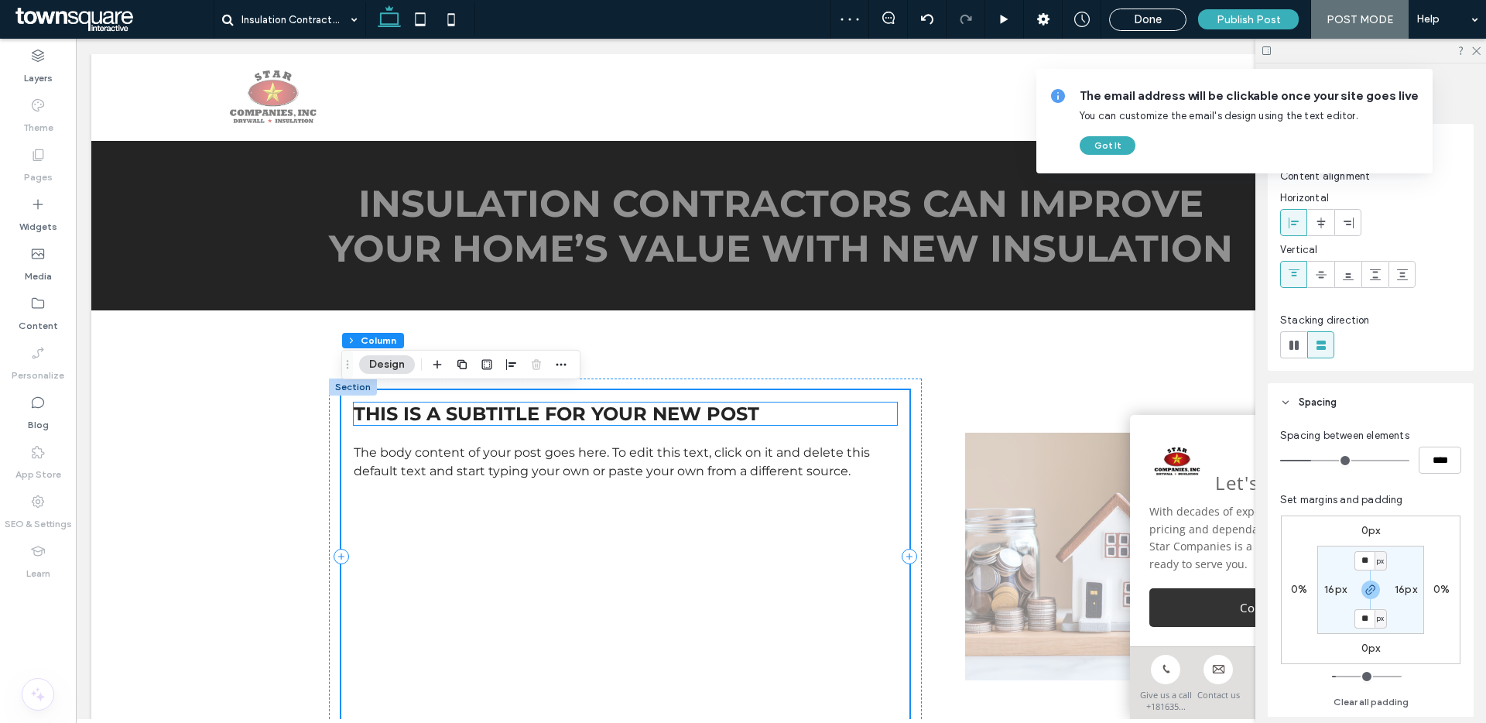
click at [776, 419] on h3 "This is a subtitle for your new post" at bounding box center [625, 413] width 543 height 22
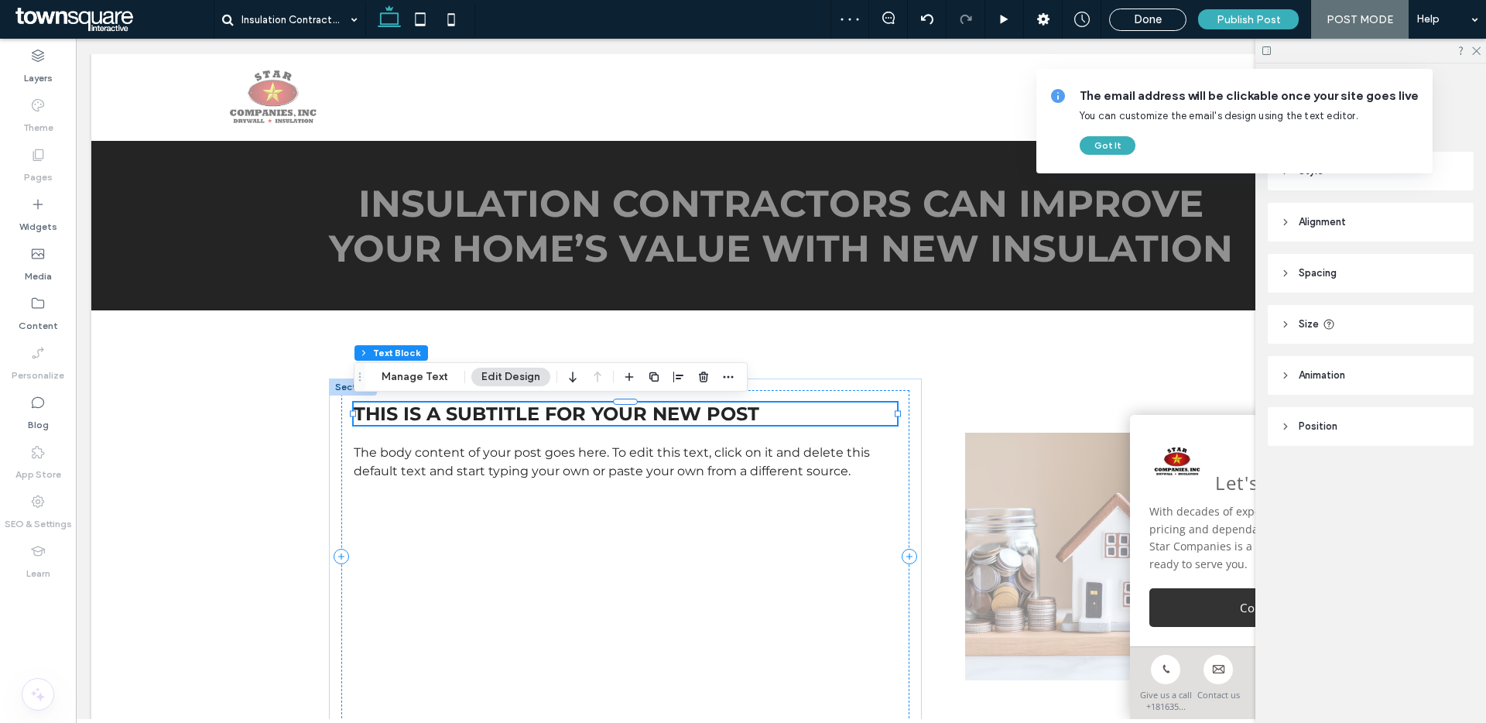
click at [776, 419] on div "This is a subtitle for your new post" at bounding box center [625, 413] width 543 height 22
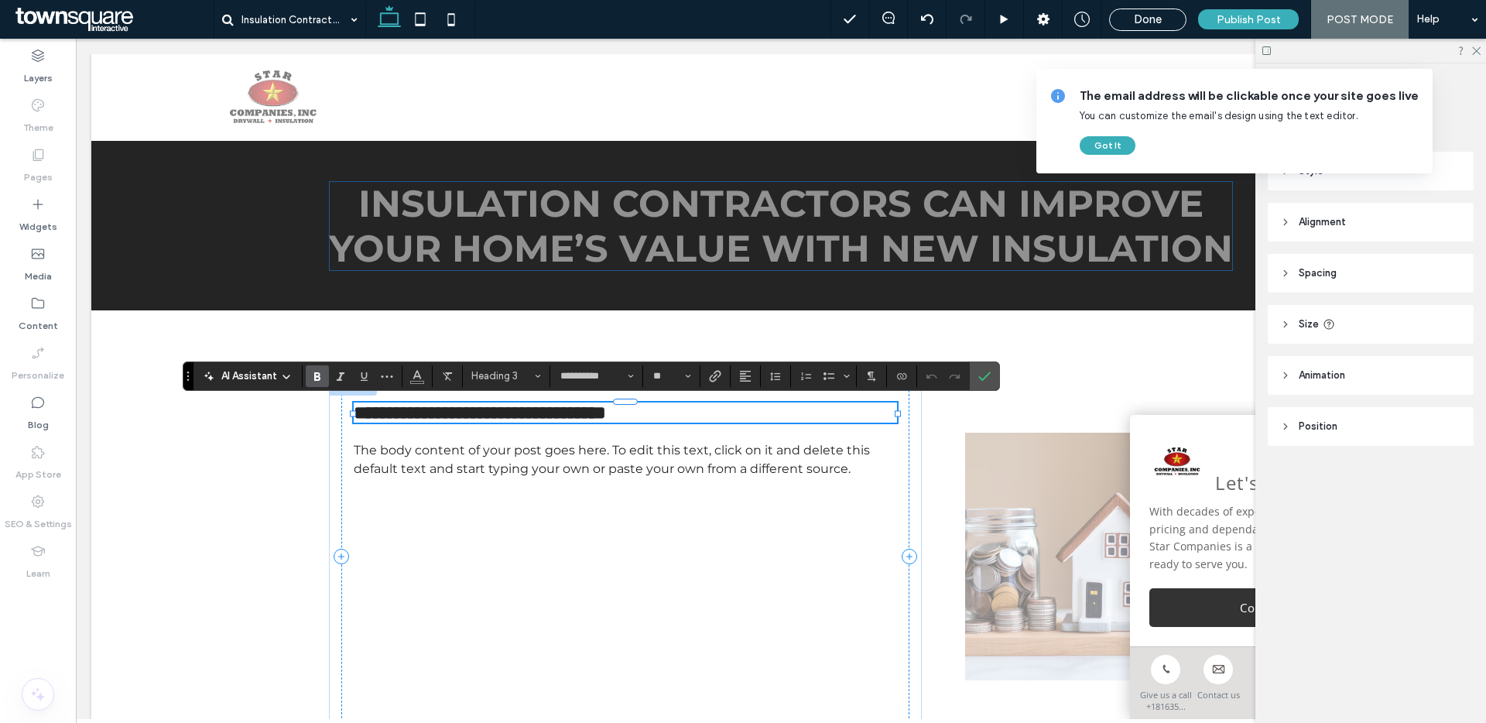
click at [771, 233] on h1 "Insulation Contractors Can Improve Your Home’s Value With New Insulation" at bounding box center [781, 226] width 904 height 90
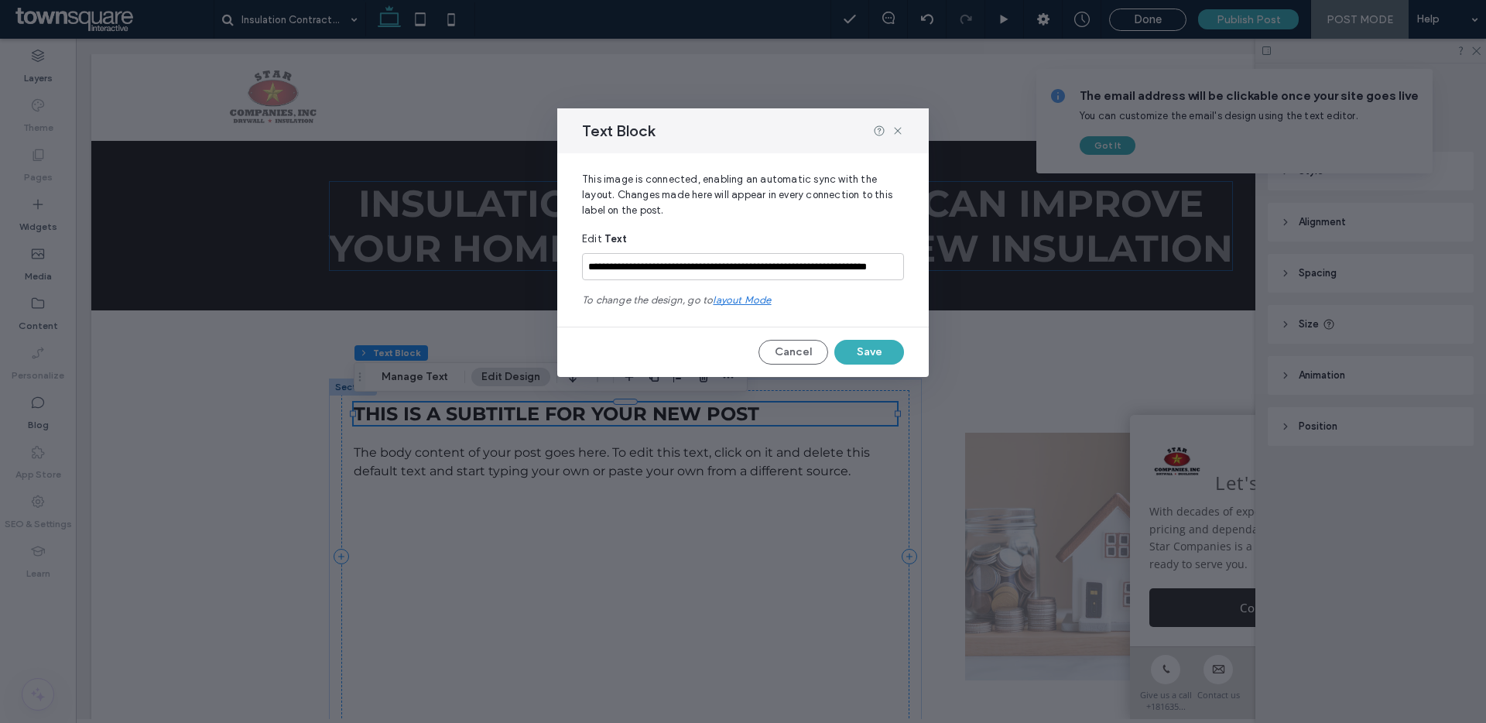
click at [771, 233] on div "**********" at bounding box center [743, 273] width 322 height 84
click at [898, 128] on icon at bounding box center [898, 131] width 12 height 12
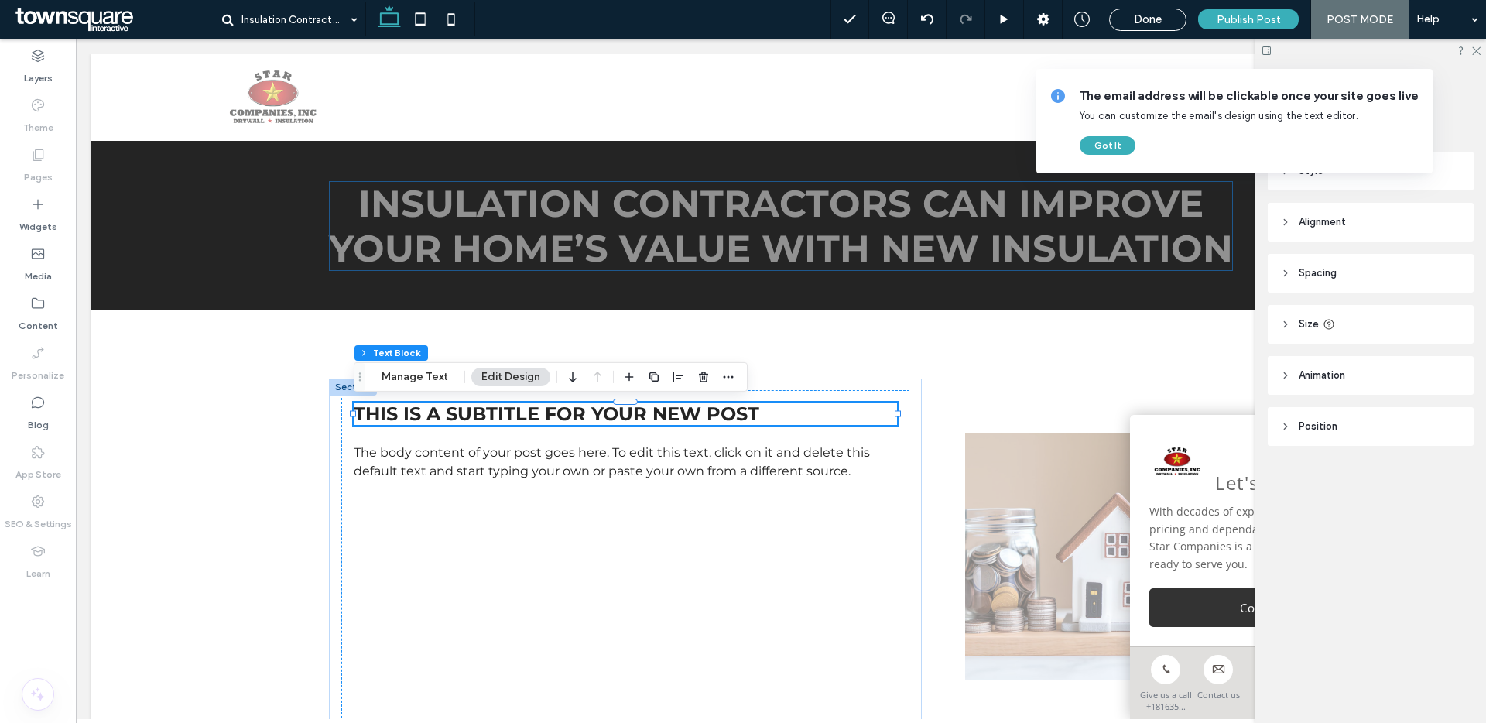
click at [909, 190] on h1 "Insulation Contractors Can Improve Your Home’s Value With New Insulation" at bounding box center [781, 226] width 904 height 90
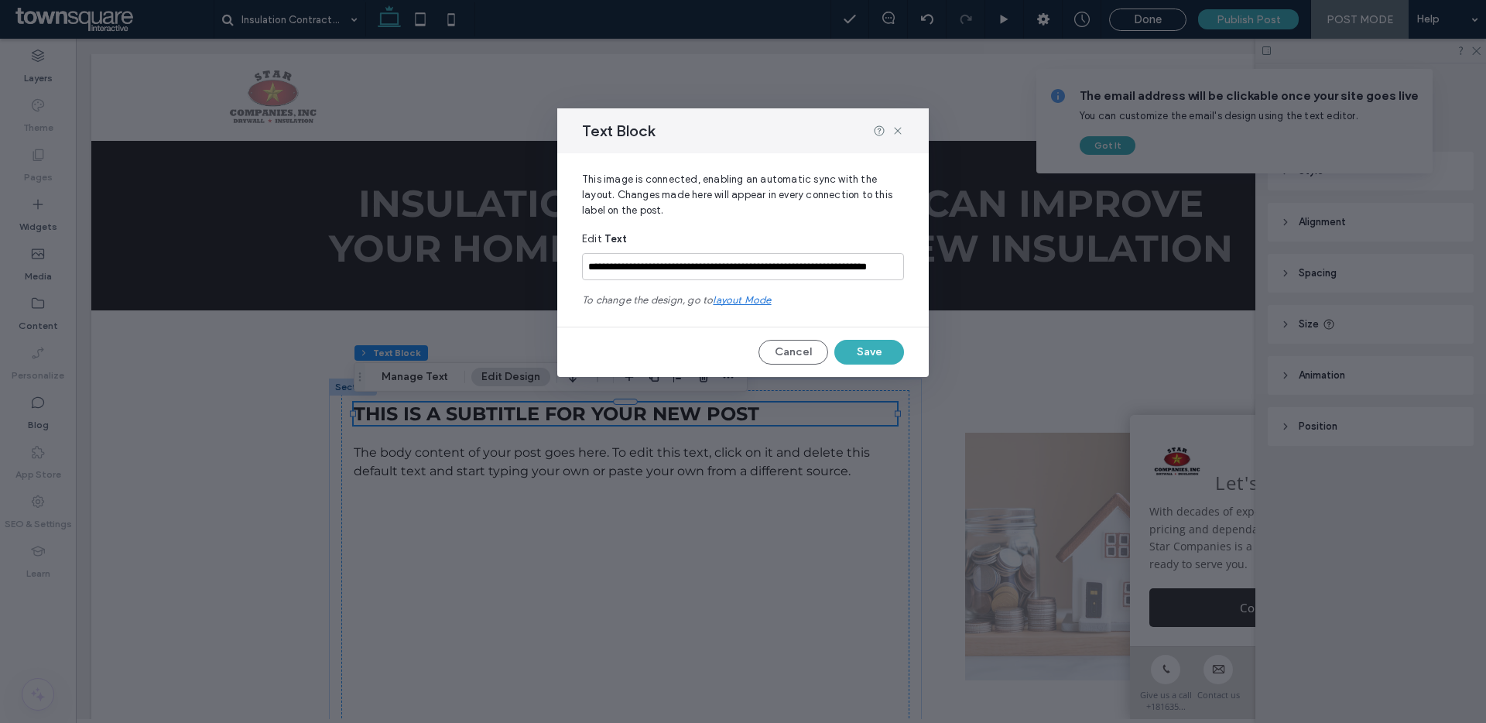
click at [766, 299] on span "layout mode" at bounding box center [742, 300] width 58 height 12
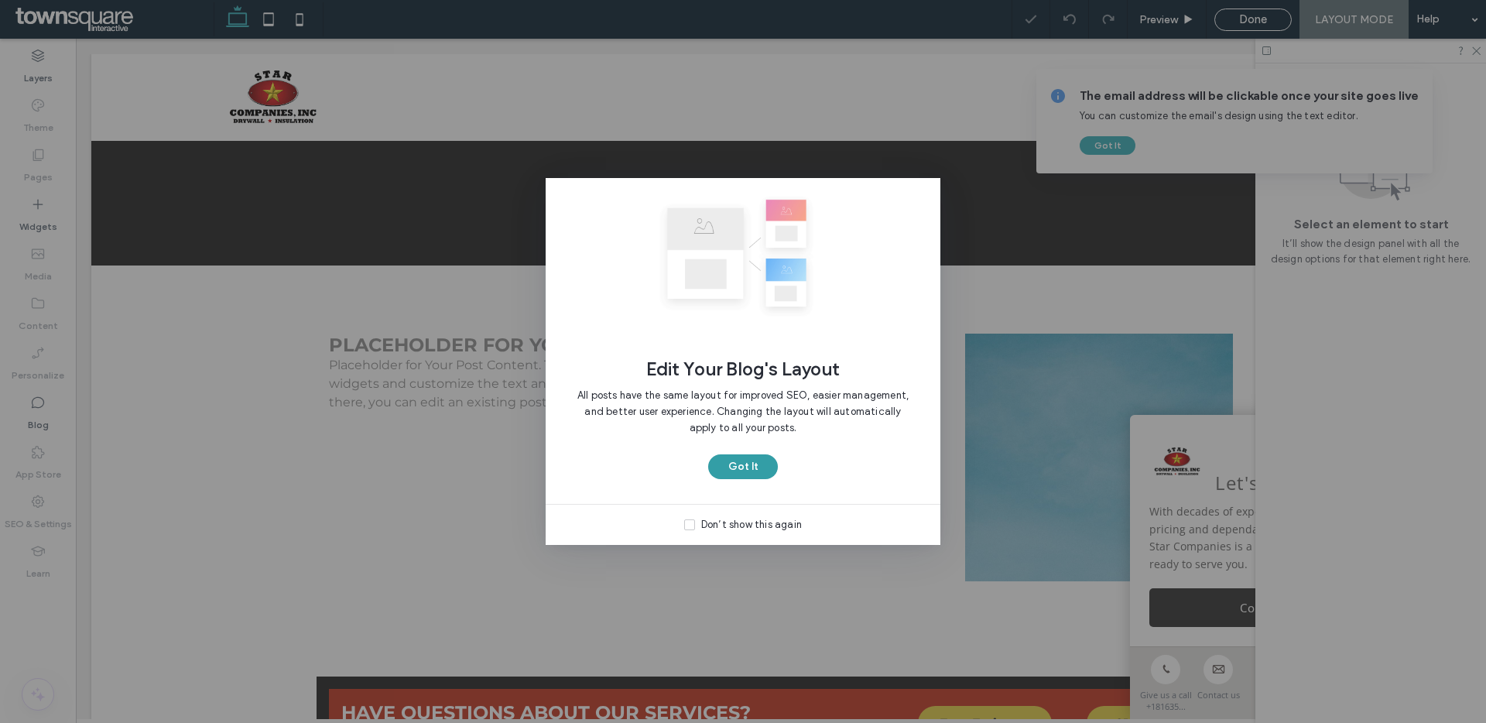
click at [751, 470] on button "Got It" at bounding box center [743, 466] width 70 height 25
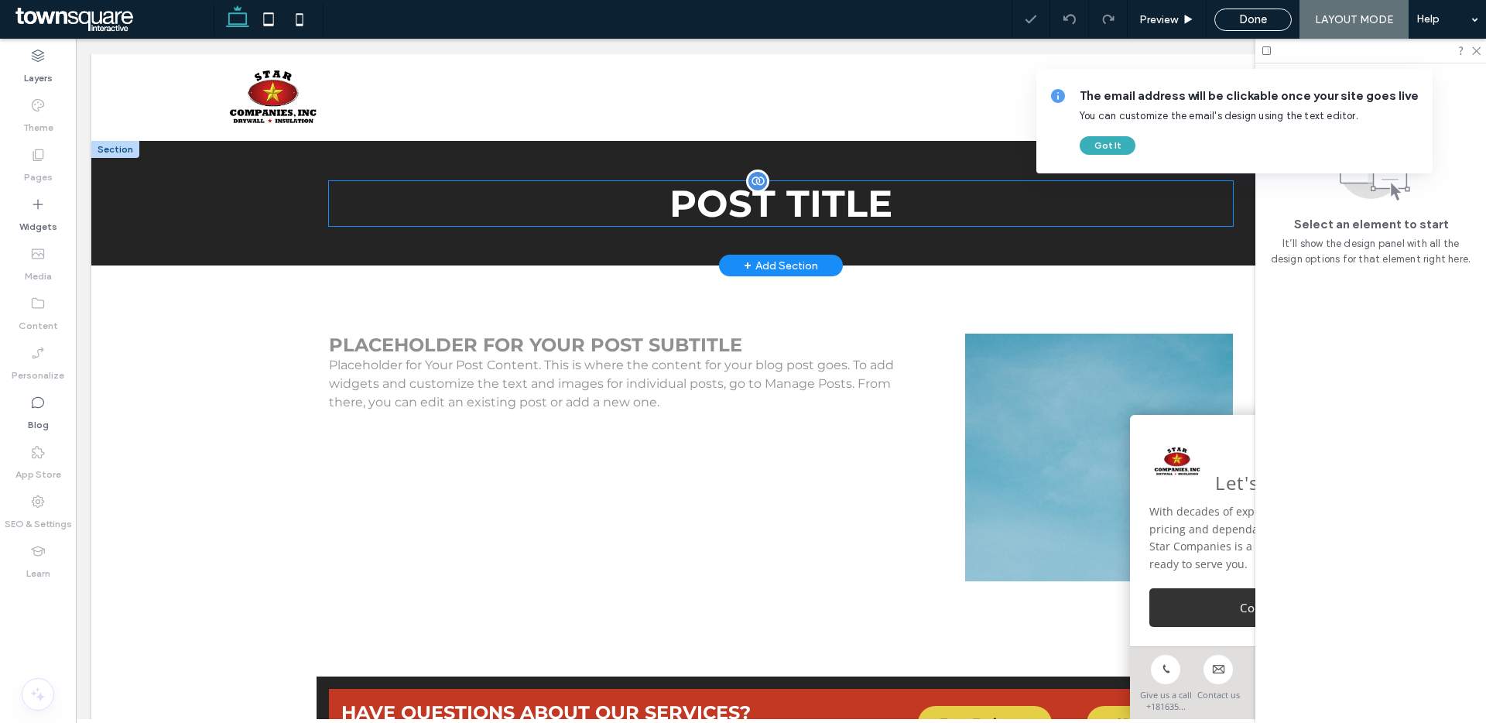
click at [800, 217] on h1 "POST TITLE" at bounding box center [781, 203] width 904 height 45
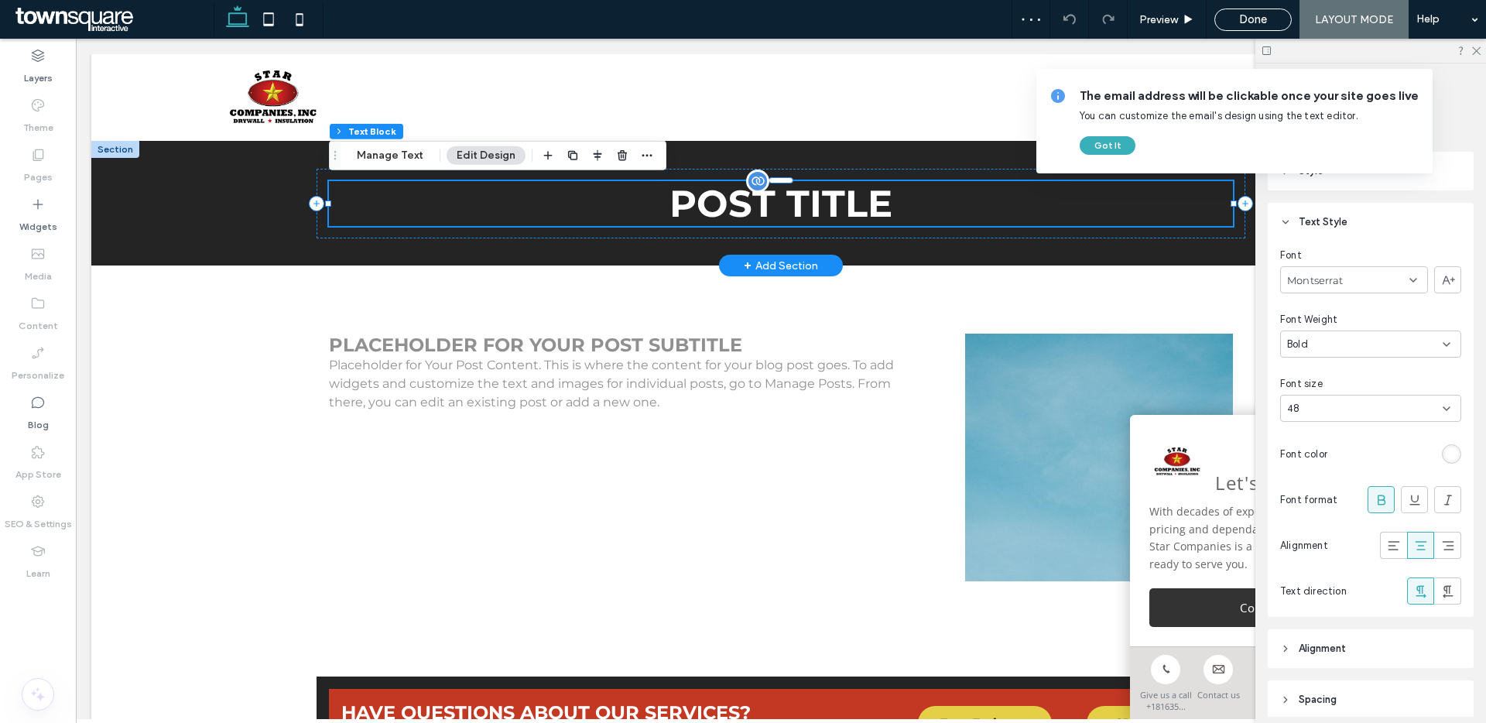
click at [800, 217] on h1 "POST TITLE" at bounding box center [781, 203] width 904 height 45
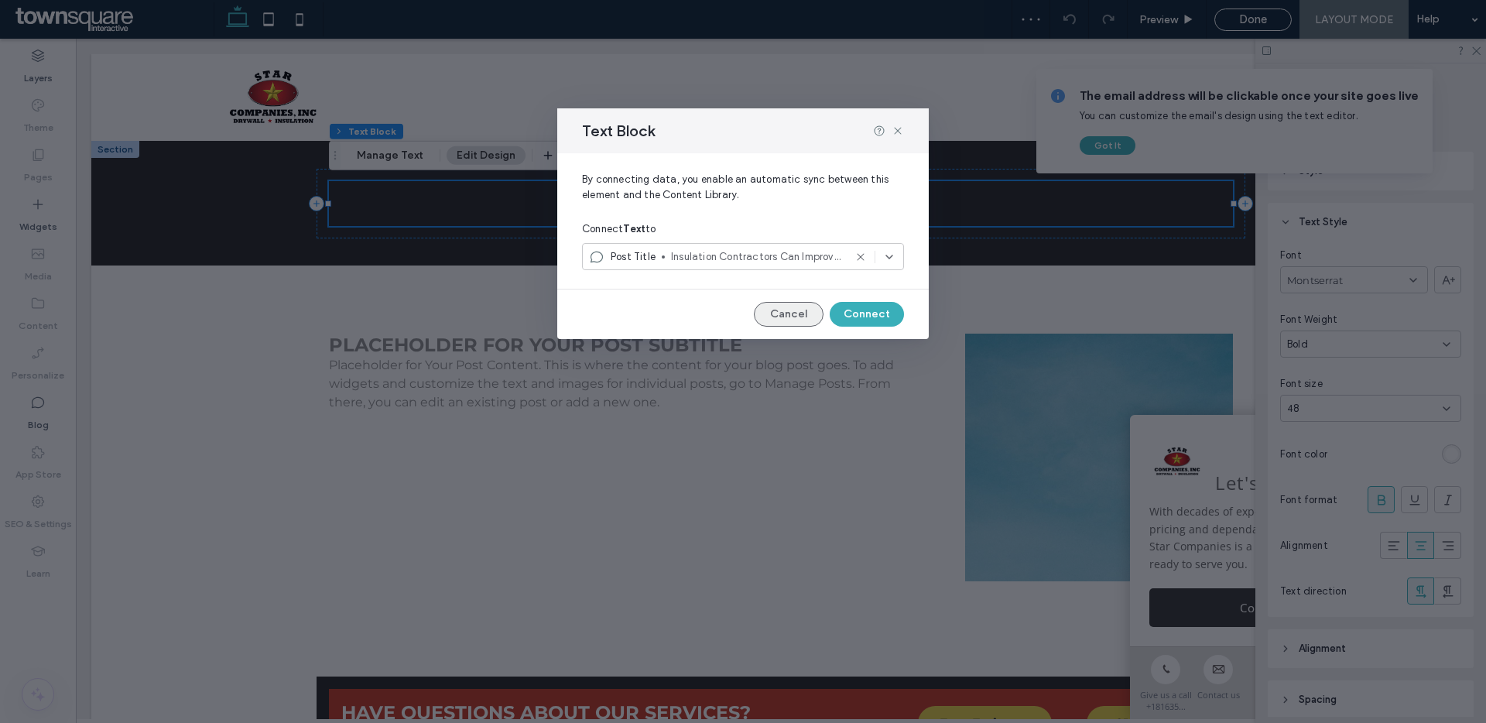
click at [800, 320] on button "Cancel" at bounding box center [789, 314] width 70 height 25
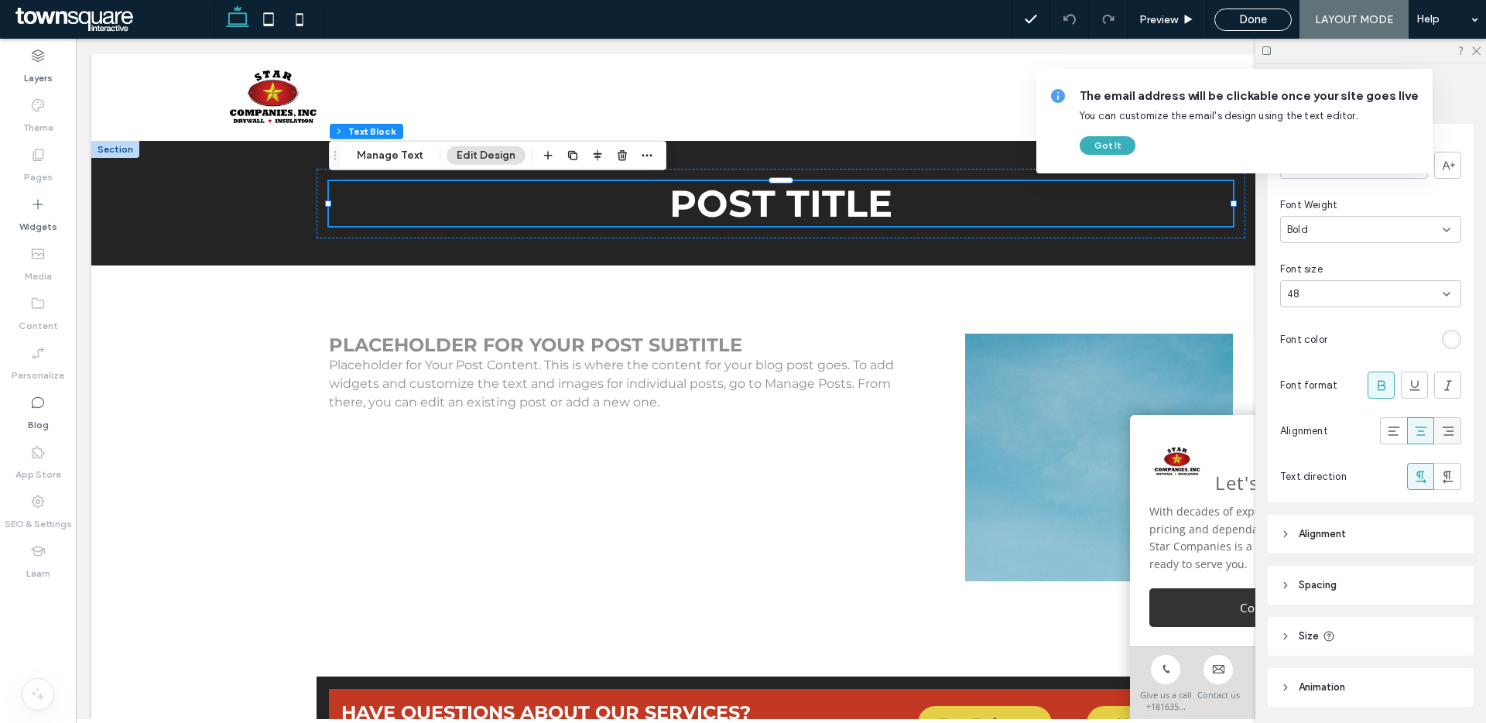
scroll to position [143, 0]
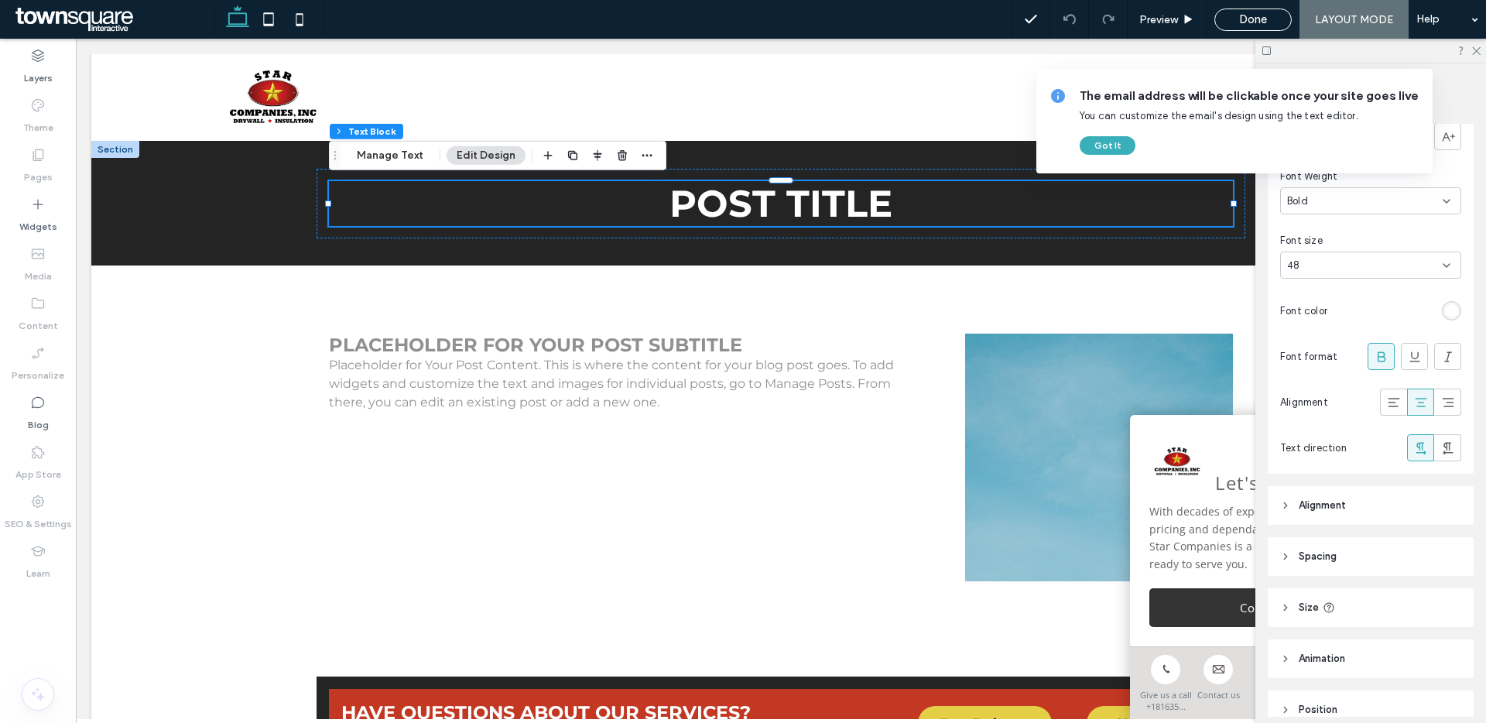
click at [1450, 313] on div "rgb(255, 255, 255)" at bounding box center [1451, 310] width 13 height 13
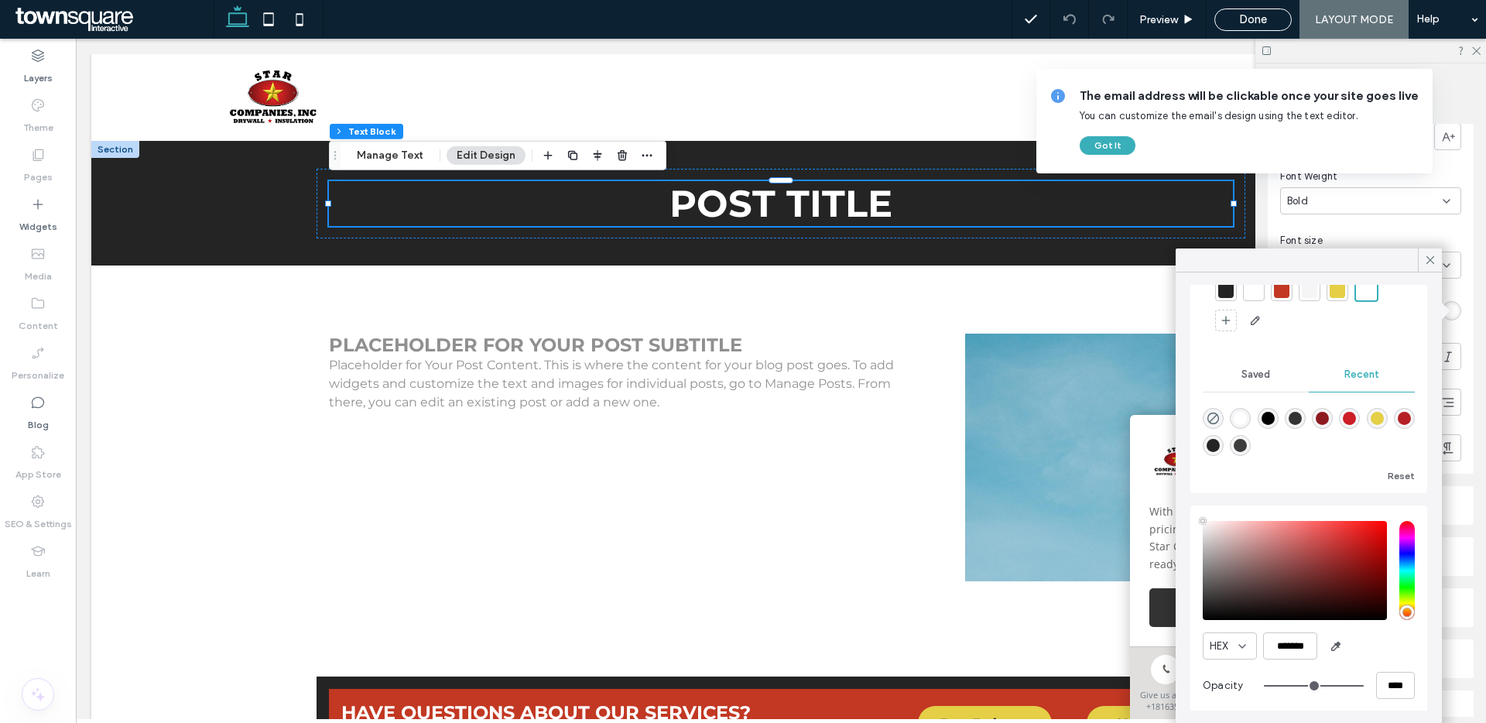
scroll to position [104, 0]
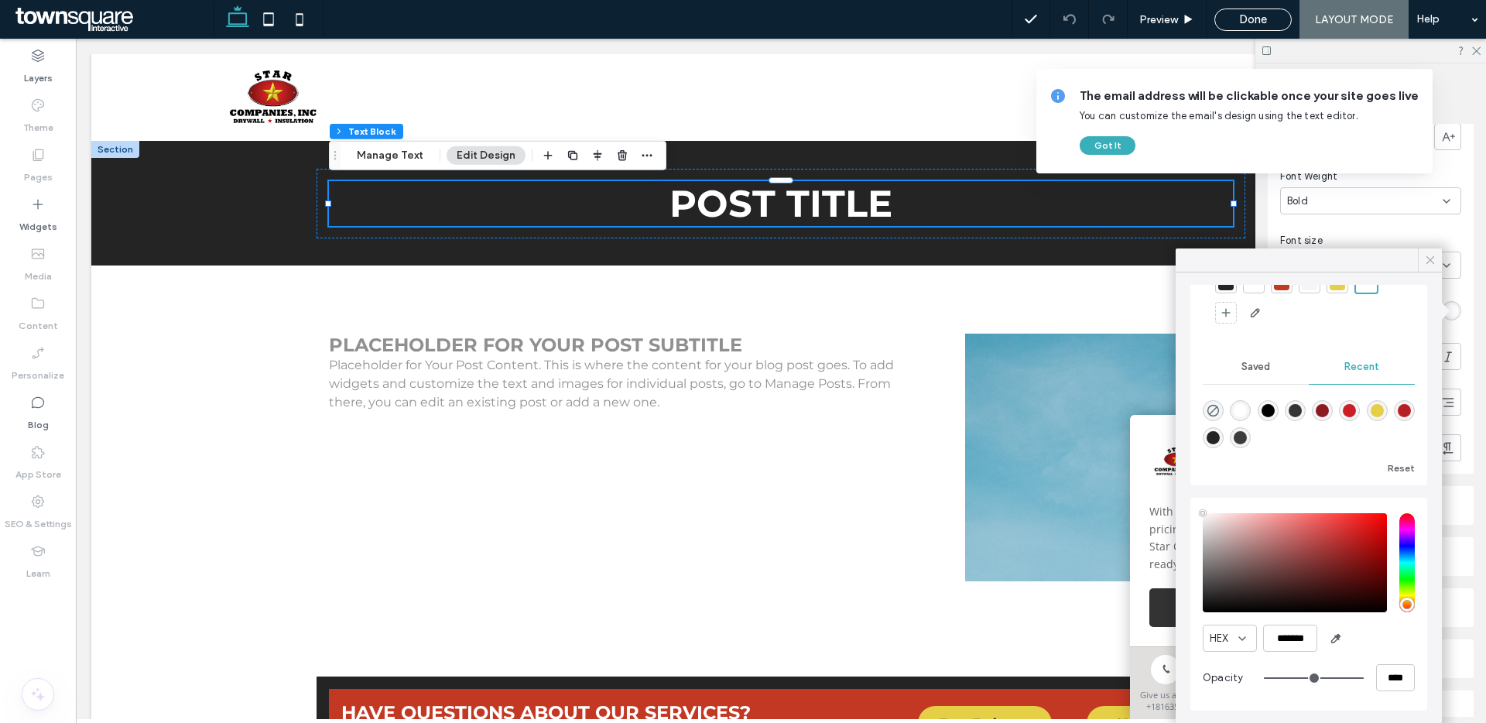
click at [1430, 253] on icon at bounding box center [1430, 260] width 14 height 14
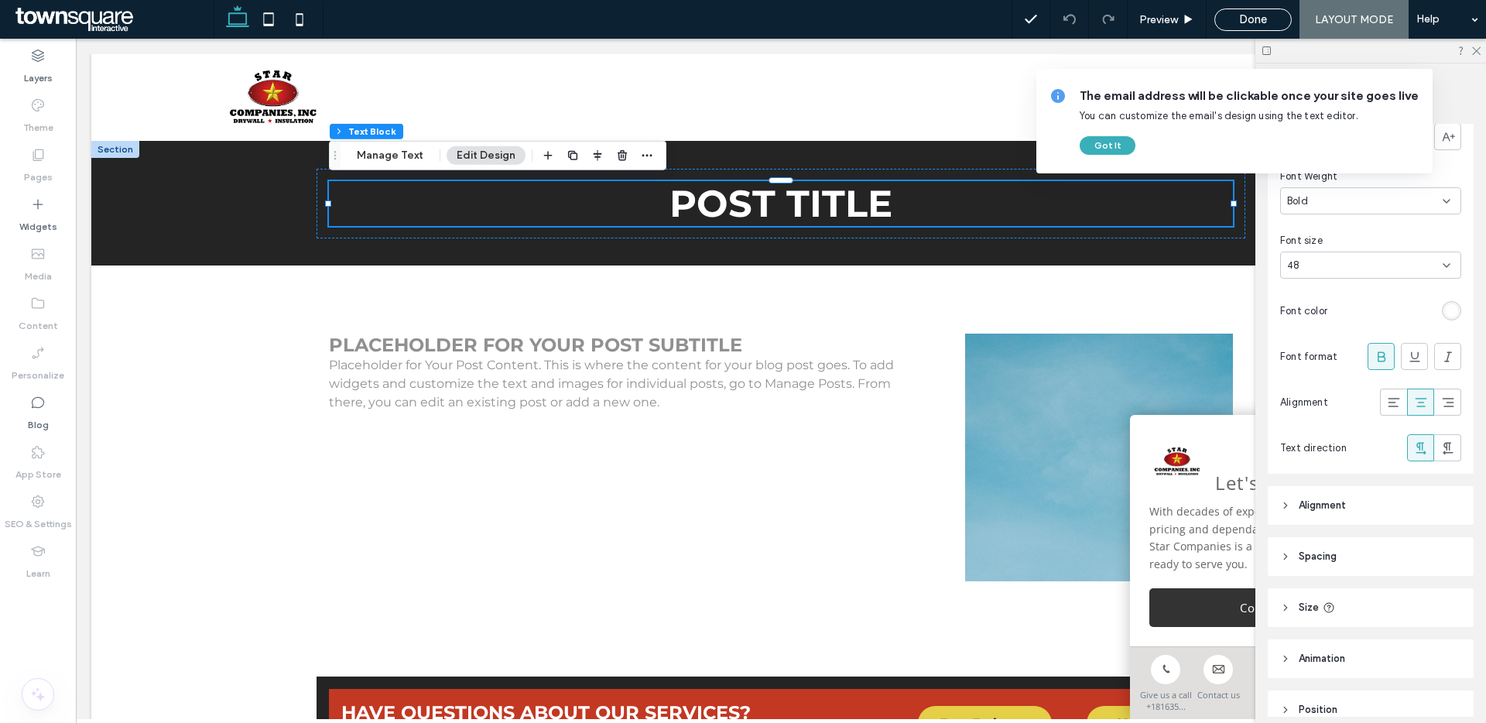
scroll to position [217, 0]
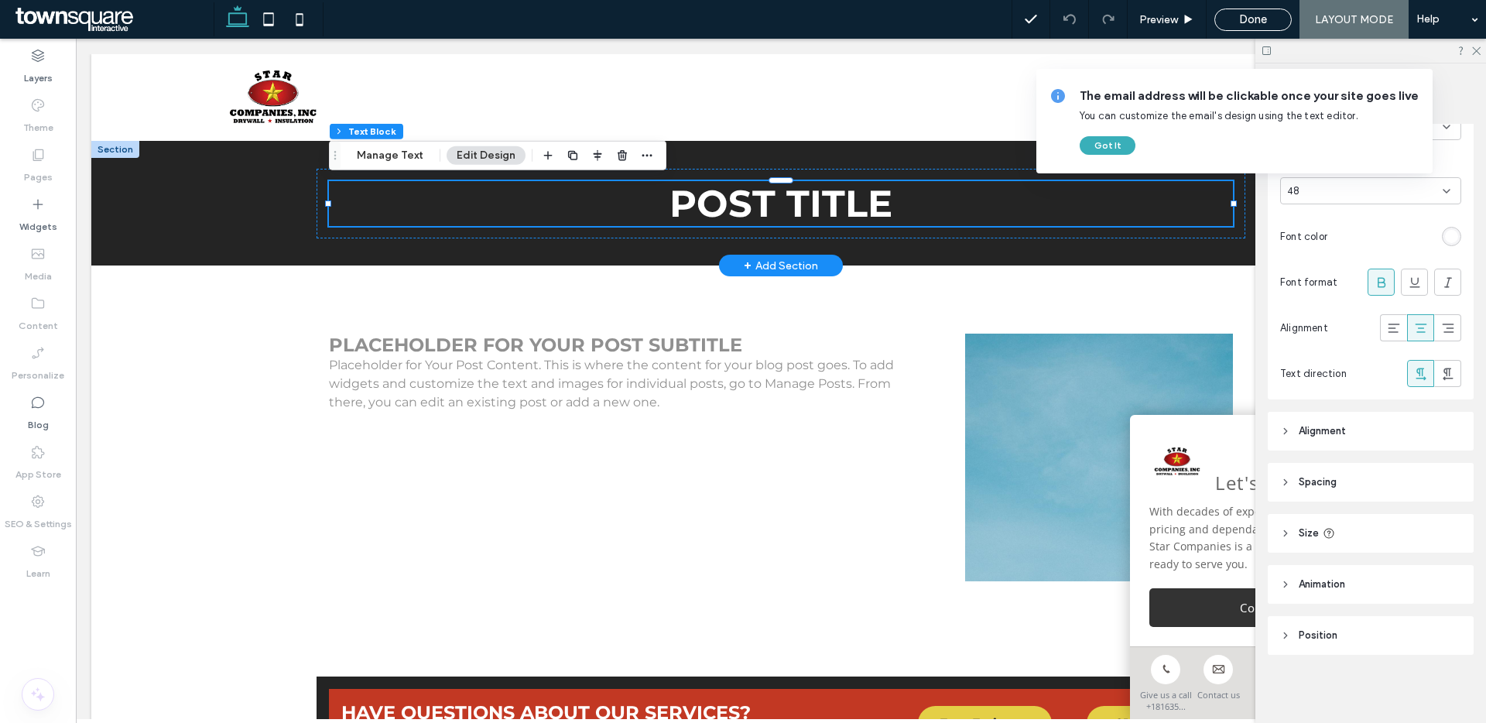
click at [1141, 252] on div "POST TITLE" at bounding box center [781, 203] width 929 height 125
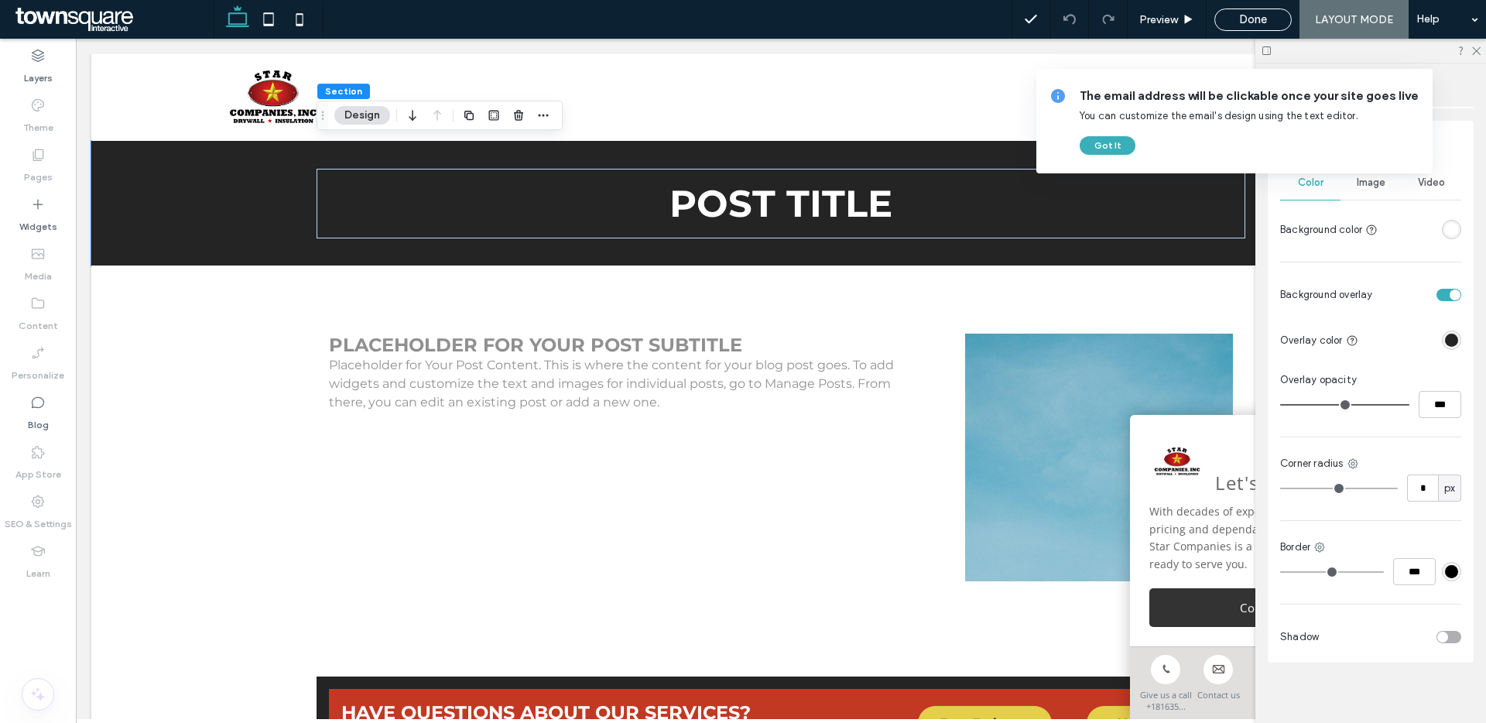
scroll to position [690, 0]
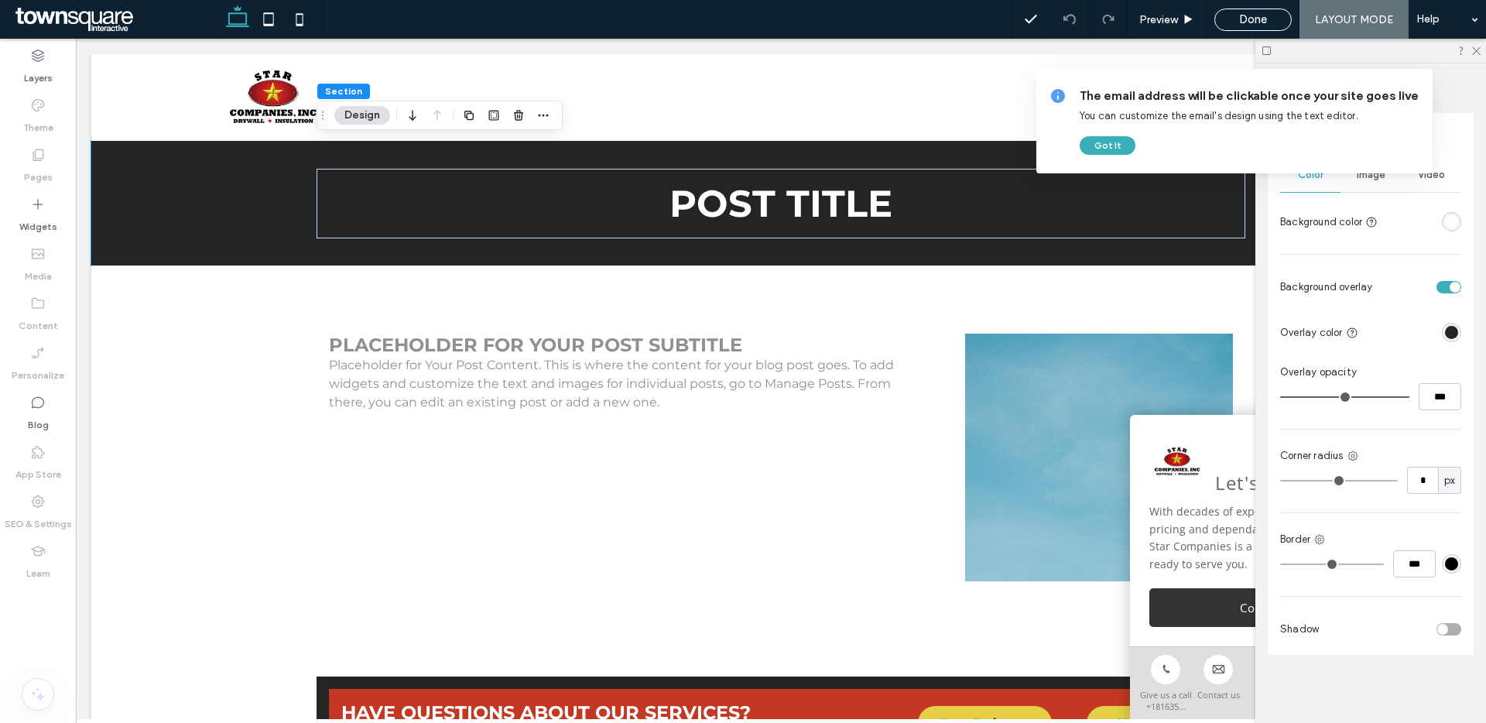
click at [1446, 289] on div "toggle" at bounding box center [1448, 287] width 25 height 12
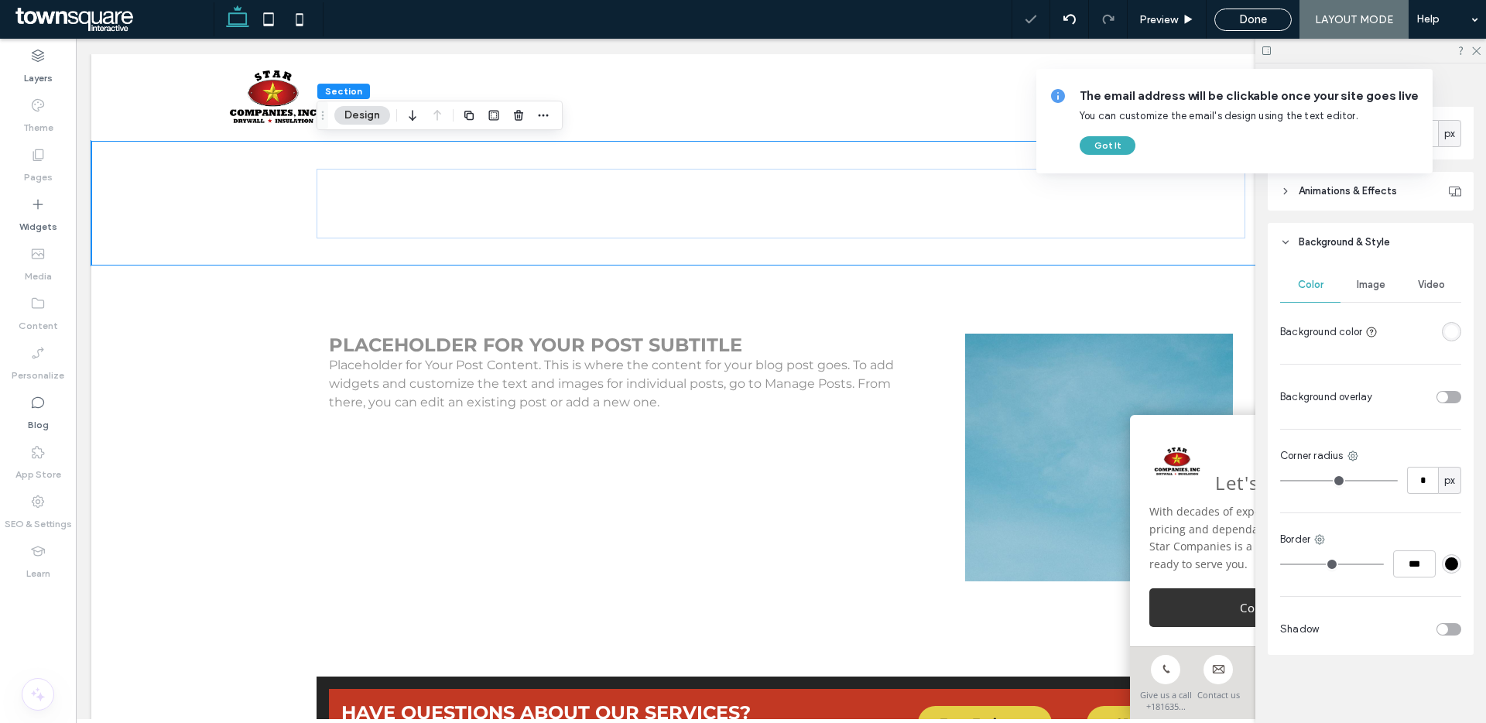
click at [1453, 329] on div "rgba(255, 255, 255, 1)" at bounding box center [1451, 331] width 13 height 13
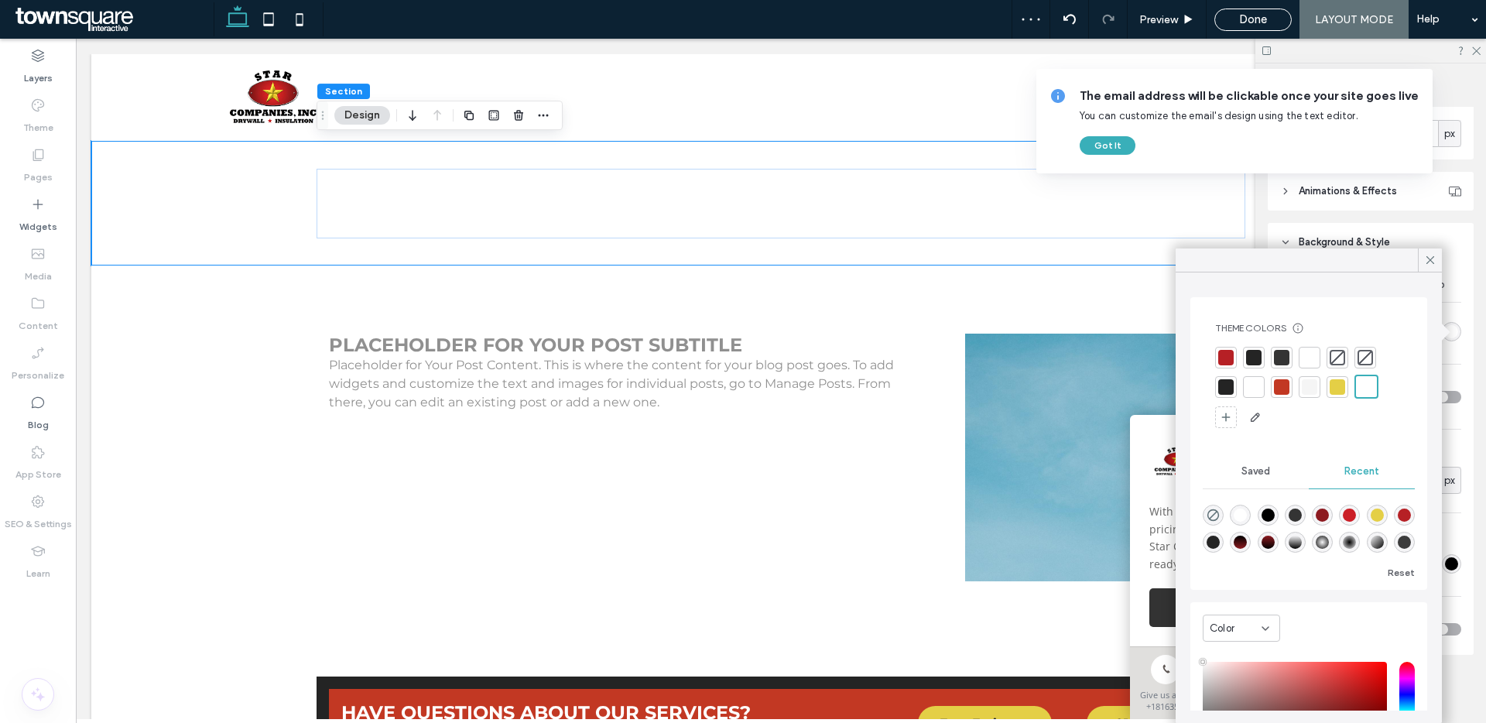
click at [1253, 359] on div at bounding box center [1253, 357] width 15 height 15
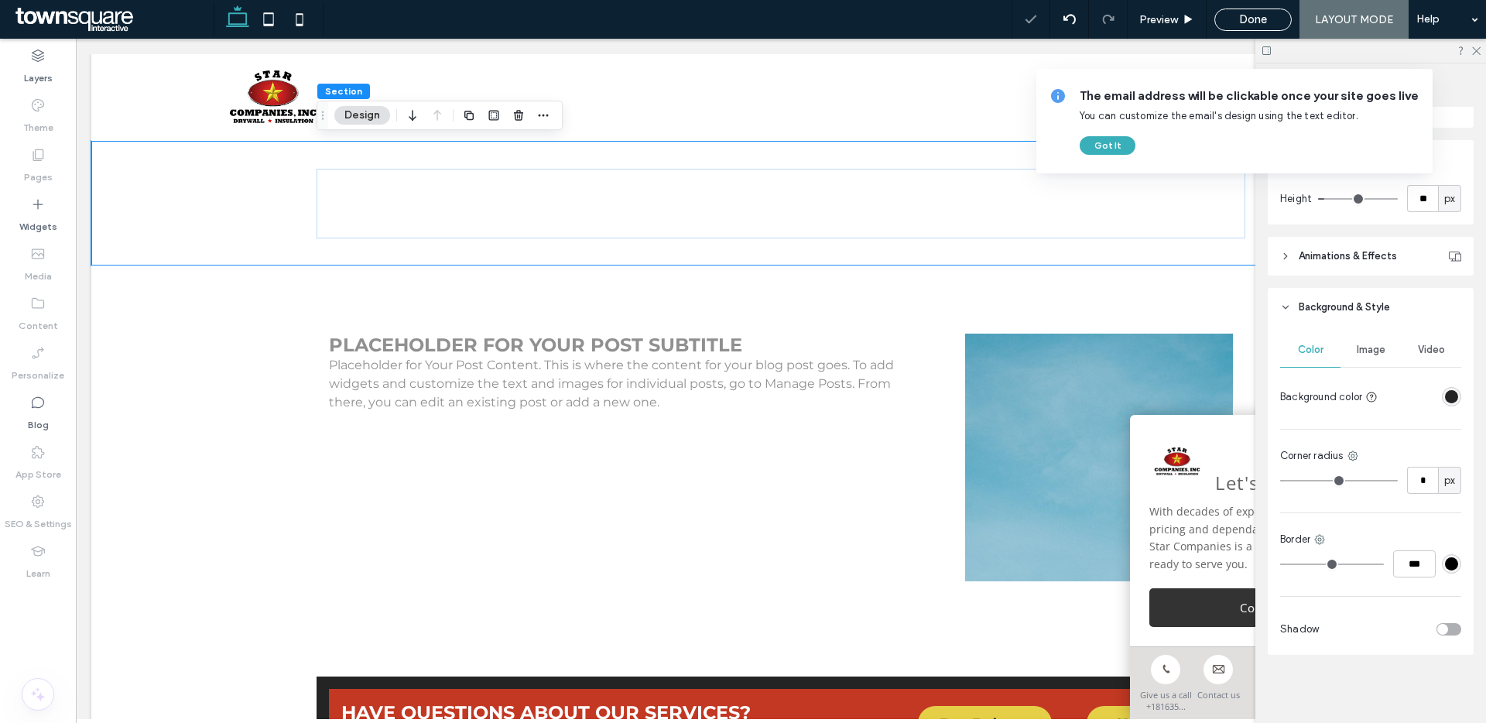
scroll to position [515, 0]
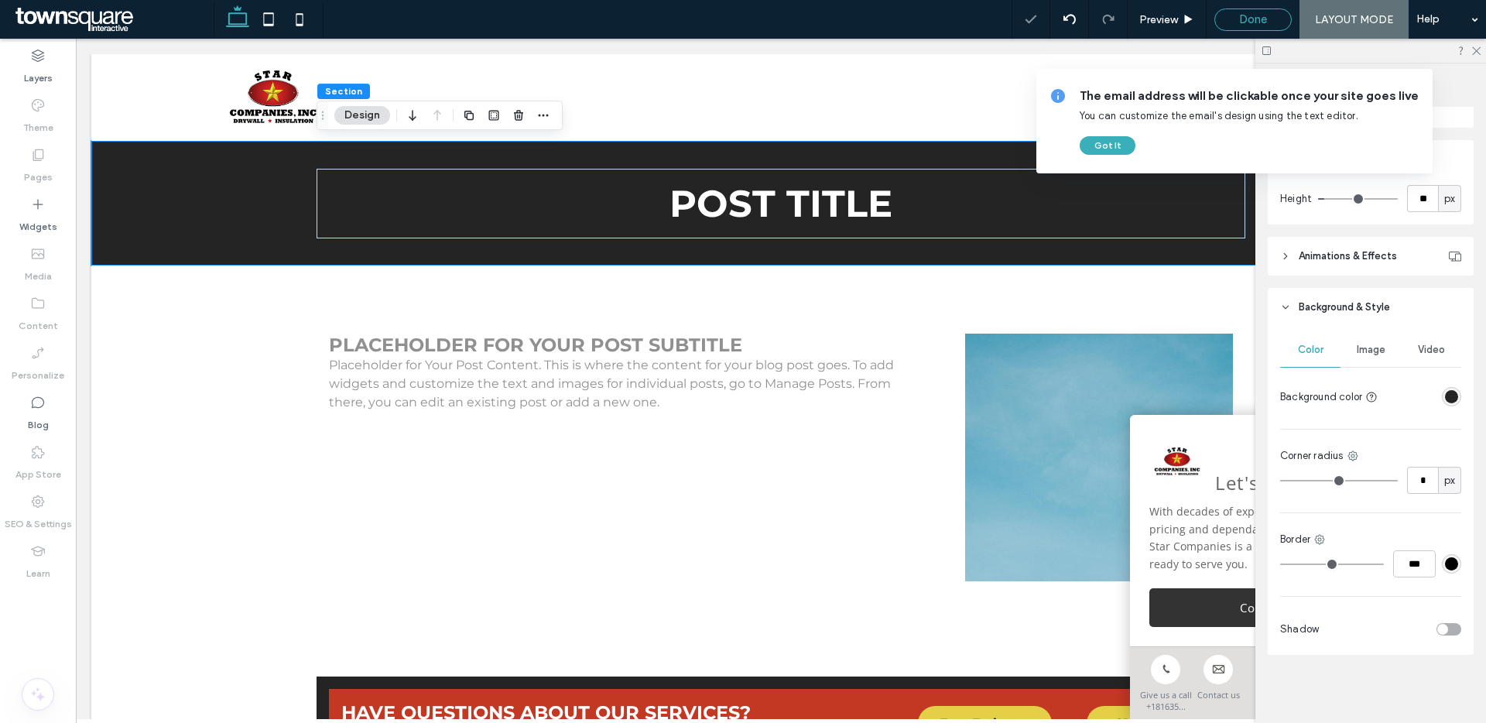
click at [1240, 20] on span "Done" at bounding box center [1253, 19] width 28 height 14
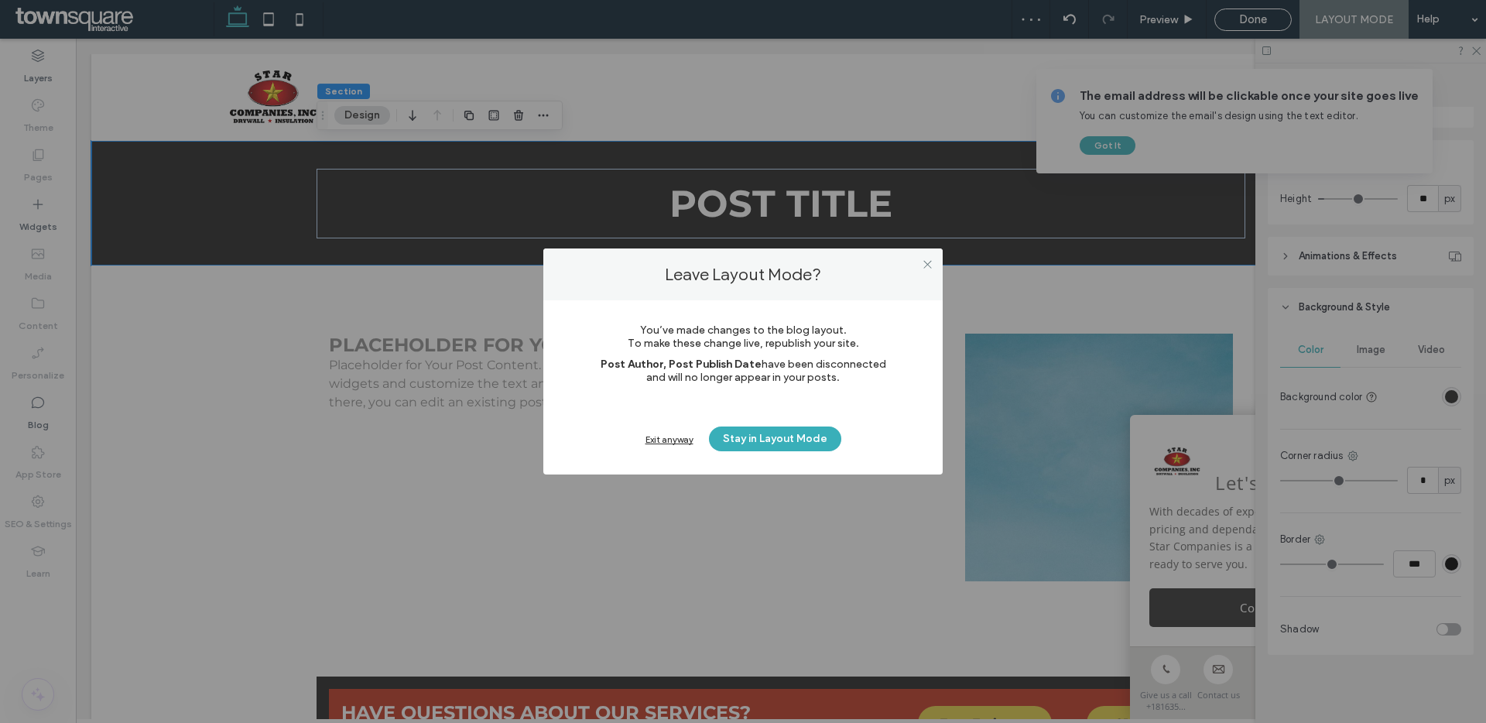
click at [683, 438] on div "Exit anyway" at bounding box center [669, 439] width 48 height 12
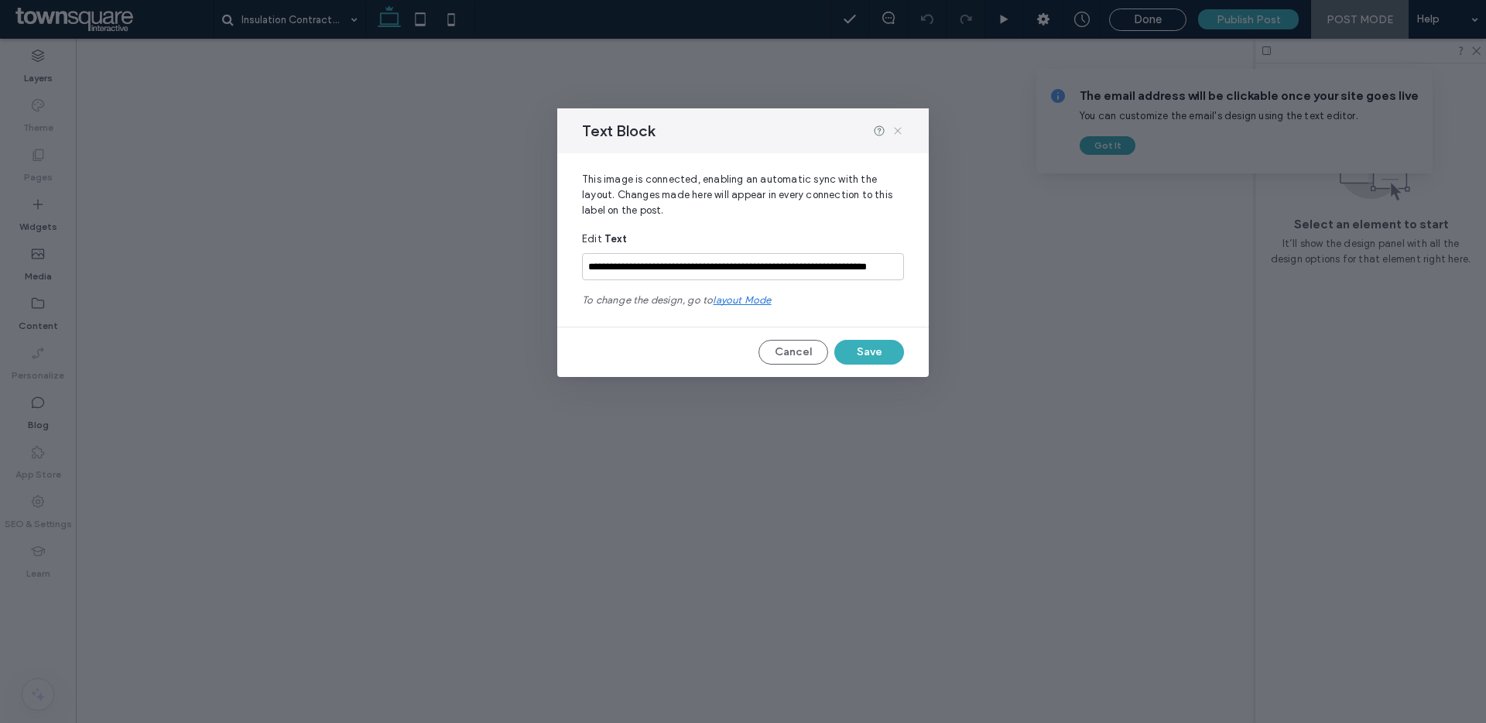
click at [895, 128] on icon at bounding box center [898, 131] width 12 height 12
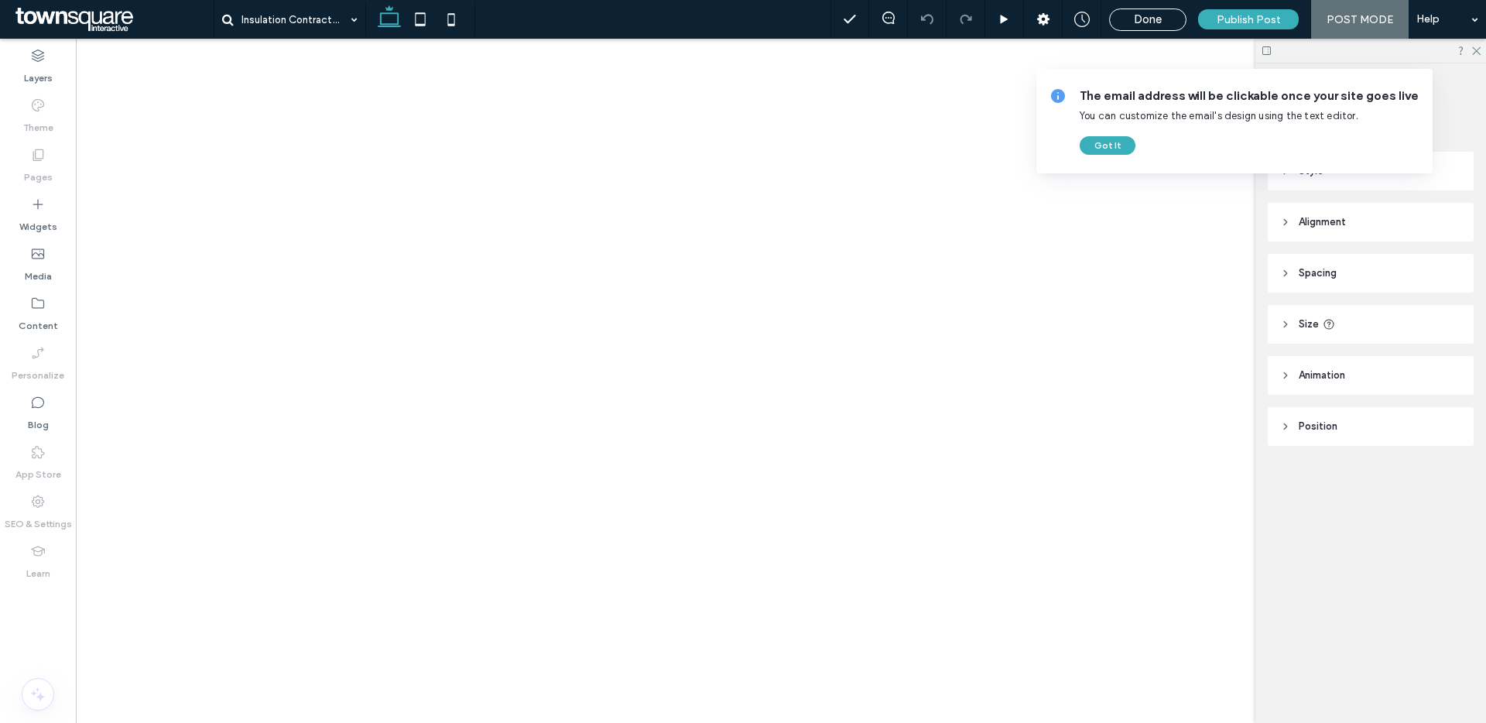
type input "**********"
type input "**"
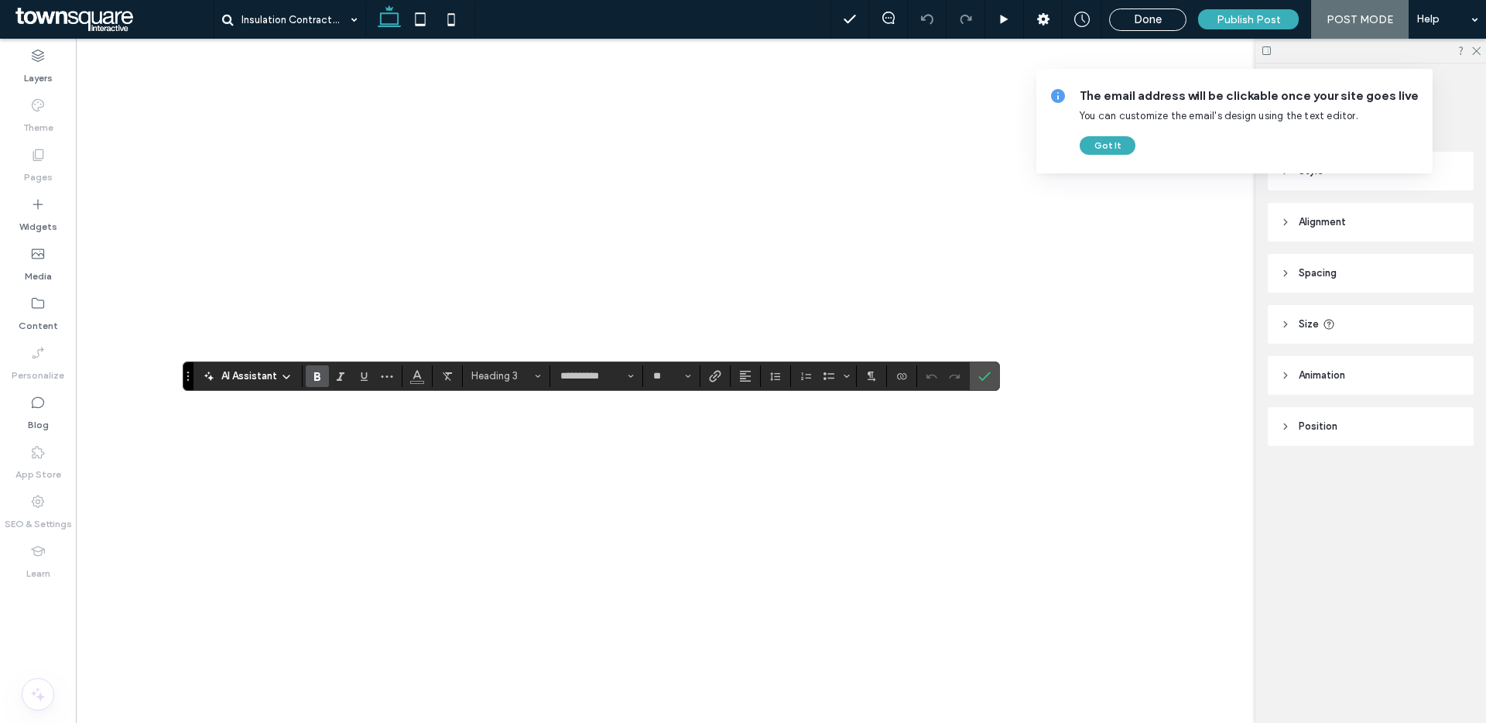
type input "**"
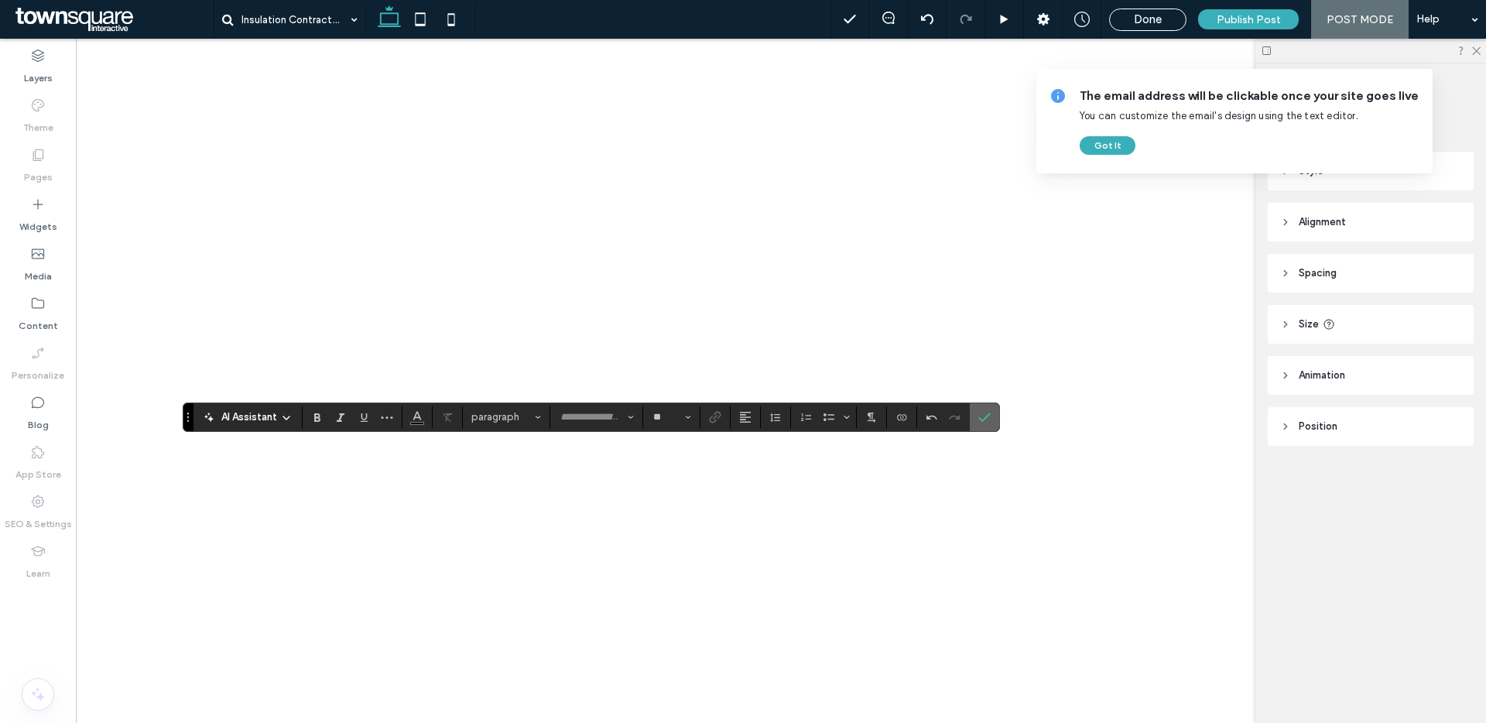
click at [993, 414] on label "Confirm" at bounding box center [984, 417] width 23 height 28
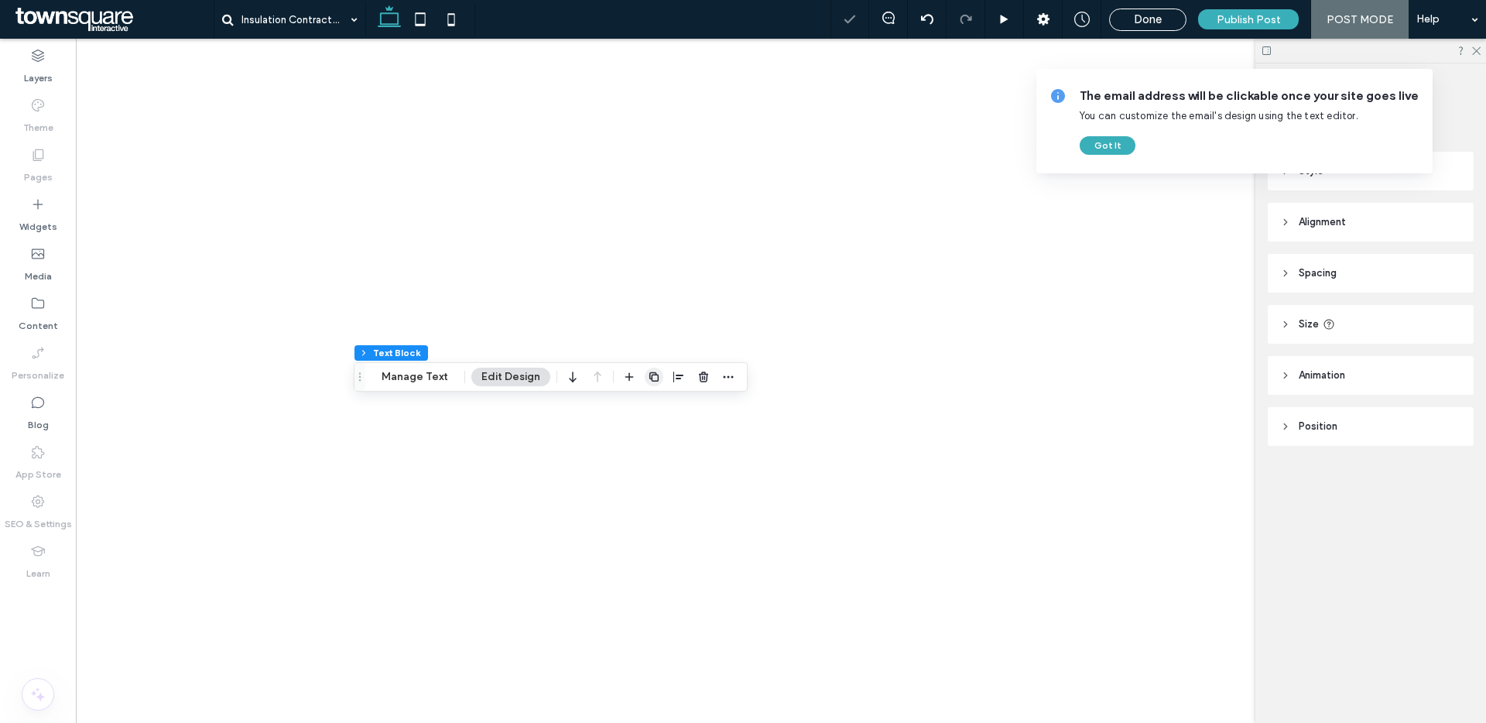
click at [648, 378] on icon "button" at bounding box center [654, 377] width 12 height 12
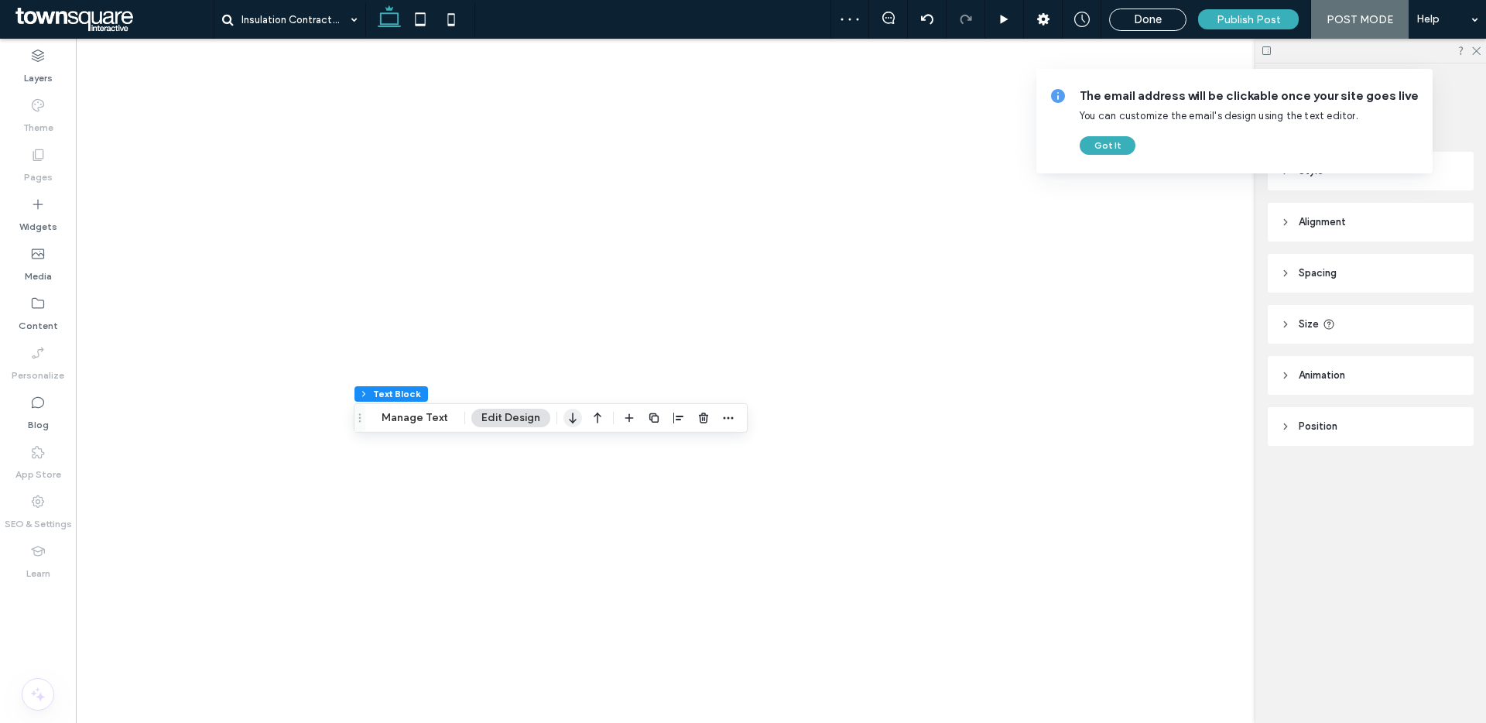
click at [571, 413] on icon "button" at bounding box center [572, 418] width 19 height 28
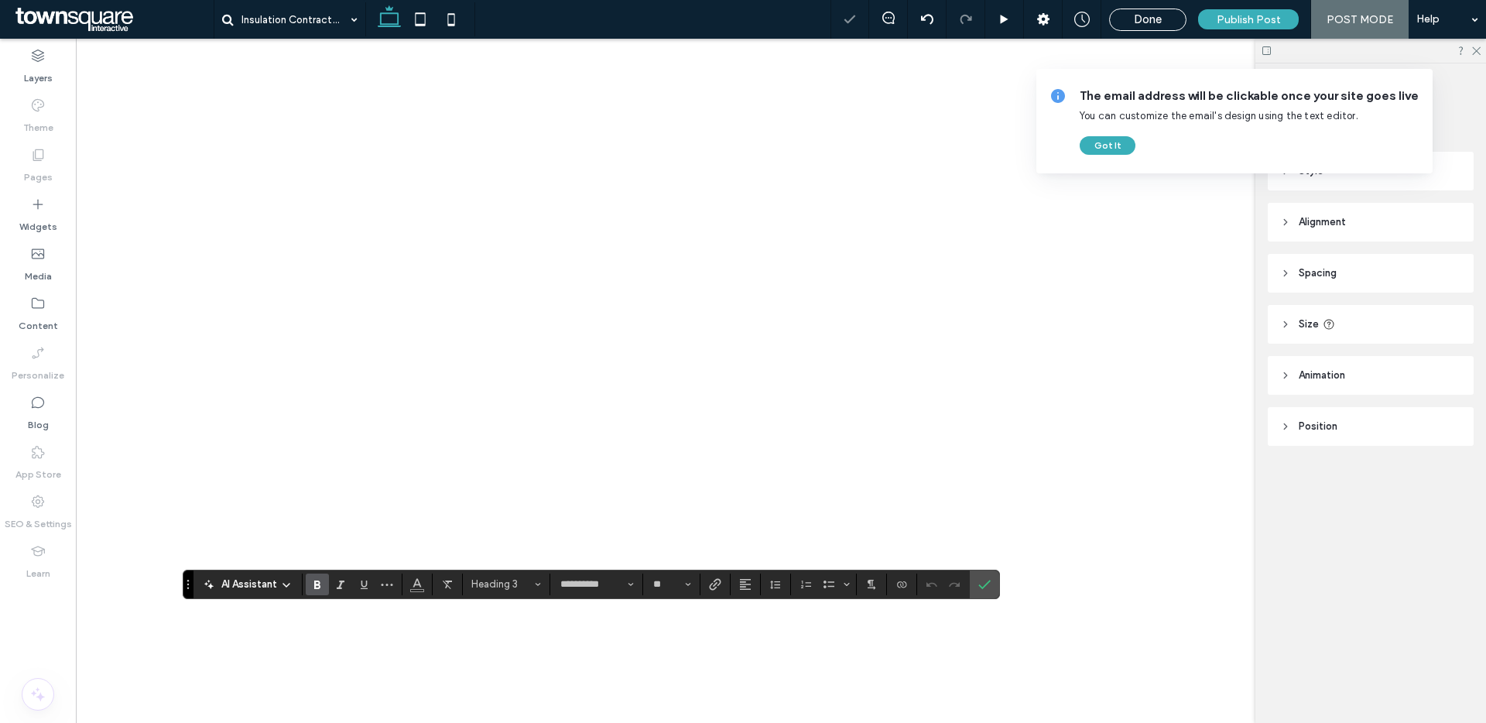
type input "**"
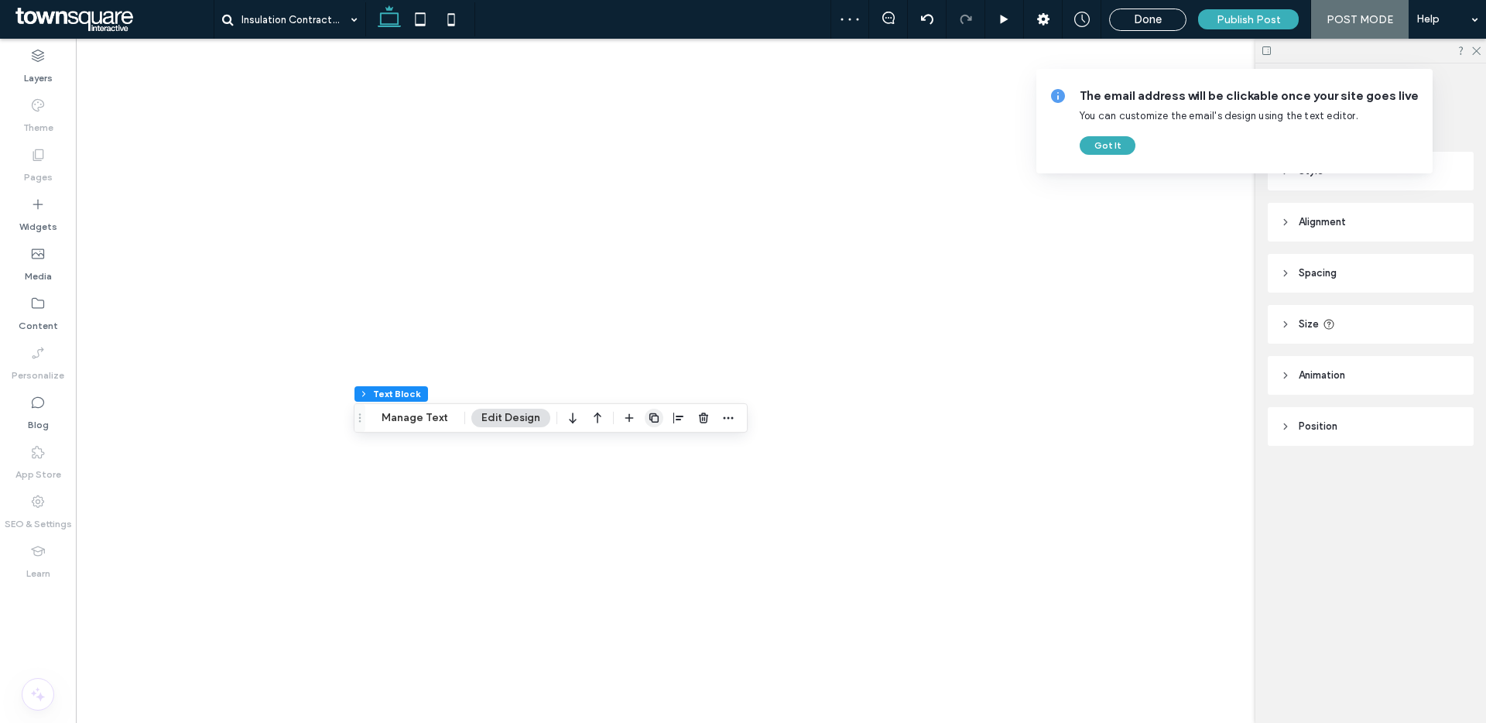
click at [656, 420] on use "button" at bounding box center [653, 417] width 9 height 9
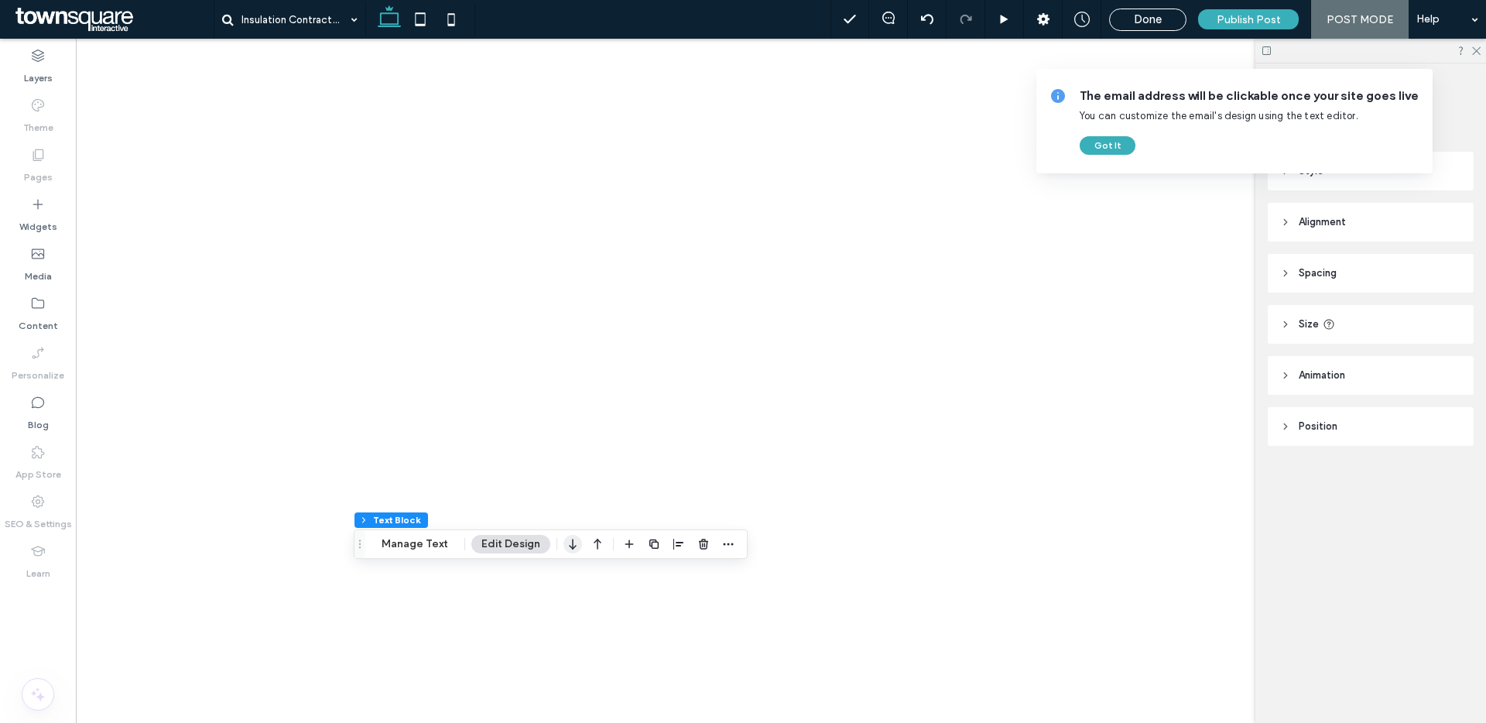
click at [563, 545] on icon "button" at bounding box center [572, 544] width 19 height 28
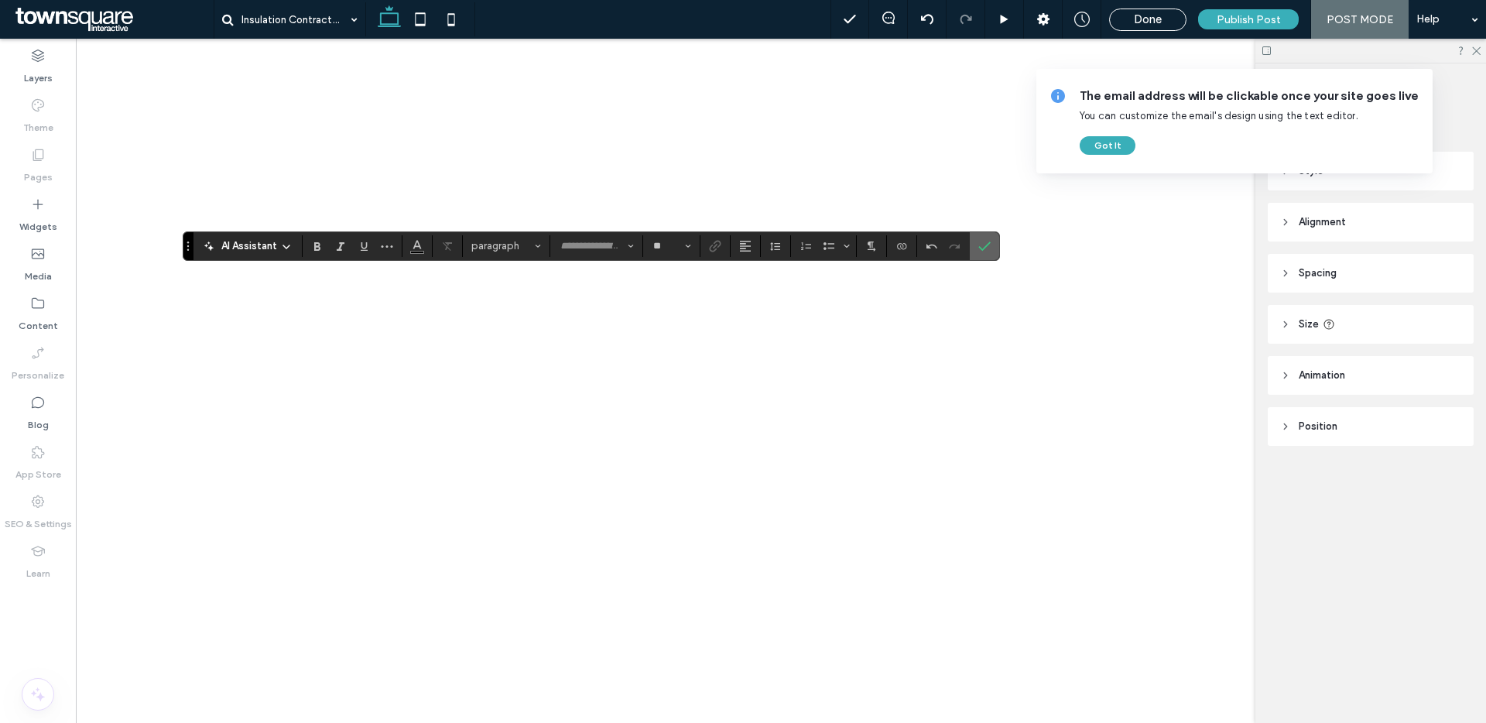
click at [980, 241] on icon "Confirm" at bounding box center [984, 246] width 12 height 12
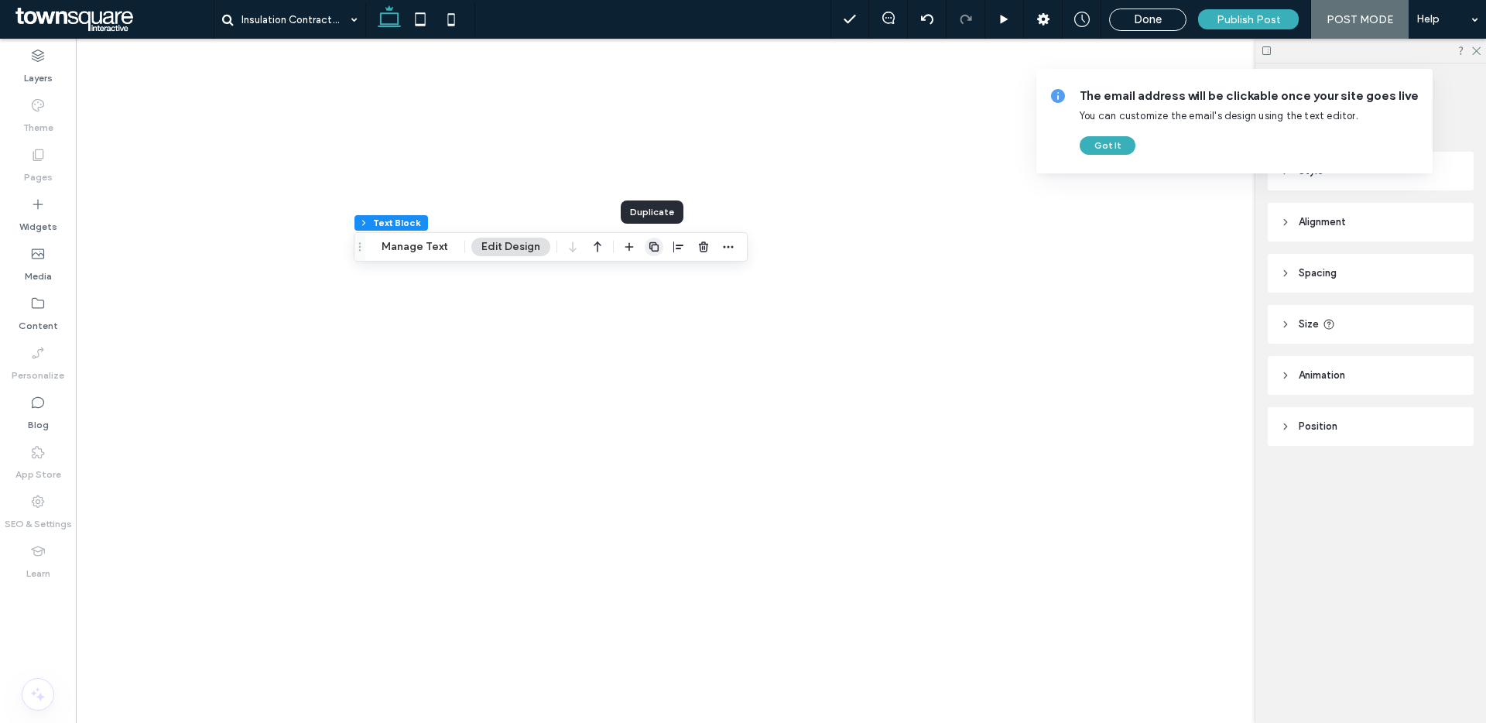
click at [649, 248] on use "button" at bounding box center [653, 246] width 9 height 9
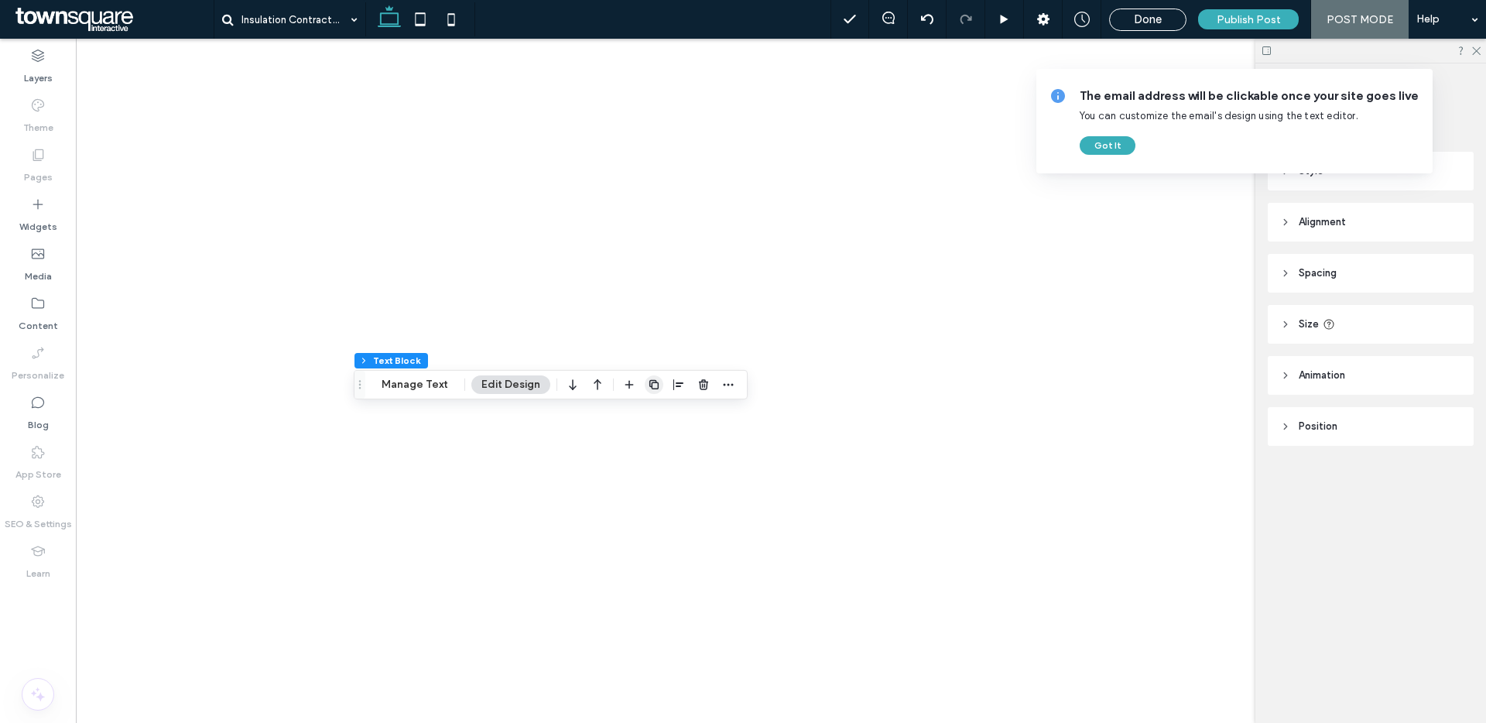
click at [651, 384] on icon "button" at bounding box center [654, 384] width 12 height 12
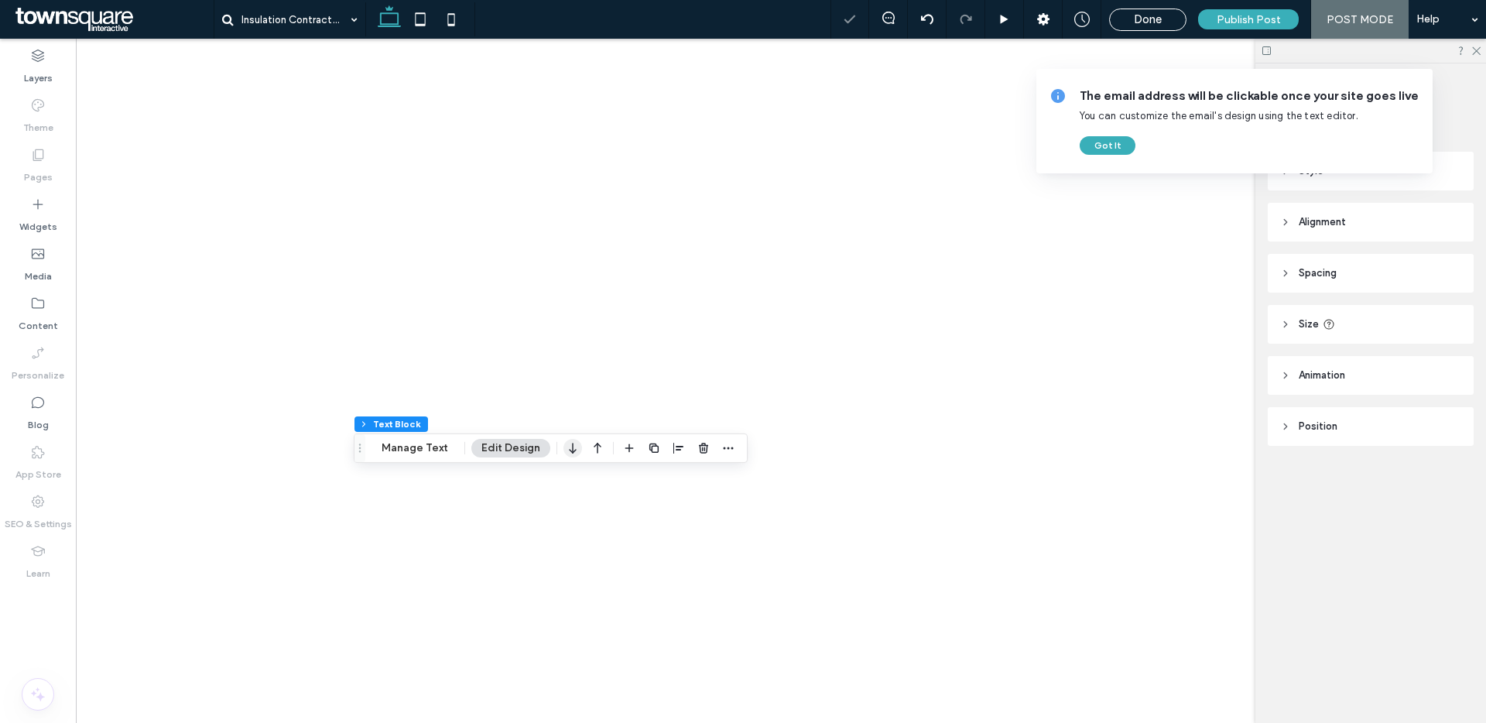
click at [574, 444] on icon "button" at bounding box center [572, 448] width 19 height 28
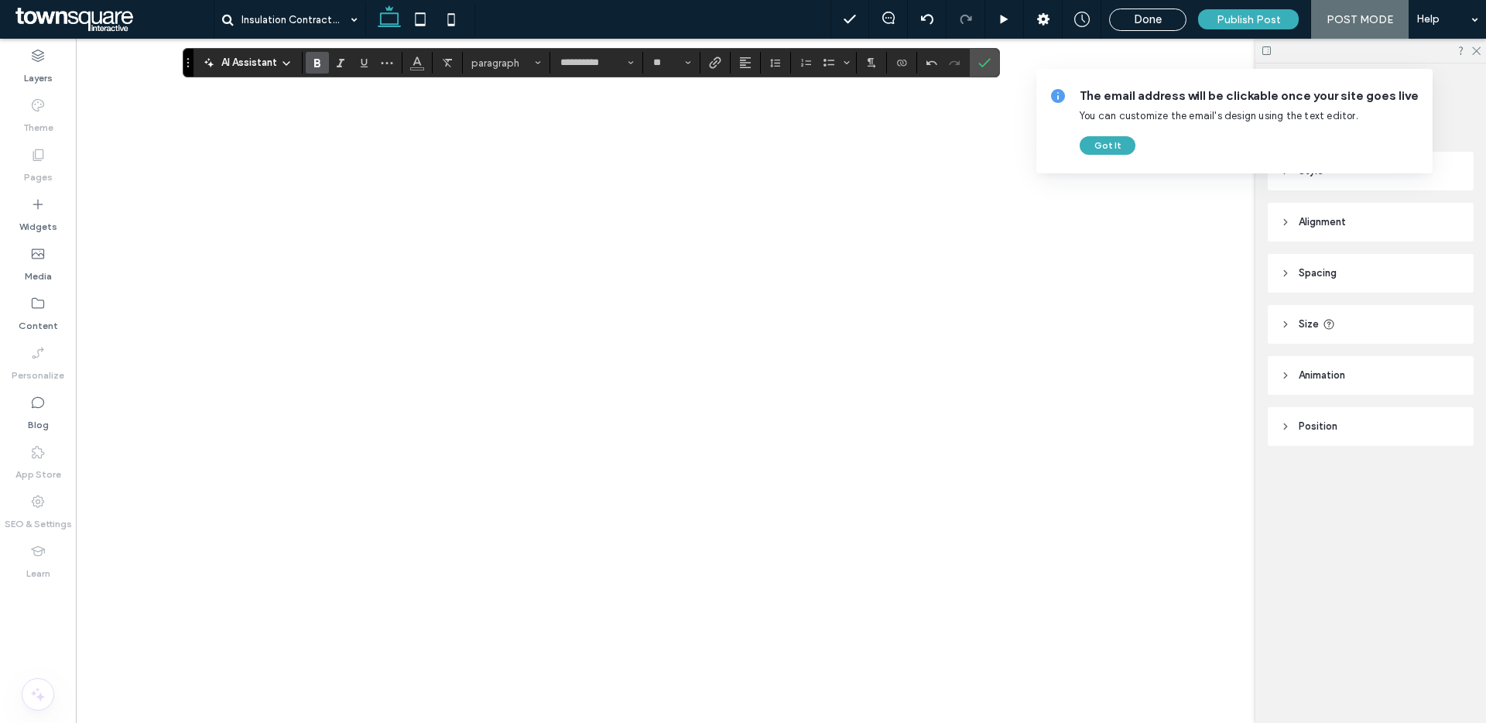
click at [317, 66] on use "Bold" at bounding box center [317, 63] width 6 height 9
click at [320, 60] on icon "Bold" at bounding box center [317, 62] width 12 height 12
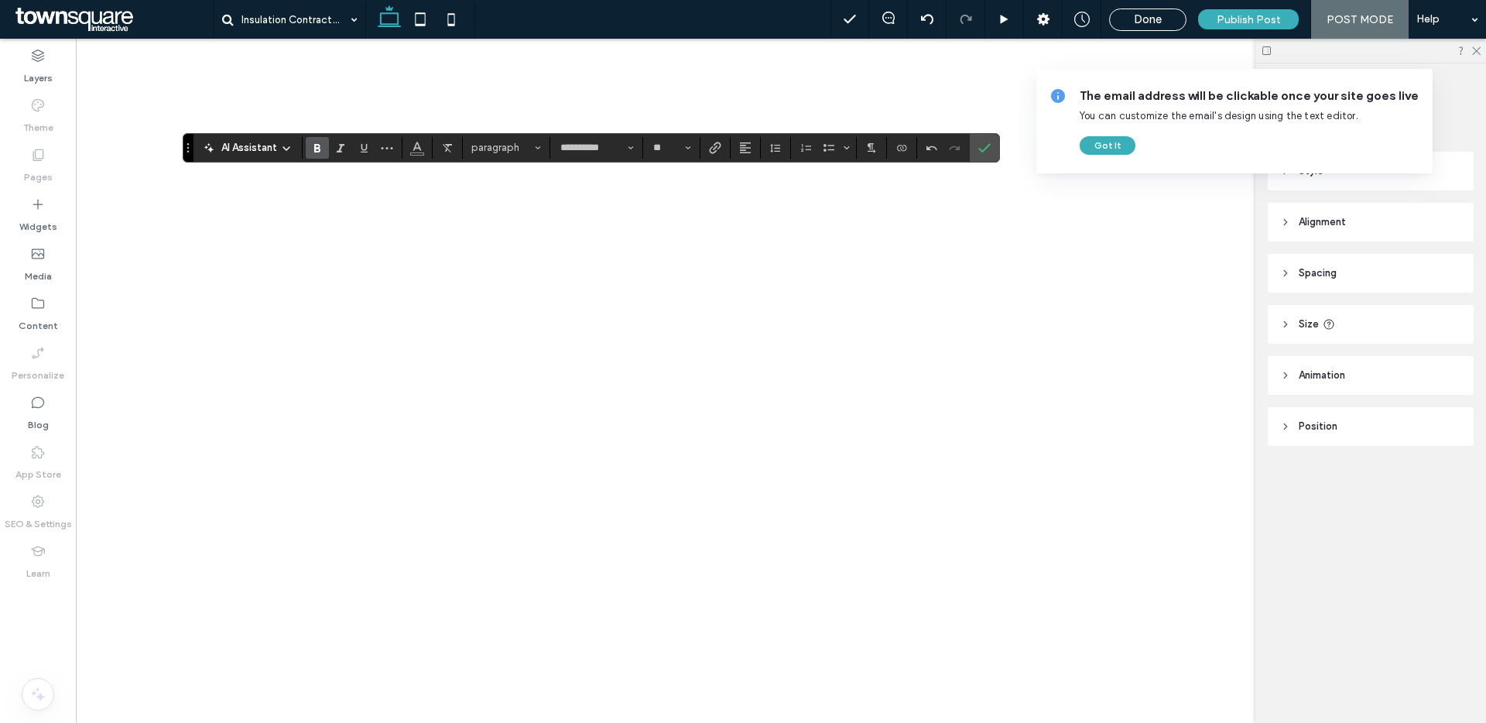
click at [326, 150] on label "Bold" at bounding box center [317, 148] width 23 height 22
click at [315, 149] on use "Bold" at bounding box center [317, 148] width 6 height 9
